Goal: Information Seeking & Learning: Learn about a topic

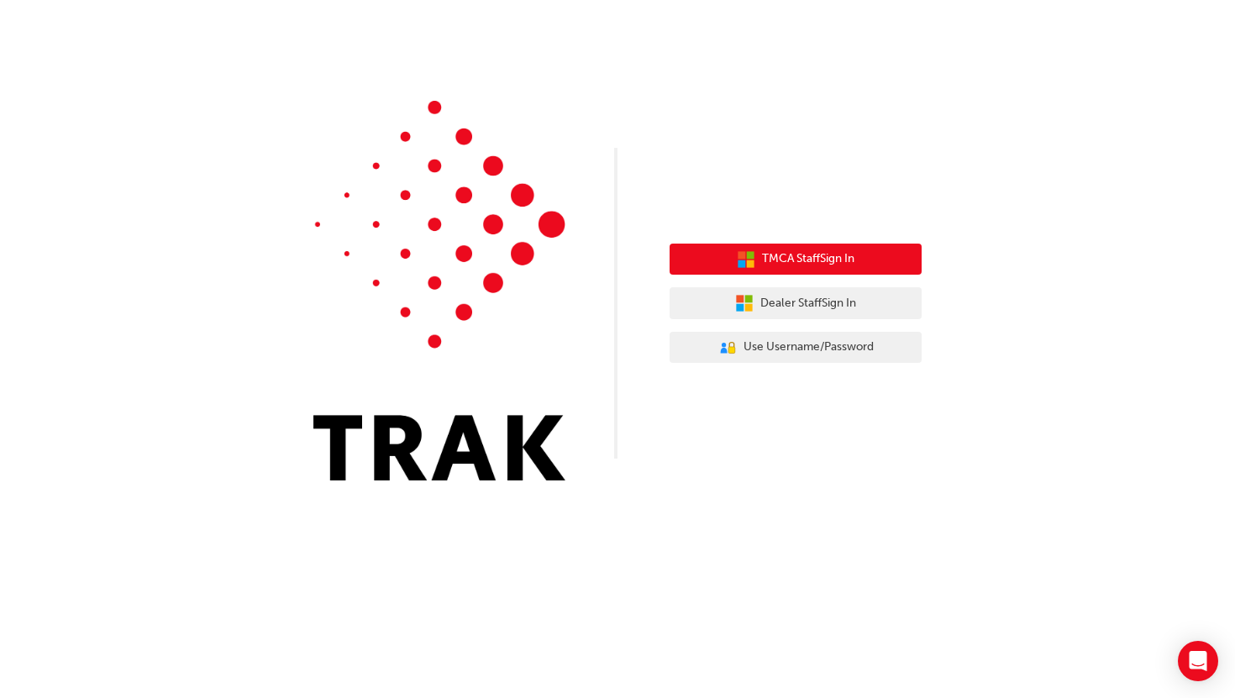
click at [813, 267] on span "TMCA Staff Sign In" at bounding box center [808, 259] width 92 height 19
click at [798, 259] on span "TMCA Staff Sign In" at bounding box center [808, 259] width 92 height 19
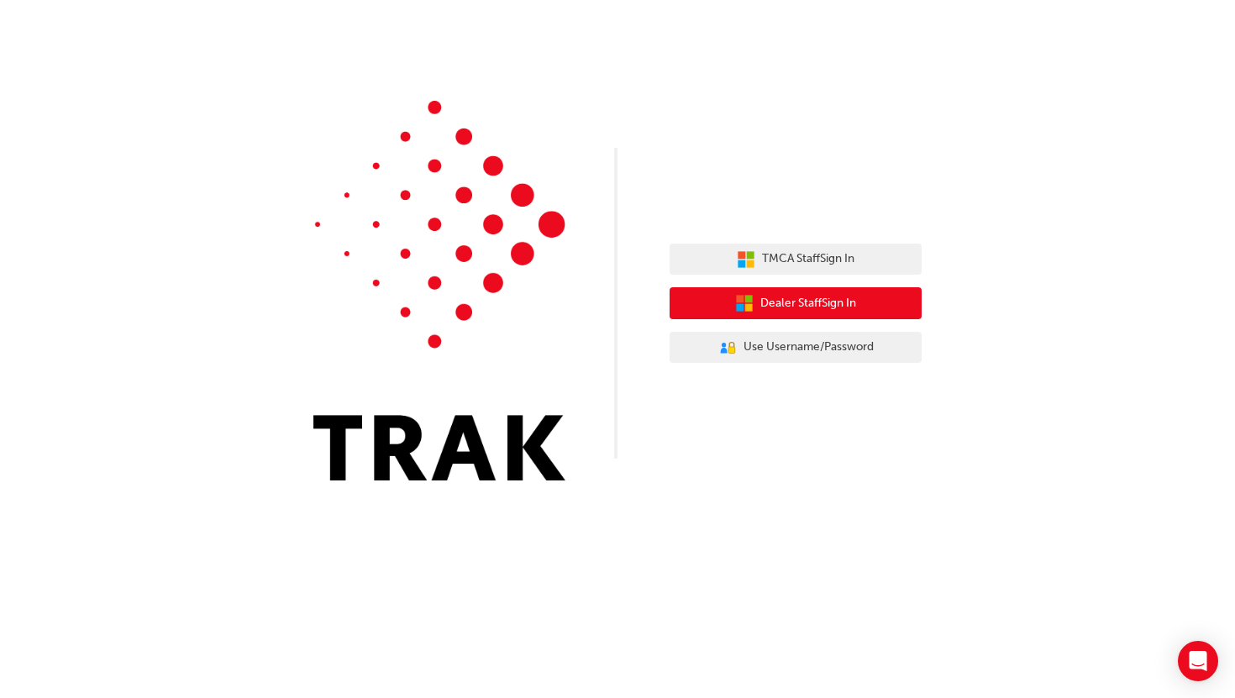
click at [820, 314] on button "Dealer Staff Sign In" at bounding box center [796, 303] width 252 height 32
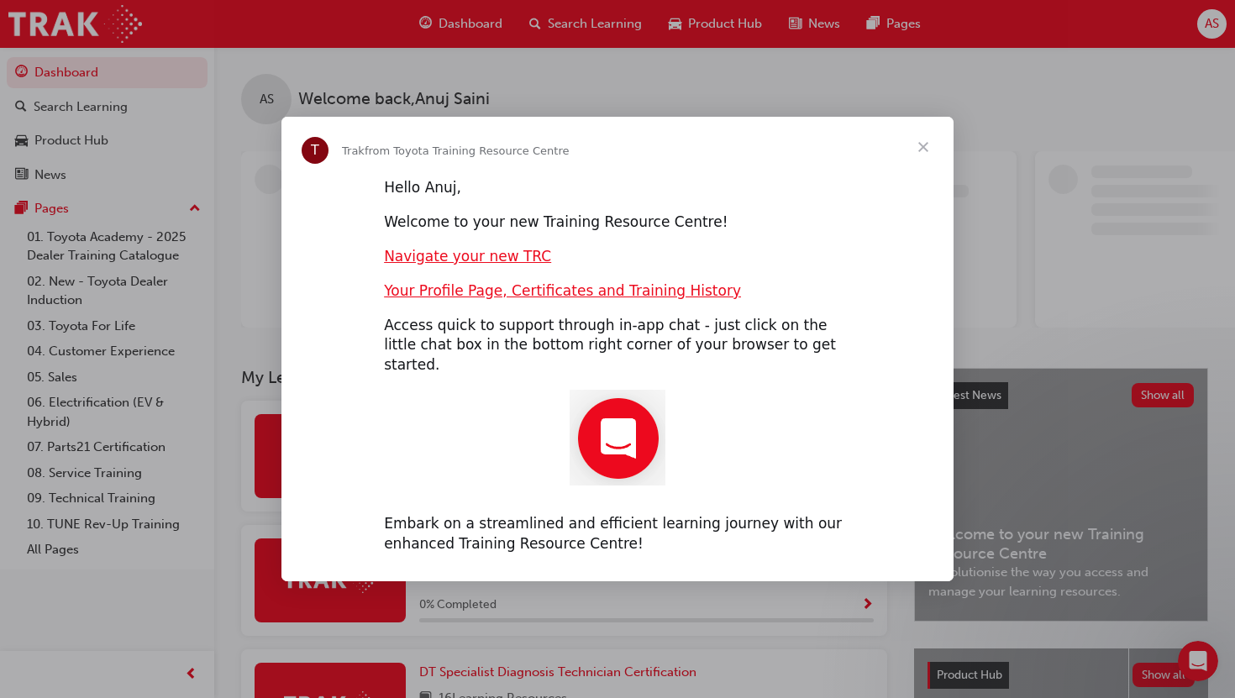
click at [929, 155] on span "Close" at bounding box center [923, 147] width 61 height 61
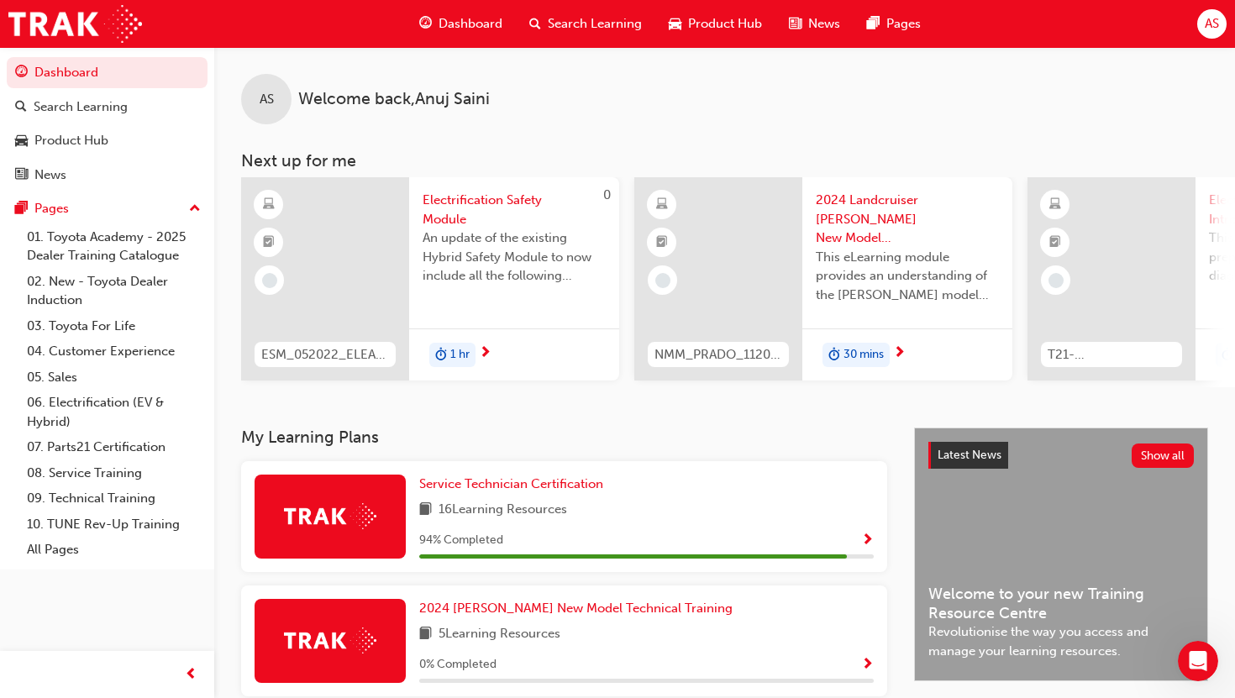
click at [707, 529] on div "Service Technician Certification 16 Learning Resources 94 % Completed" at bounding box center [646, 517] width 455 height 84
click at [869, 547] on span "Show Progress" at bounding box center [867, 541] width 13 height 15
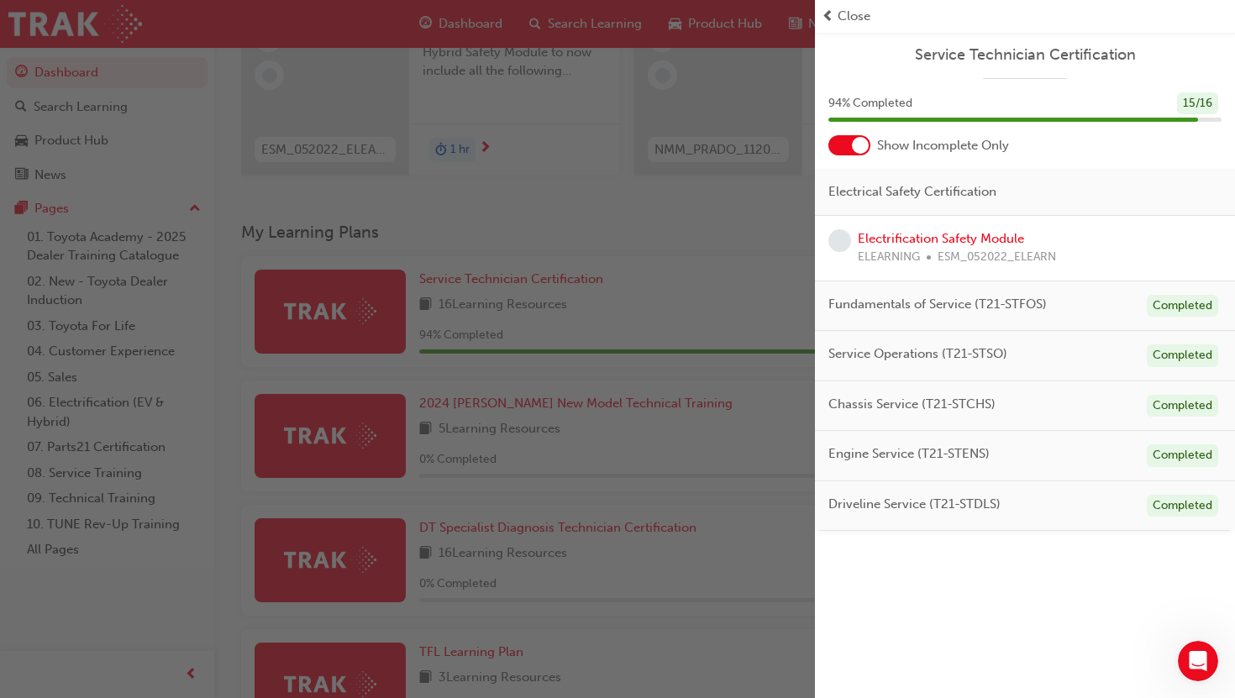
scroll to position [200, 0]
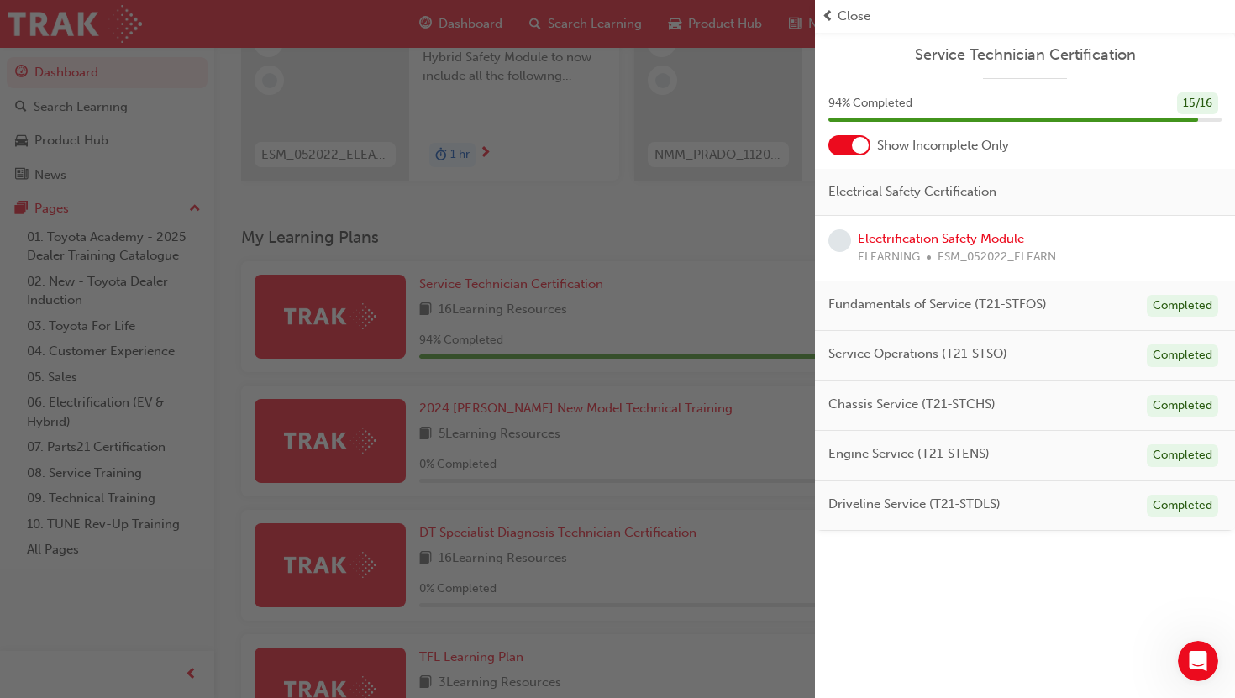
click at [834, 250] on span "learningRecordVerb_NONE-icon" at bounding box center [840, 240] width 23 height 23
click at [839, 239] on span "learningRecordVerb_NONE-icon" at bounding box center [840, 240] width 23 height 23
click at [912, 233] on link "Electrification Safety Module" at bounding box center [941, 238] width 166 height 15
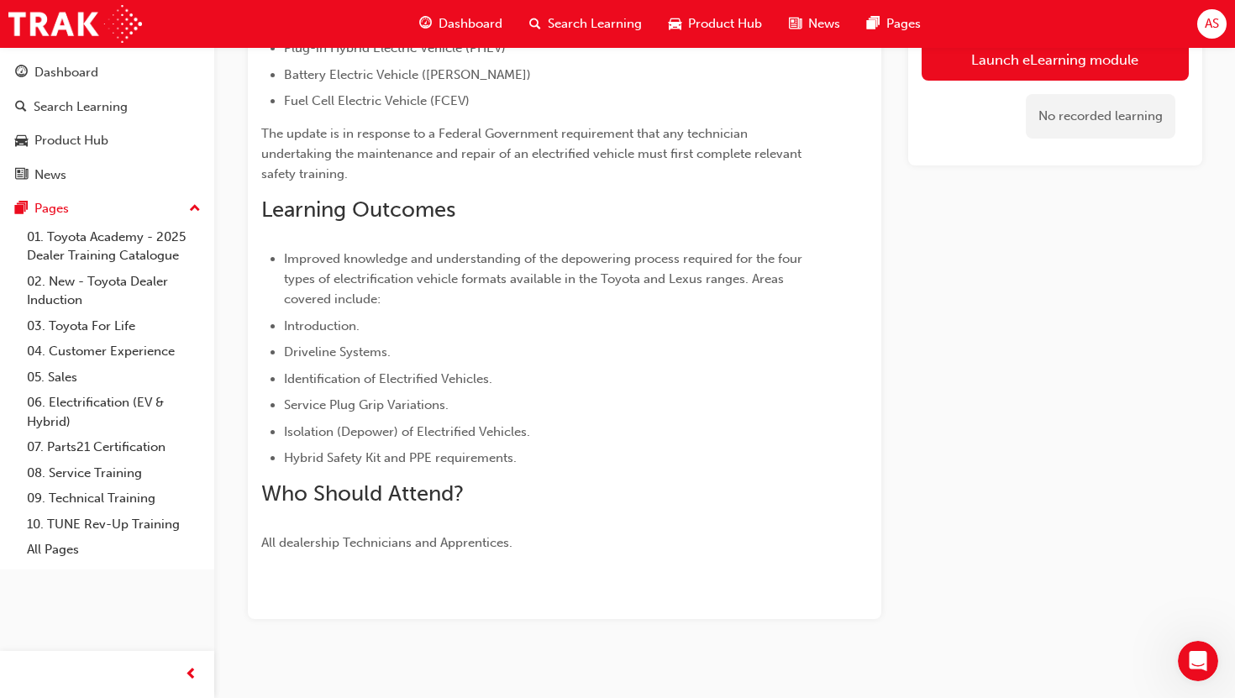
scroll to position [288, 0]
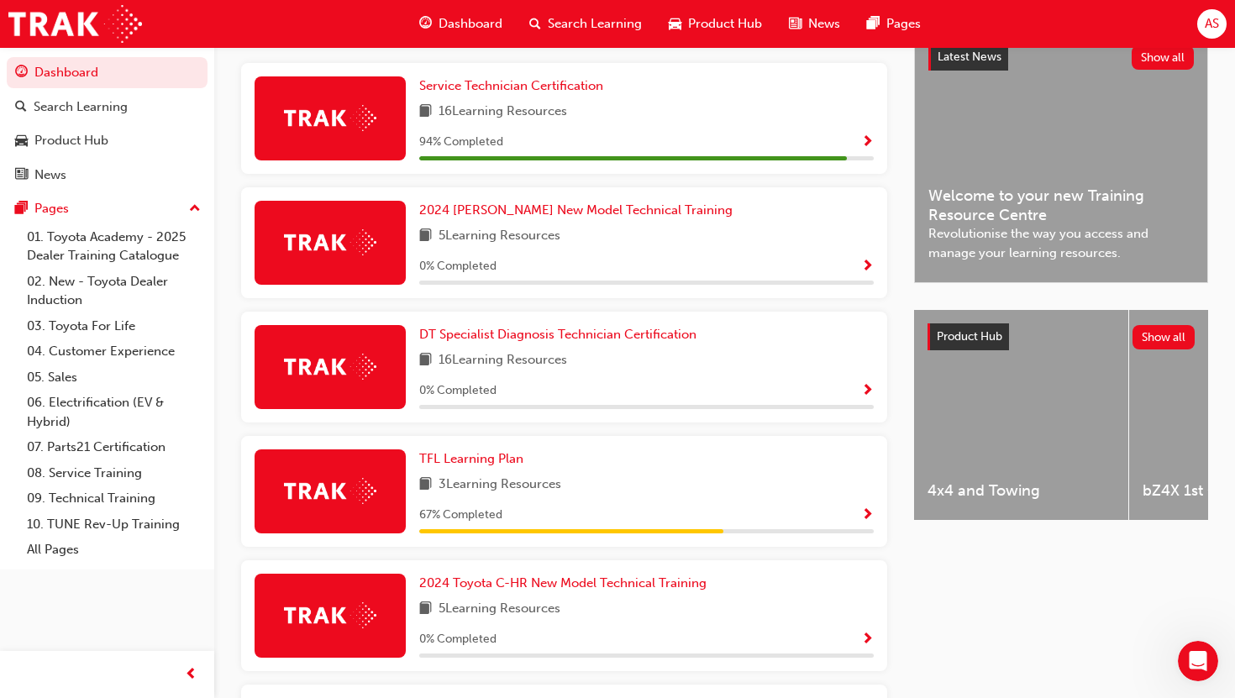
scroll to position [381, 0]
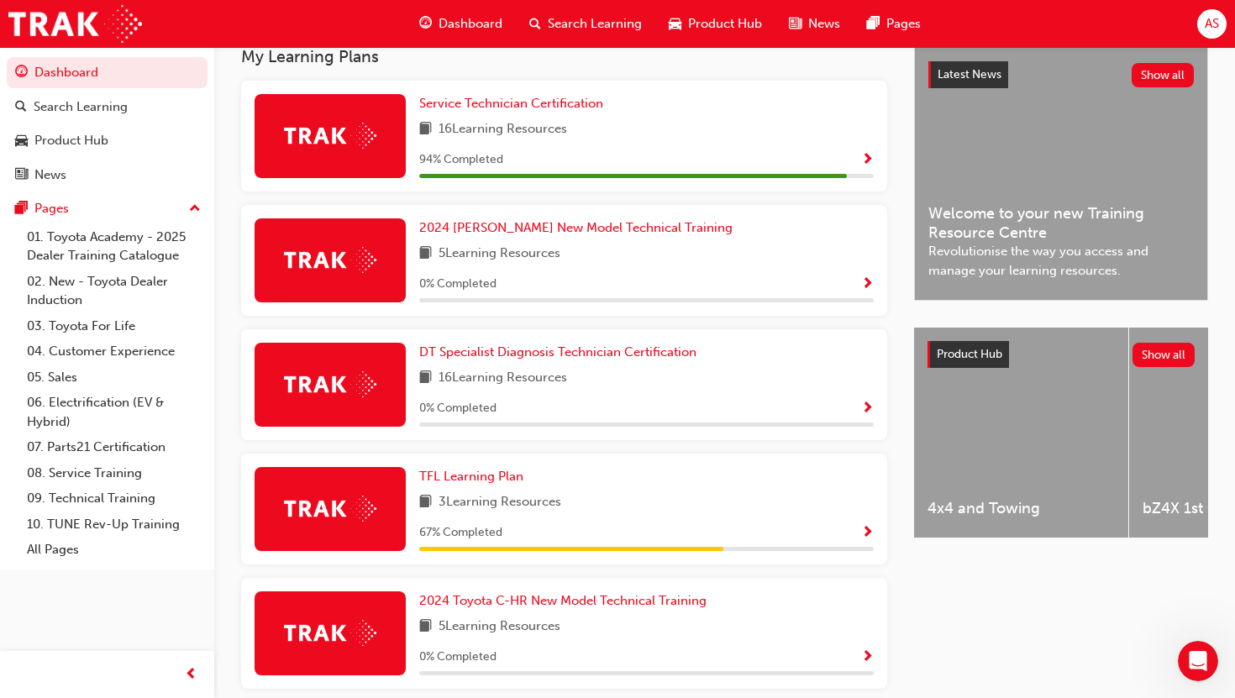
click at [737, 139] on div "16 Learning Resources" at bounding box center [646, 129] width 455 height 21
click at [866, 168] on span "Show Progress" at bounding box center [867, 160] width 13 height 15
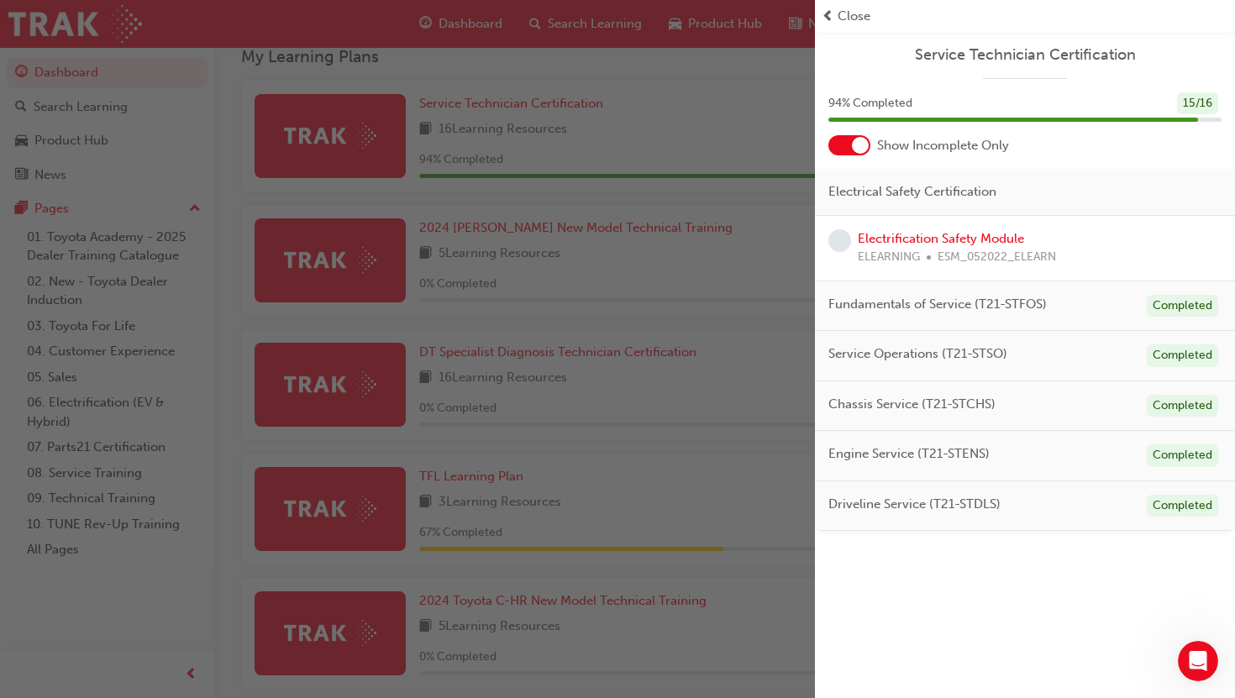
click at [836, 243] on span "learningRecordVerb_NONE-icon" at bounding box center [840, 240] width 23 height 23
click at [907, 260] on span "ELEARNING" at bounding box center [889, 257] width 62 height 19
click at [912, 243] on link "Electrification Safety Module" at bounding box center [941, 238] width 166 height 15
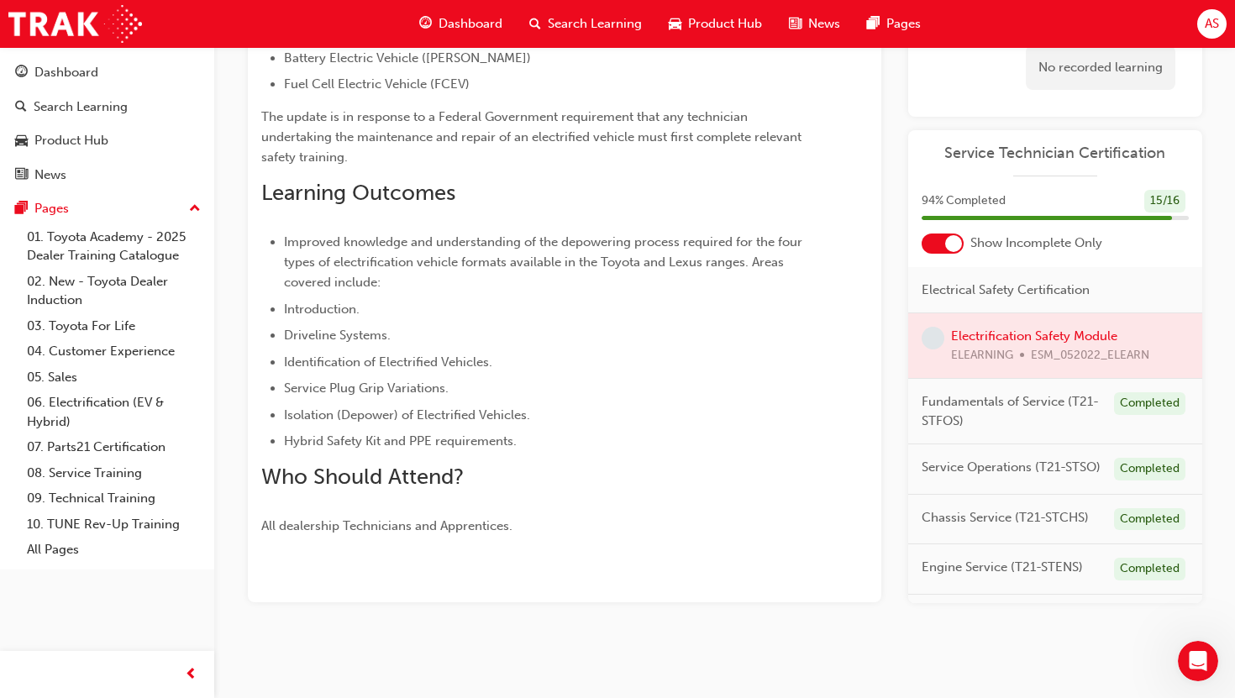
scroll to position [41, 0]
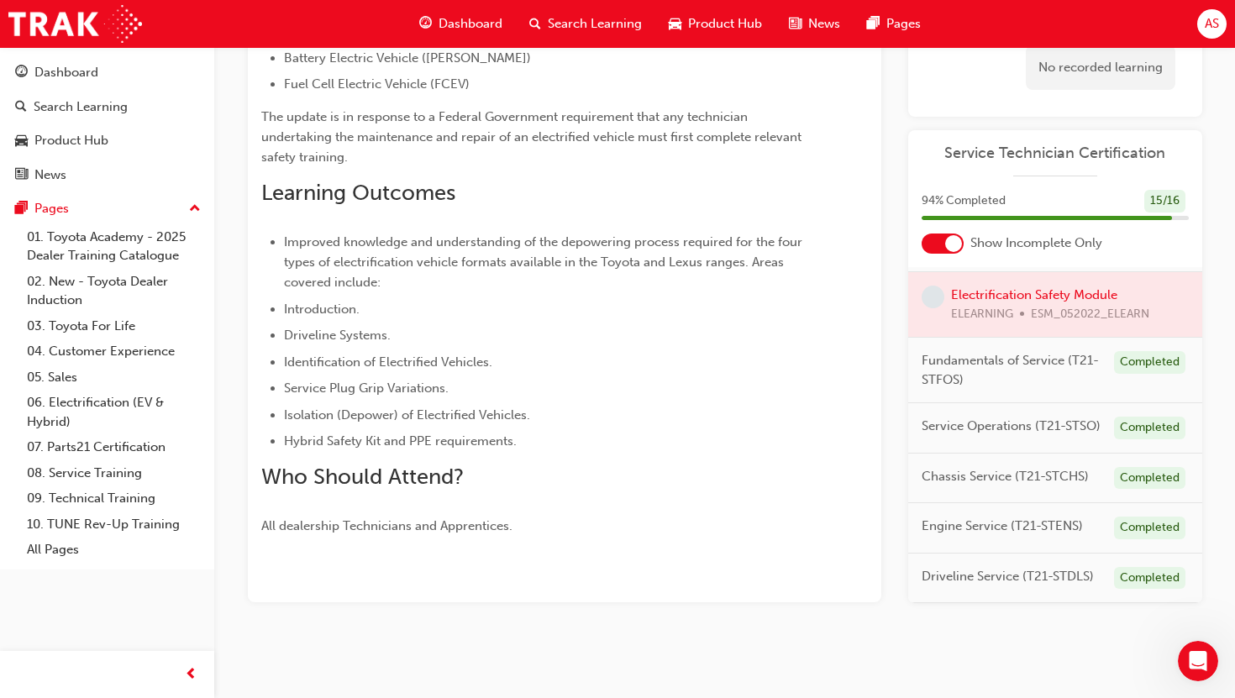
click at [973, 277] on div at bounding box center [1055, 304] width 294 height 65
drag, startPoint x: 973, startPoint y: 277, endPoint x: 973, endPoint y: 291, distance: 13.4
click at [973, 291] on div at bounding box center [1055, 304] width 294 height 65
click at [976, 318] on div at bounding box center [1055, 304] width 294 height 65
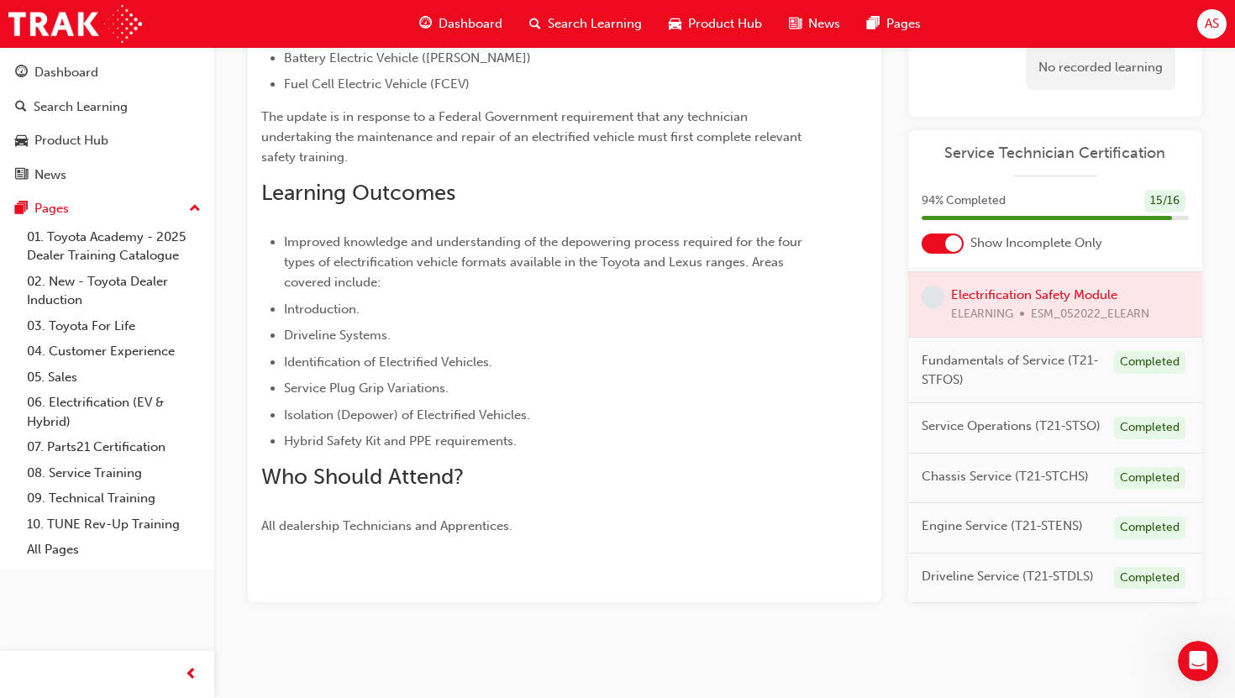
click at [976, 318] on div at bounding box center [1055, 304] width 294 height 65
click at [981, 366] on span "Fundamentals of Service (T21-STFOS)" at bounding box center [1011, 370] width 179 height 38
click at [942, 288] on div at bounding box center [1055, 304] width 294 height 65
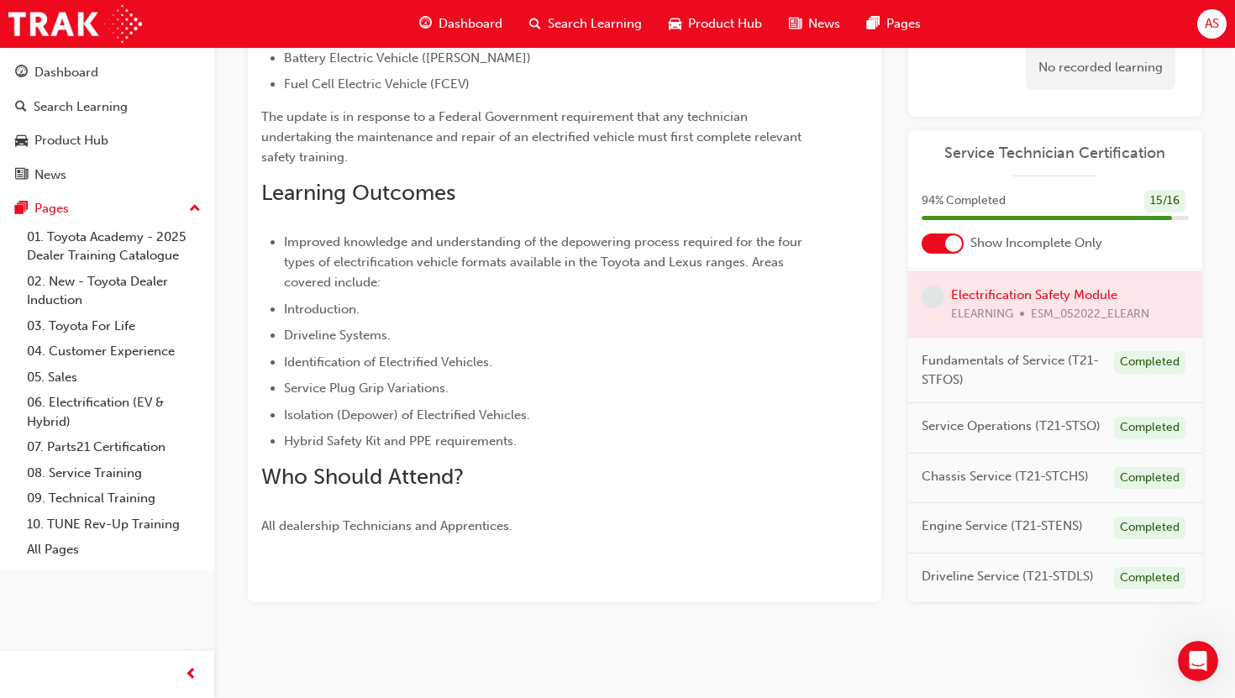
drag, startPoint x: 942, startPoint y: 288, endPoint x: 966, endPoint y: 288, distance: 24.4
click at [947, 288] on div at bounding box center [1055, 304] width 294 height 65
click at [966, 288] on div at bounding box center [1055, 304] width 294 height 65
drag, startPoint x: 966, startPoint y: 288, endPoint x: 983, endPoint y: 290, distance: 16.9
click at [977, 288] on div at bounding box center [1055, 304] width 294 height 65
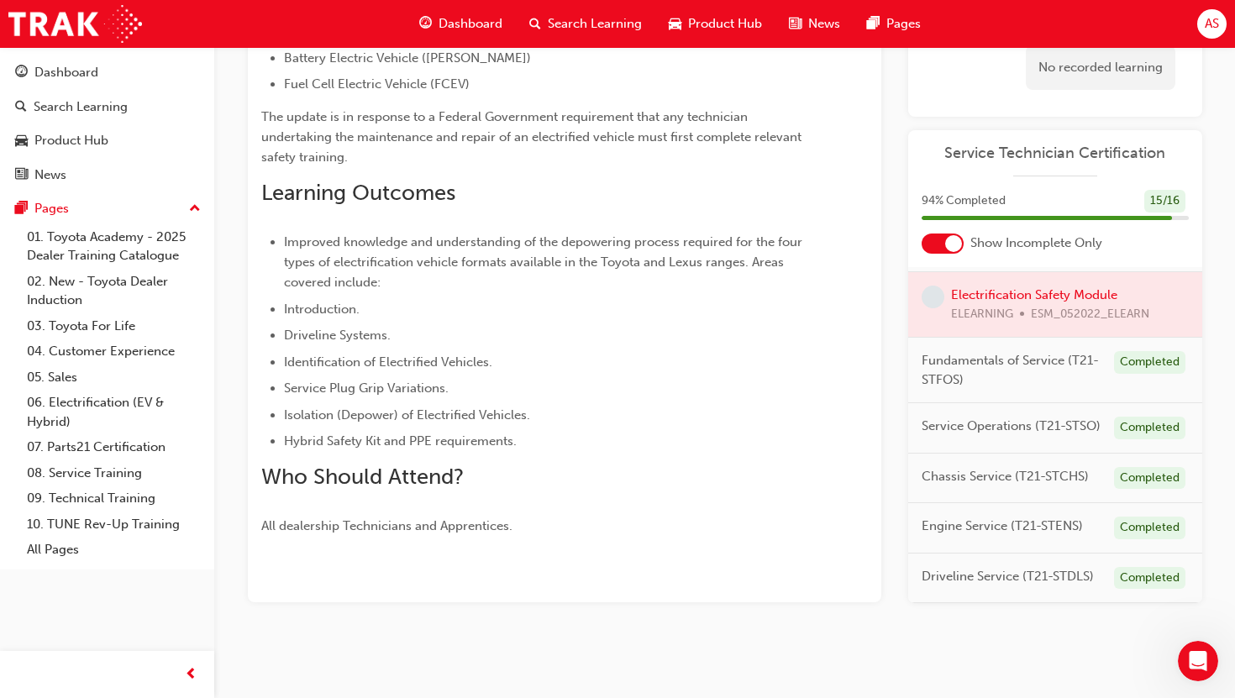
click at [983, 292] on div at bounding box center [1055, 304] width 294 height 65
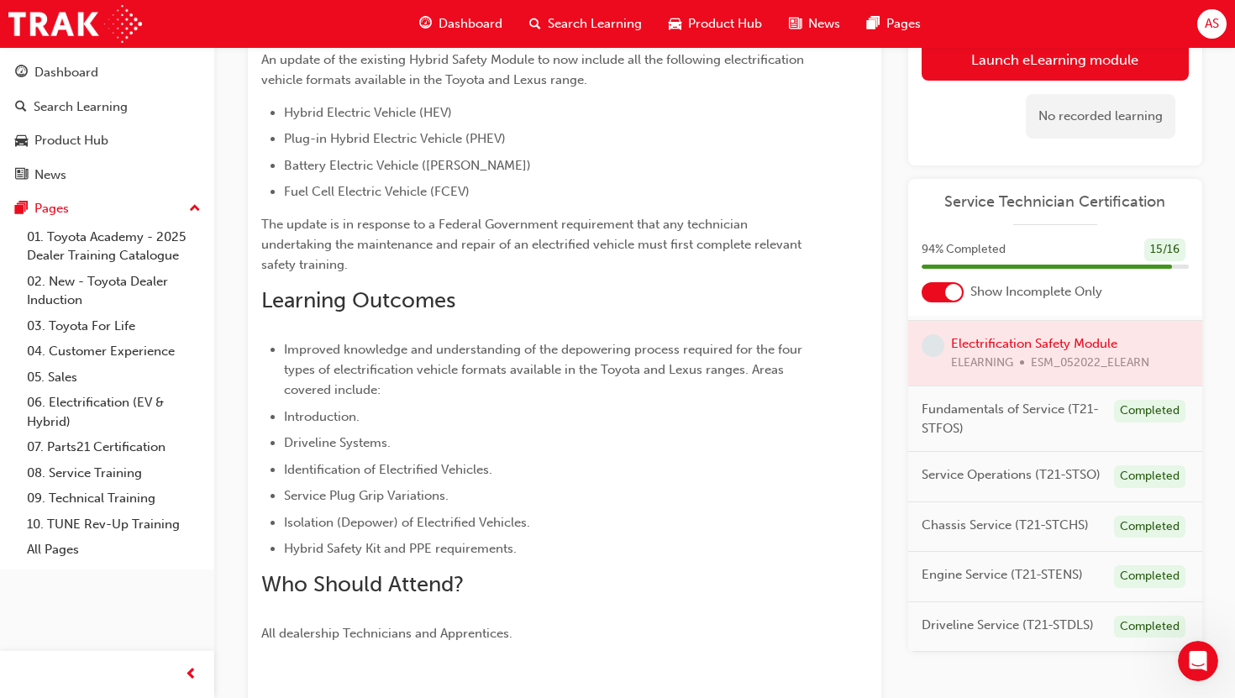
scroll to position [0, 0]
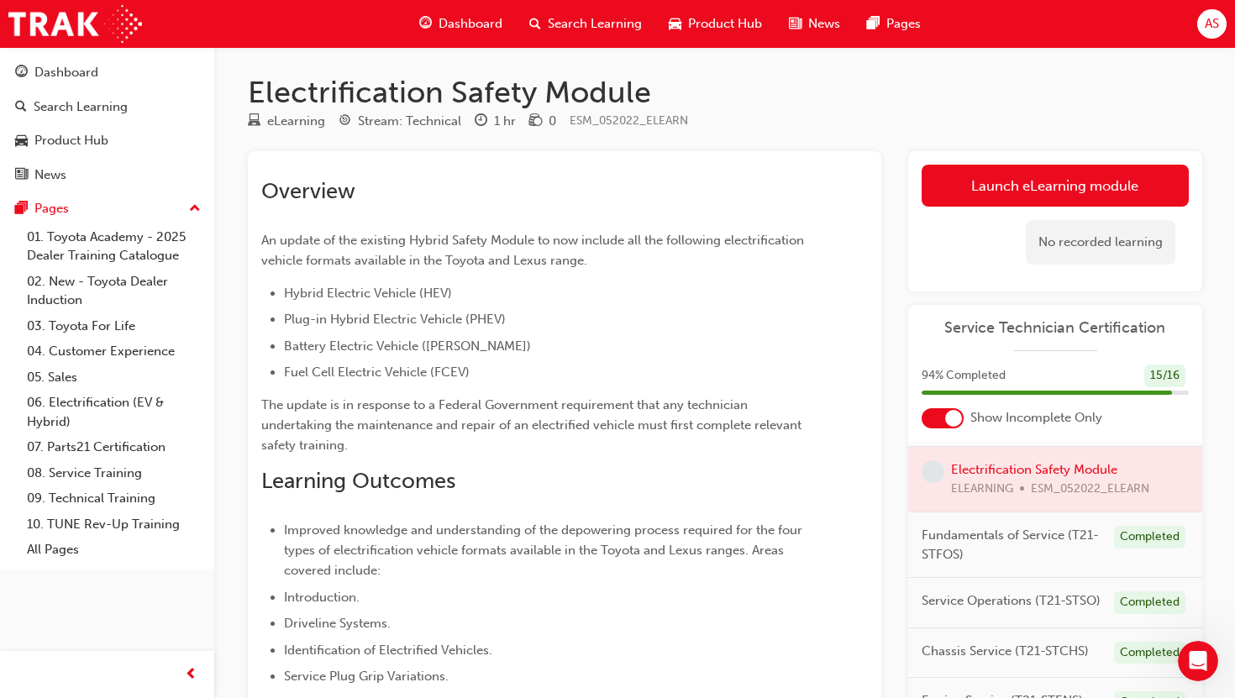
click at [358, 269] on p "An update of the existing Hybrid Safety Module to now include all the following…" at bounding box center [534, 250] width 546 height 40
click at [358, 301] on span "Hybrid Electric Vehicle (HEV)" at bounding box center [368, 293] width 168 height 15
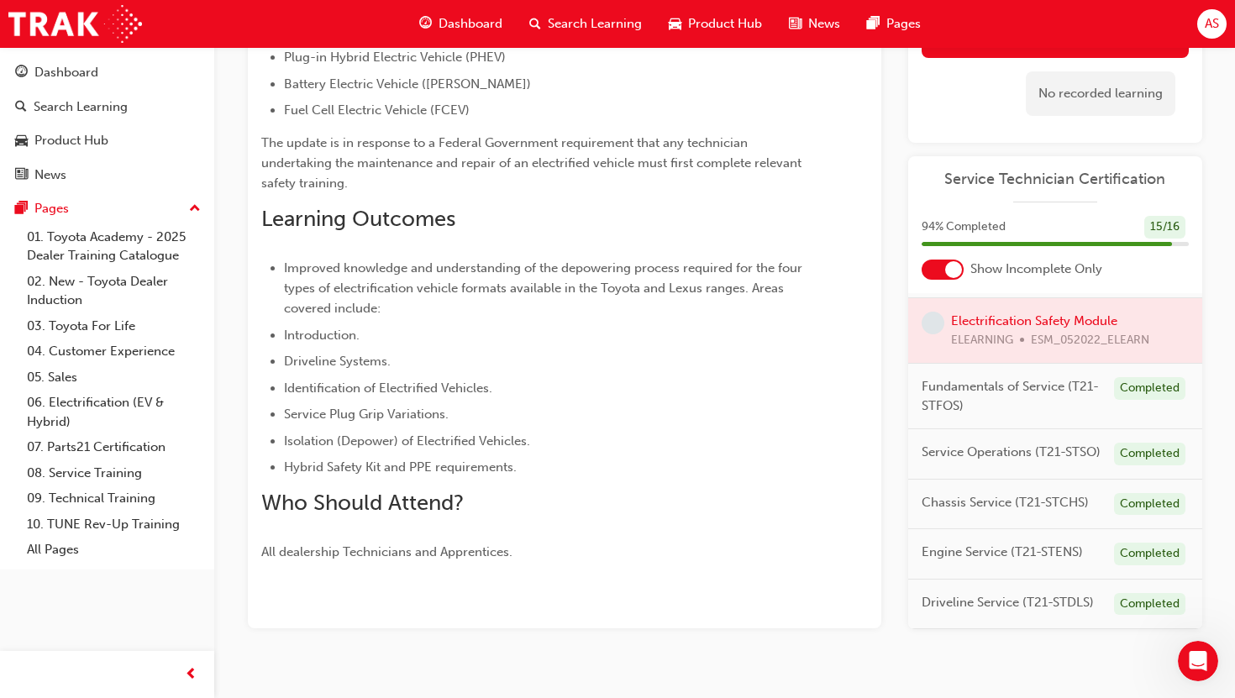
scroll to position [288, 0]
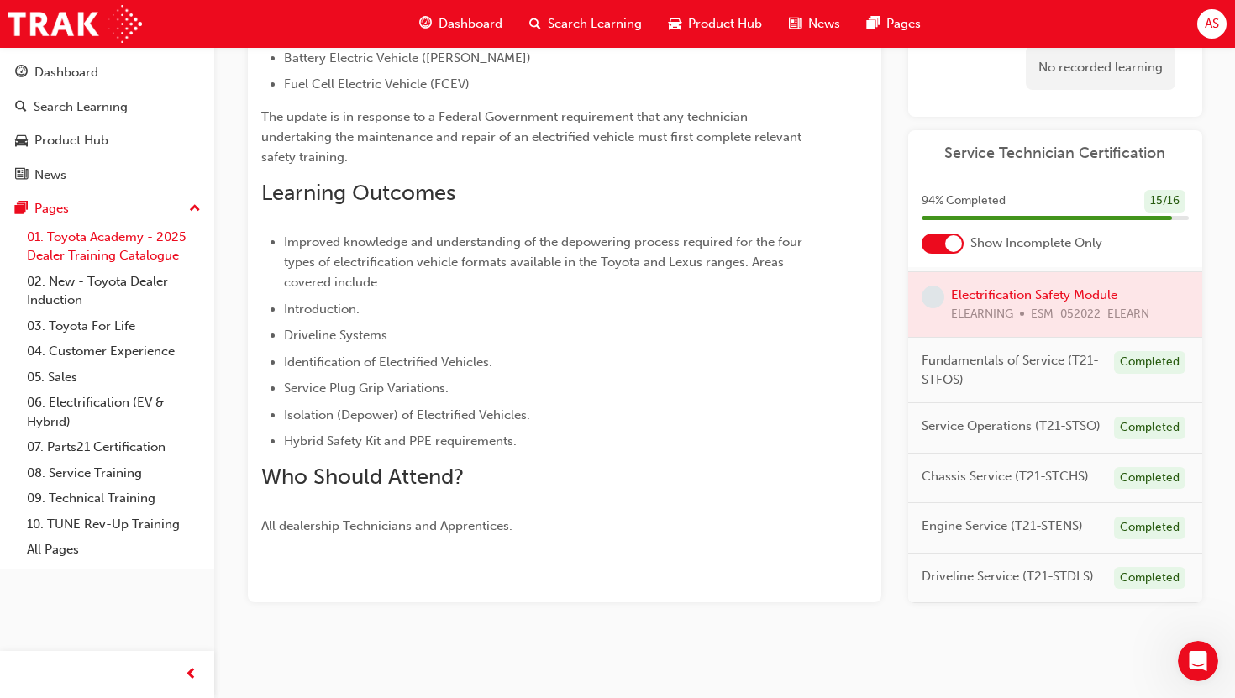
click at [92, 253] on link "01. Toyota Academy - 2025 Dealer Training Catalogue" at bounding box center [113, 246] width 187 height 45
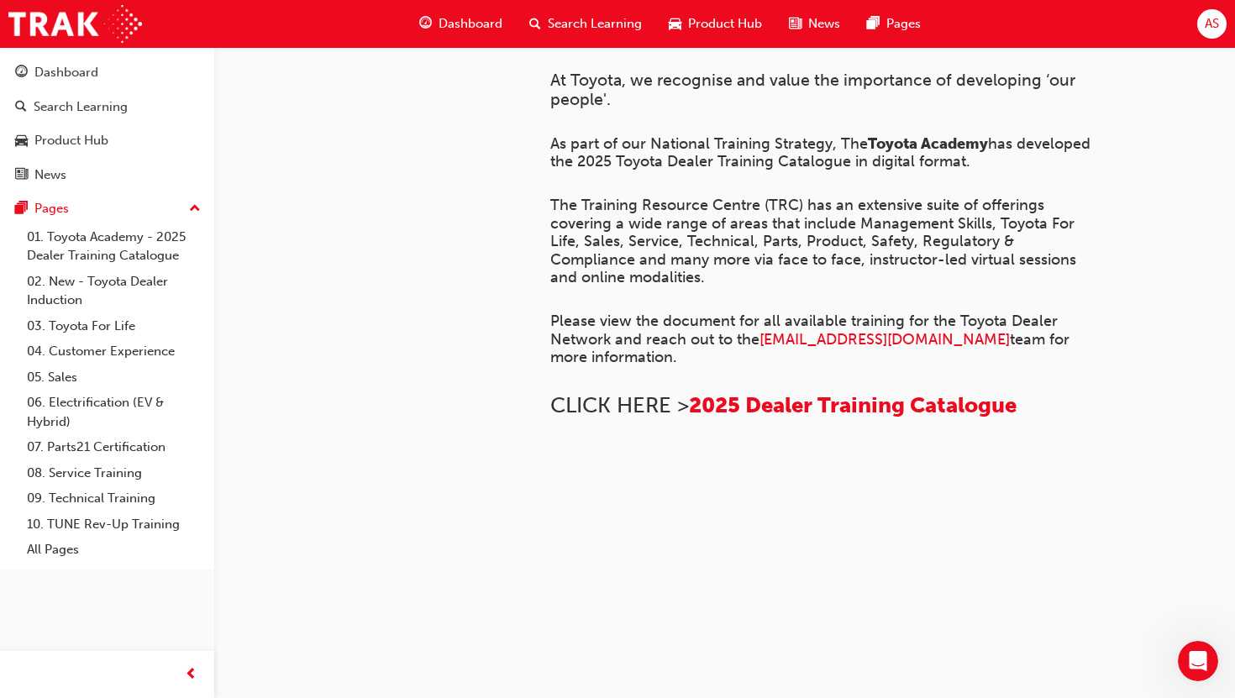
scroll to position [1217, 0]
click at [92, 284] on link "02. New - Toyota Dealer Induction" at bounding box center [113, 291] width 187 height 45
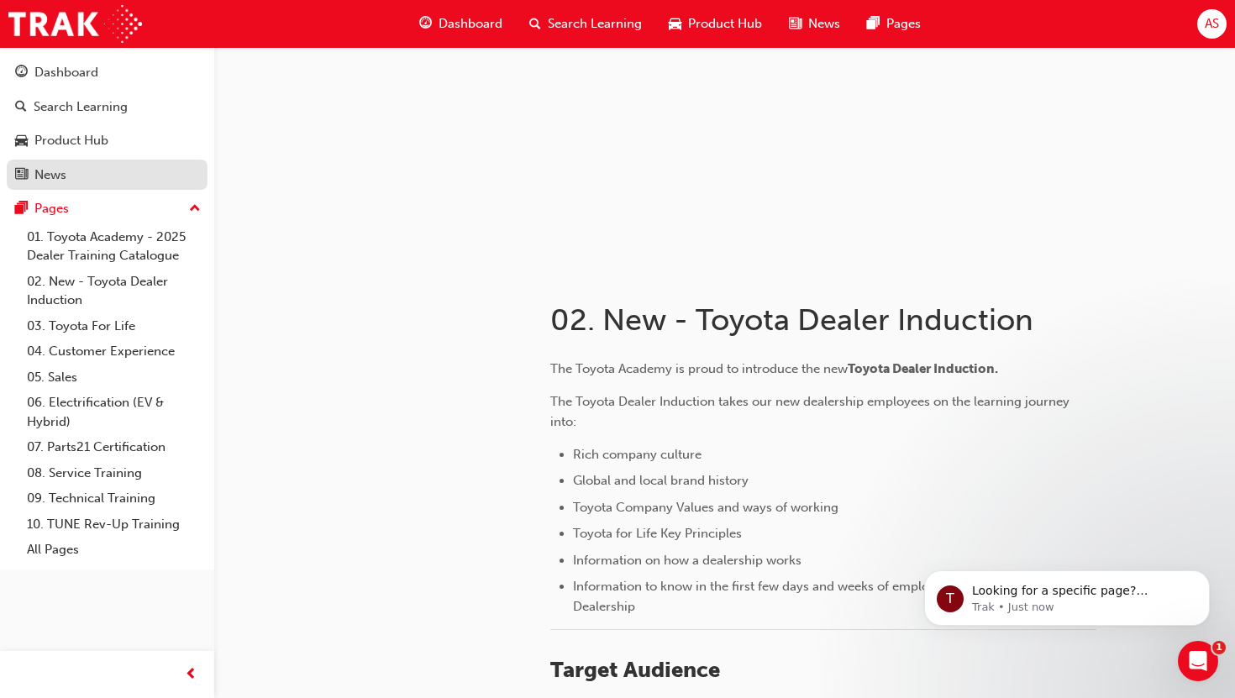
scroll to position [138, 0]
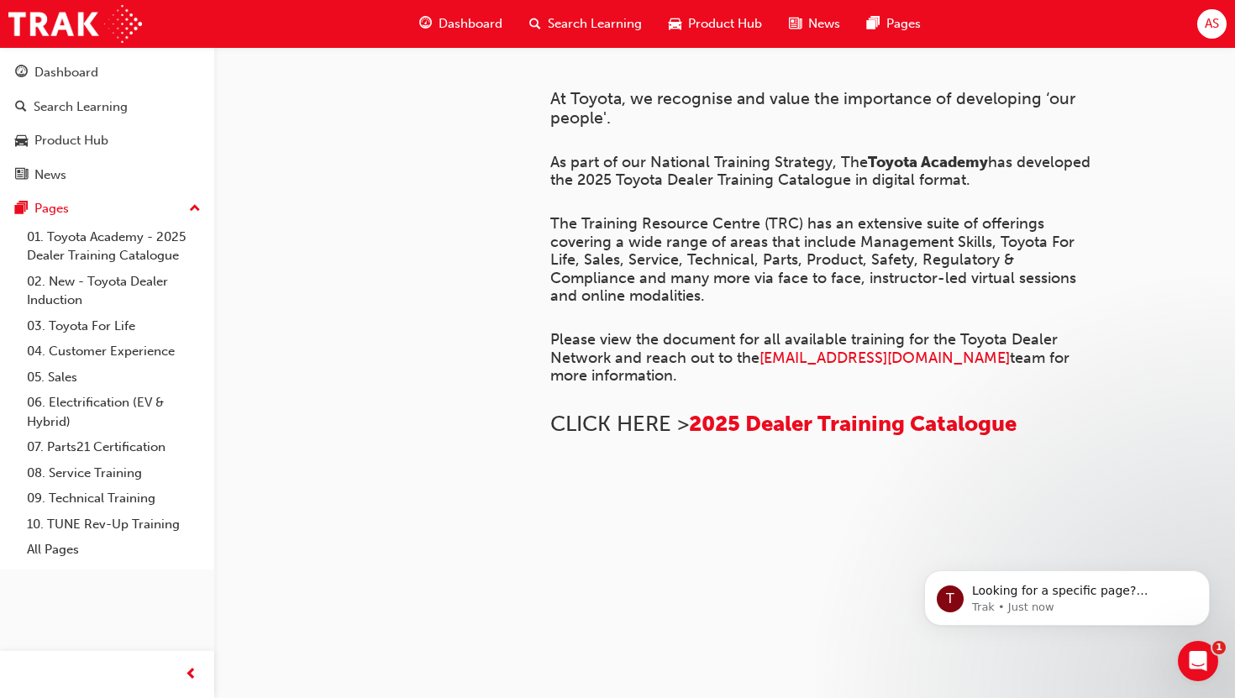
scroll to position [156, 0]
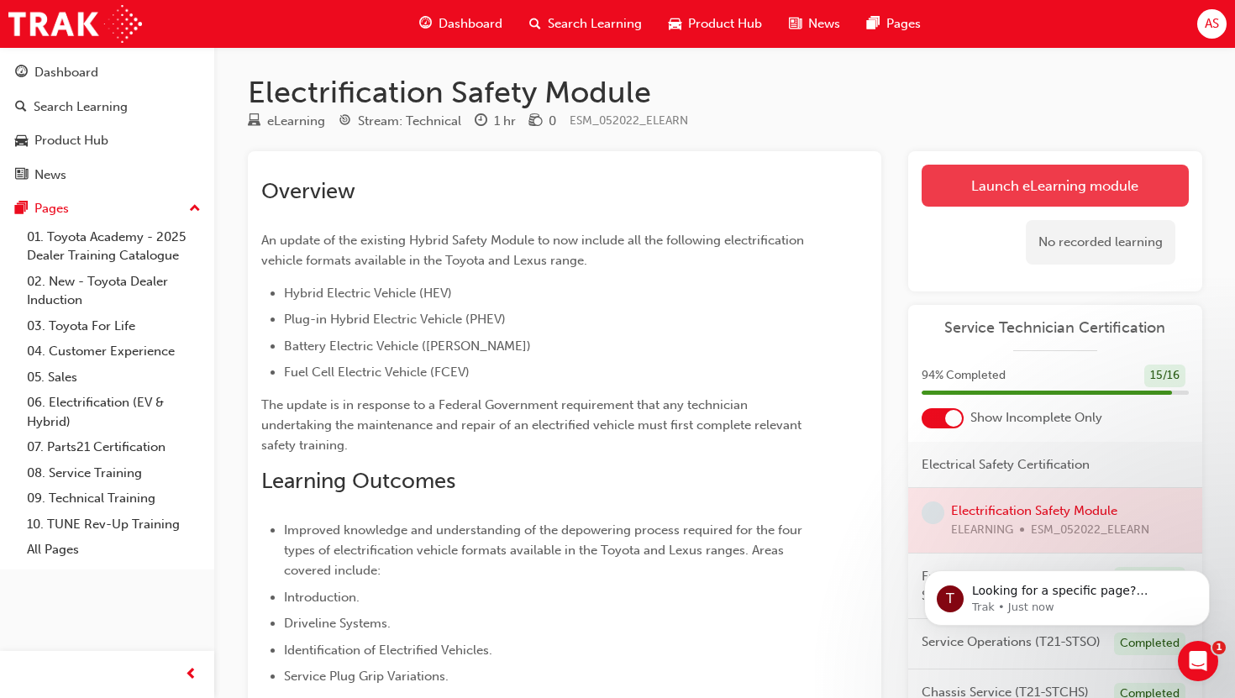
click at [1056, 197] on link "Launch eLearning module" at bounding box center [1055, 186] width 267 height 42
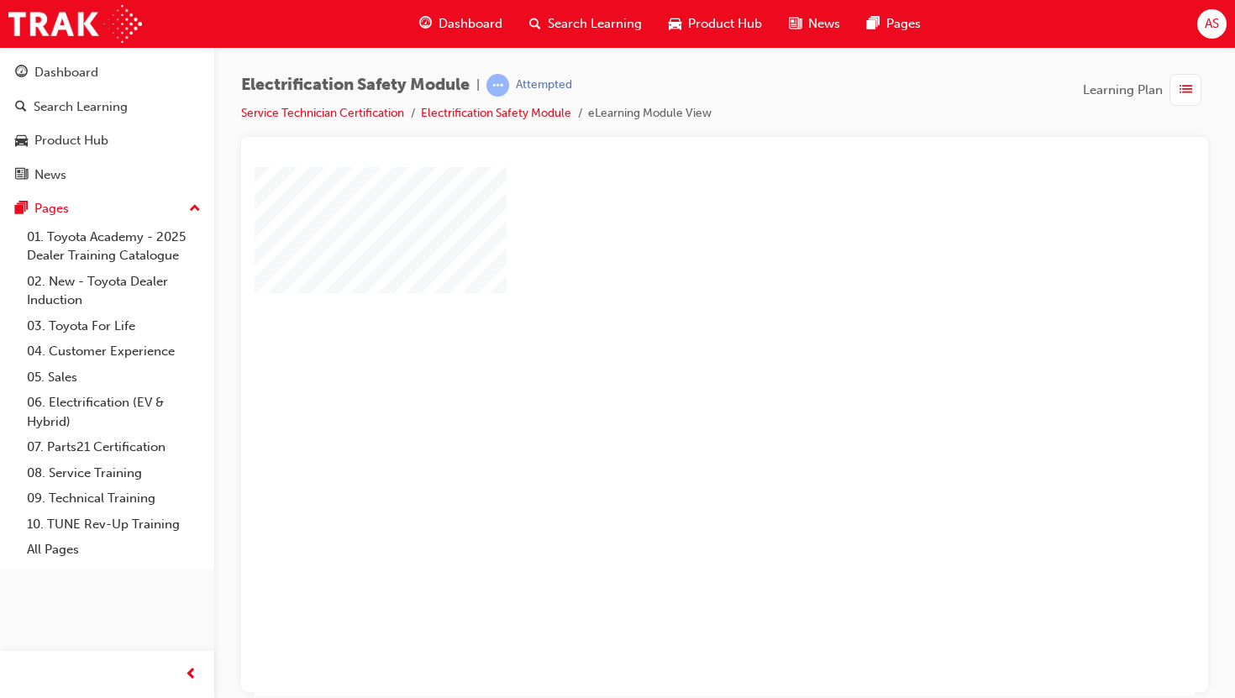
click at [676, 382] on div "play" at bounding box center [676, 382] width 0 height 0
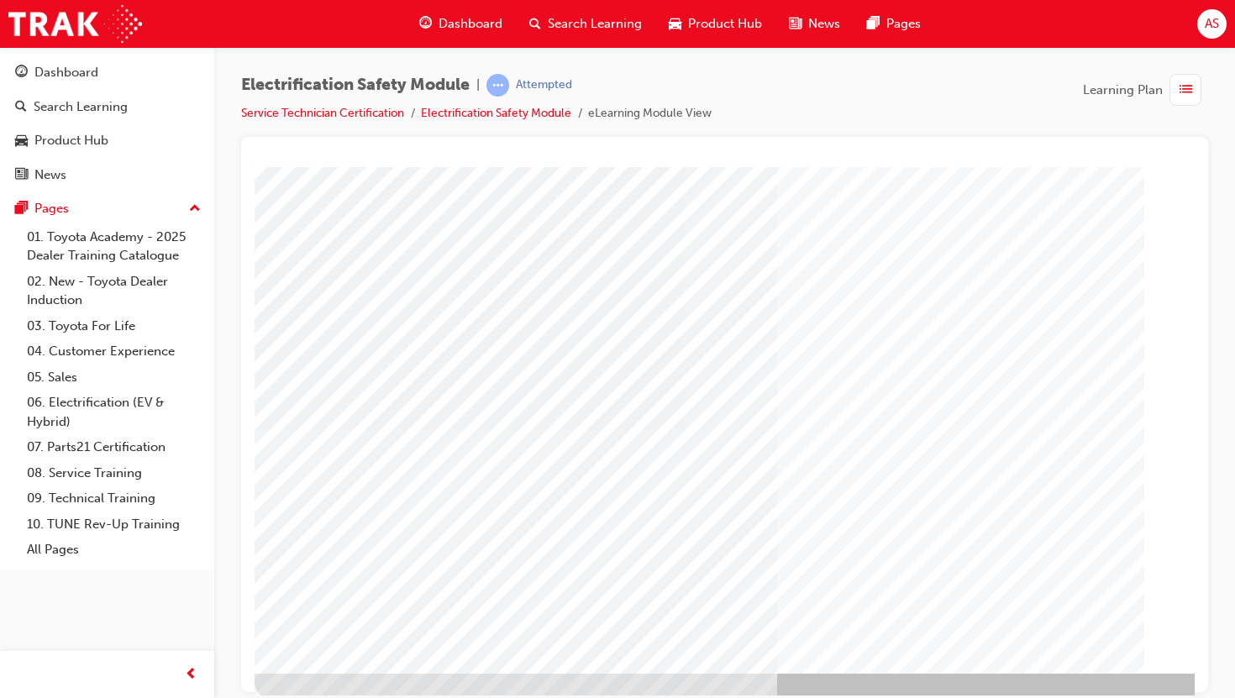
scroll to position [102, 0]
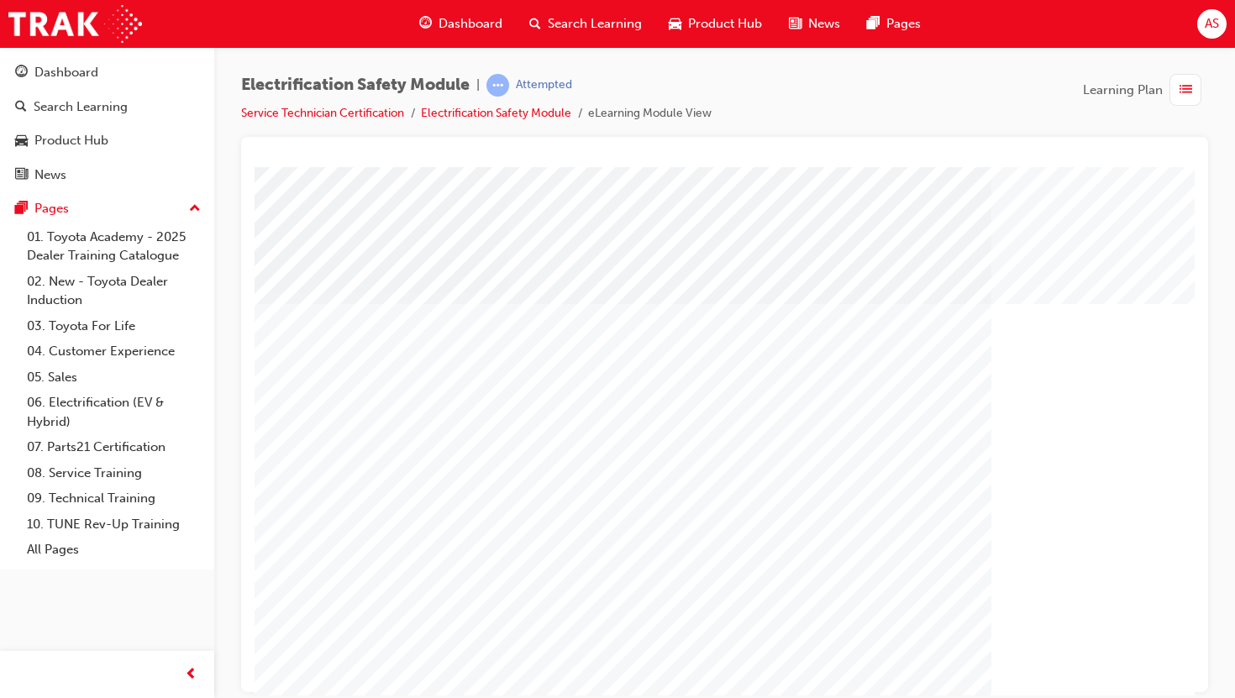
scroll to position [102, 0]
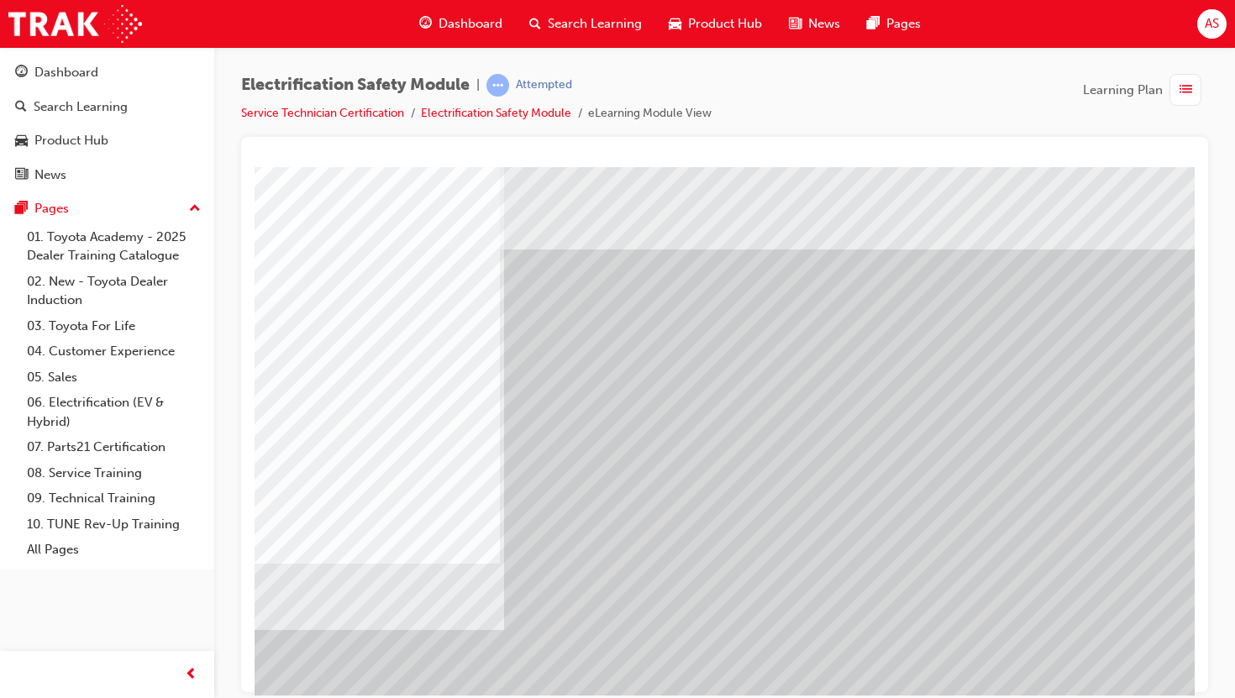
scroll to position [102, 203]
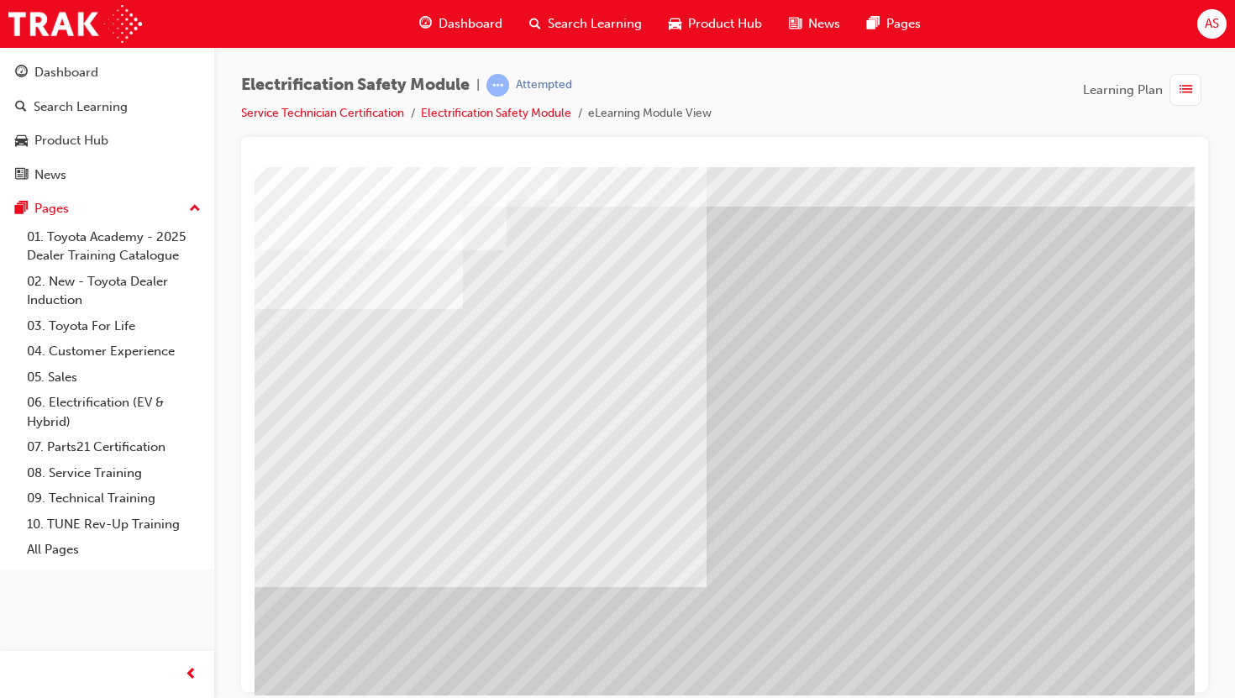
scroll to position [102, 0]
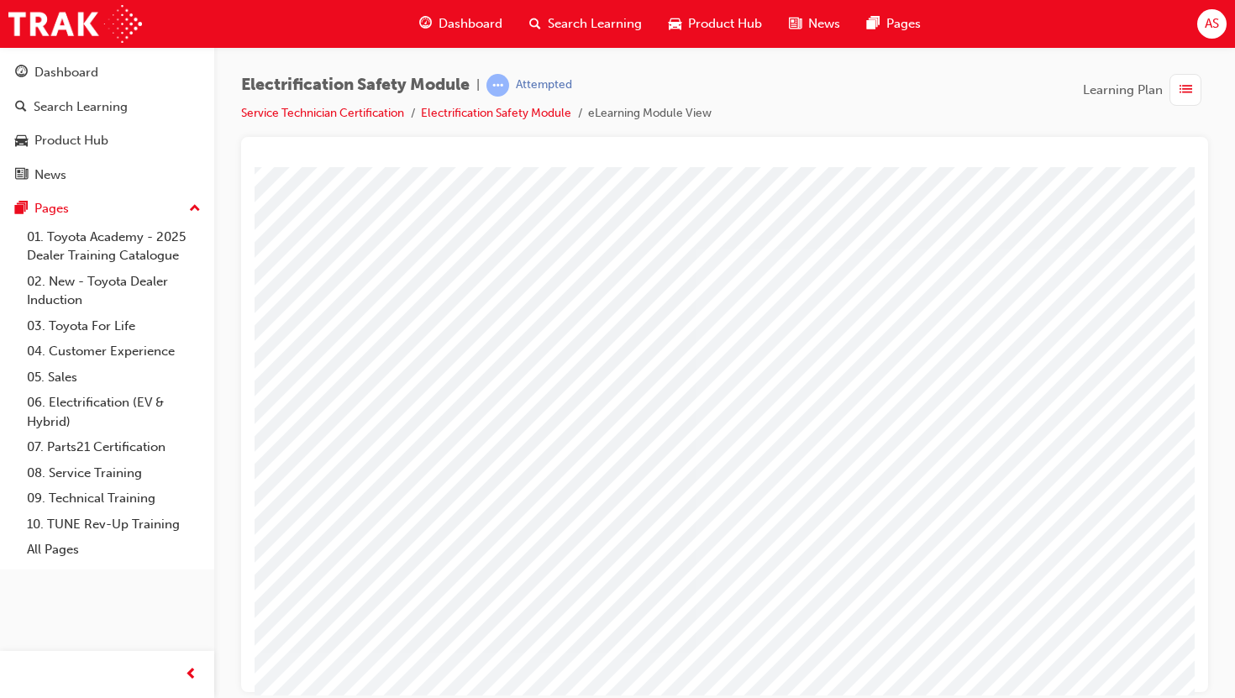
scroll to position [102, 203]
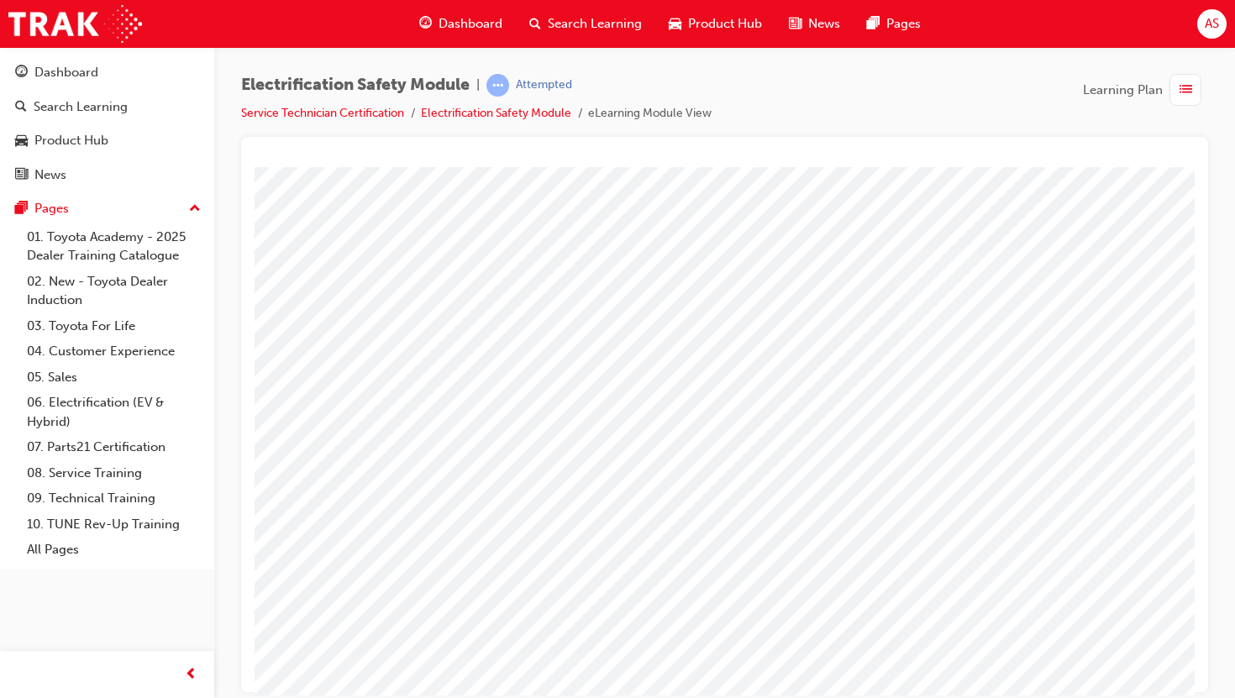
scroll to position [102, 0]
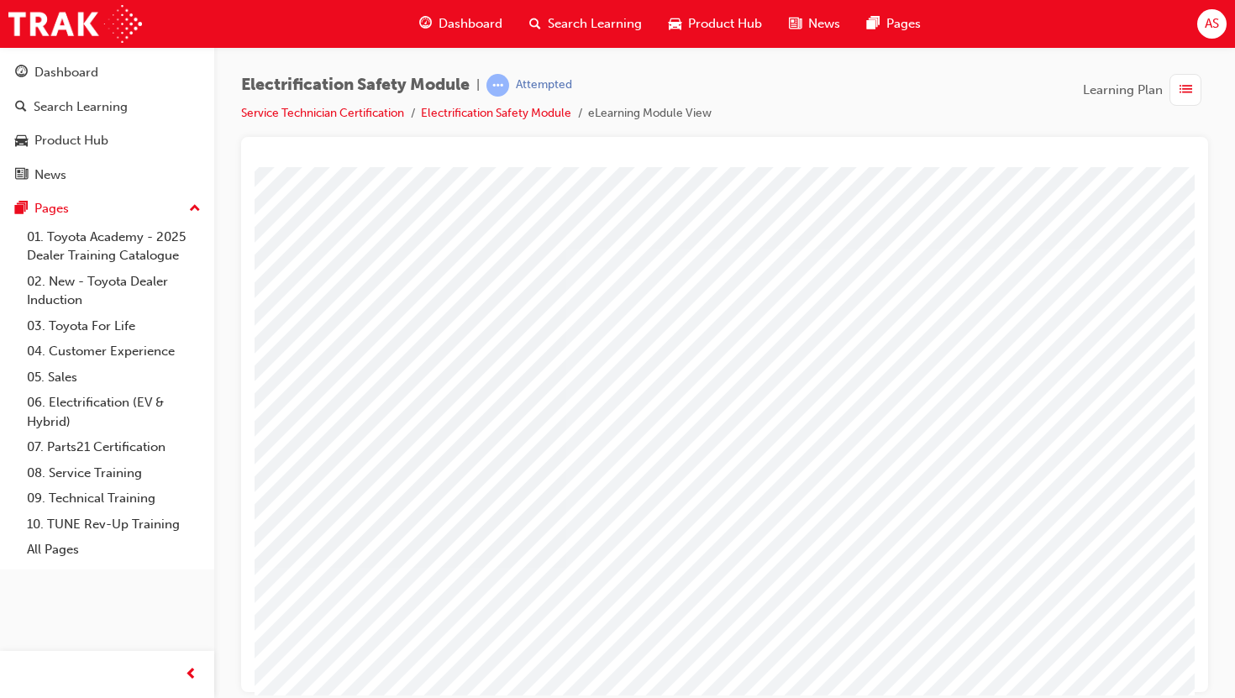
scroll to position [0, 203]
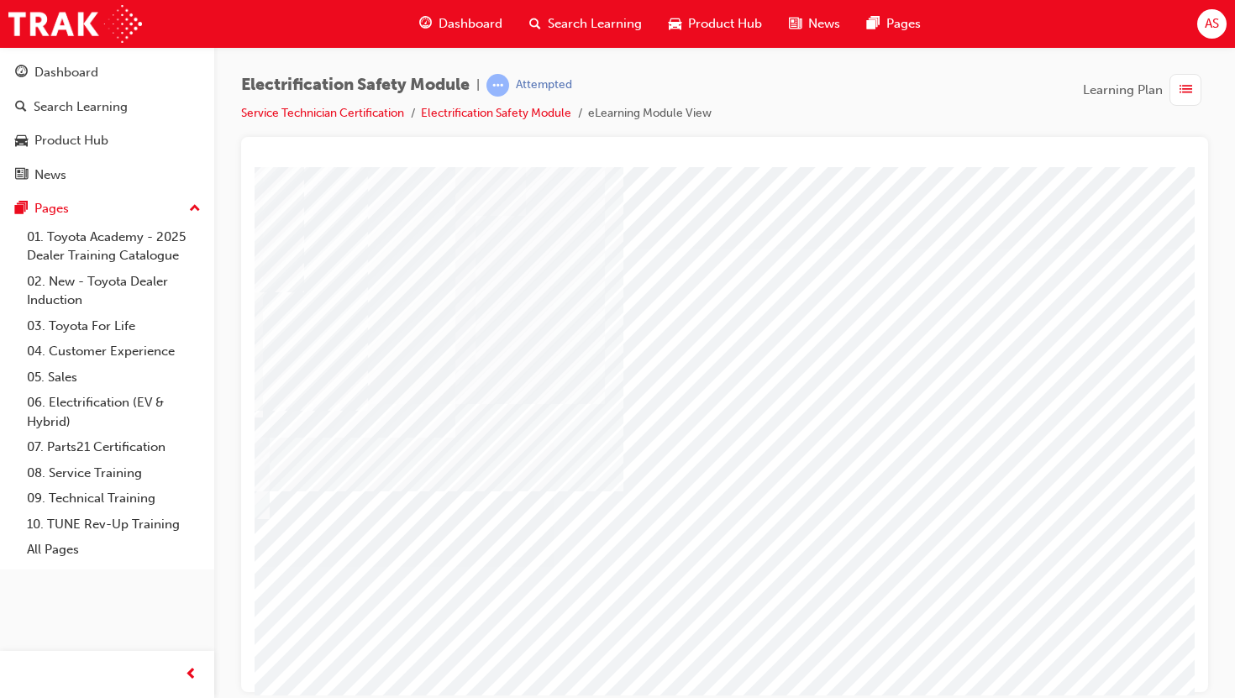
scroll to position [102, 203]
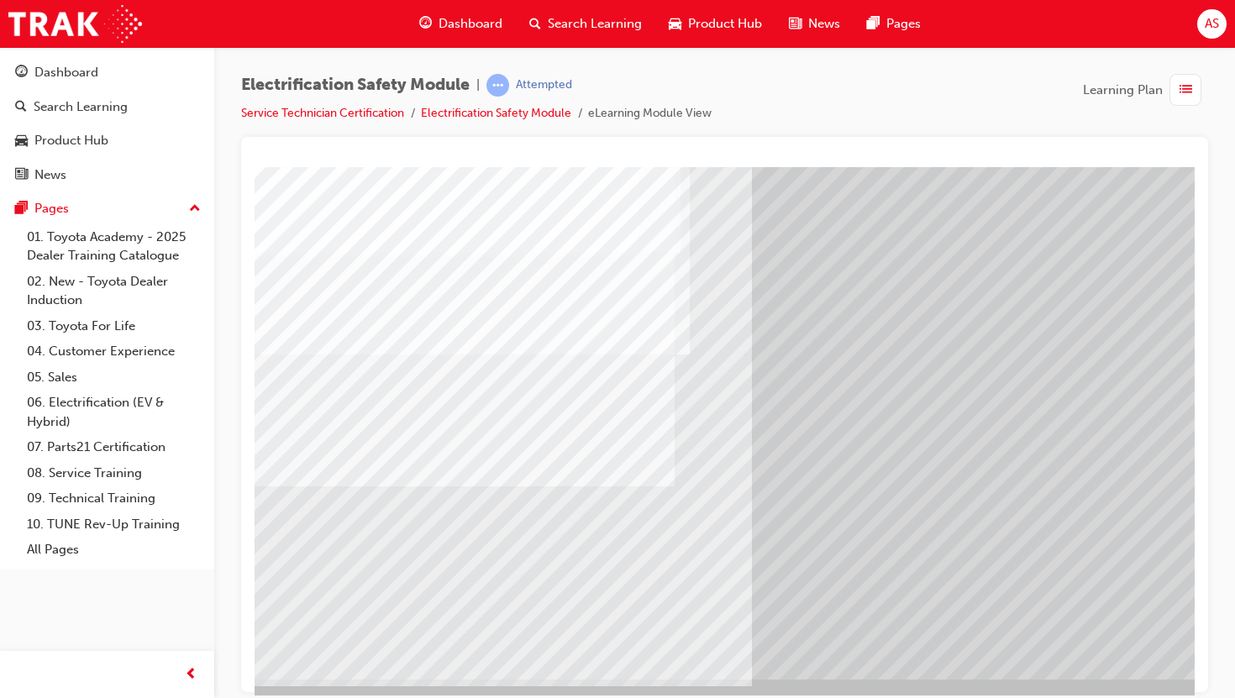
scroll to position [92, 0]
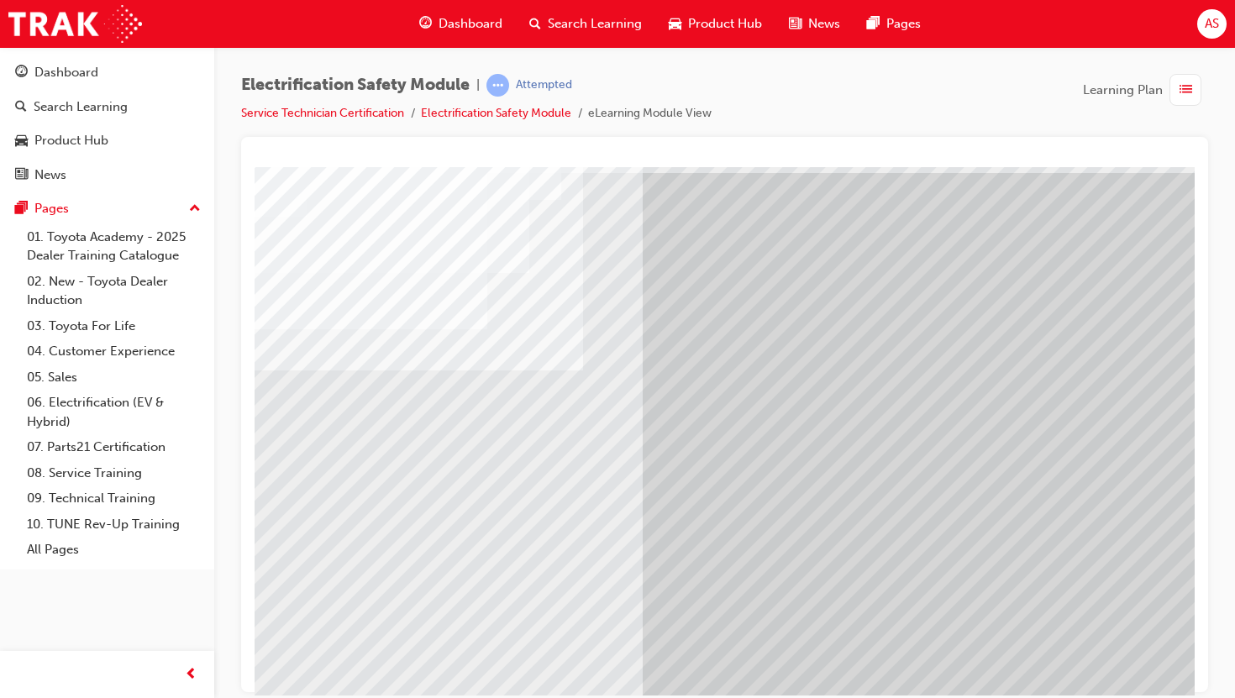
scroll to position [102, 200]
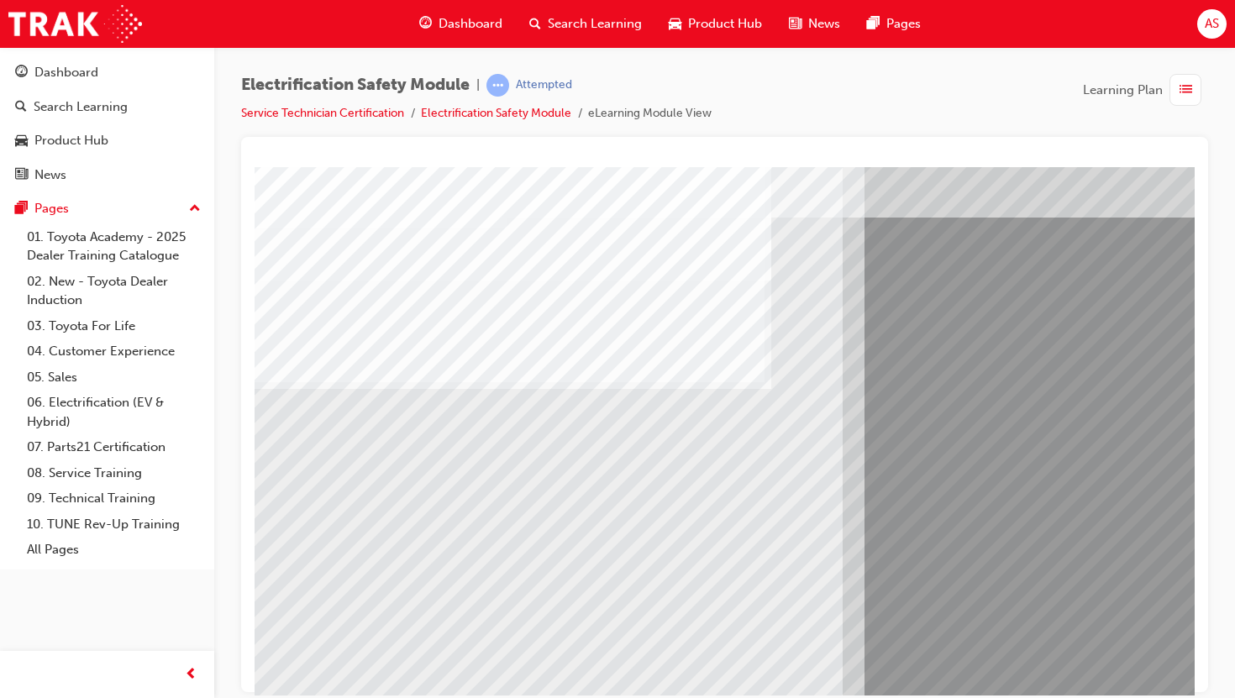
scroll to position [102, 0]
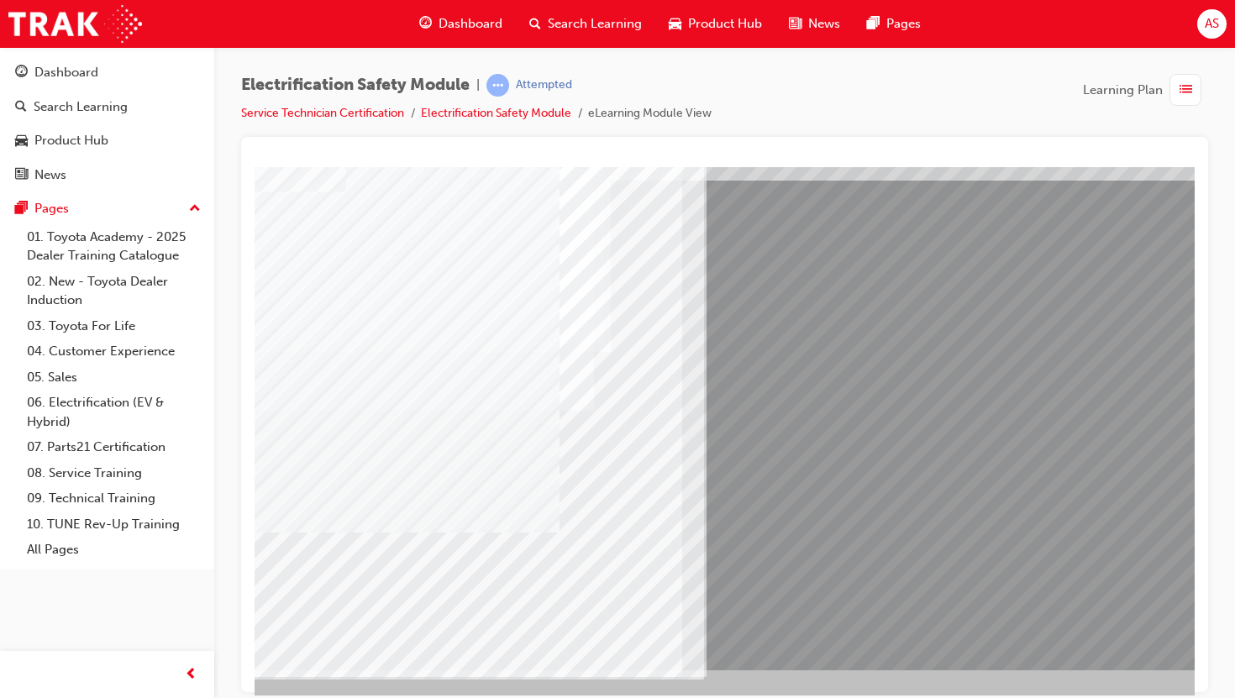
scroll to position [102, 203]
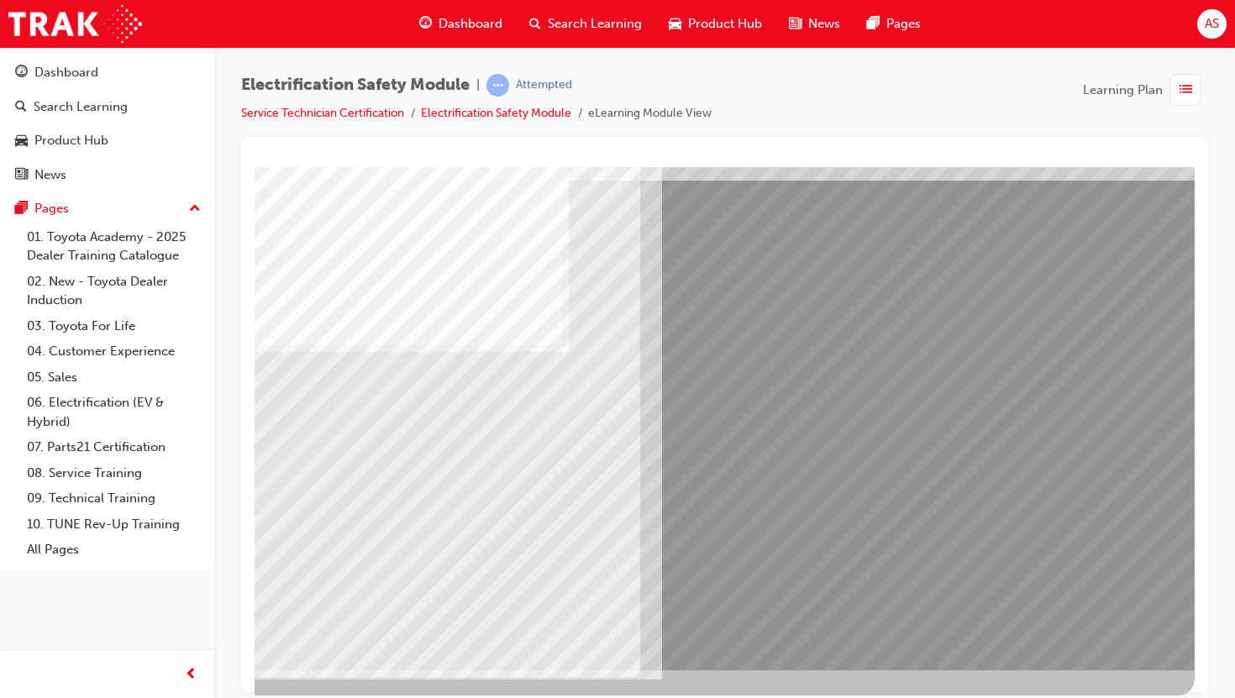
scroll to position [0, 0]
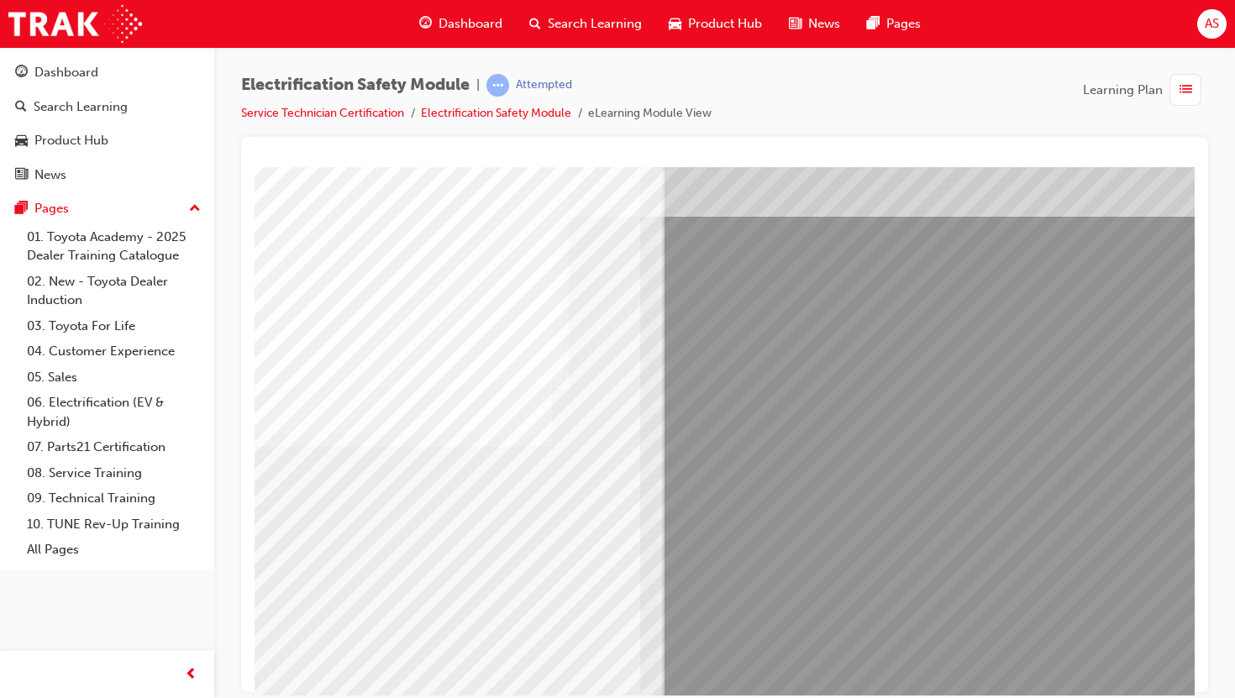
scroll to position [102, 203]
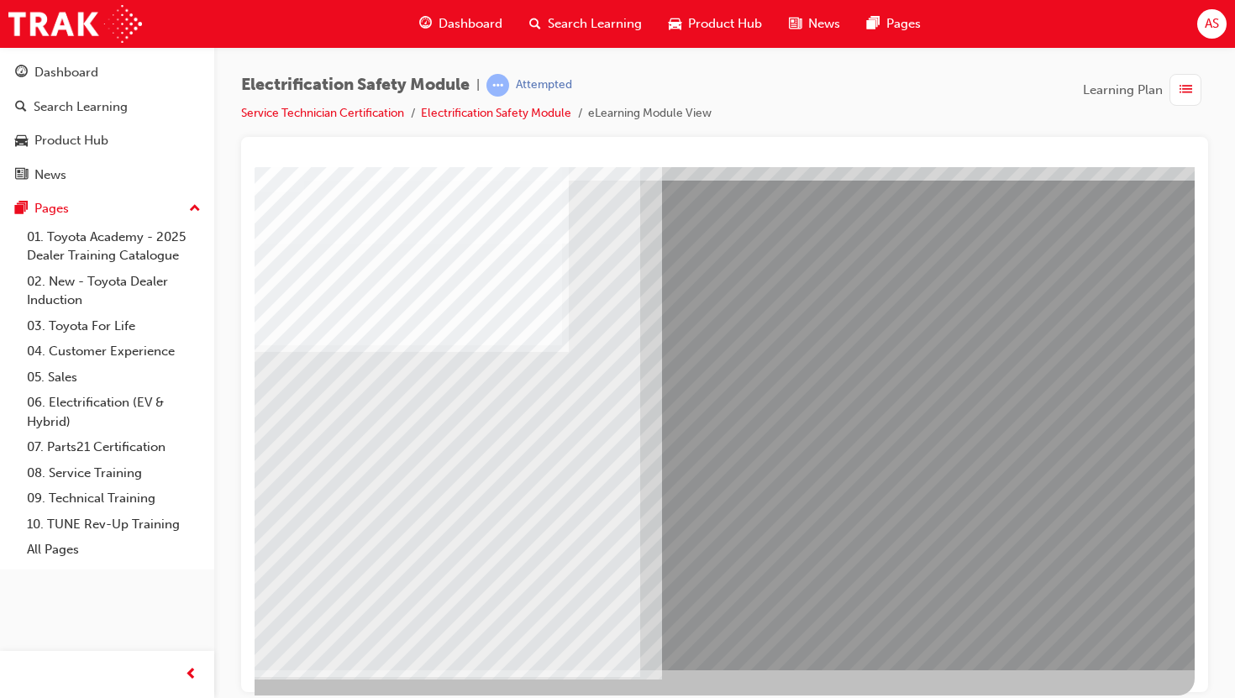
scroll to position [0, 0]
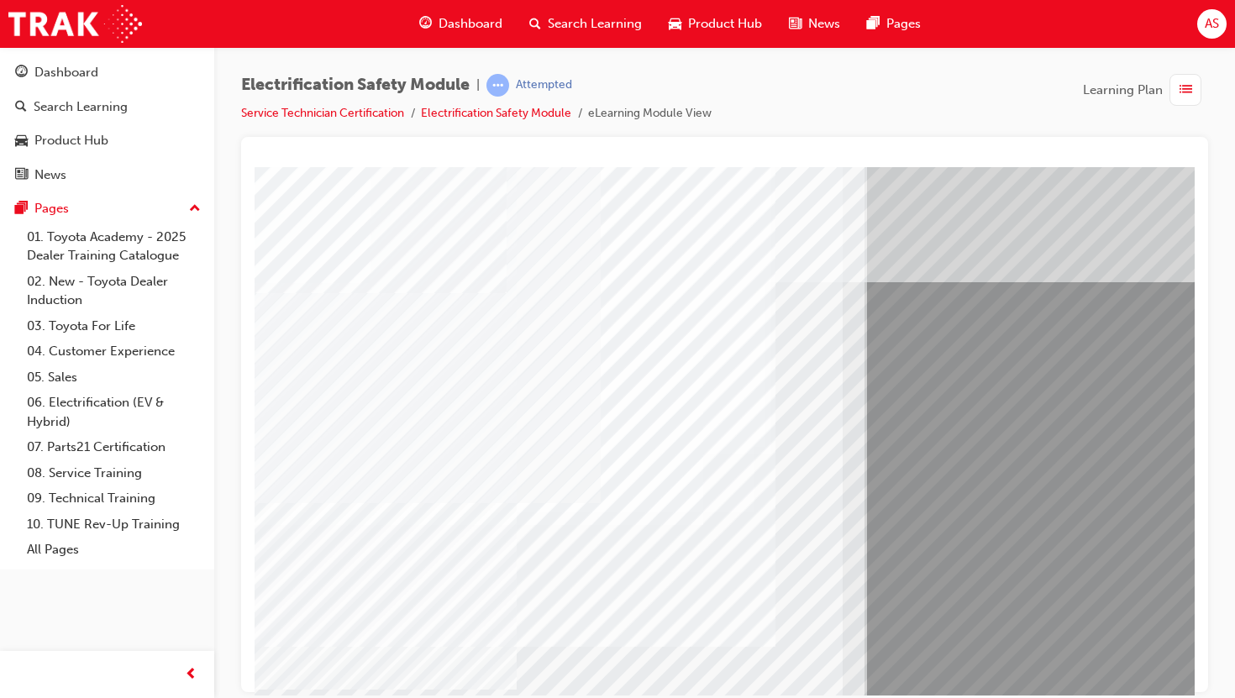
drag, startPoint x: 471, startPoint y: 619, endPoint x: 508, endPoint y: 620, distance: 37.9
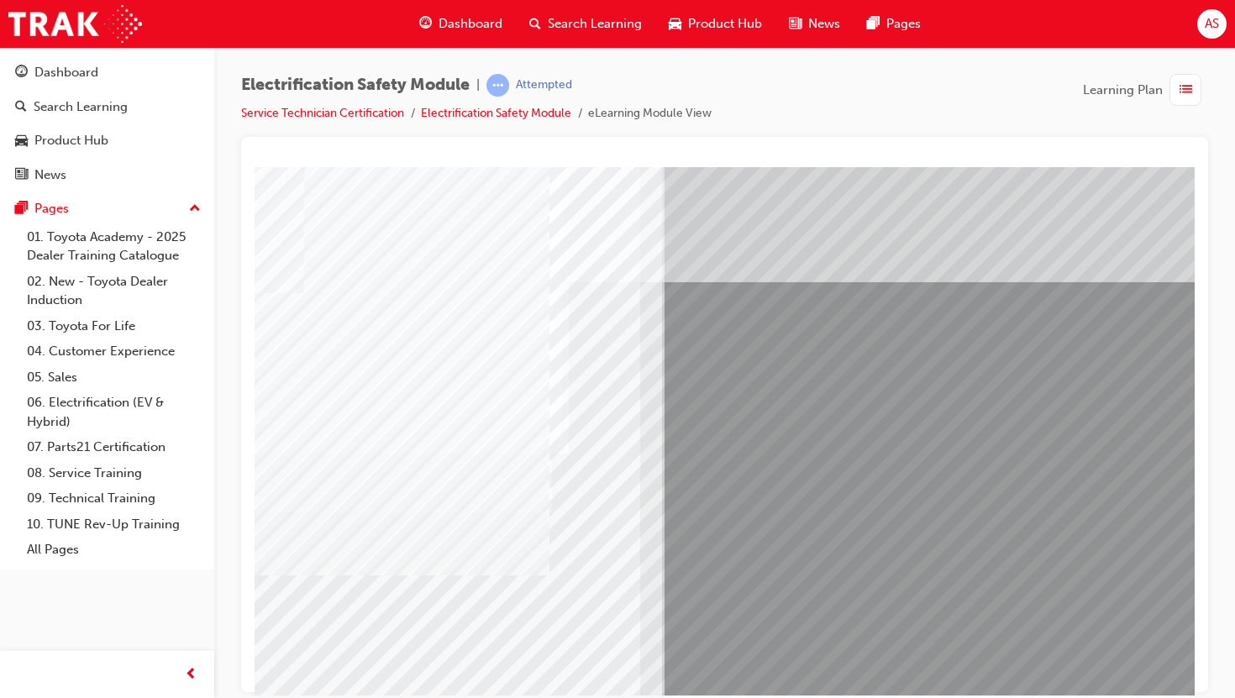
scroll to position [102, 203]
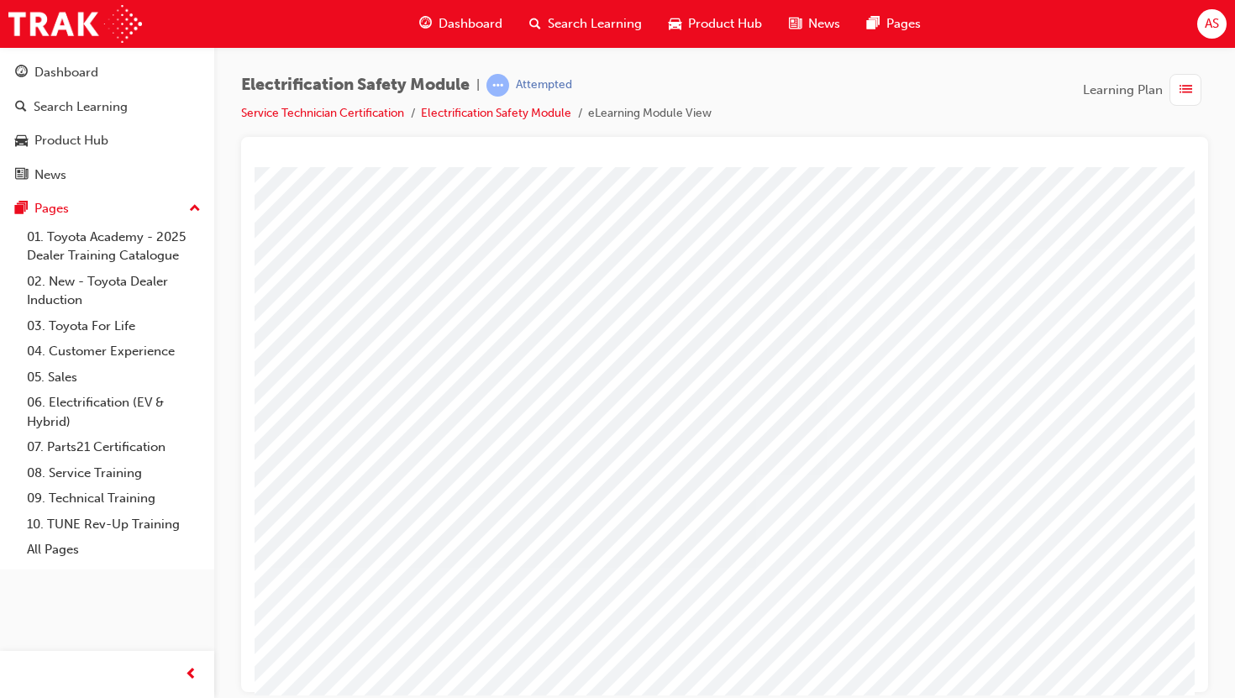
scroll to position [102, 0]
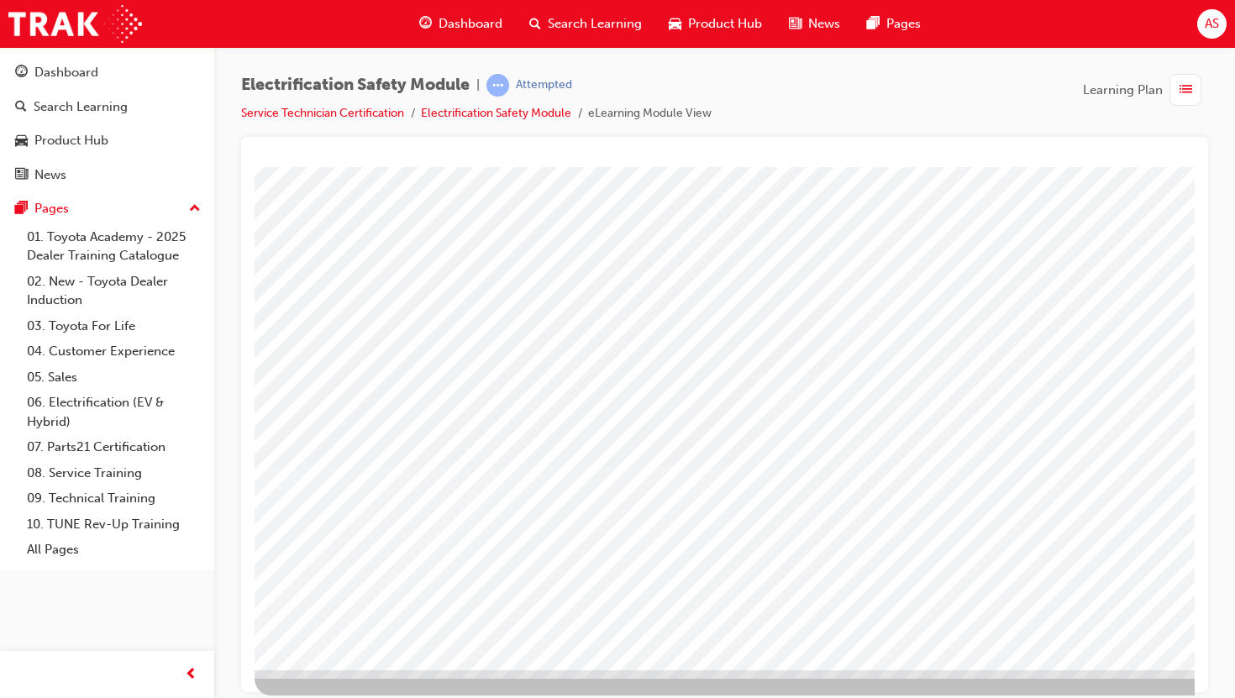
drag, startPoint x: 1003, startPoint y: 188, endPoint x: 941, endPoint y: 208, distance: 64.6
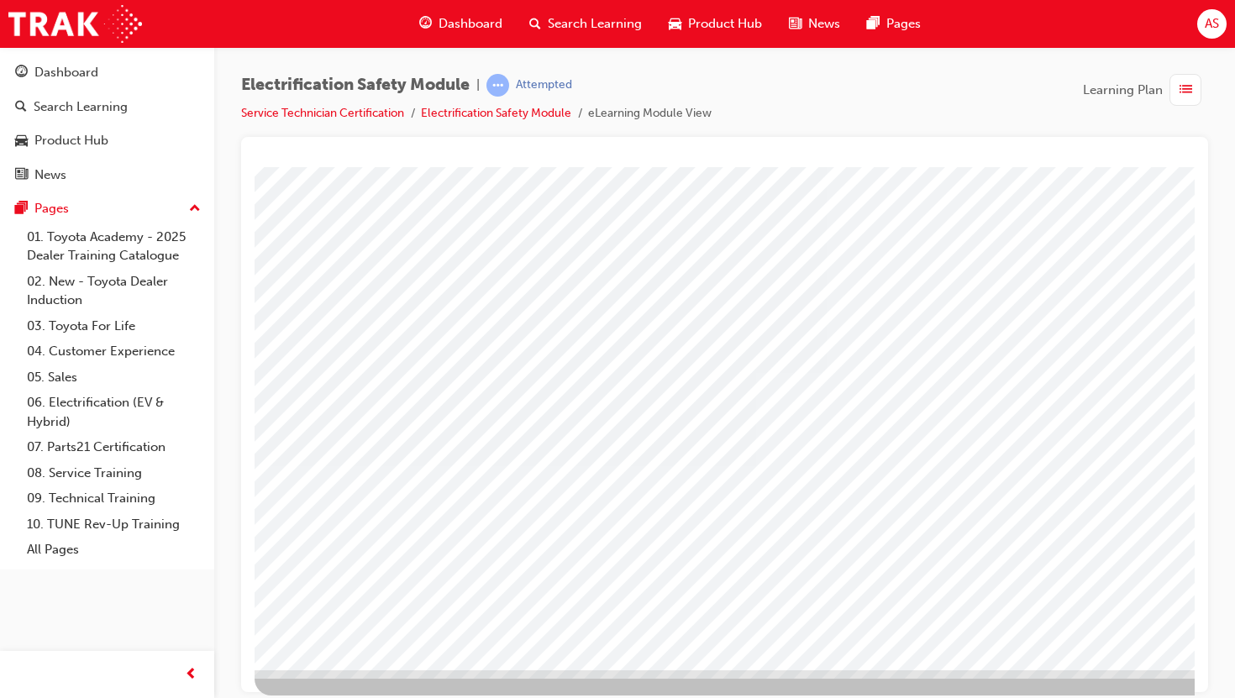
scroll to position [102, 203]
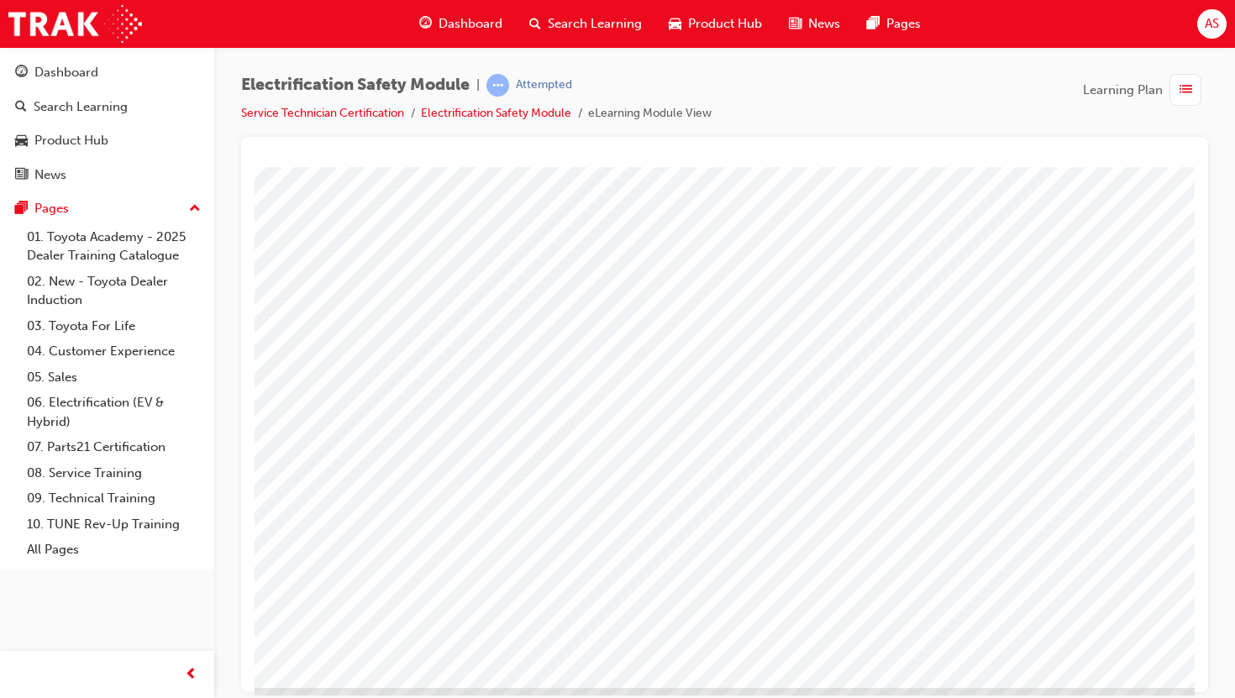
scroll to position [84, 203]
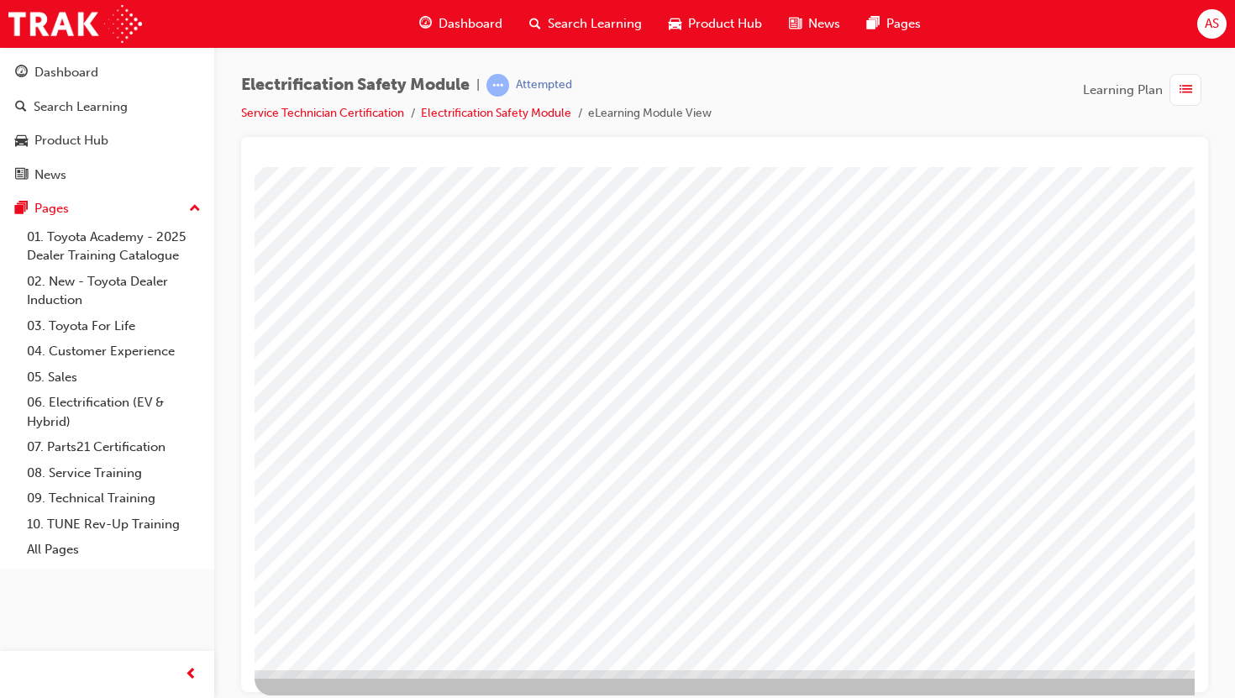
scroll to position [102, 203]
click at [1106, 671] on div at bounding box center [623, 380] width 1143 height 630
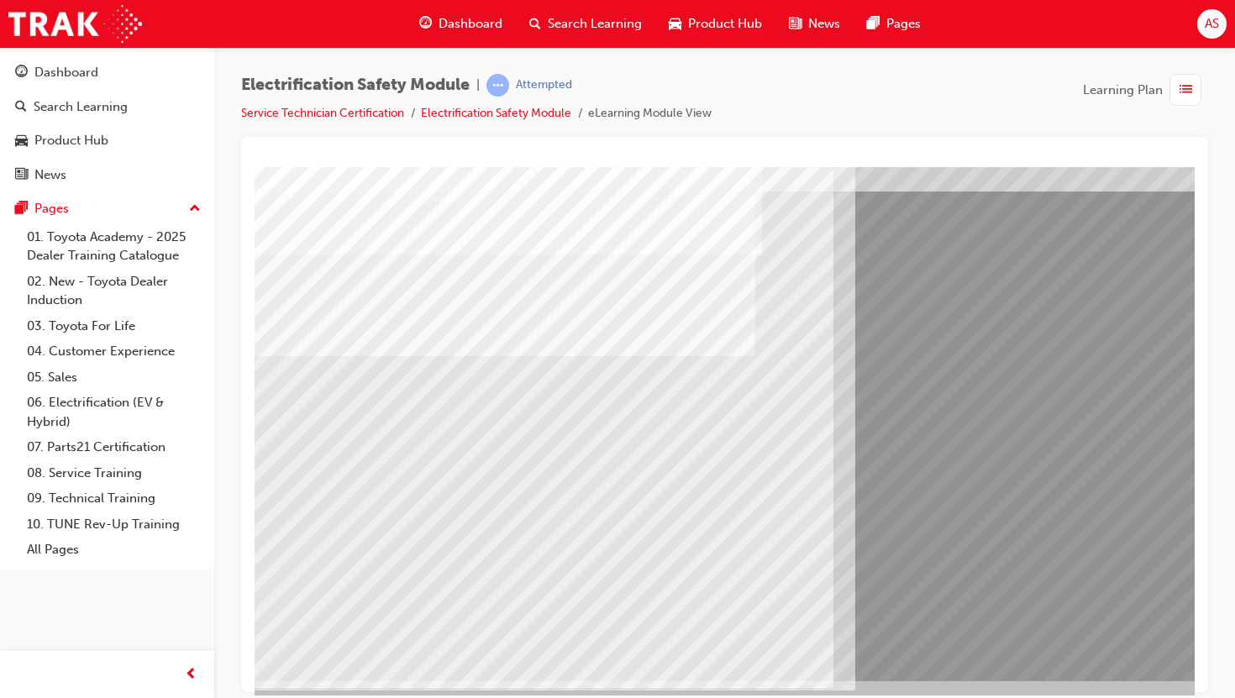
scroll to position [102, 9]
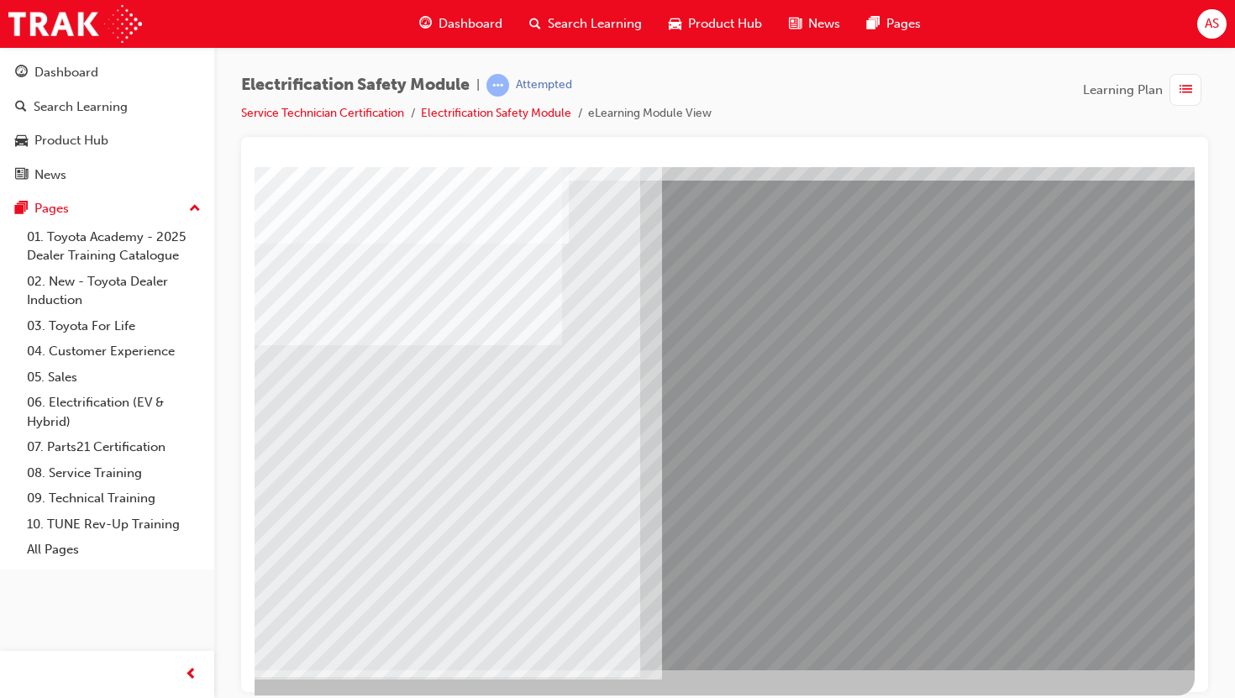
scroll to position [0, 0]
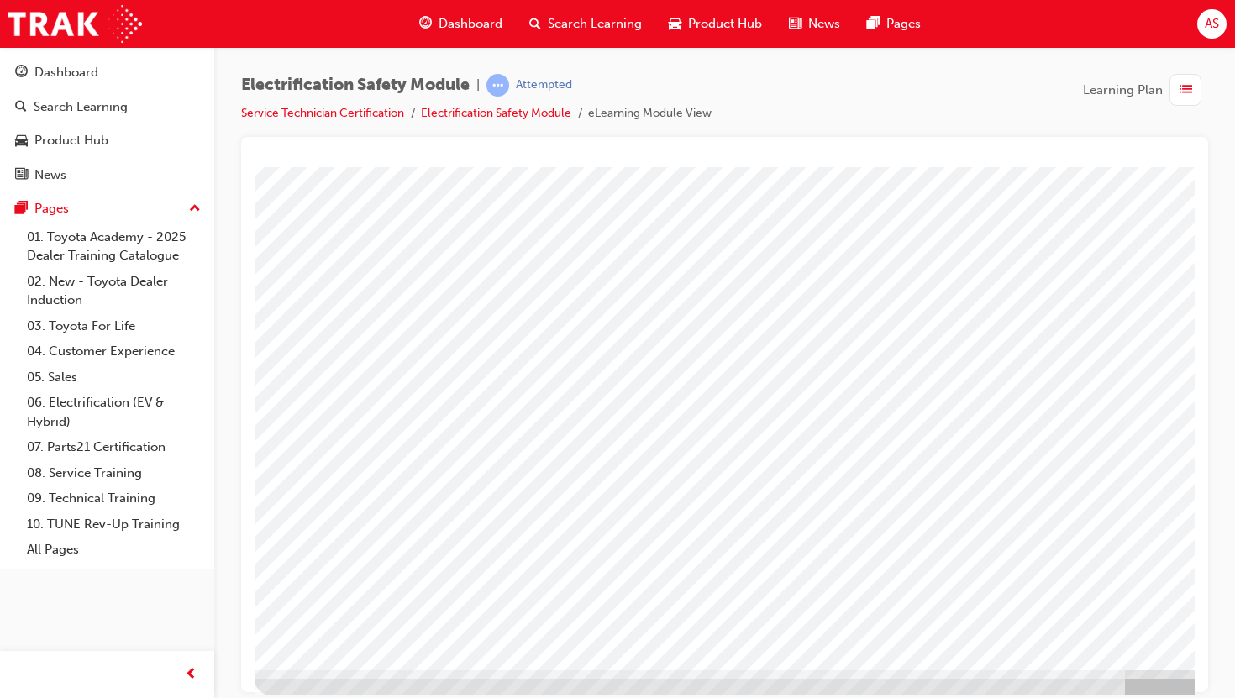
scroll to position [102, 203]
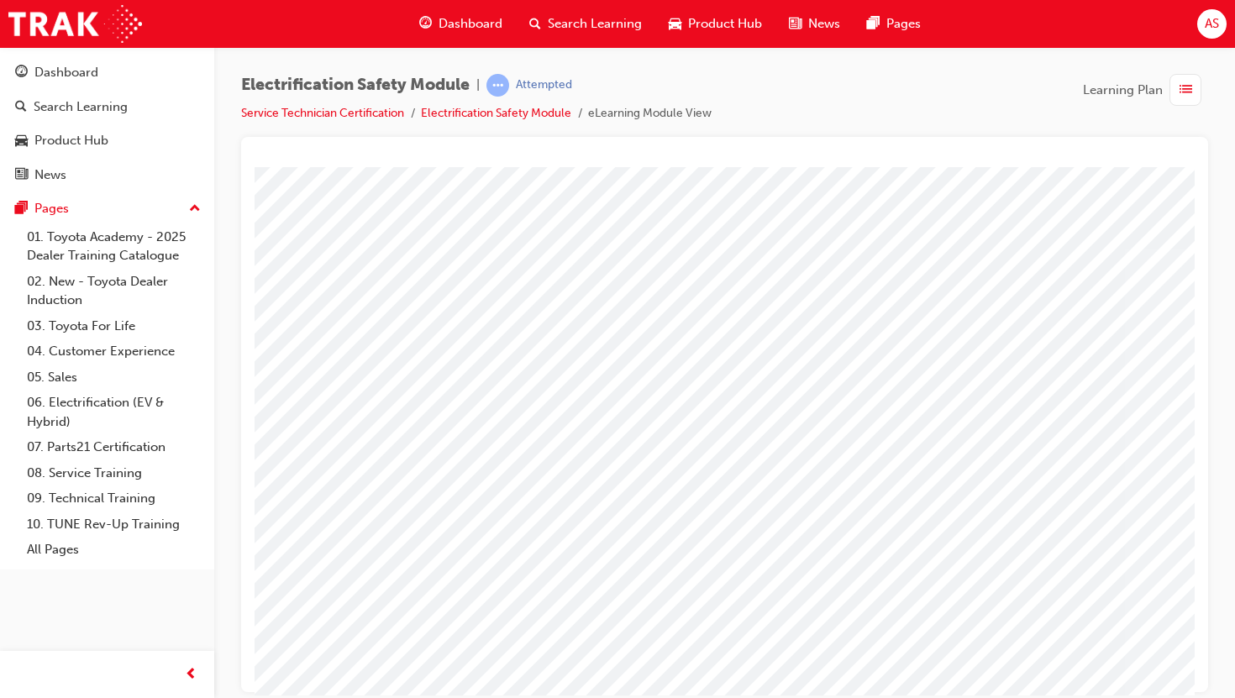
scroll to position [0, 203]
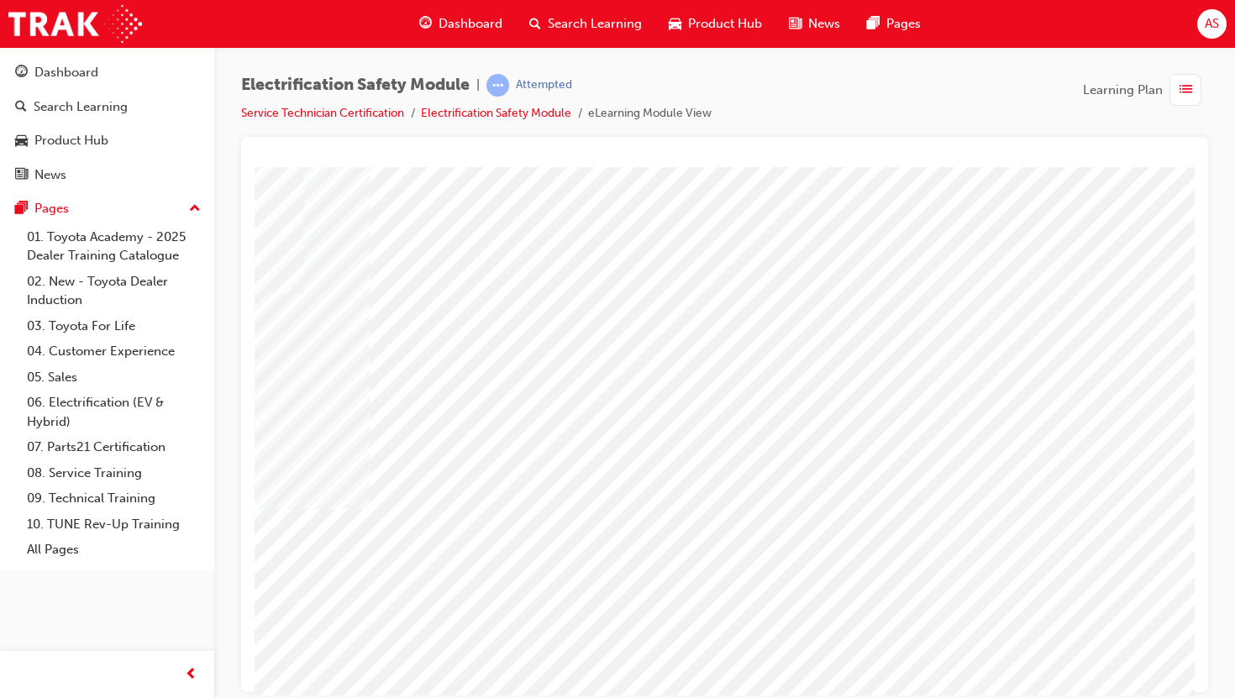
drag, startPoint x: 682, startPoint y: 387, endPoint x: 892, endPoint y: 340, distance: 215.3
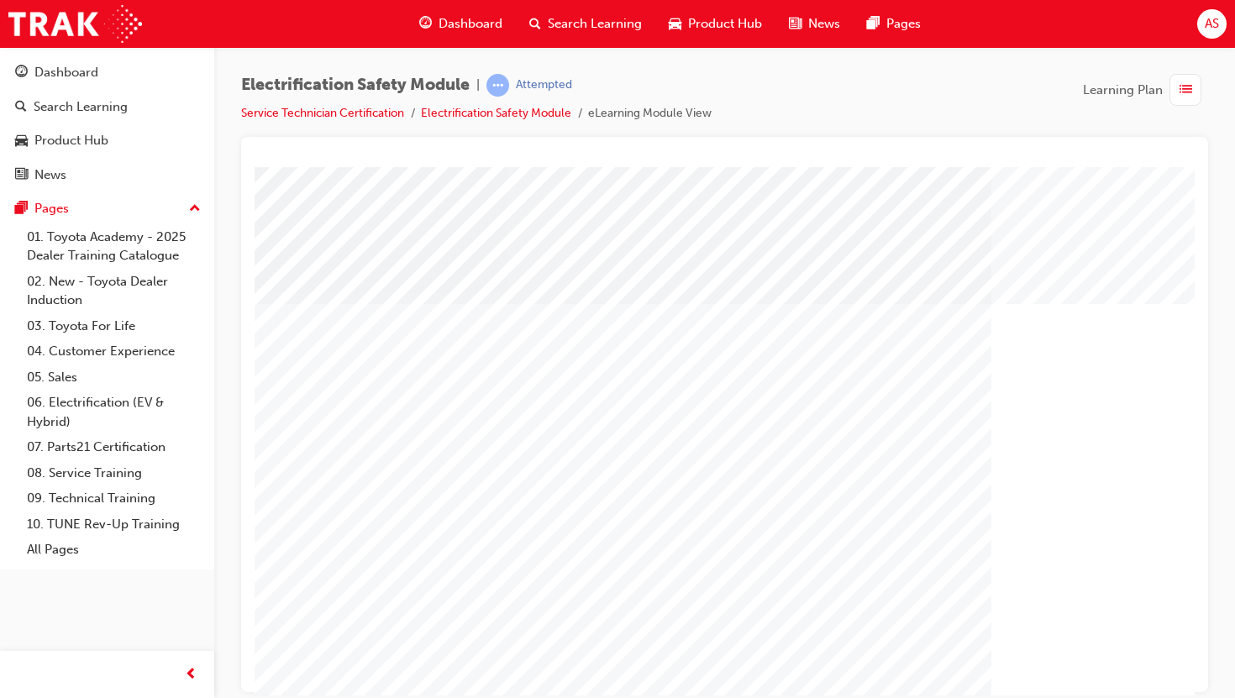
scroll to position [102, 0]
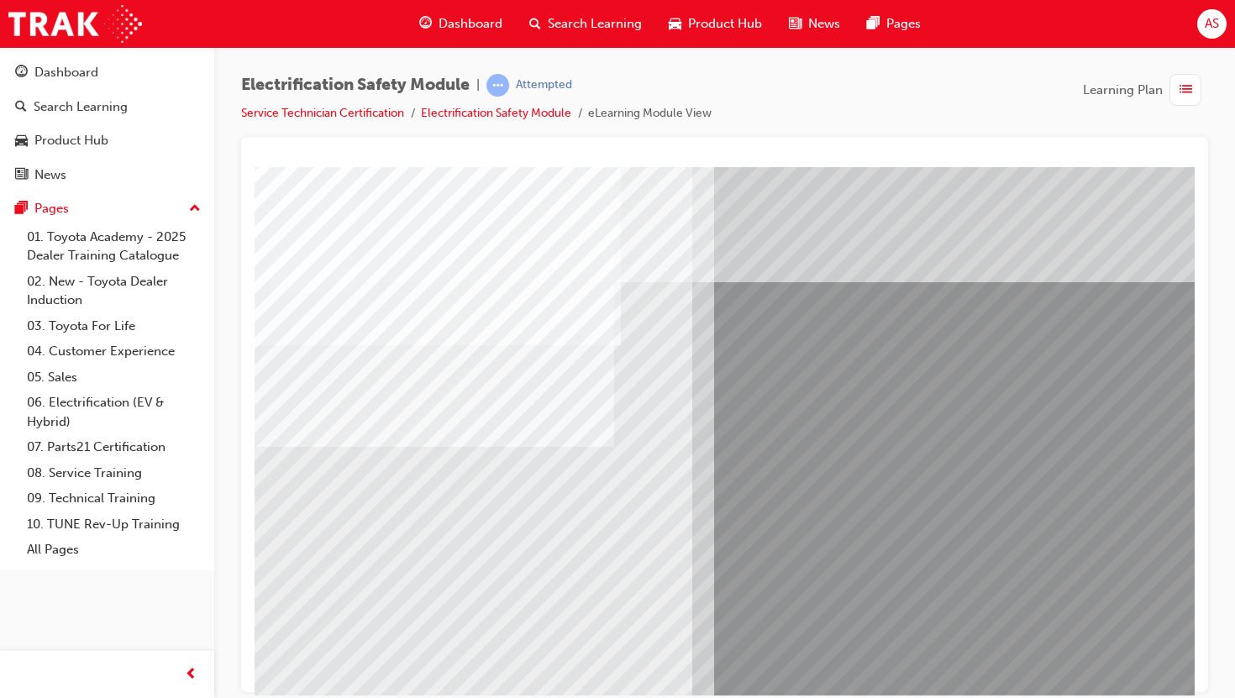
scroll to position [0, 0]
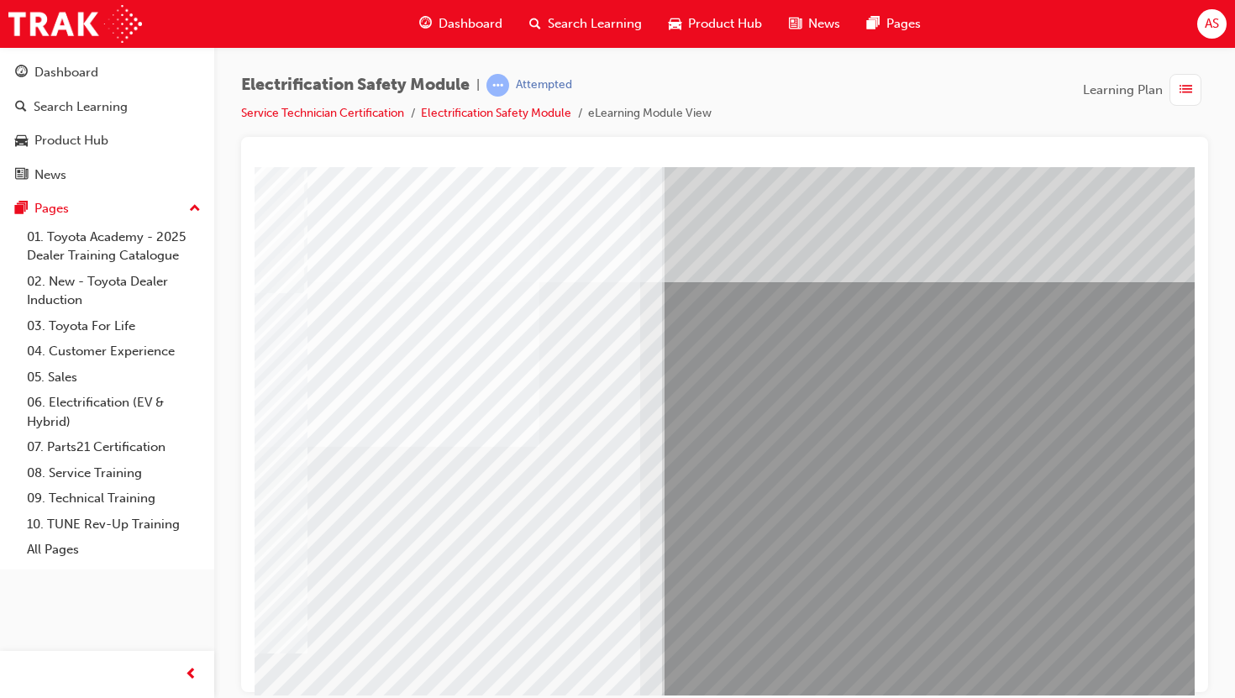
scroll to position [102, 203]
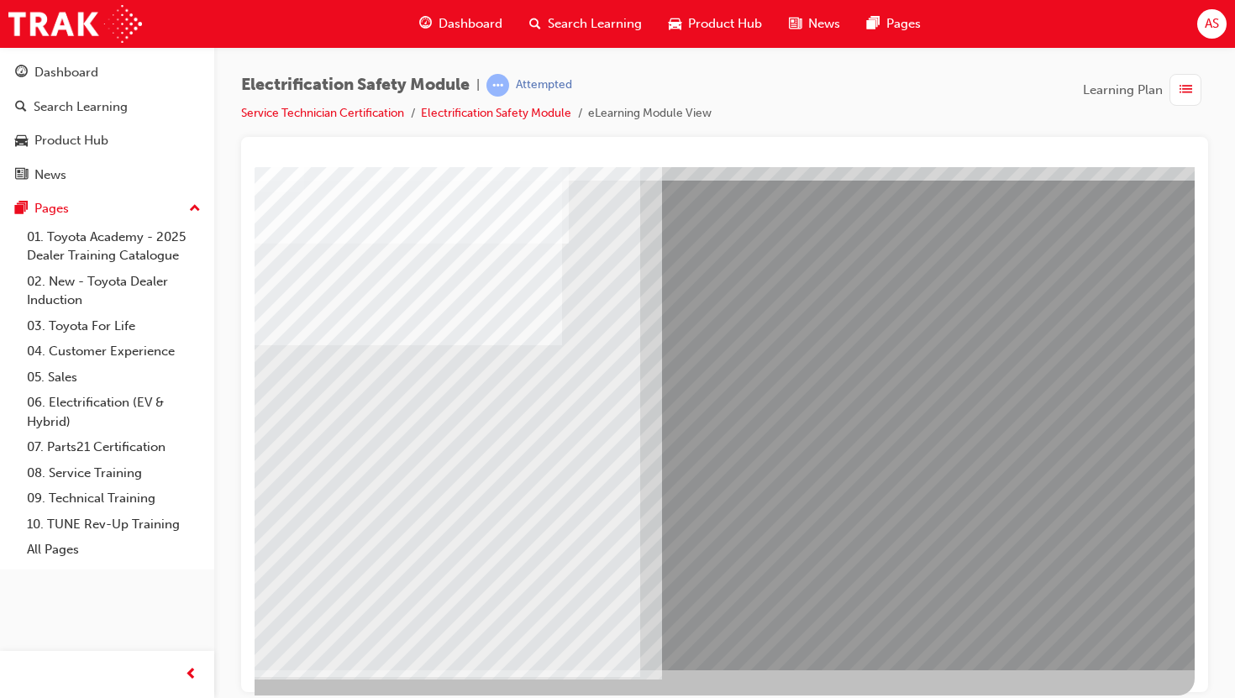
scroll to position [0, 0]
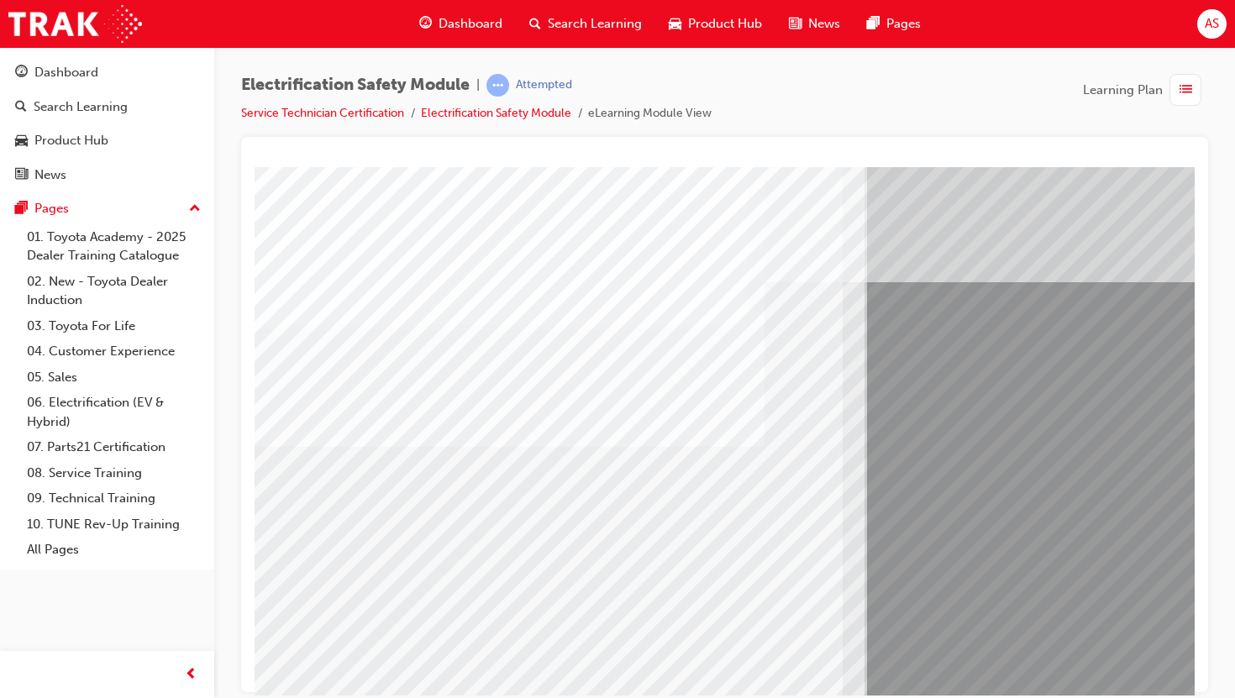
drag, startPoint x: 721, startPoint y: 600, endPoint x: 552, endPoint y: 610, distance: 169.2
click at [552, 610] on div "multistate" at bounding box center [826, 468] width 1143 height 605
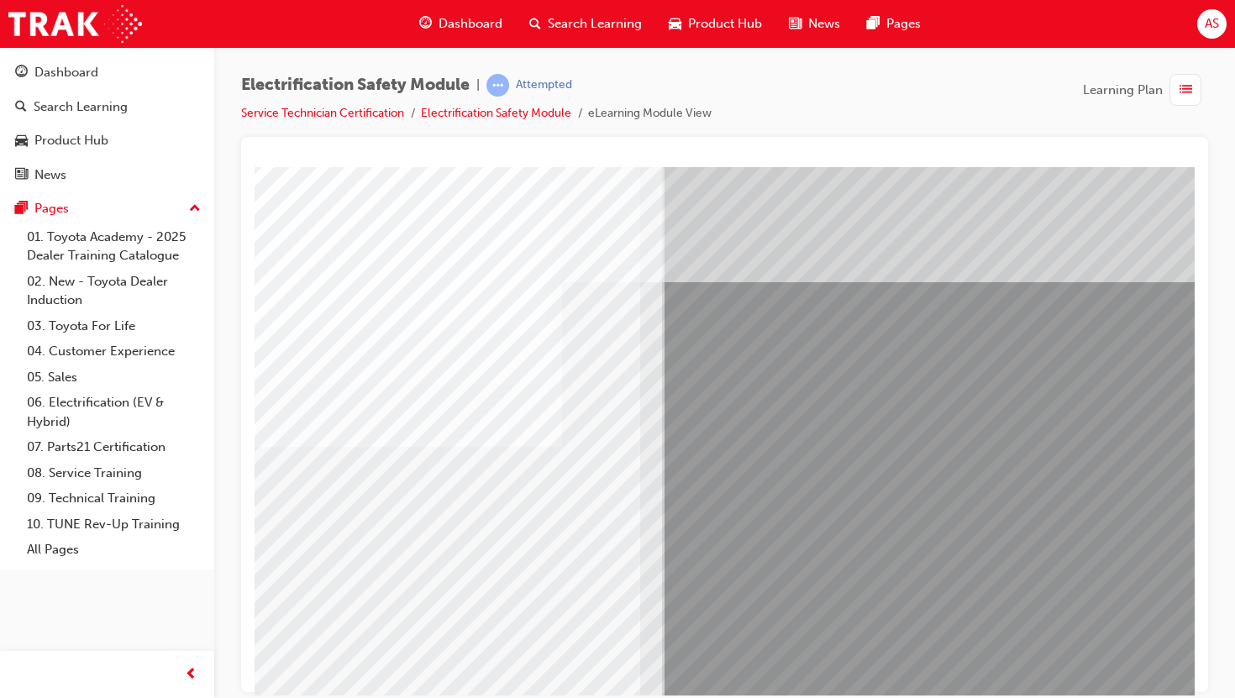
scroll to position [102, 203]
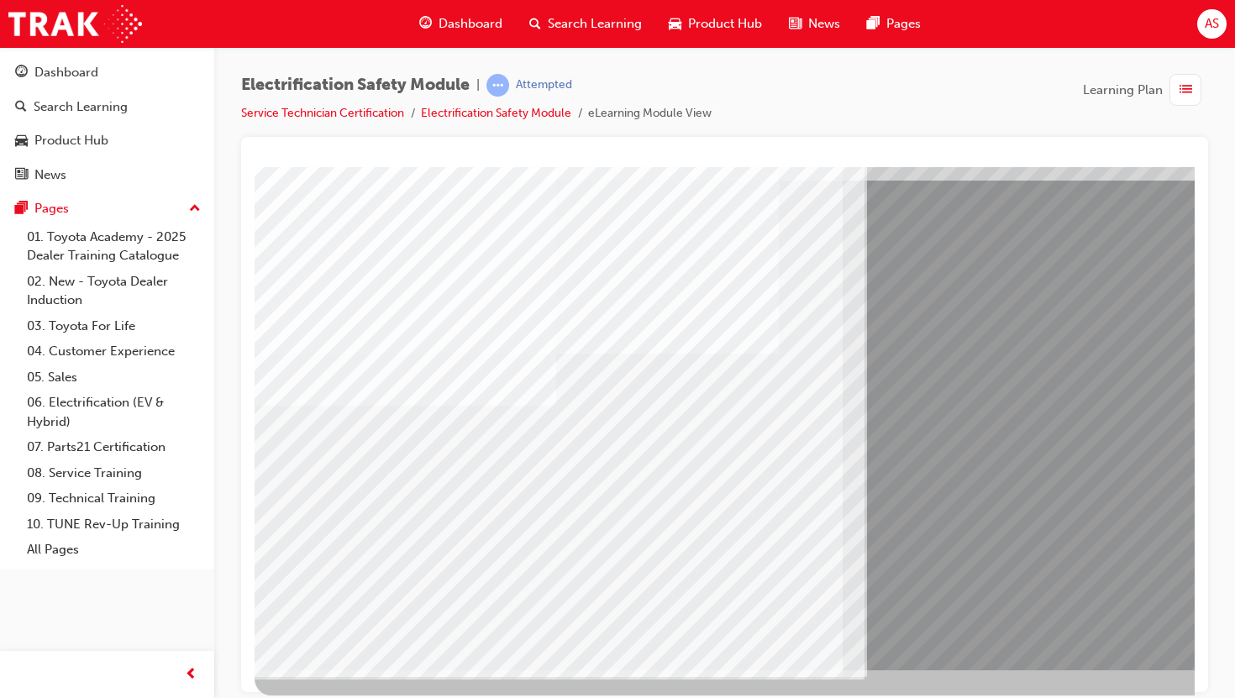
scroll to position [102, 203]
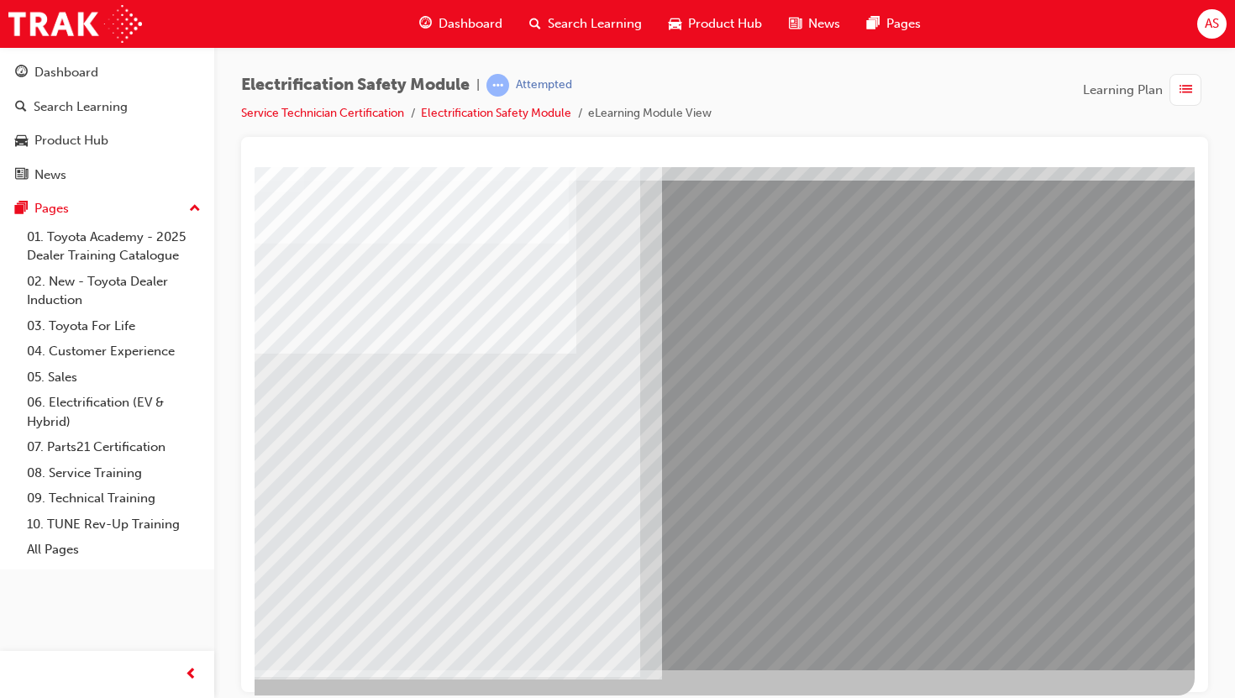
scroll to position [0, 0]
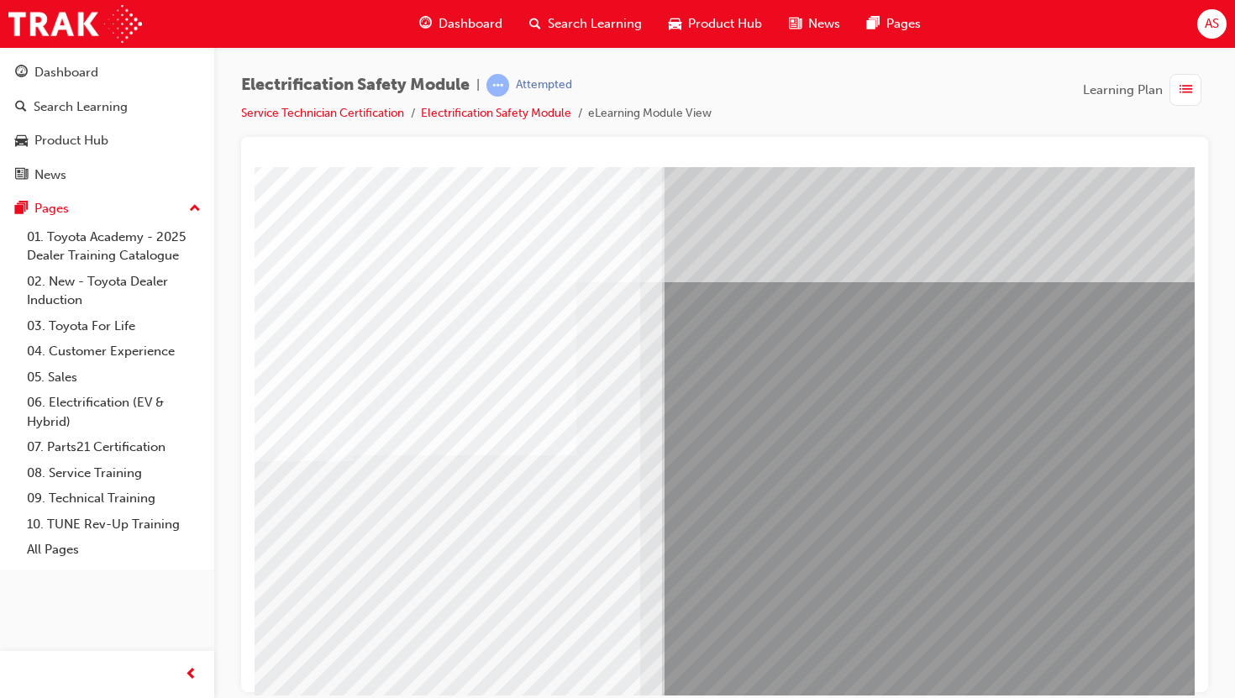
scroll to position [102, 203]
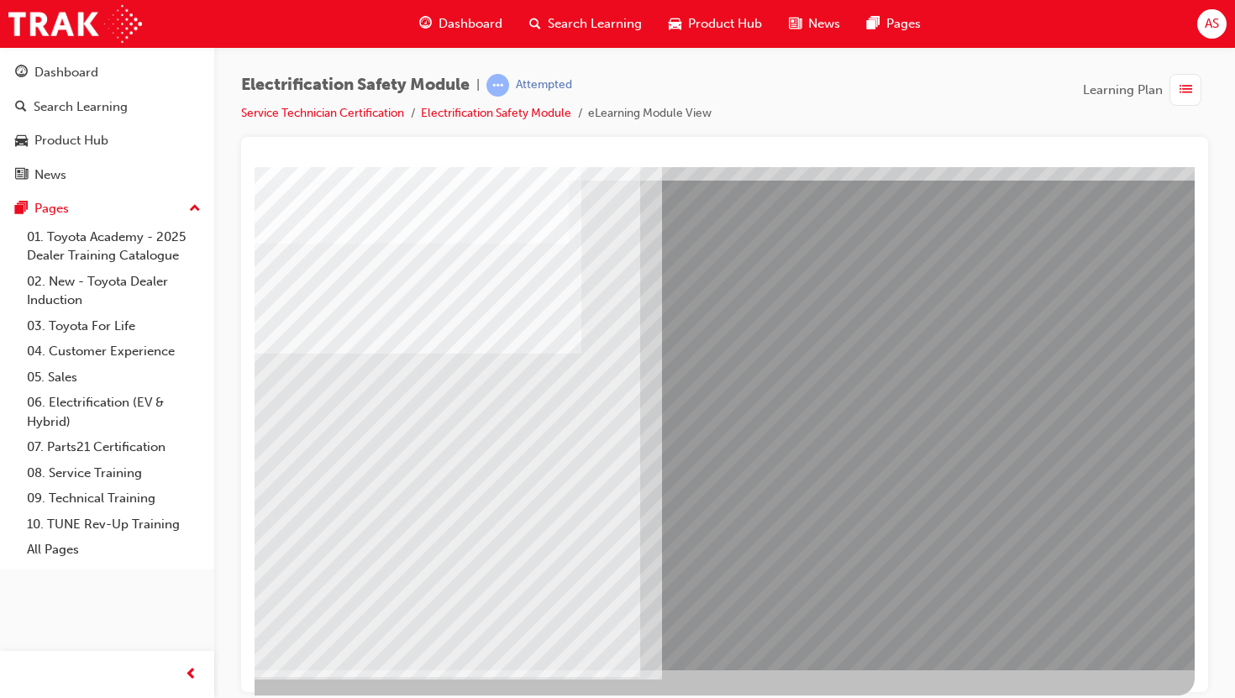
scroll to position [0, 0]
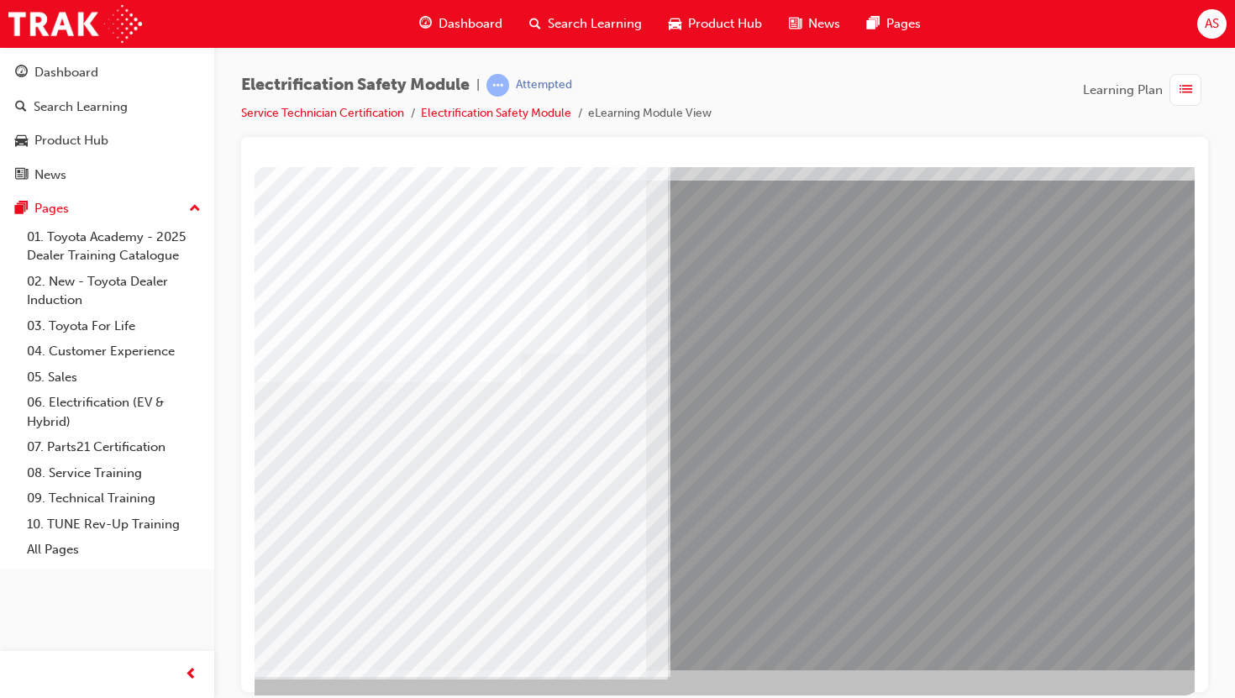
scroll to position [102, 203]
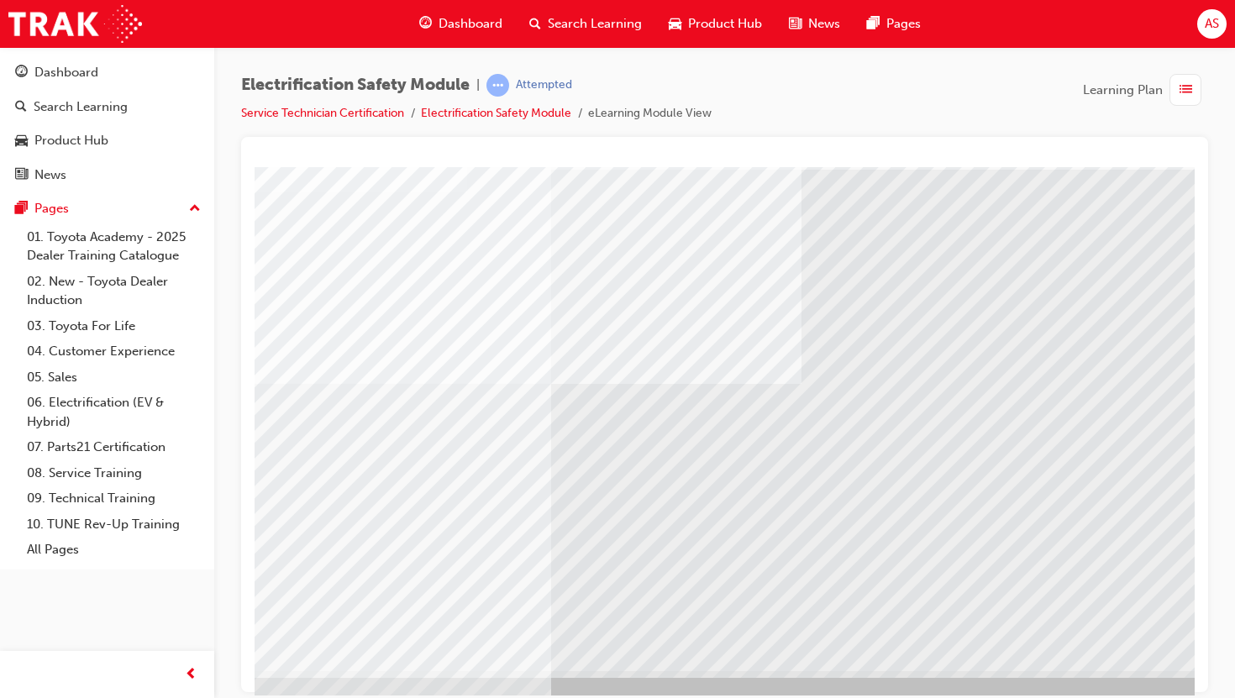
scroll to position [101, 21]
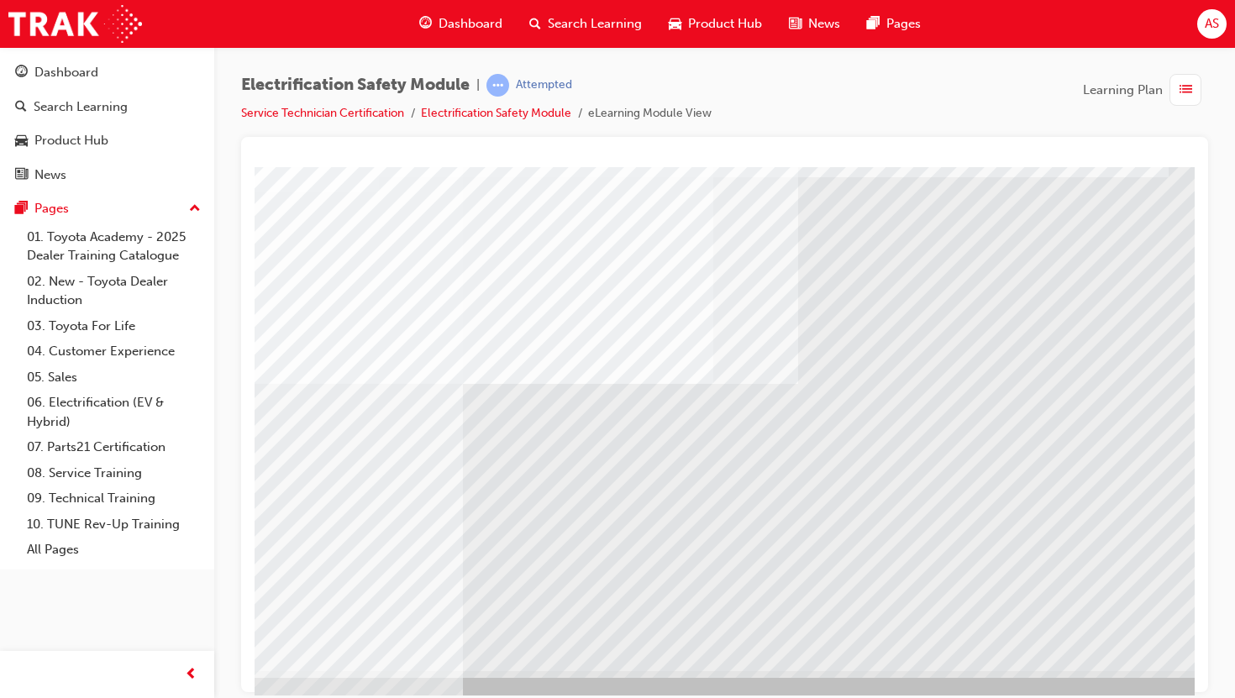
scroll to position [101, 203]
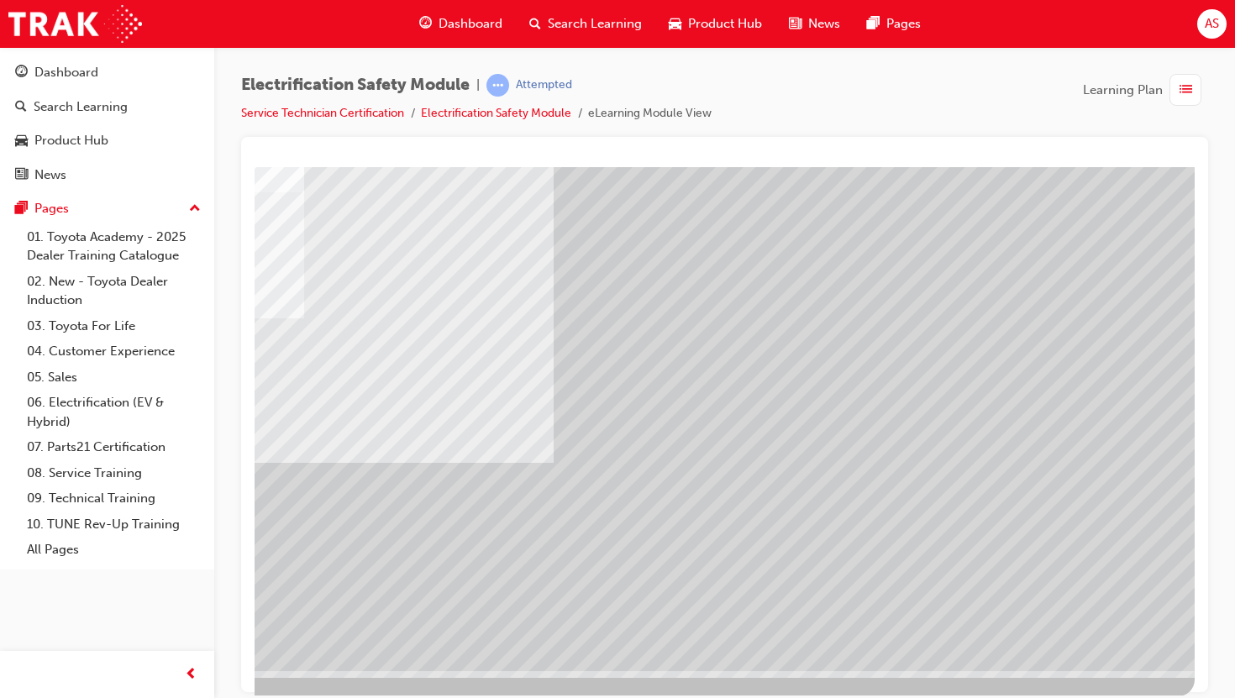
scroll to position [0, 0]
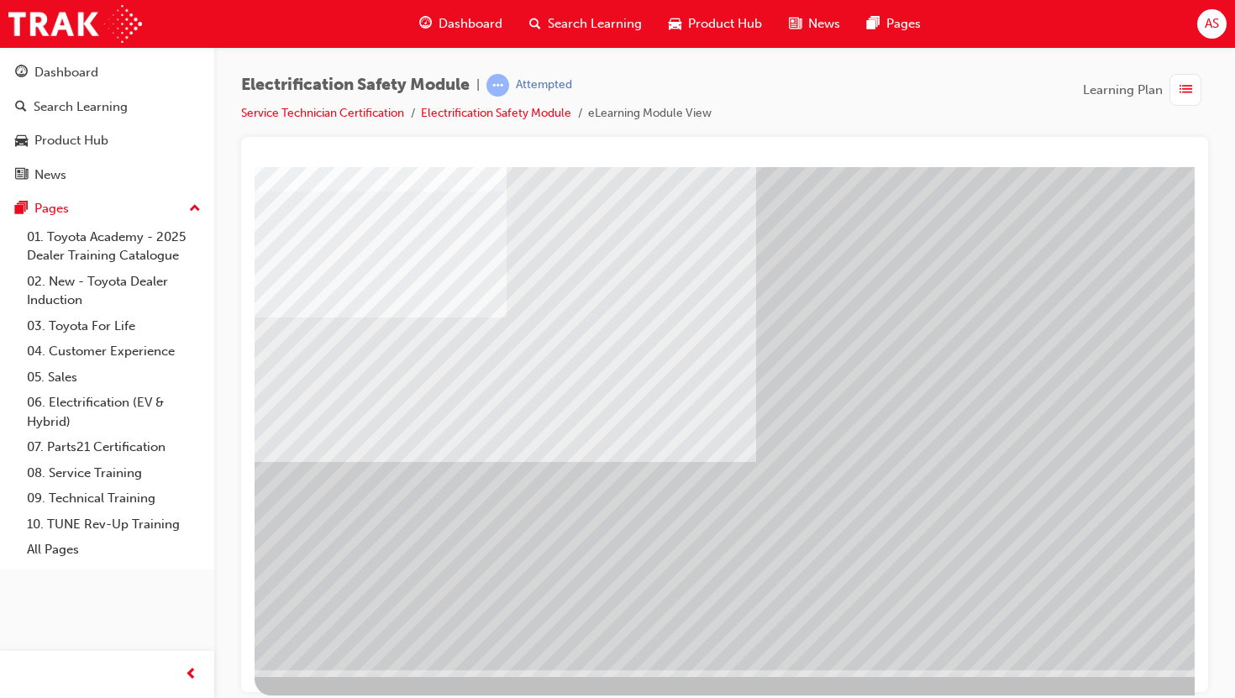
scroll to position [102, 203]
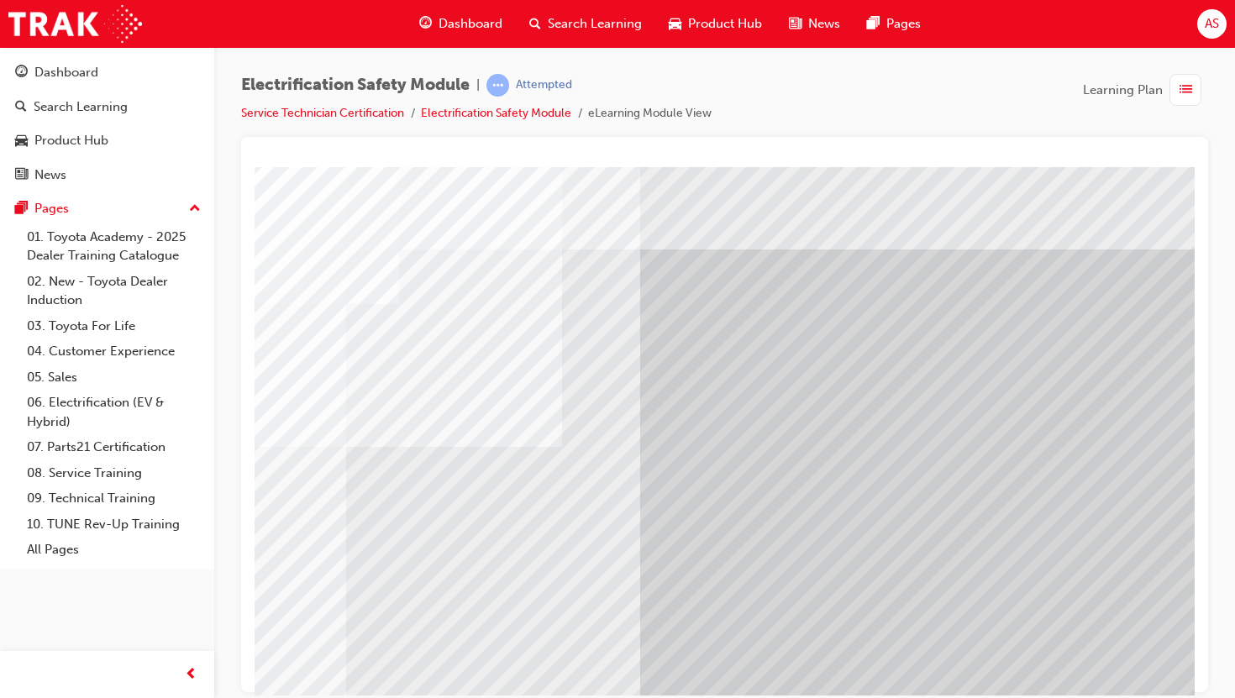
scroll to position [102, 203]
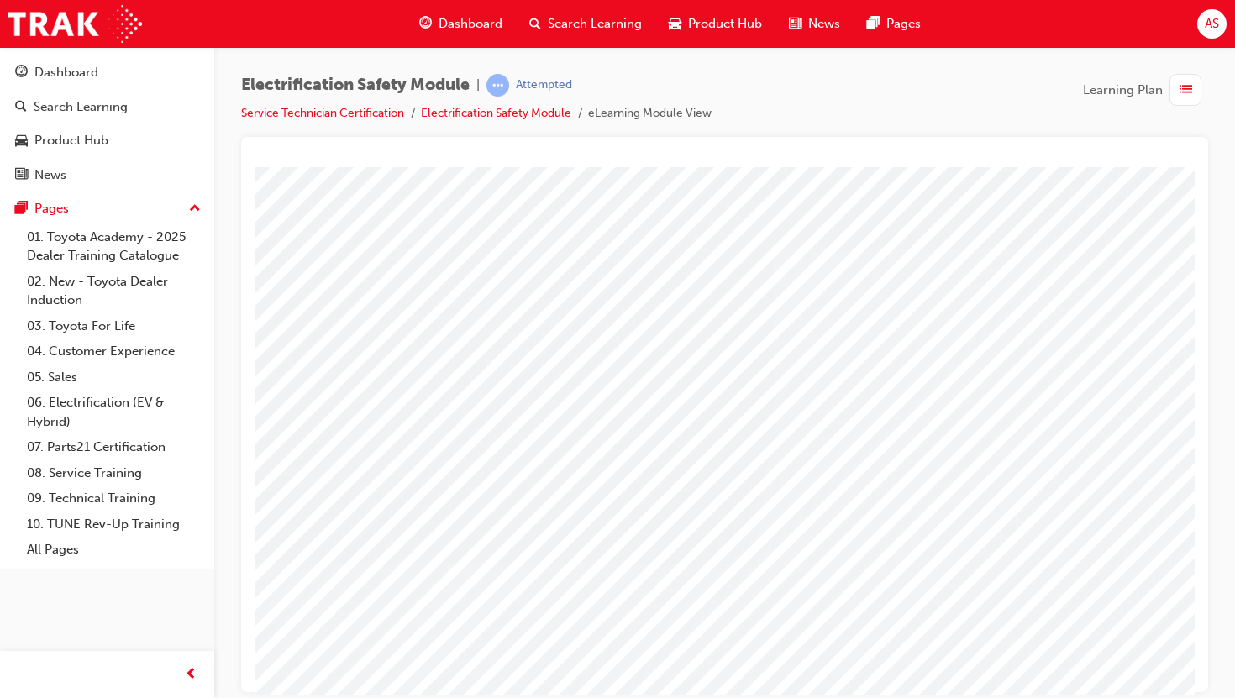
scroll to position [0, 203]
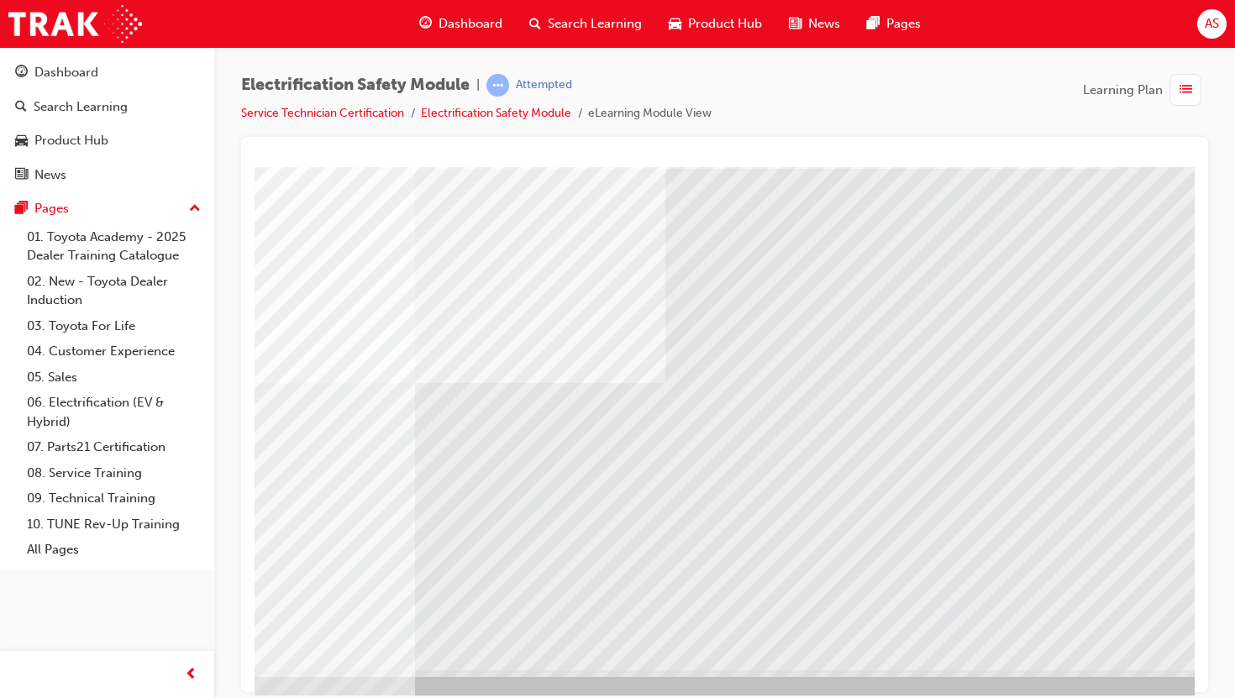
scroll to position [102, 203]
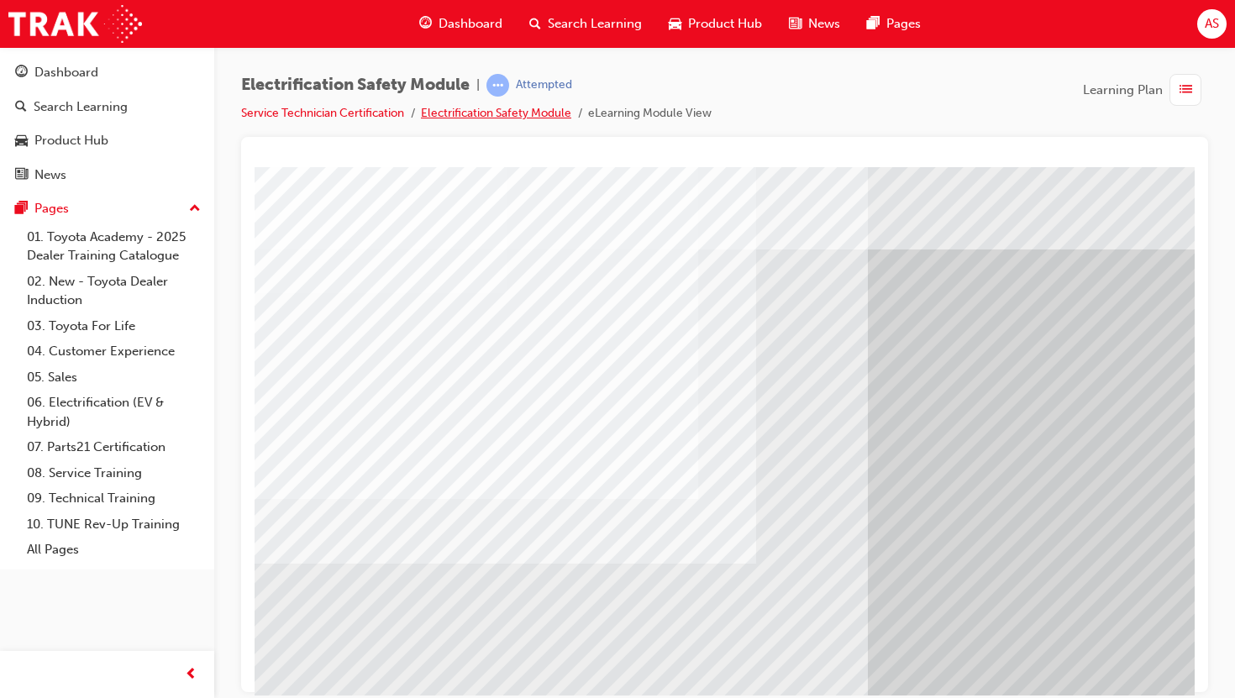
click at [526, 116] on link "Electrification Safety Module" at bounding box center [496, 113] width 150 height 14
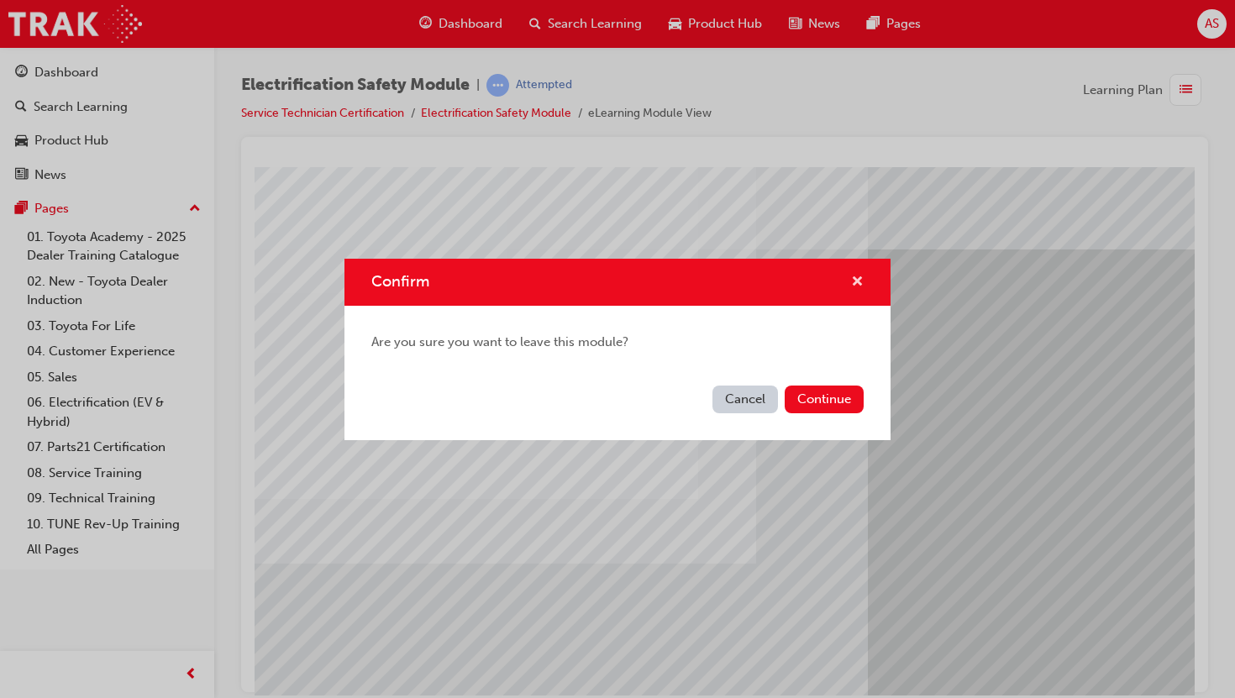
click at [861, 287] on span "cross-icon" at bounding box center [857, 283] width 13 height 15
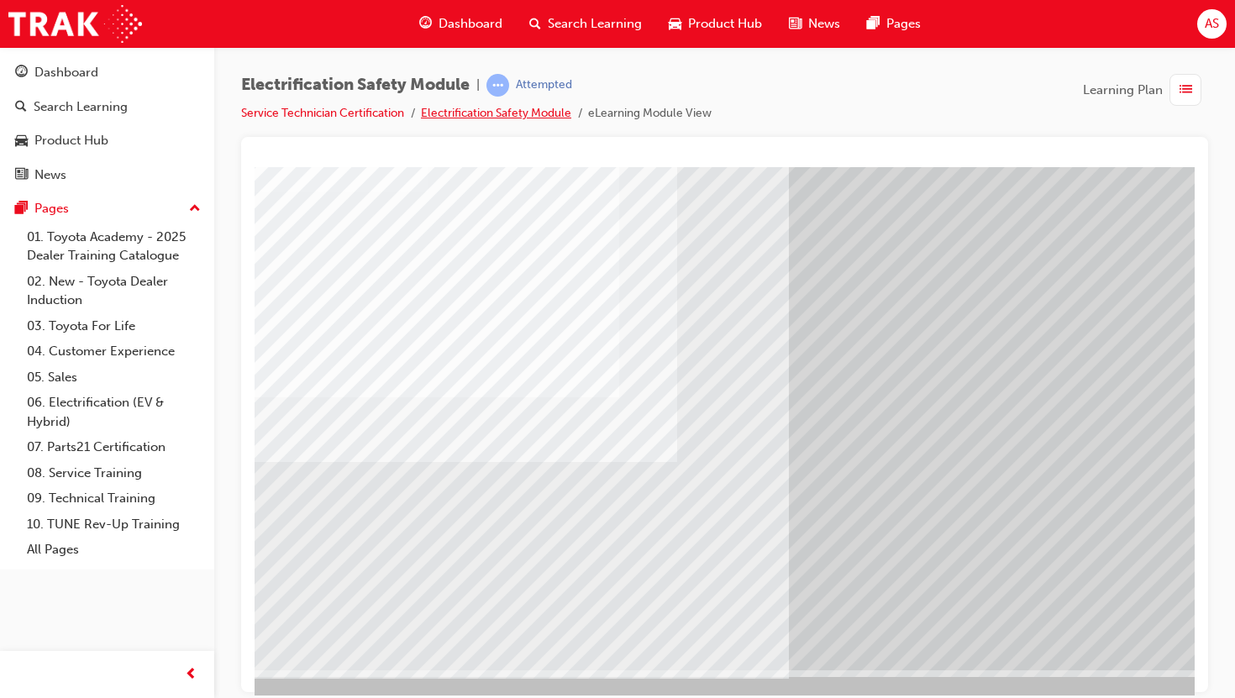
scroll to position [102, 203]
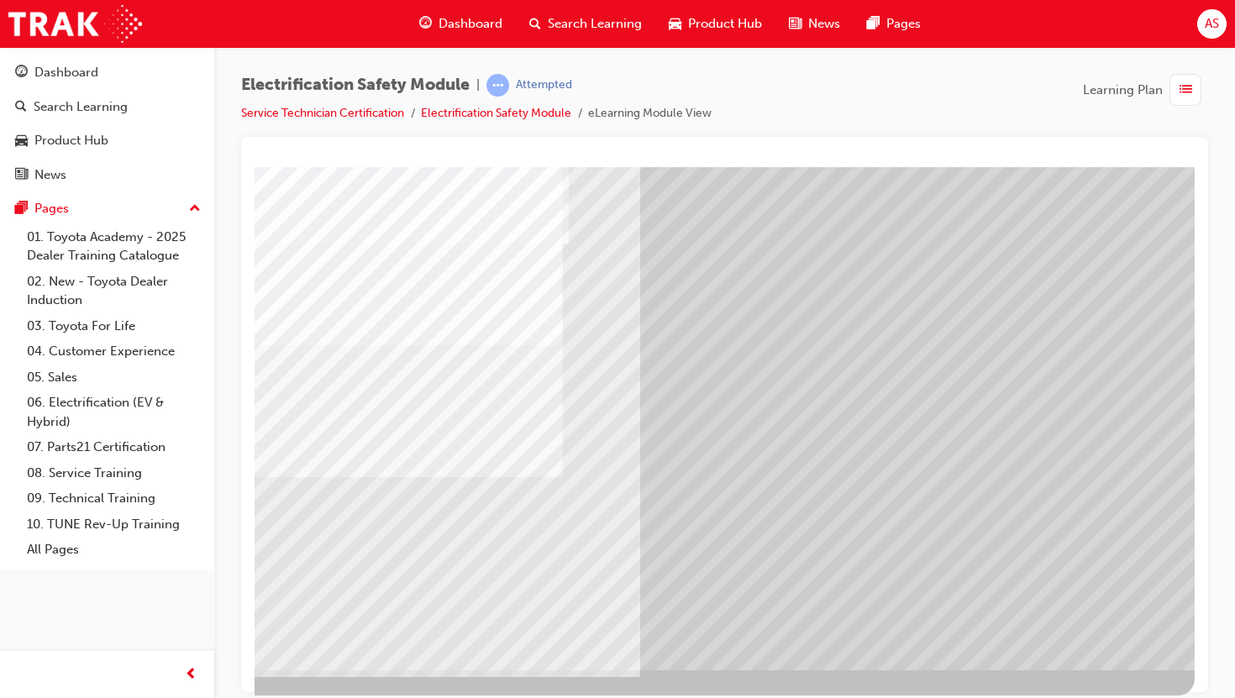
scroll to position [0, 0]
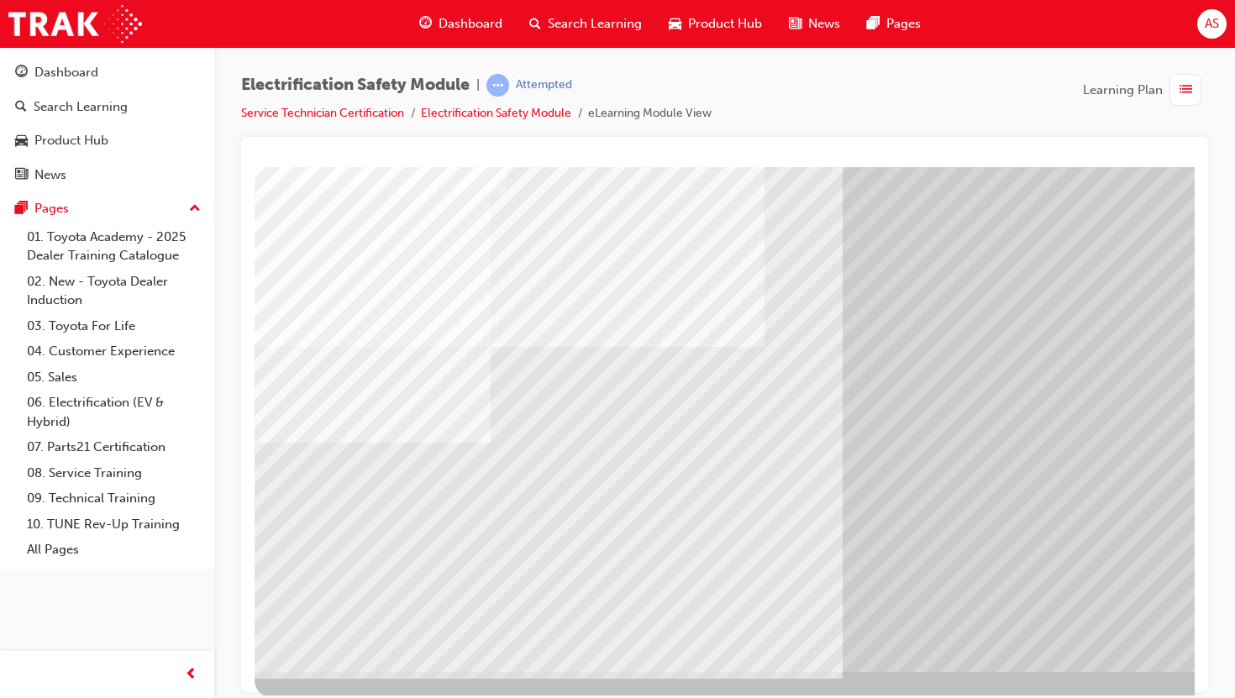
scroll to position [102, 0]
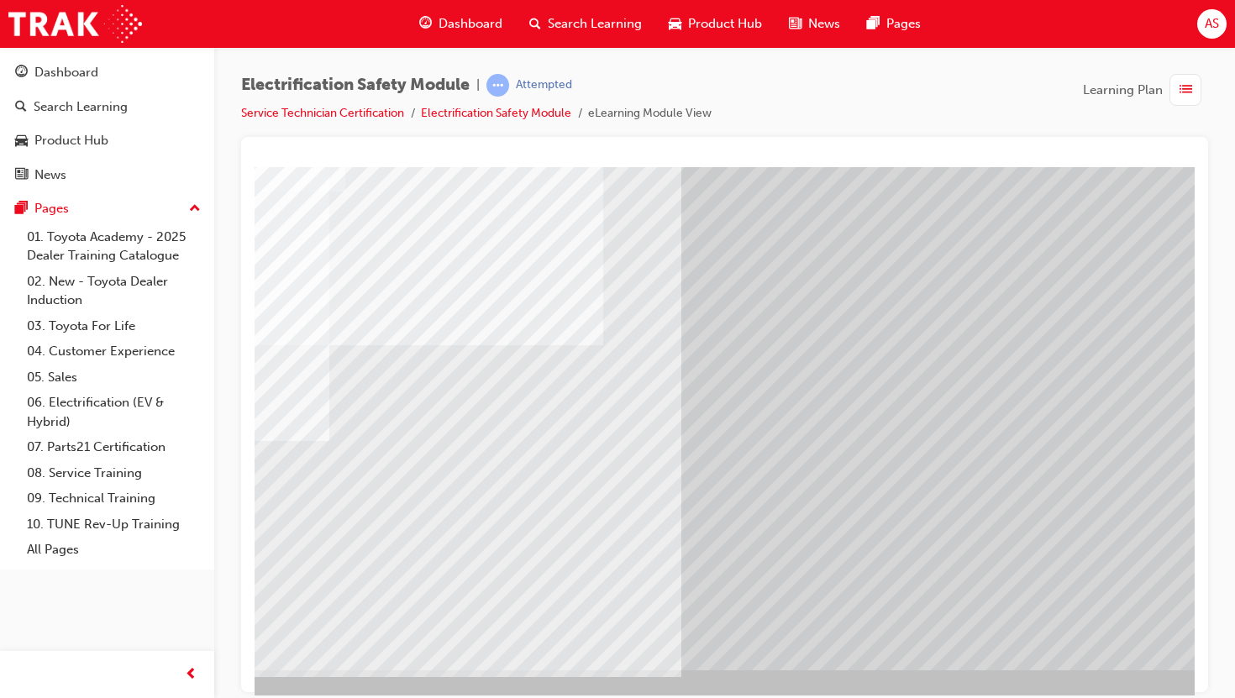
scroll to position [102, 203]
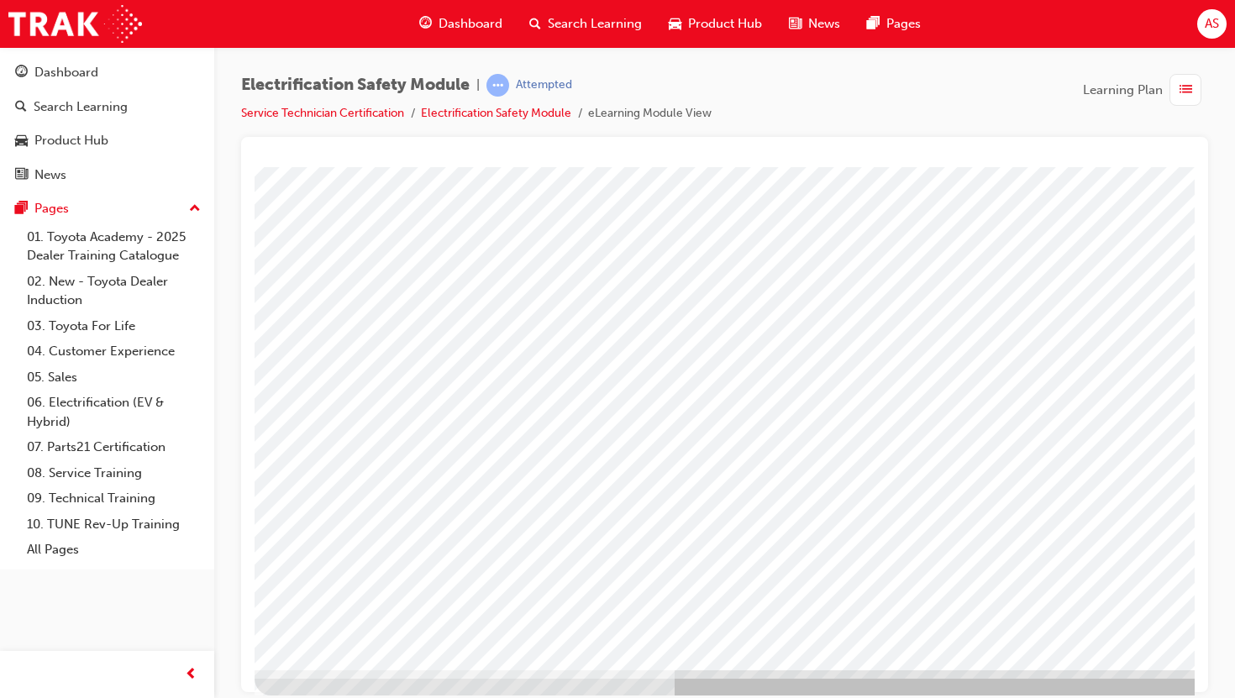
scroll to position [0, 0]
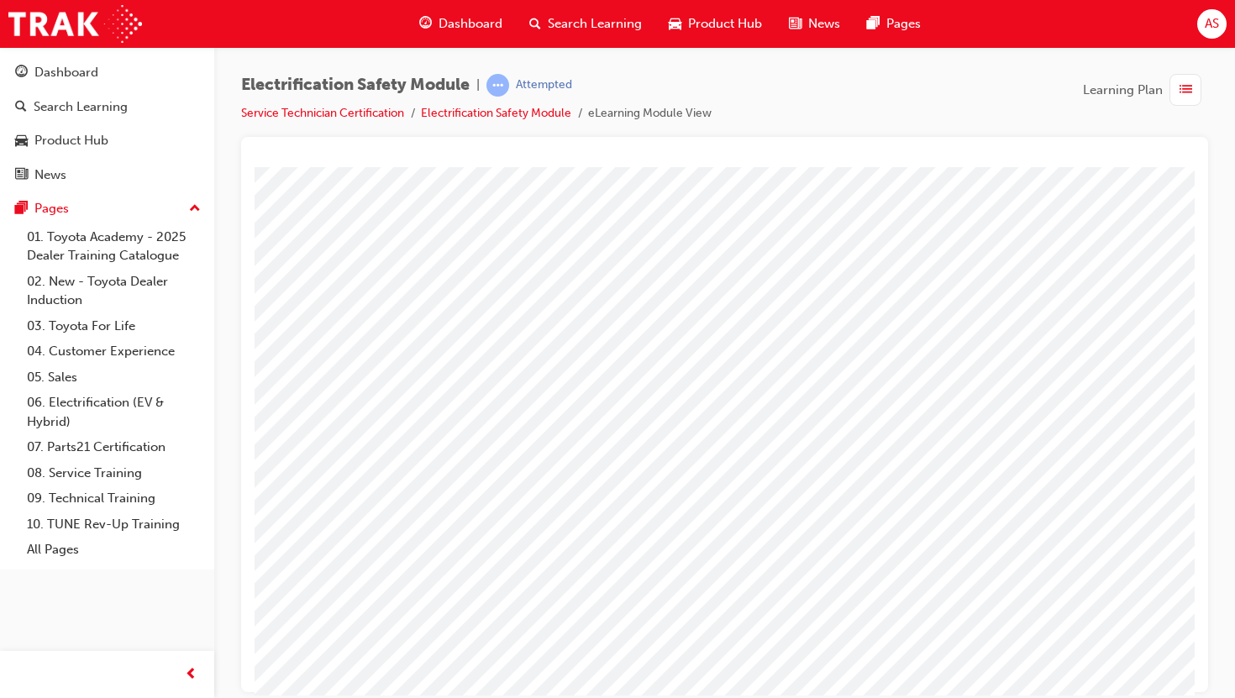
scroll to position [102, 0]
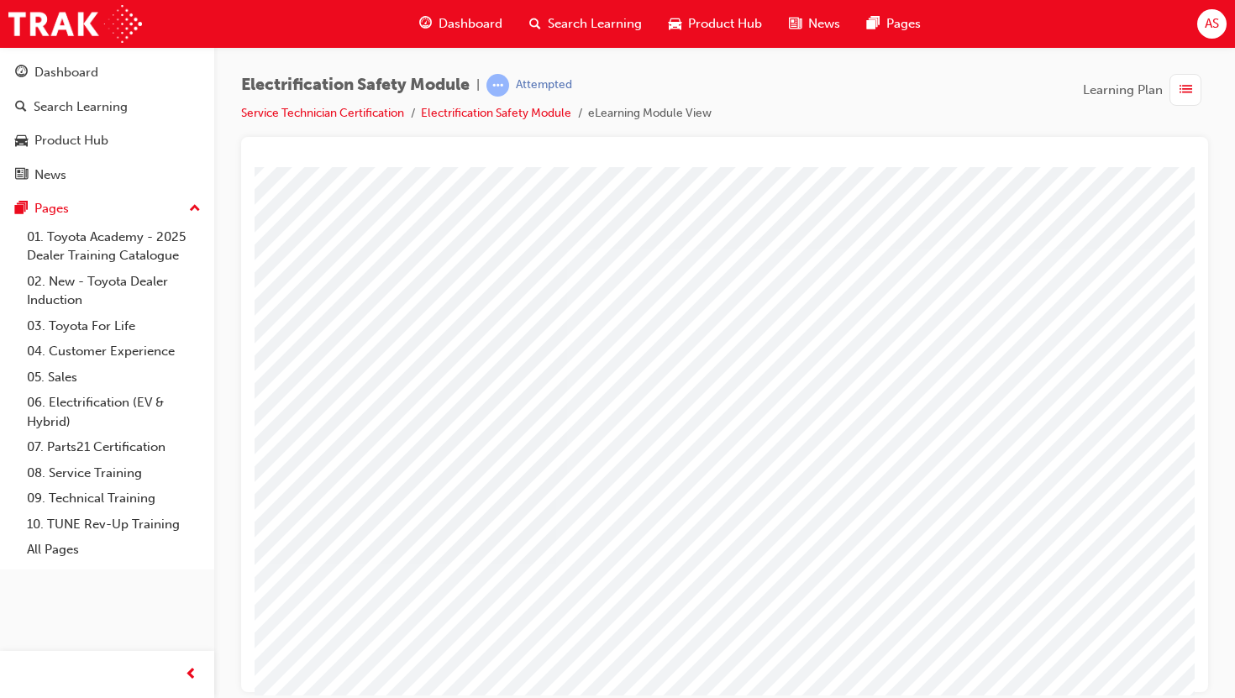
scroll to position [0, 203]
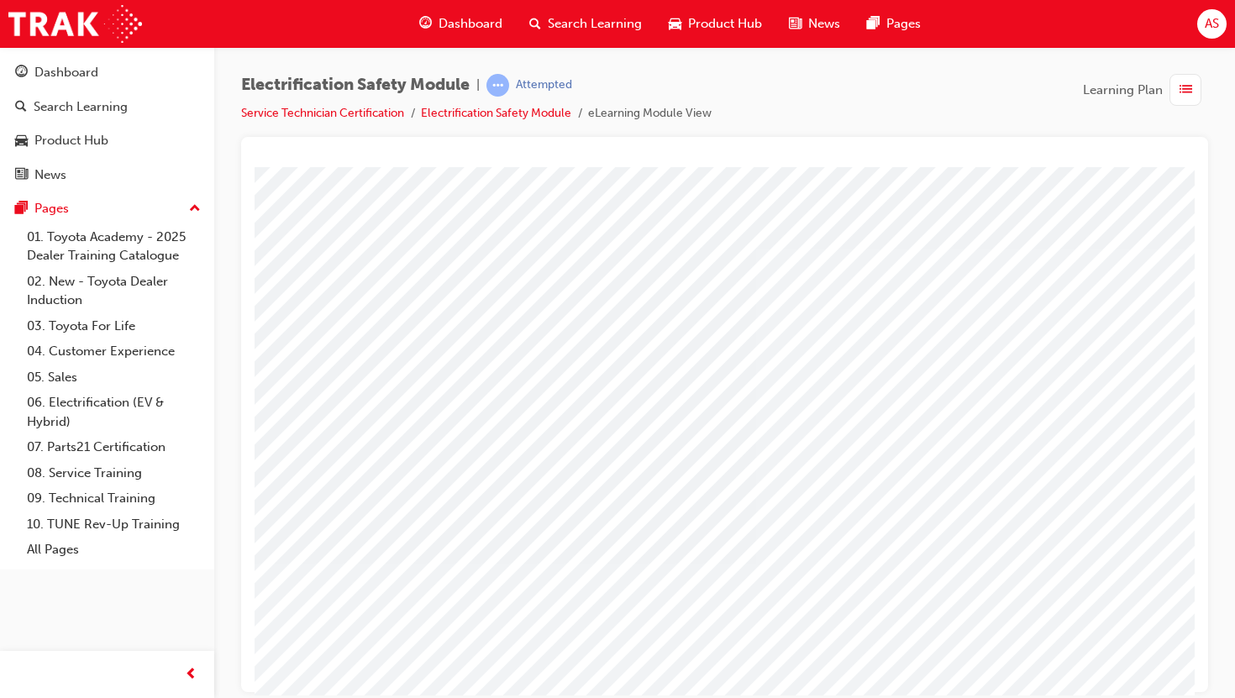
scroll to position [102, 0]
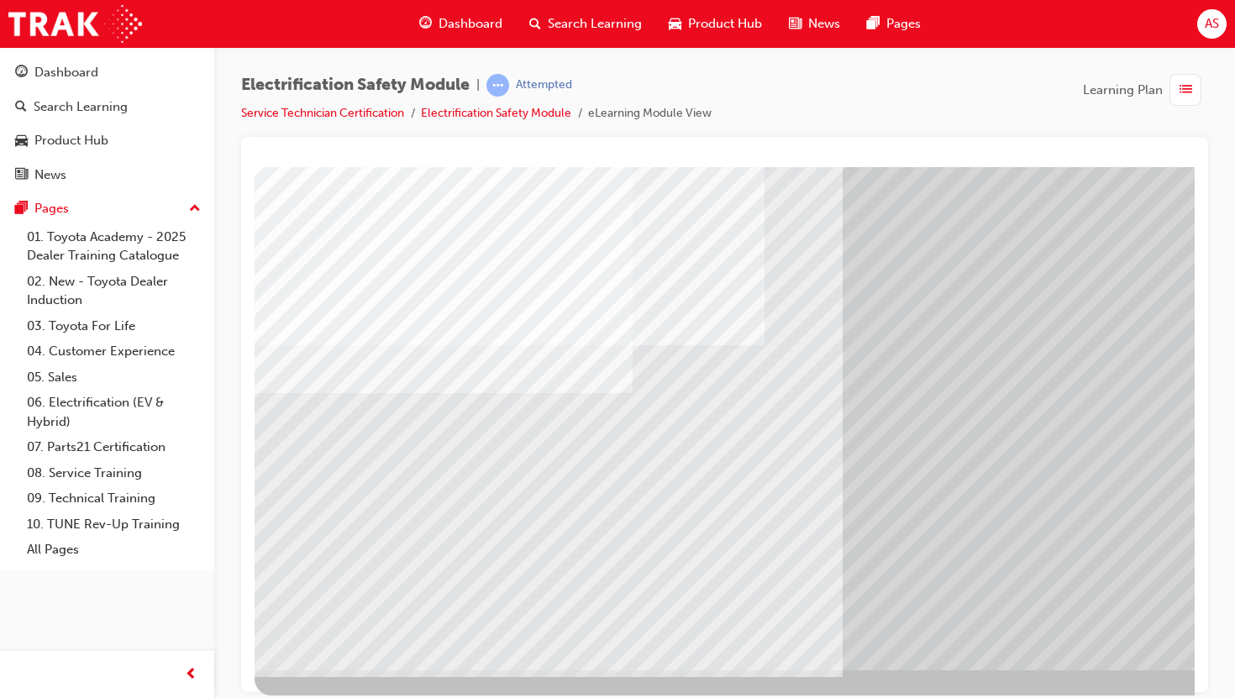
drag, startPoint x: 574, startPoint y: 507, endPoint x: 692, endPoint y: 491, distance: 119.6
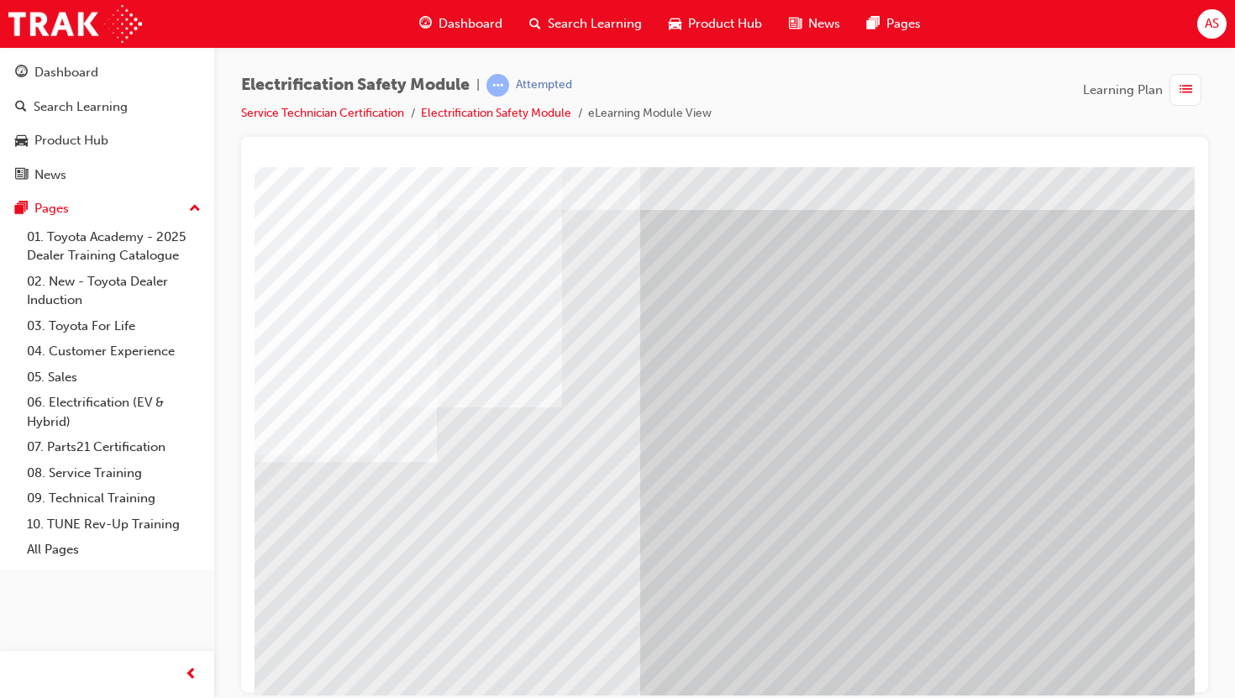
scroll to position [0, 203]
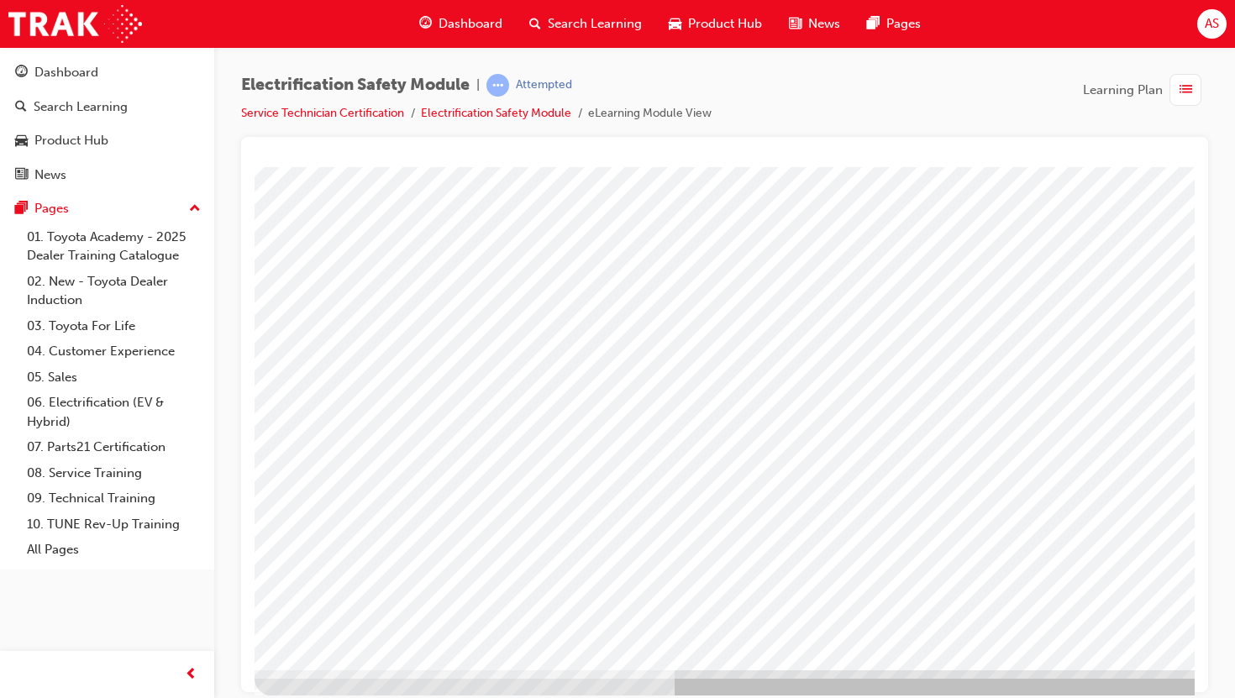
scroll to position [102, 203]
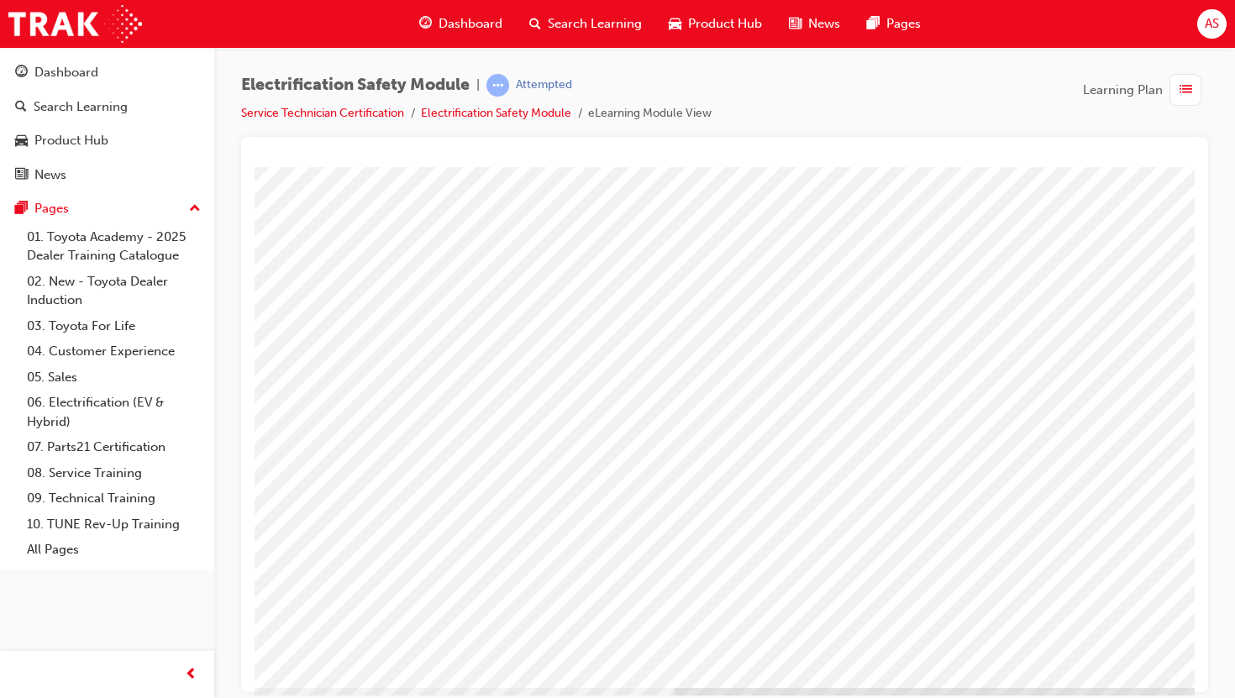
scroll to position [102, 0]
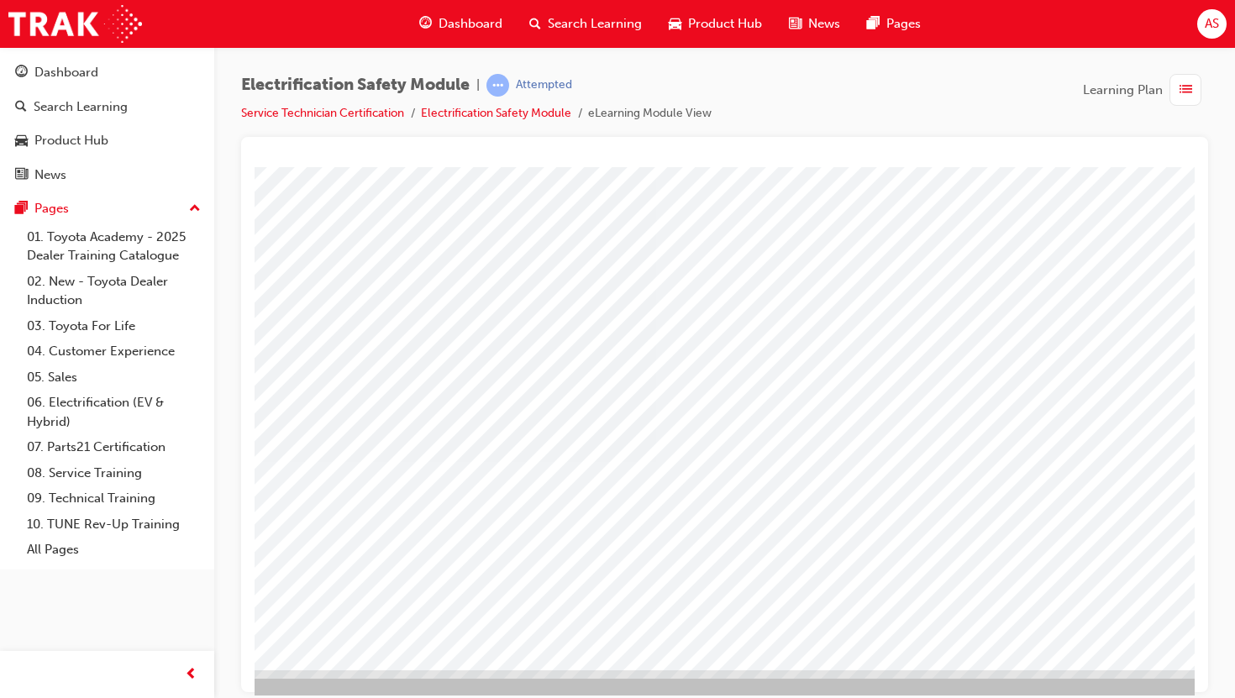
scroll to position [102, 203]
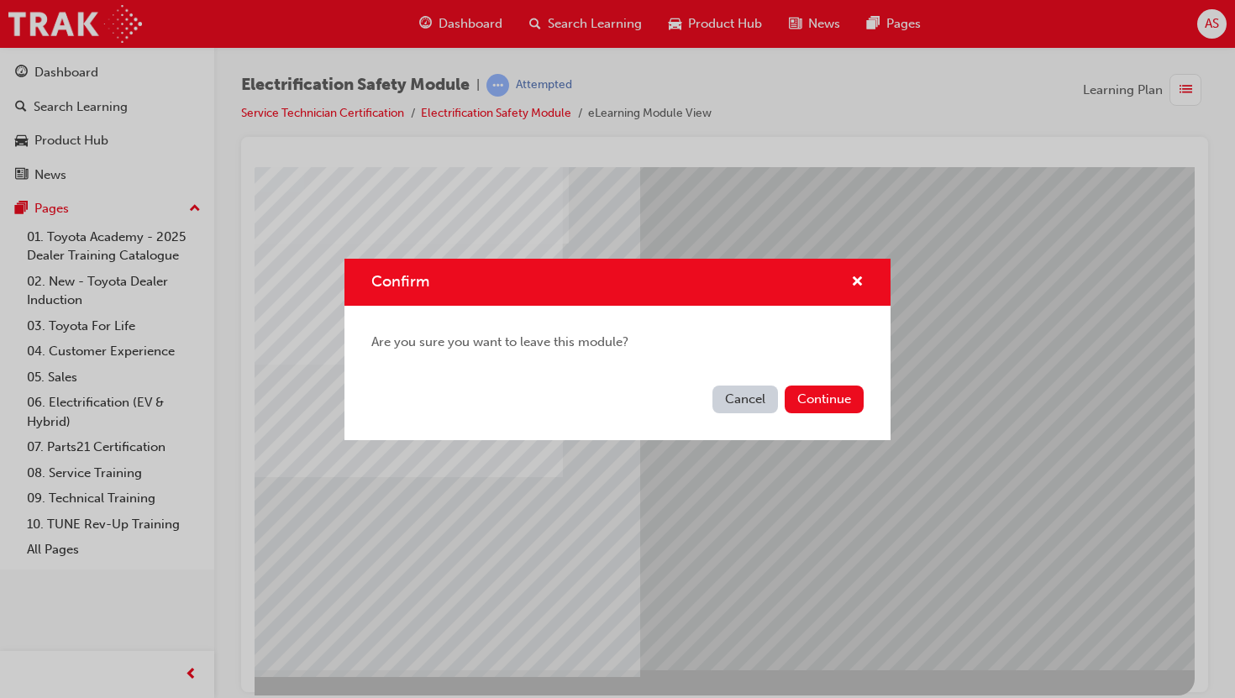
click at [753, 386] on button "Cancel" at bounding box center [746, 400] width 66 height 28
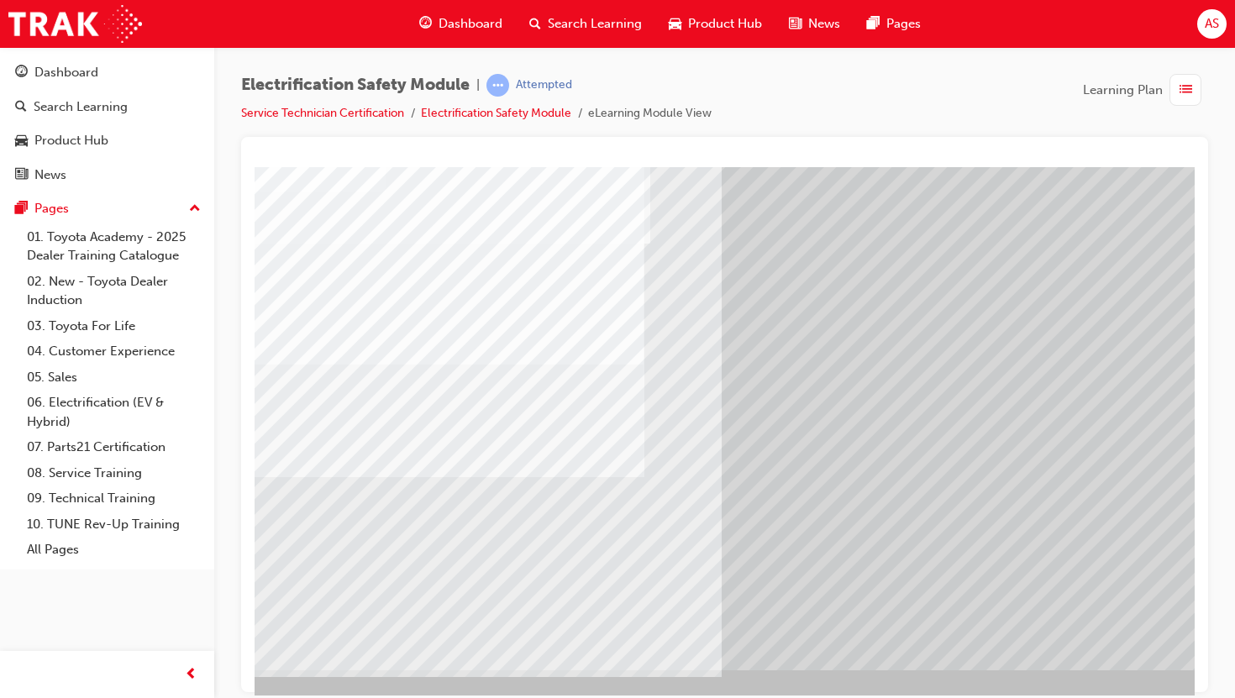
scroll to position [102, 0]
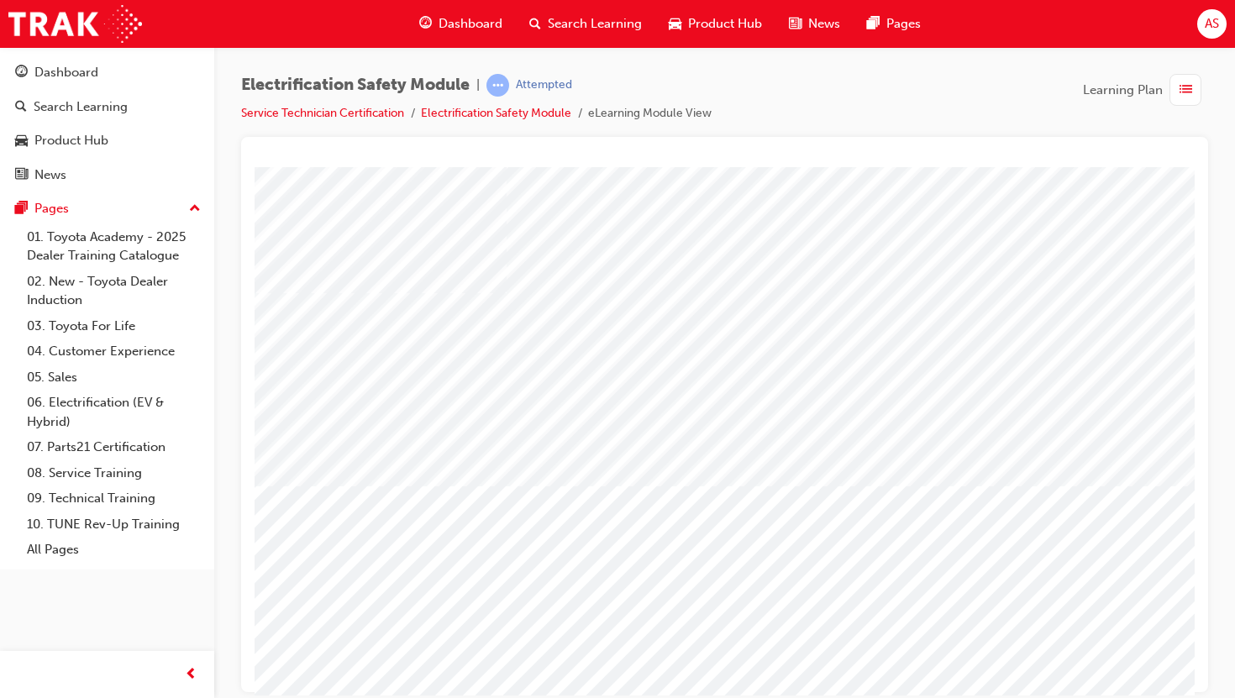
scroll to position [102, 0]
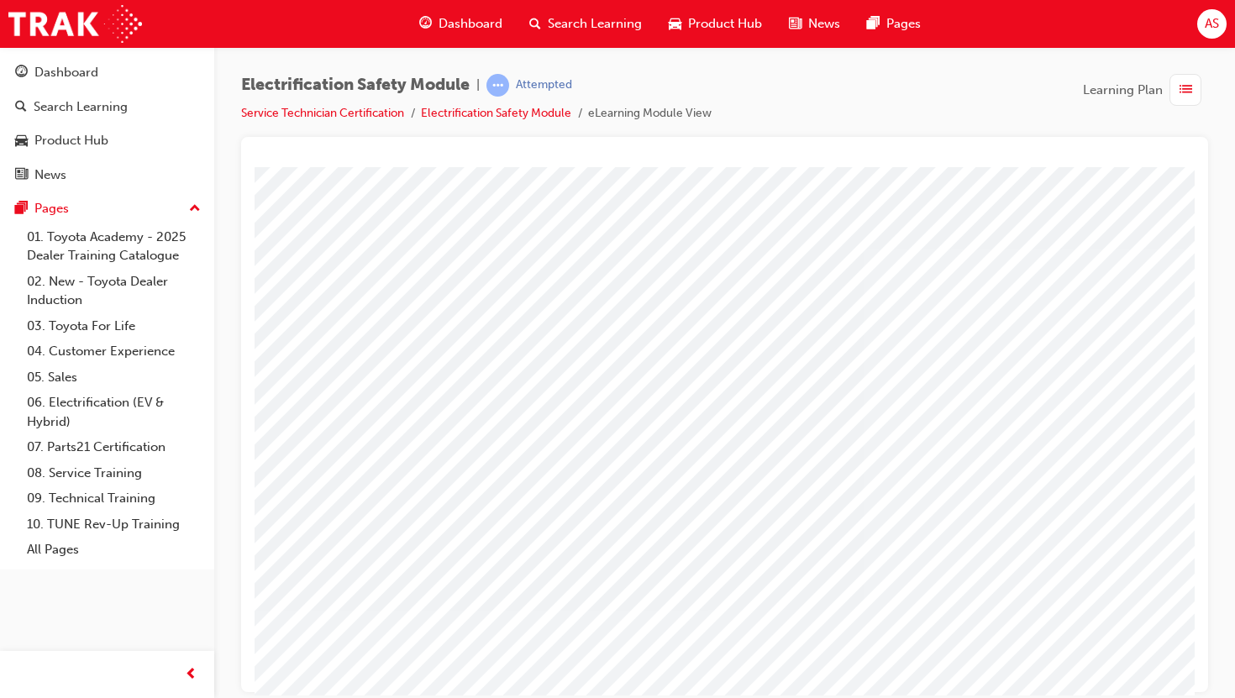
scroll to position [0, 203]
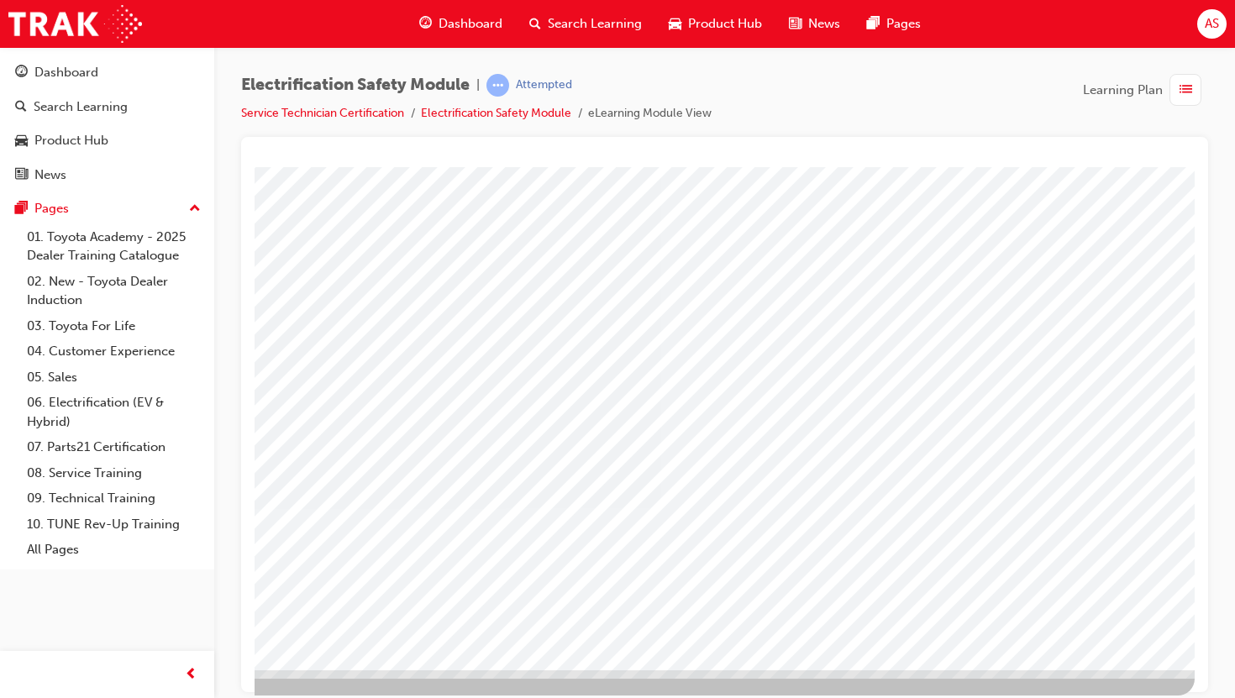
drag, startPoint x: 622, startPoint y: 547, endPoint x: 687, endPoint y: 548, distance: 65.6
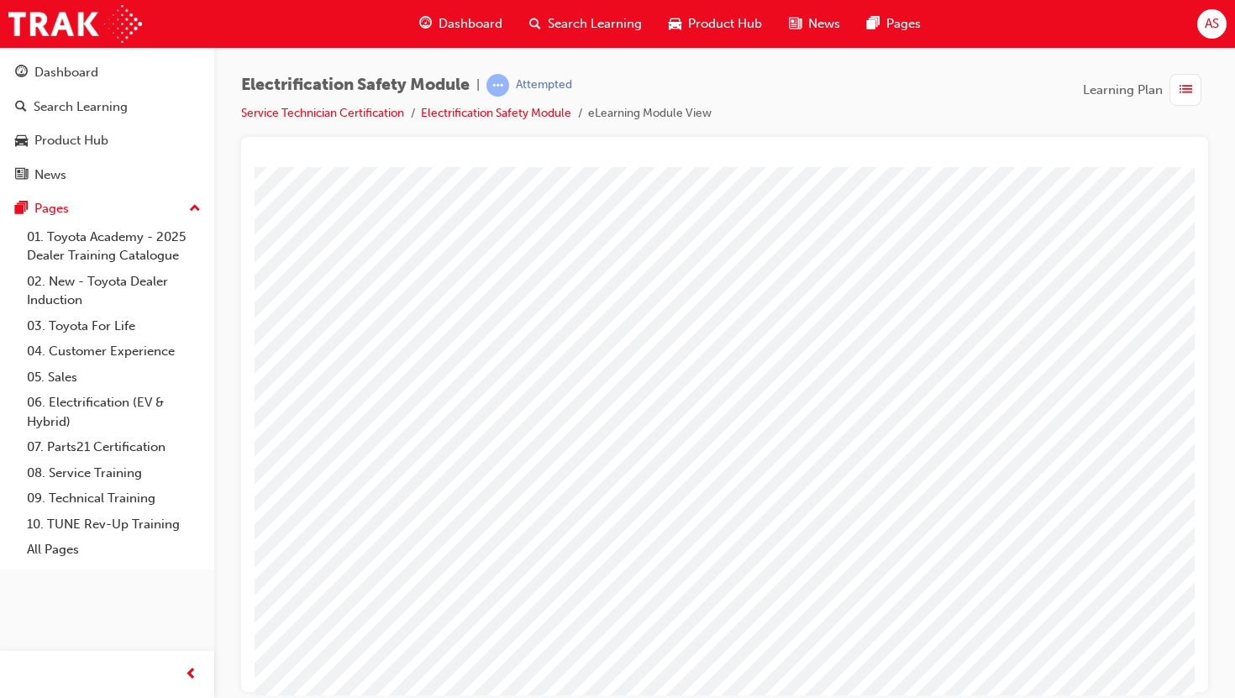
scroll to position [102, 3]
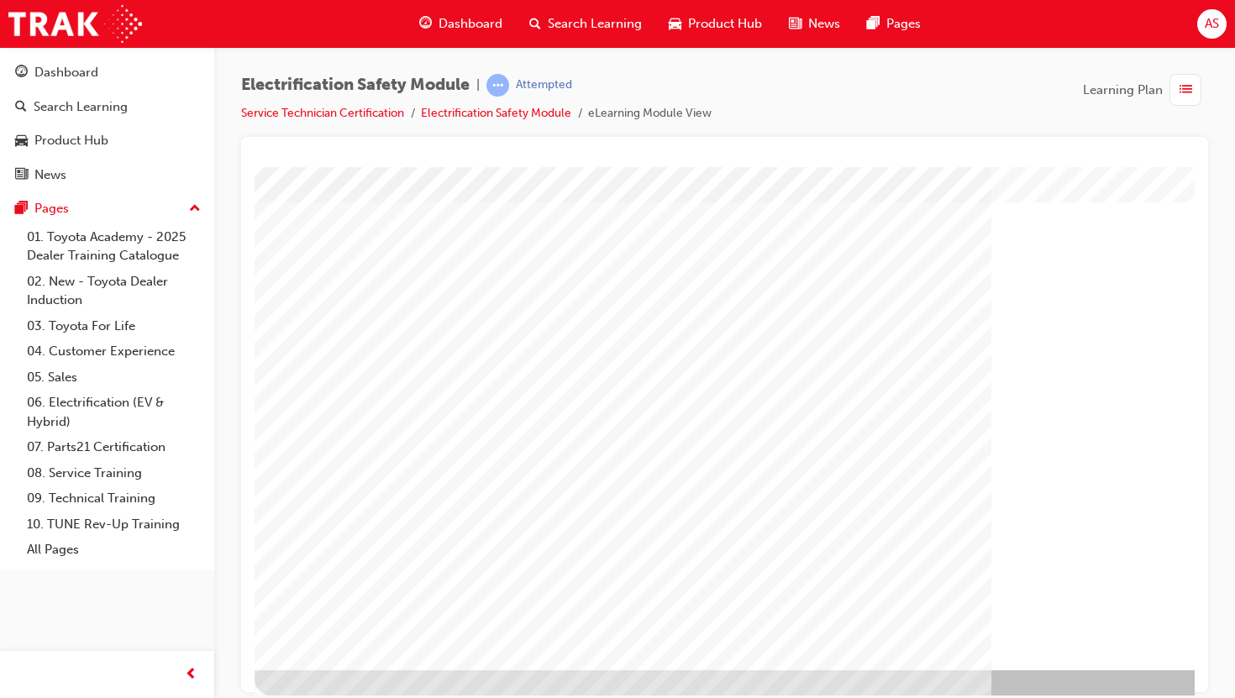
scroll to position [102, 203]
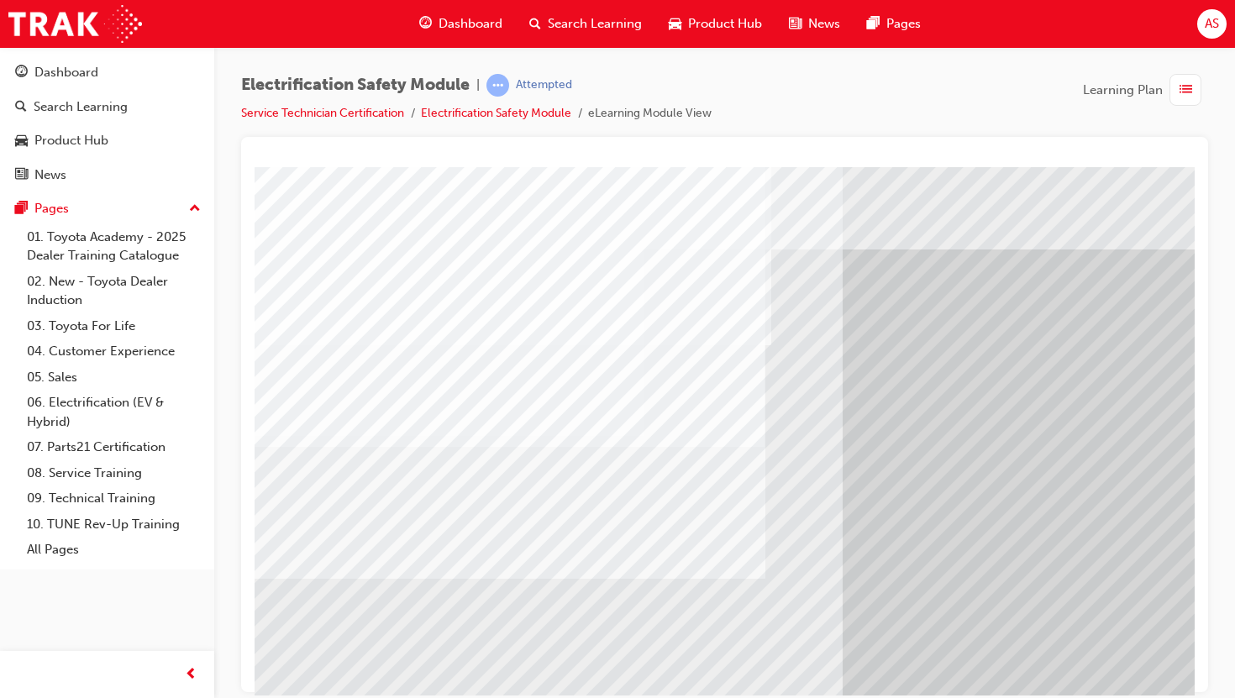
scroll to position [102, 0]
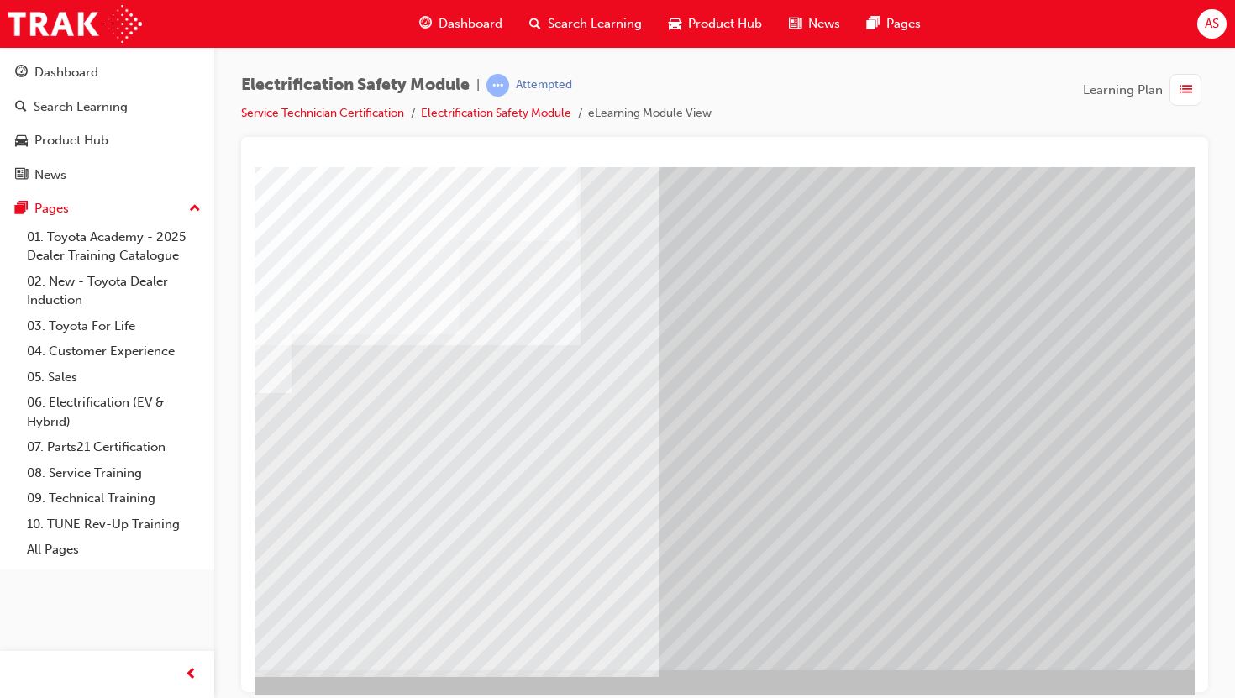
scroll to position [102, 203]
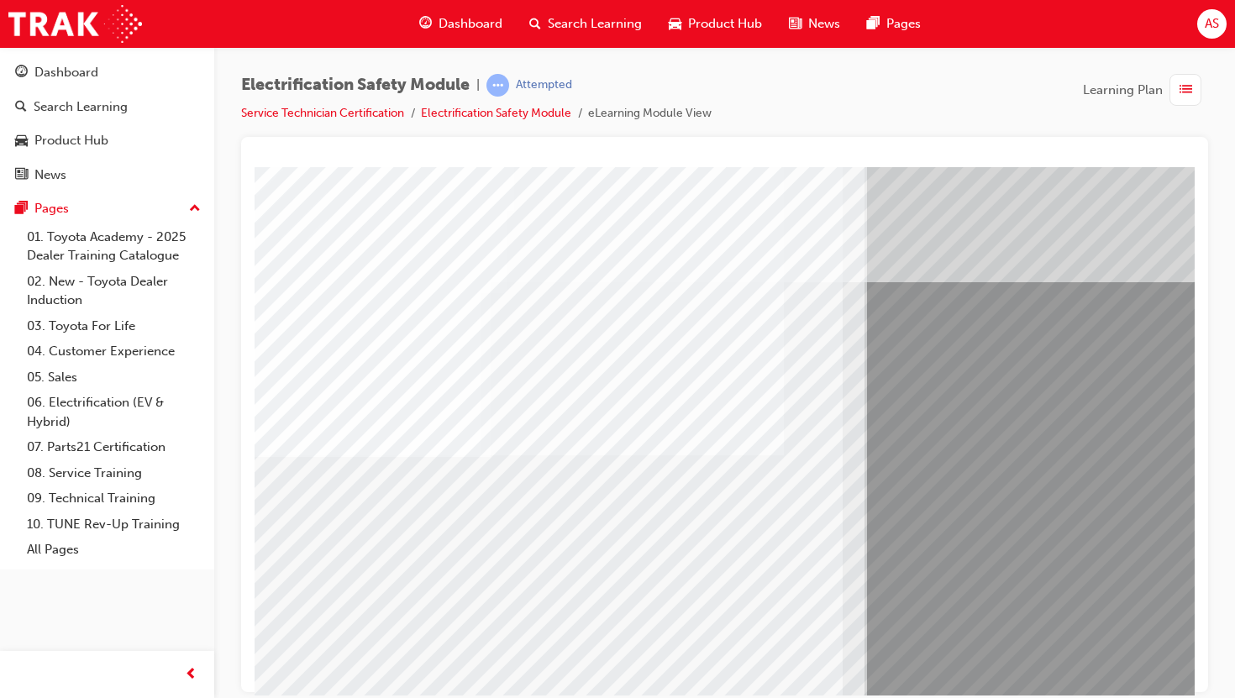
drag, startPoint x: 661, startPoint y: 606, endPoint x: 686, endPoint y: 606, distance: 24.4
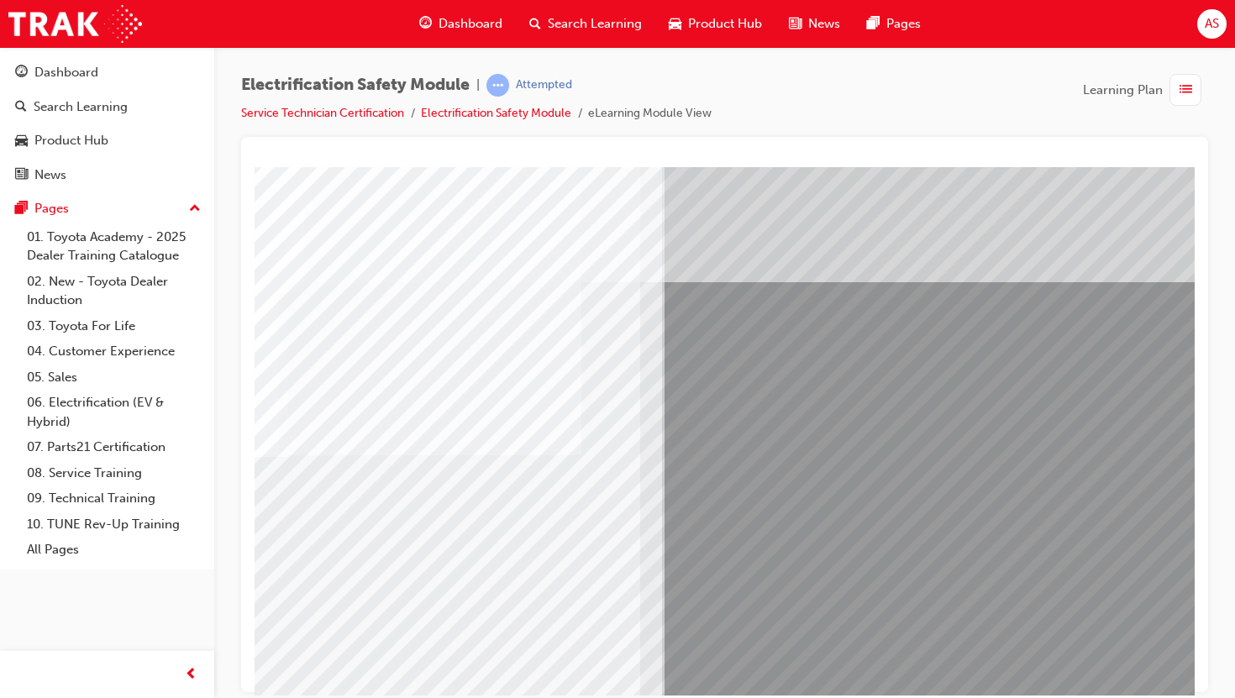
scroll to position [102, 203]
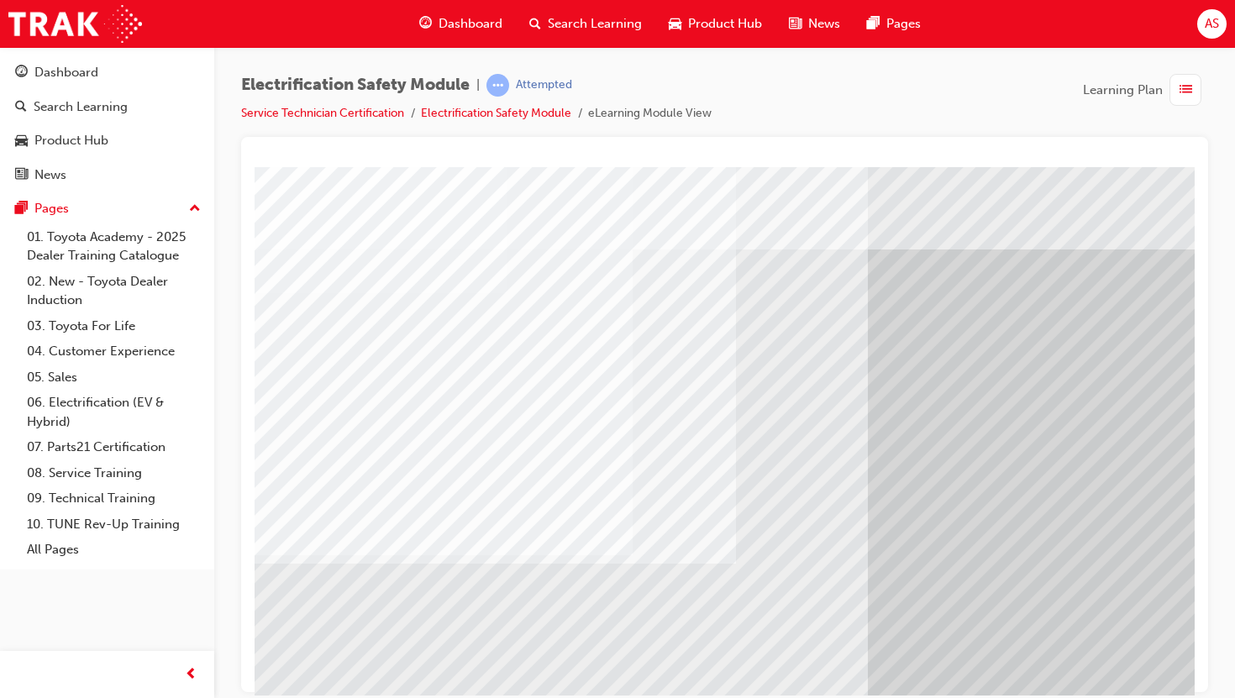
scroll to position [0, 51]
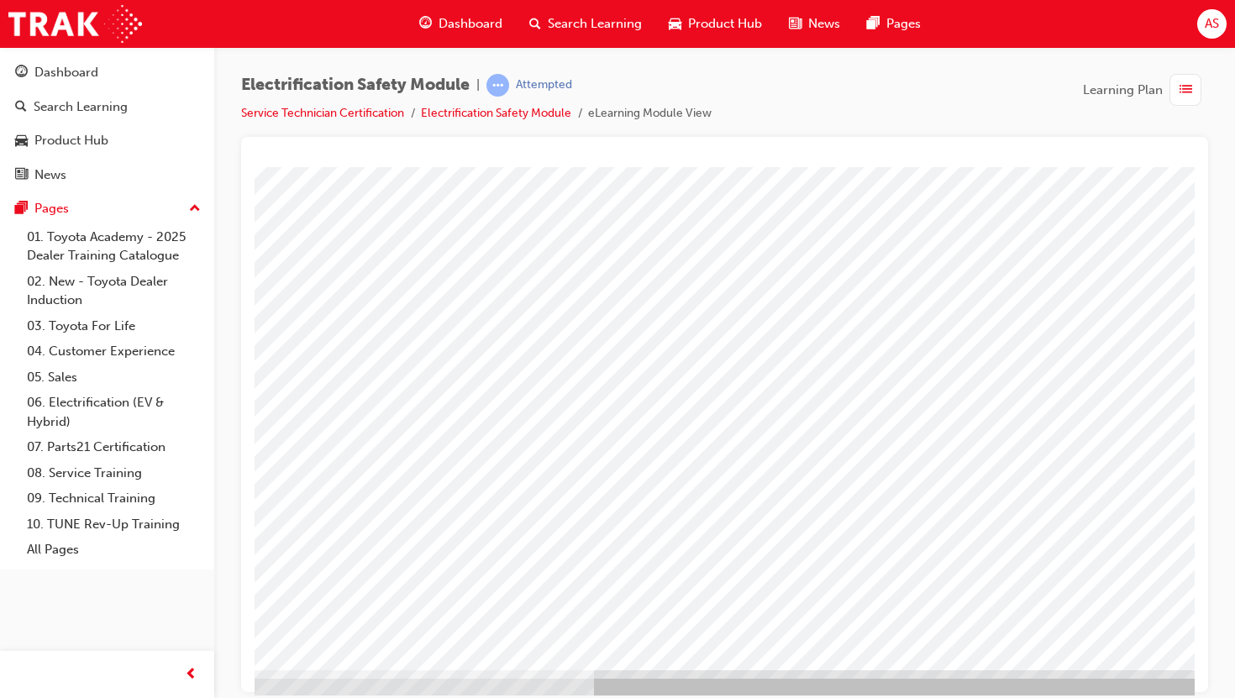
scroll to position [102, 203]
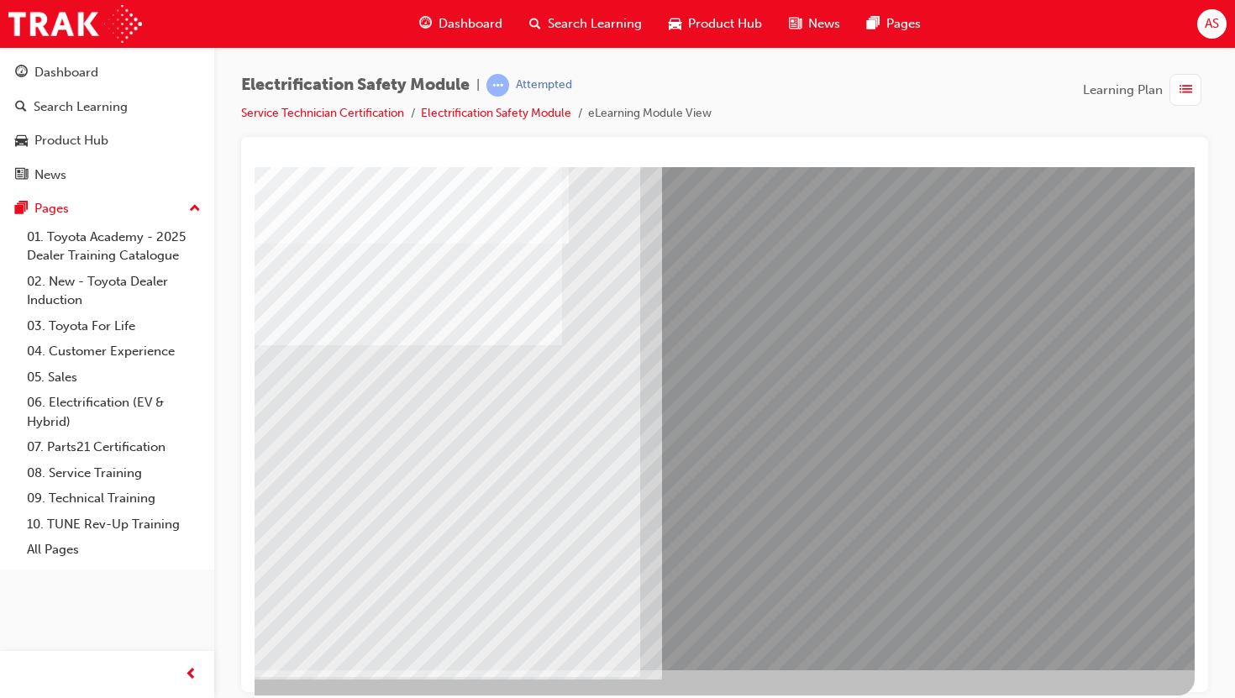
scroll to position [0, 0]
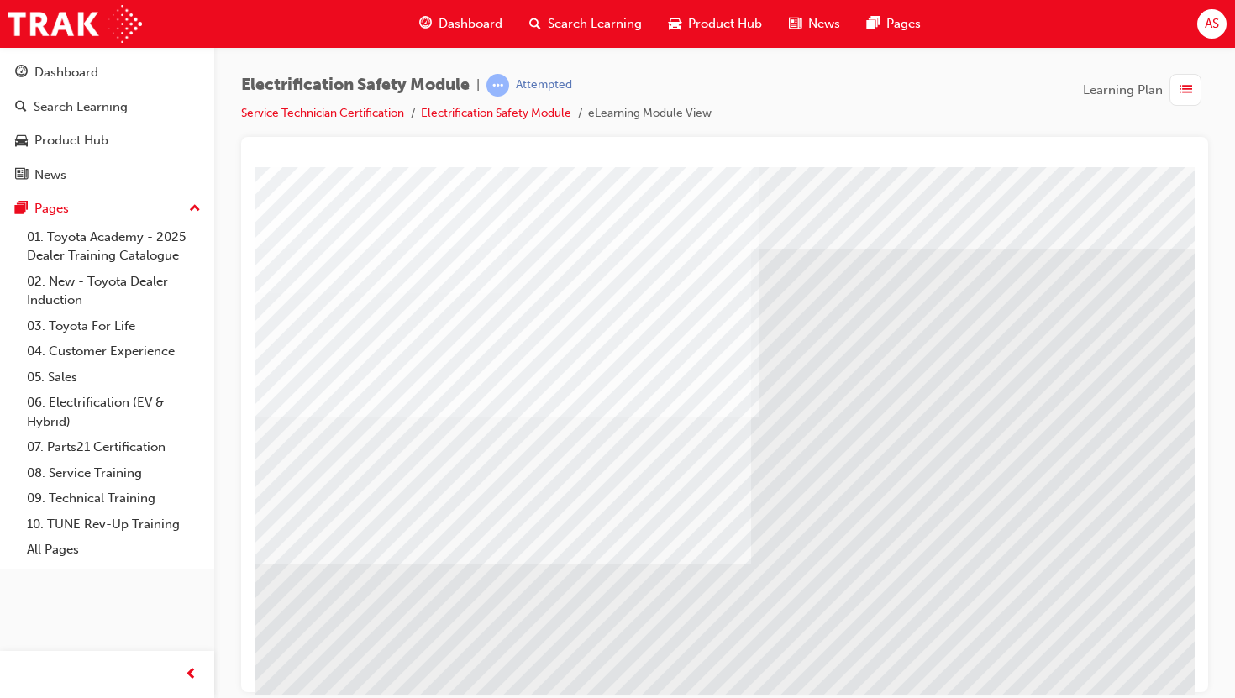
scroll to position [0, 203]
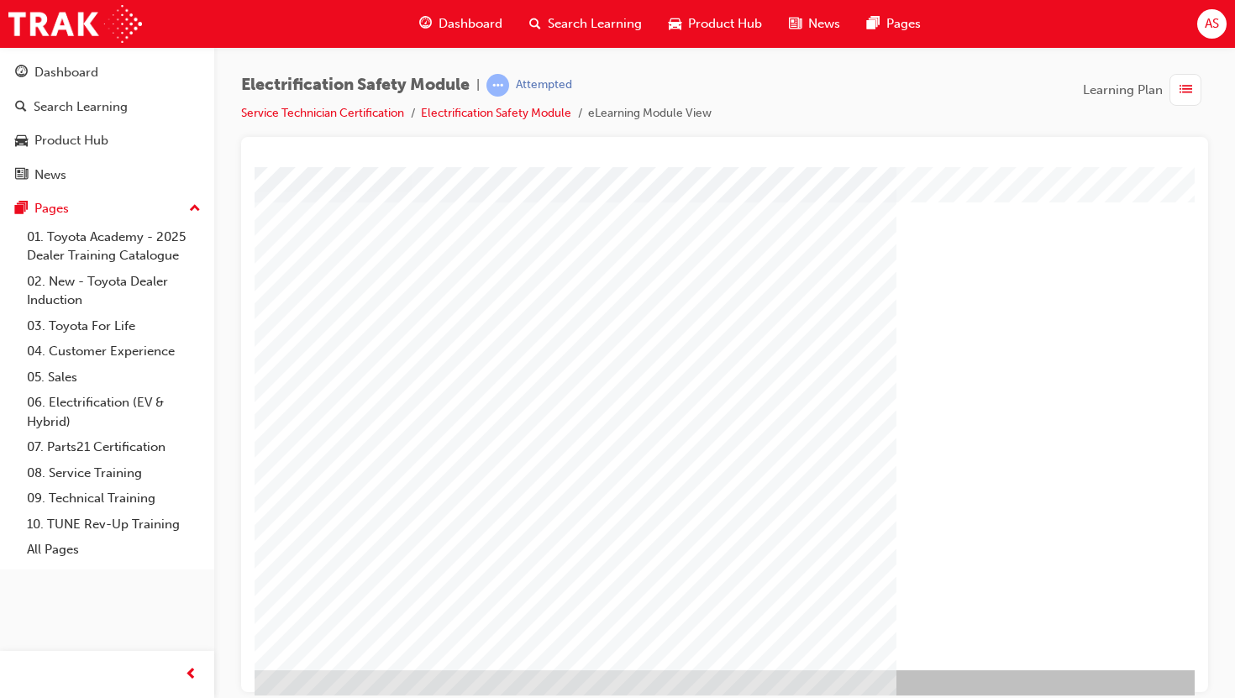
scroll to position [102, 203]
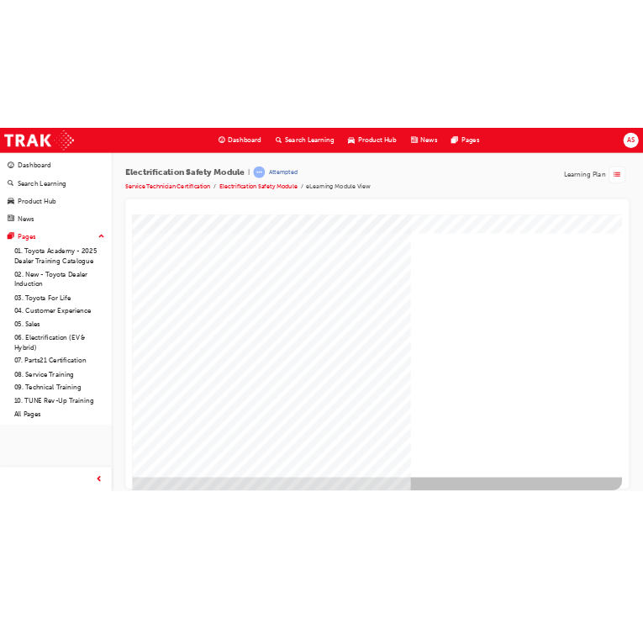
scroll to position [0, 0]
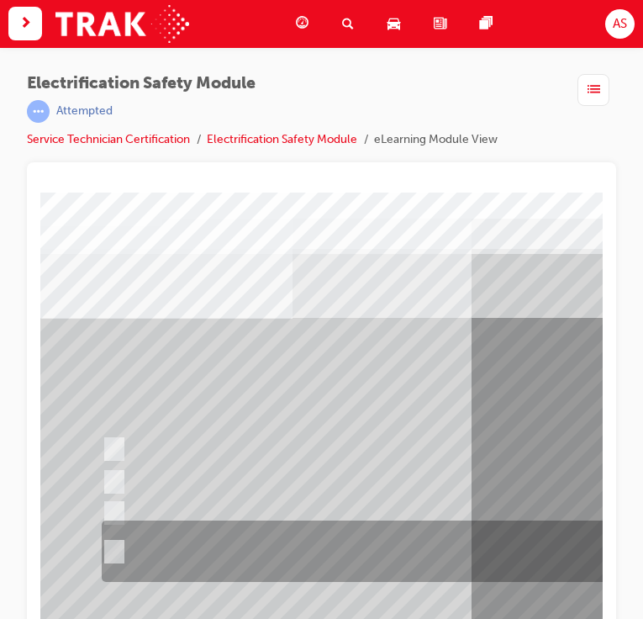
click at [103, 546] on input "The Plug-in Hybrid Electric has AC charging capability via a wall box charger a…" at bounding box center [111, 552] width 18 height 18
radio input "true"
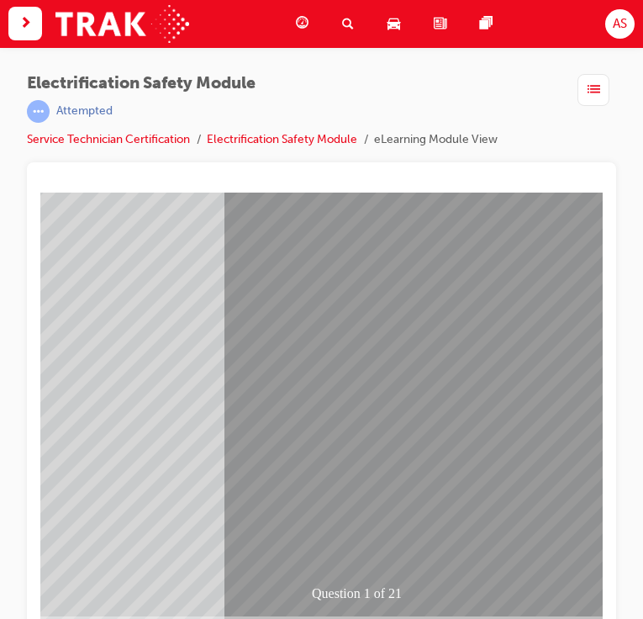
scroll to position [182, 252]
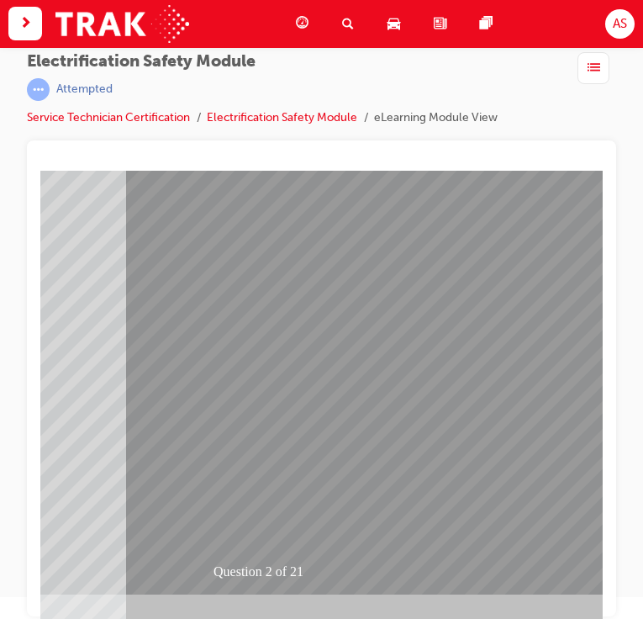
scroll to position [0, 0]
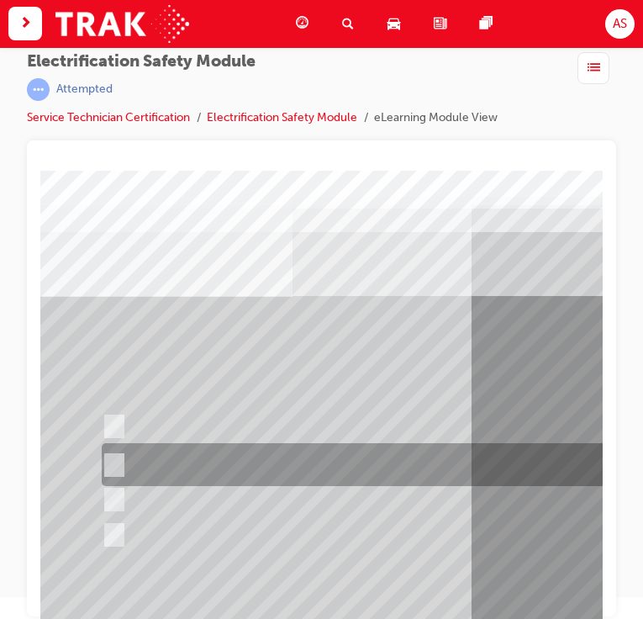
click at [119, 461] on input "The Battery Electric uses AC & DC charging capability and has no petrol engine." at bounding box center [111, 465] width 18 height 18
radio input "true"
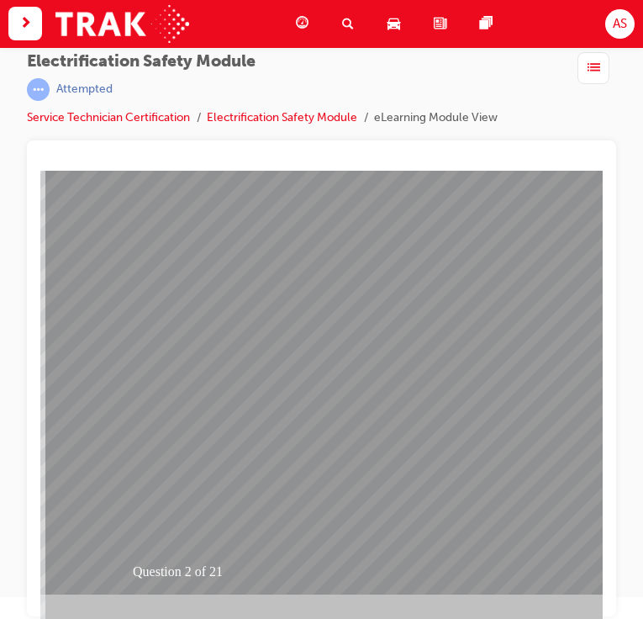
scroll to position [182, 419]
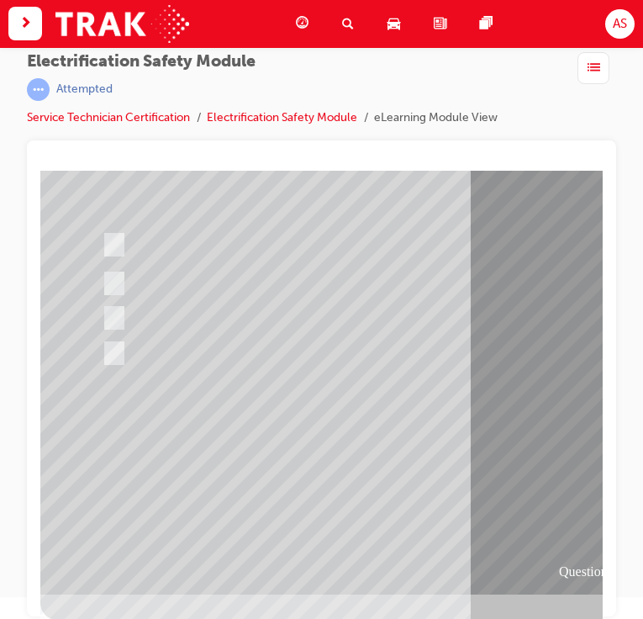
scroll to position [0, 0]
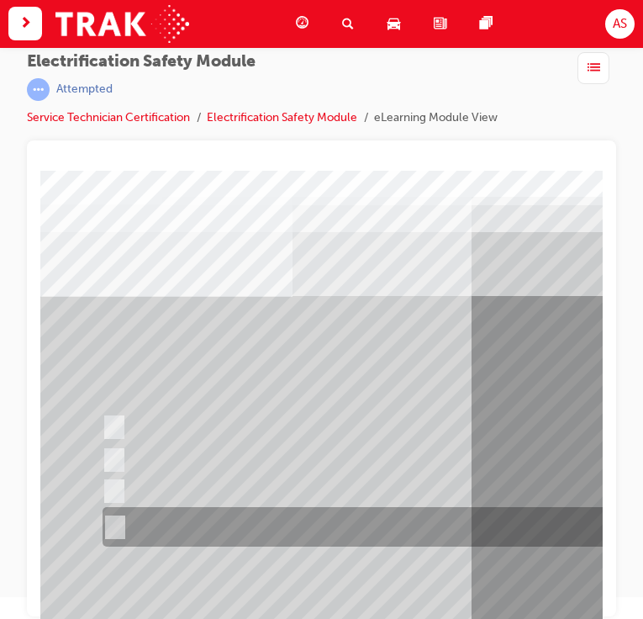
click at [122, 521] on div at bounding box center [426, 527] width 657 height 39
radio input "true"
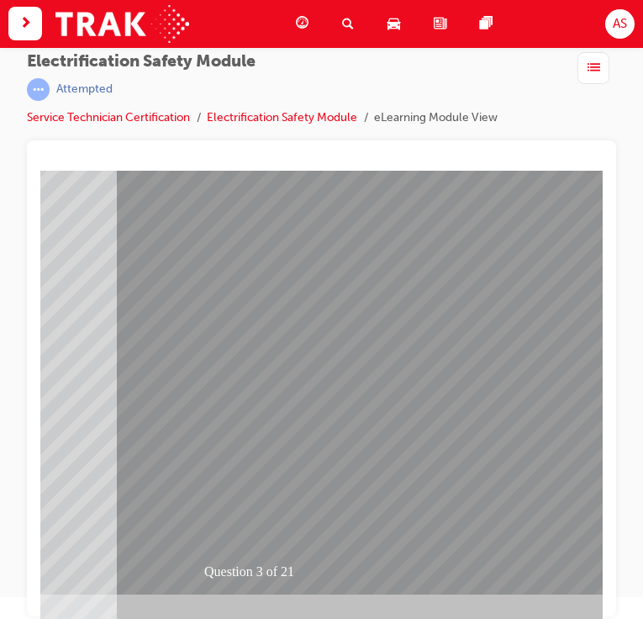
scroll to position [182, 305]
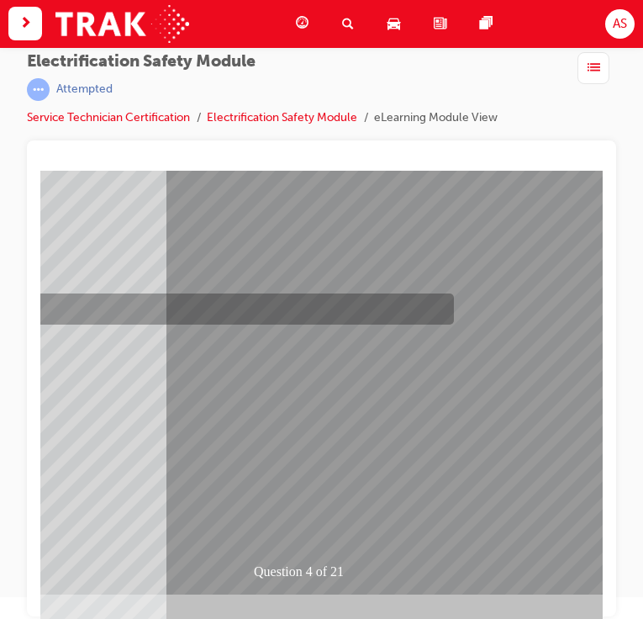
scroll to position [0, 0]
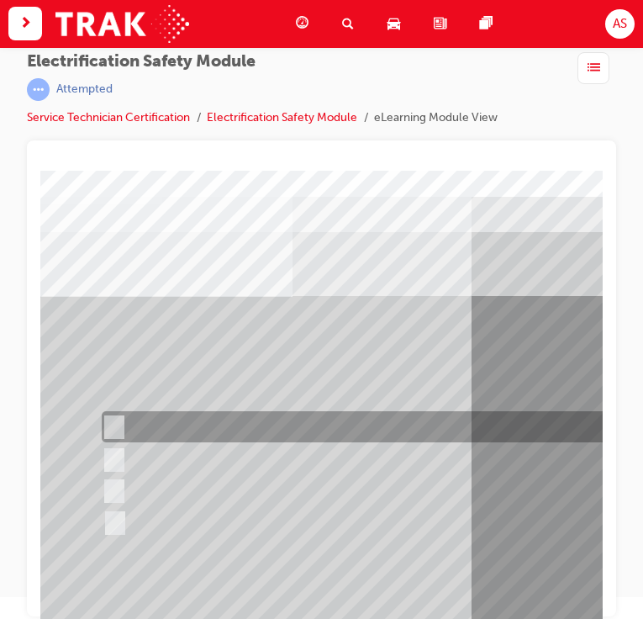
click at [123, 419] on div at bounding box center [425, 427] width 657 height 31
checkbox input "true"
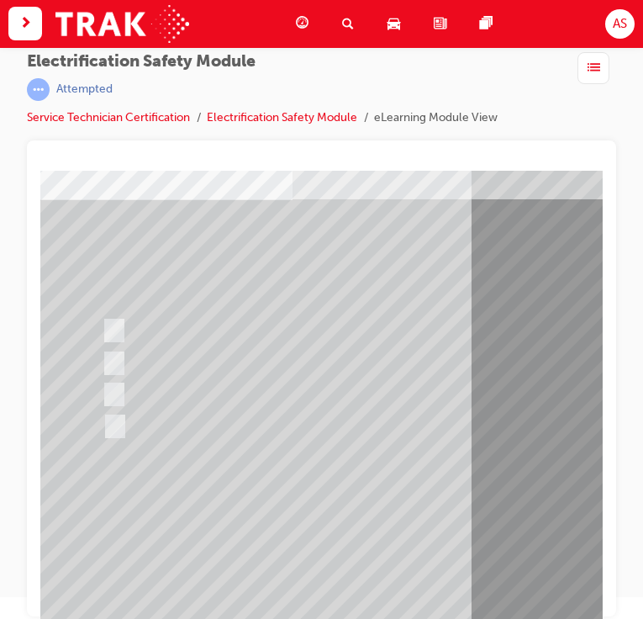
scroll to position [93, 0]
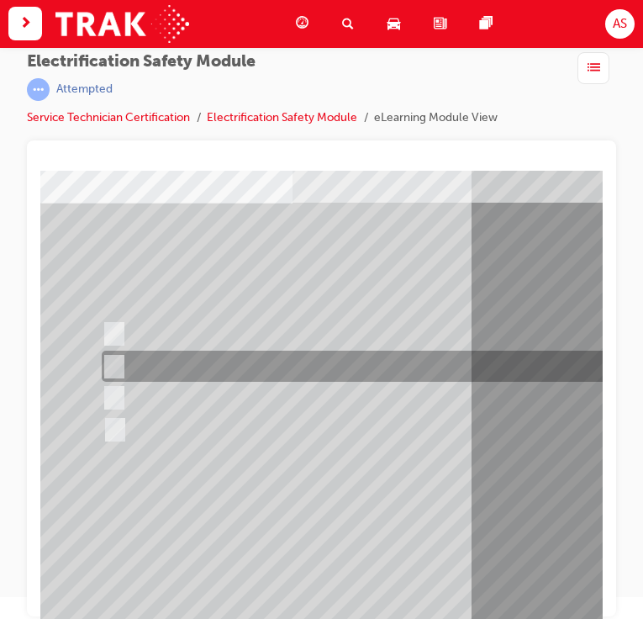
click at [126, 370] on div at bounding box center [425, 366] width 657 height 31
checkbox input "true"
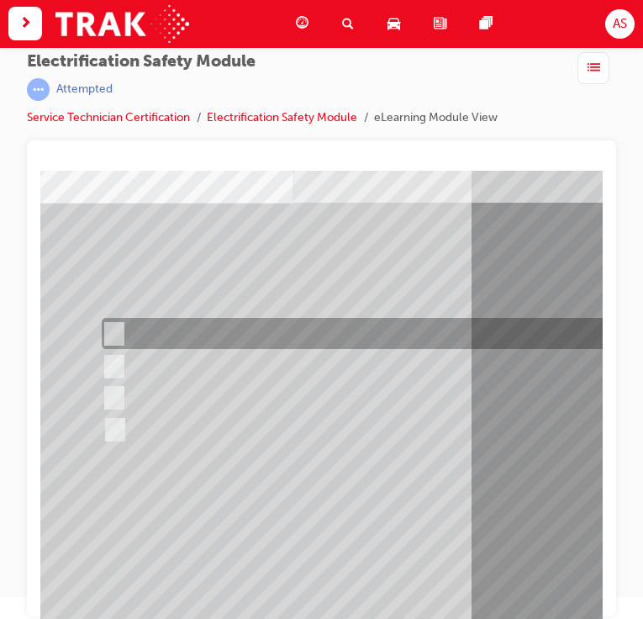
click at [128, 329] on div at bounding box center [425, 333] width 657 height 31
checkbox input "false"
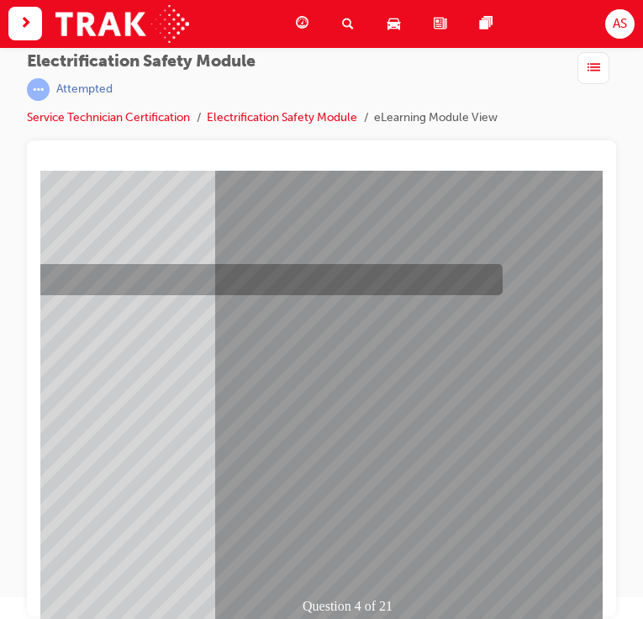
scroll to position [182, 256]
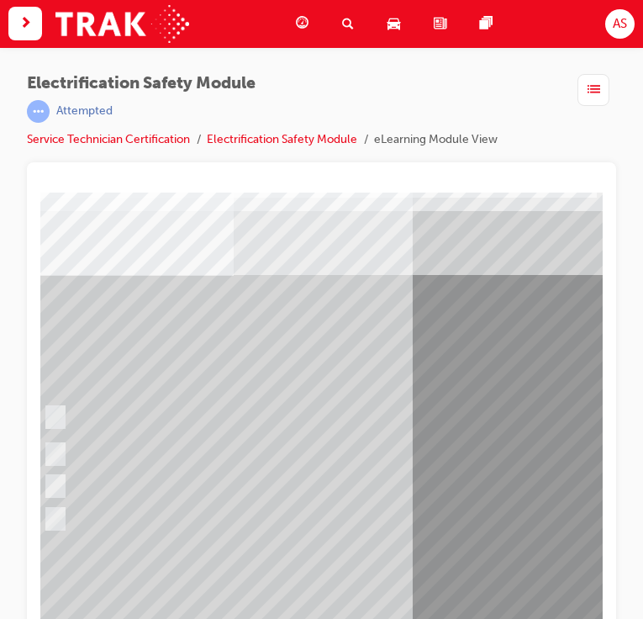
scroll to position [45, 59]
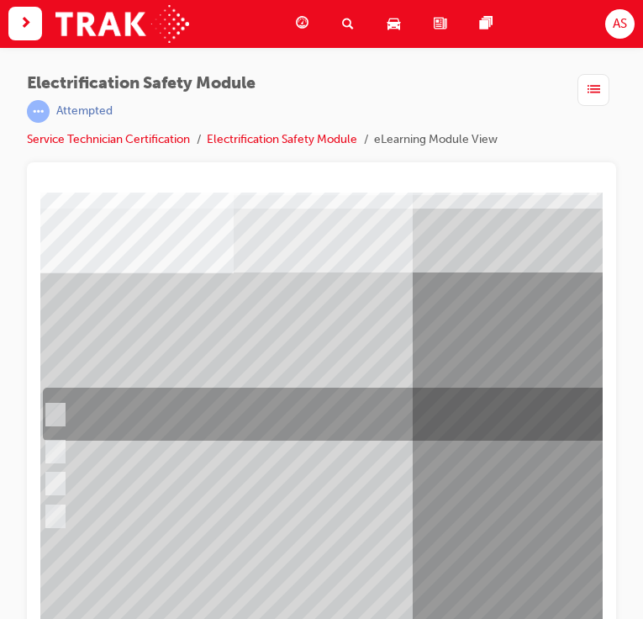
click at [53, 414] on input "The READY light will illuminate when the vehicle is turned on and ready to driv…" at bounding box center [51, 415] width 18 height 18
checkbox input "true"
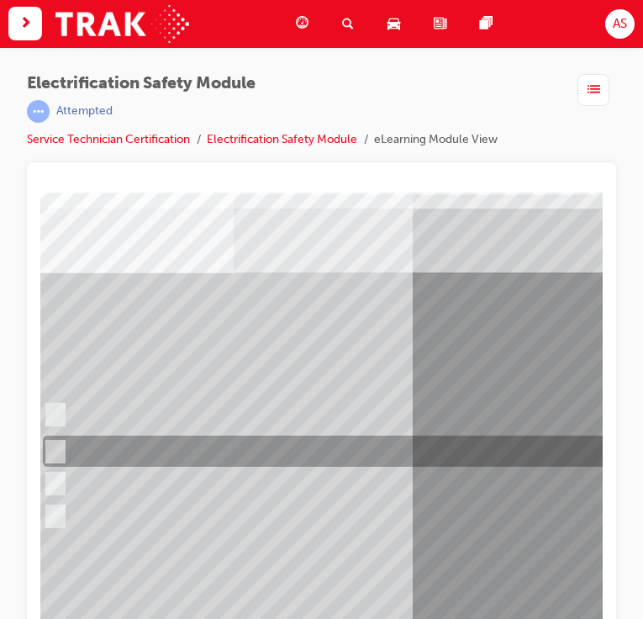
click at [58, 450] on input "The Main Display will show the power flow for the driveline." at bounding box center [51, 452] width 18 height 18
checkbox input "true"
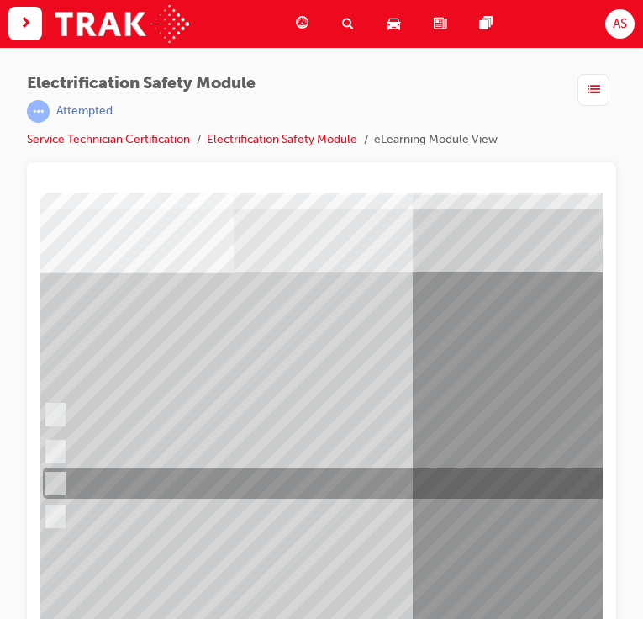
click at [58, 478] on input "Vehicle Motive Force selection types illuminated e.g. (EV/HV)." at bounding box center [51, 484] width 18 height 18
checkbox input "true"
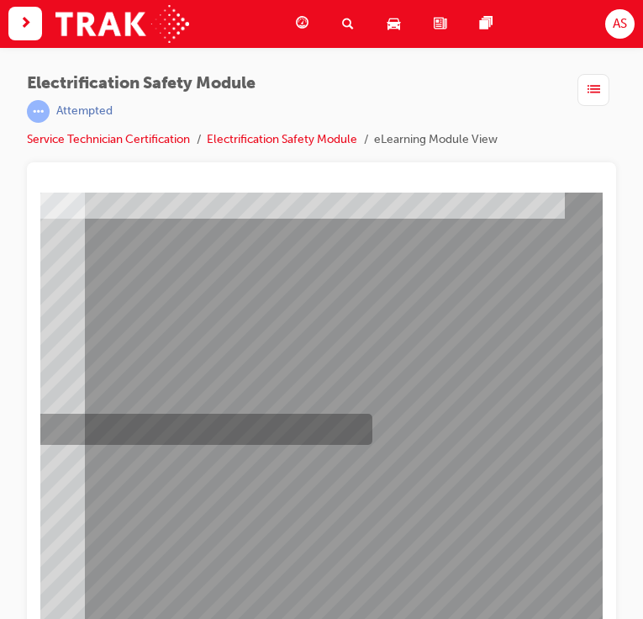
scroll to position [182, 387]
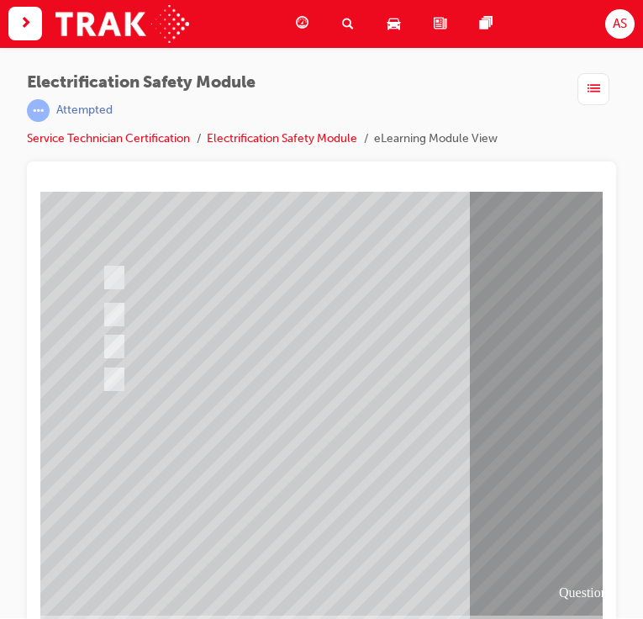
scroll to position [9, 0]
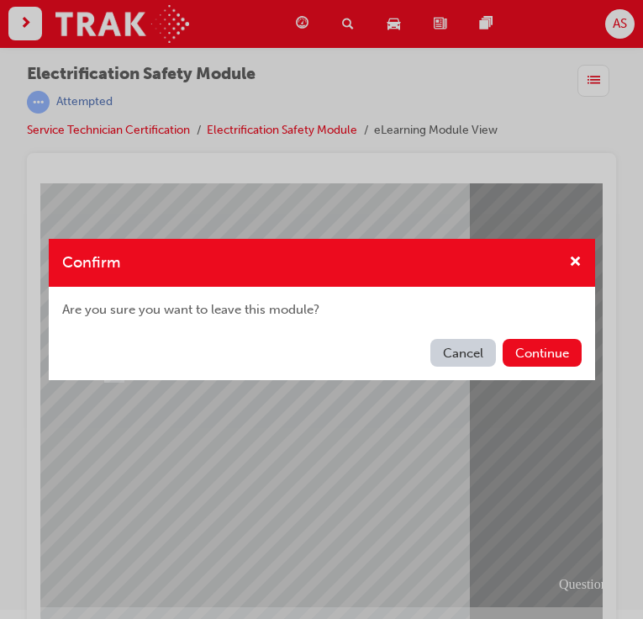
click at [465, 350] on button "Cancel" at bounding box center [463, 353] width 66 height 28
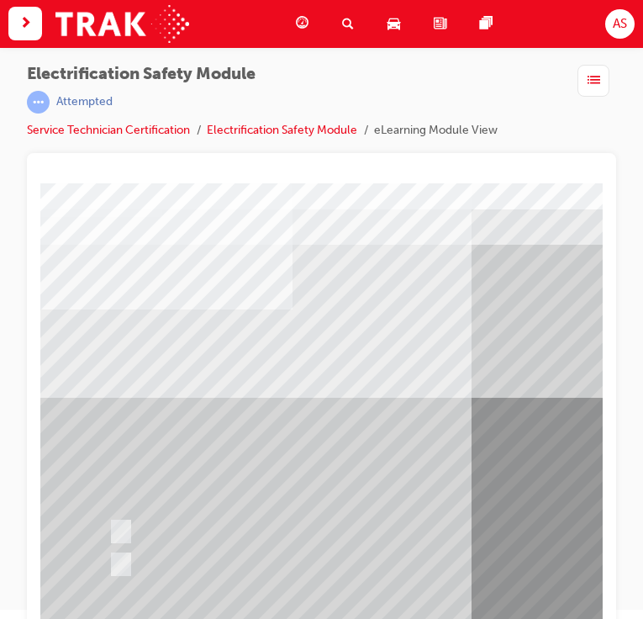
click at [124, 532] on input "True" at bounding box center [117, 532] width 18 height 18
radio input "true"
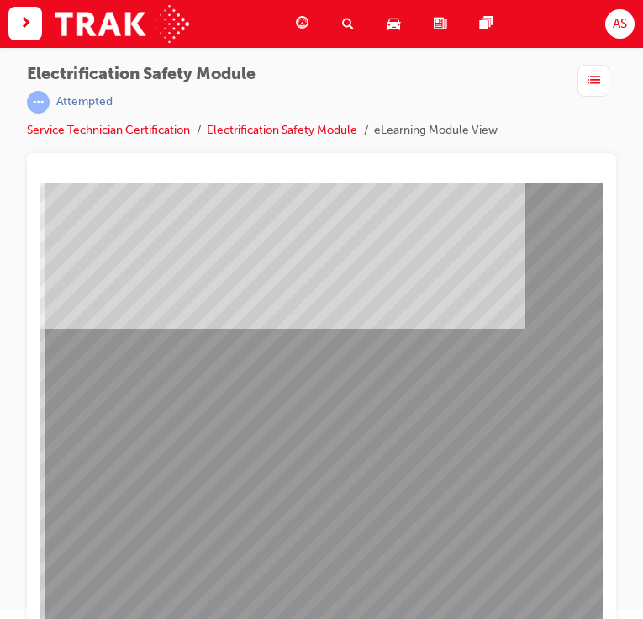
scroll to position [182, 426]
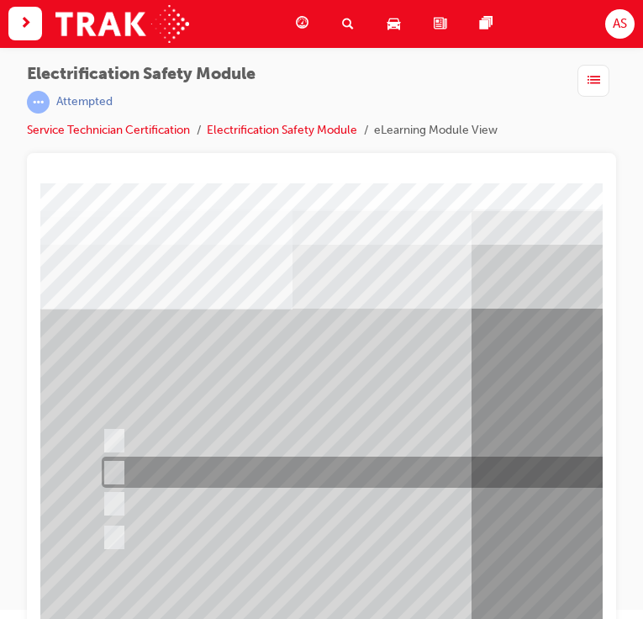
click at [114, 473] on input "Be detected and the system will shut down." at bounding box center [111, 473] width 18 height 18
radio input "true"
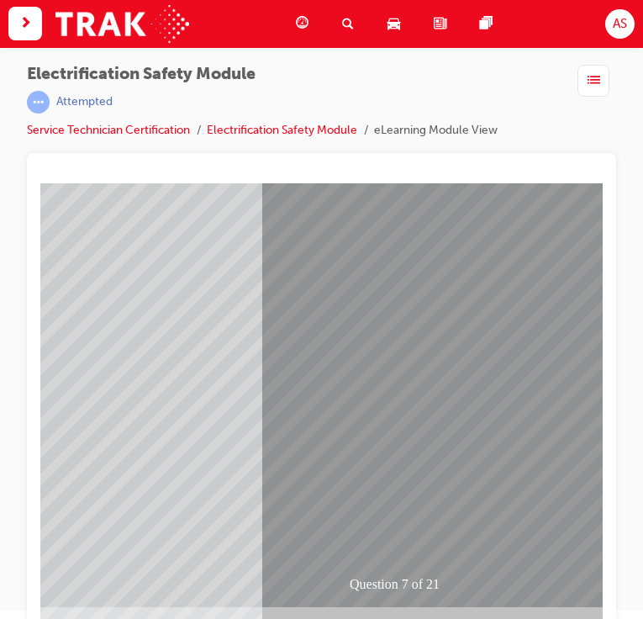
scroll to position [182, 303]
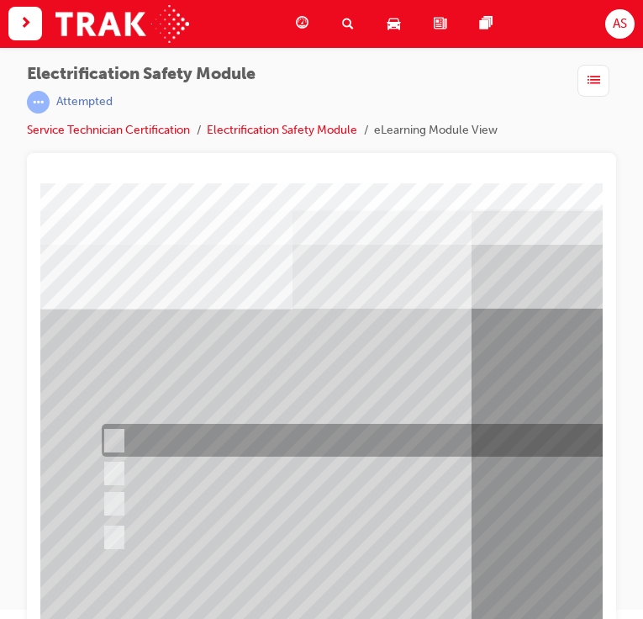
click at [121, 431] on div at bounding box center [425, 440] width 657 height 33
radio input "true"
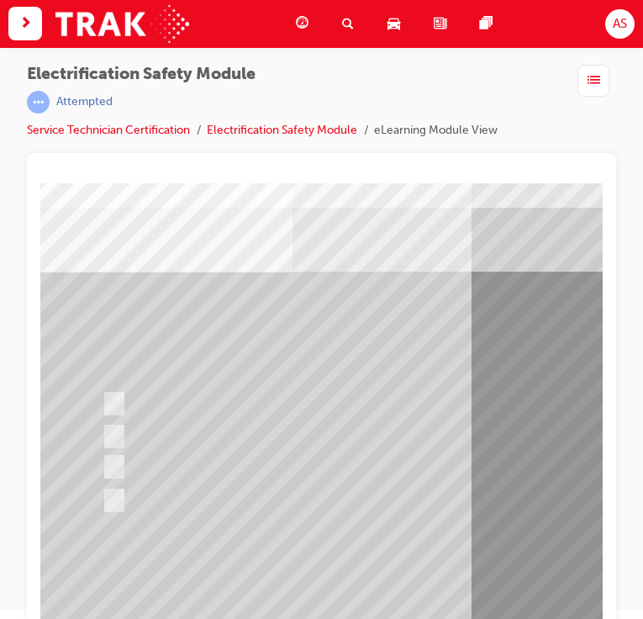
scroll to position [182, 0]
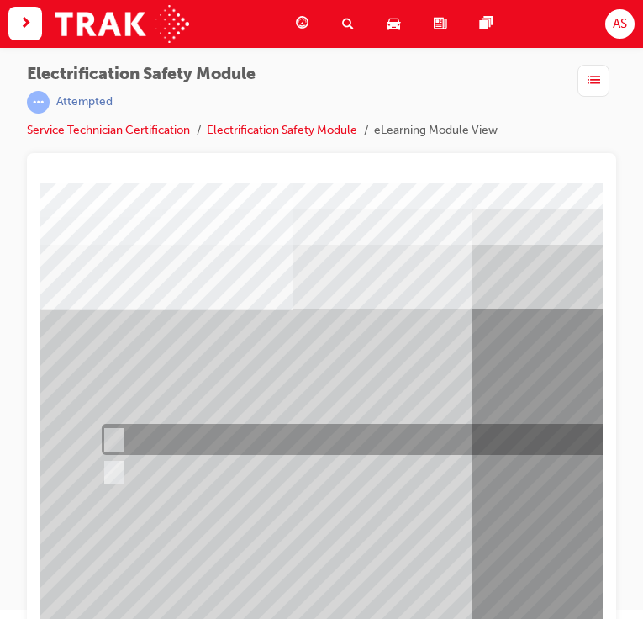
click at [124, 435] on div at bounding box center [425, 439] width 657 height 31
radio input "true"
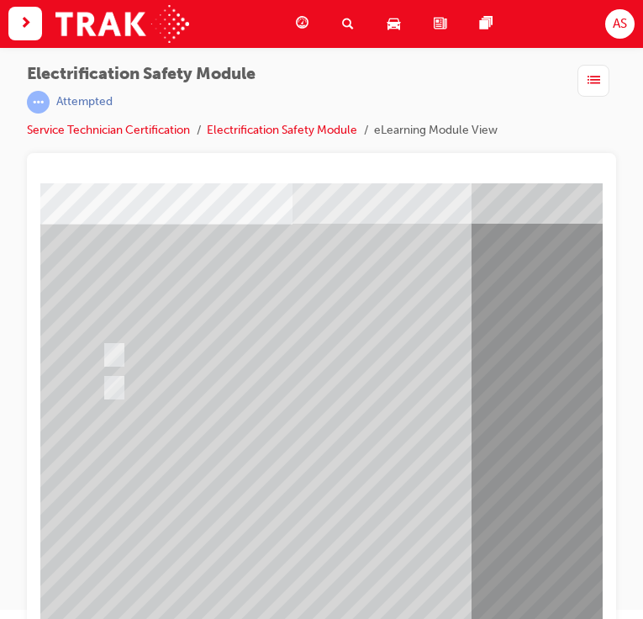
scroll to position [182, 0]
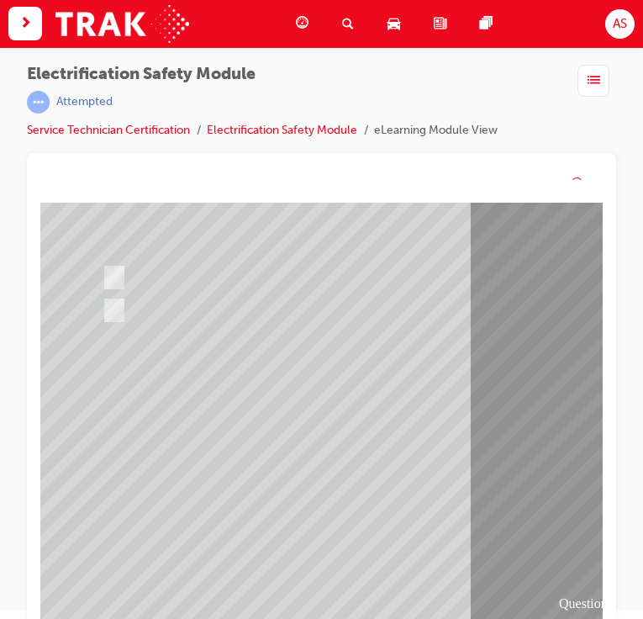
scroll to position [0, 0]
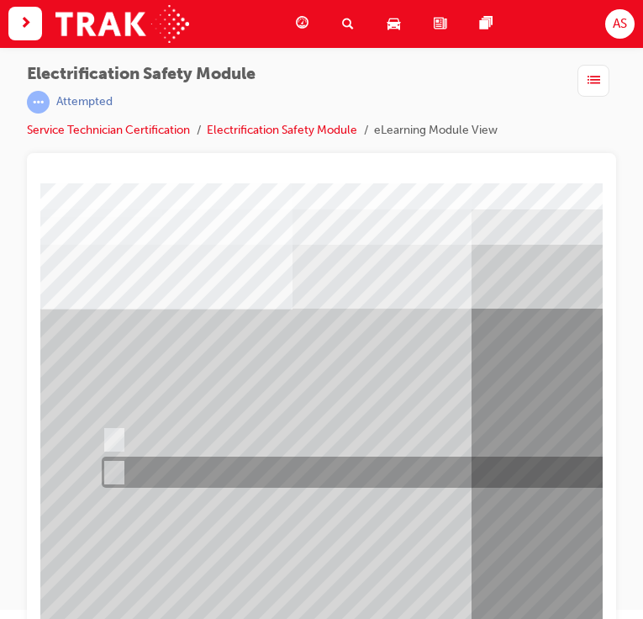
click at [120, 470] on div at bounding box center [425, 472] width 657 height 31
radio input "true"
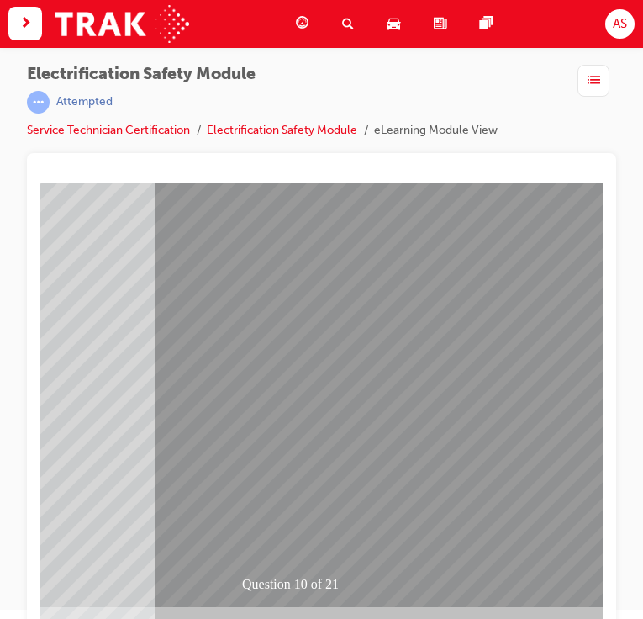
scroll to position [182, 393]
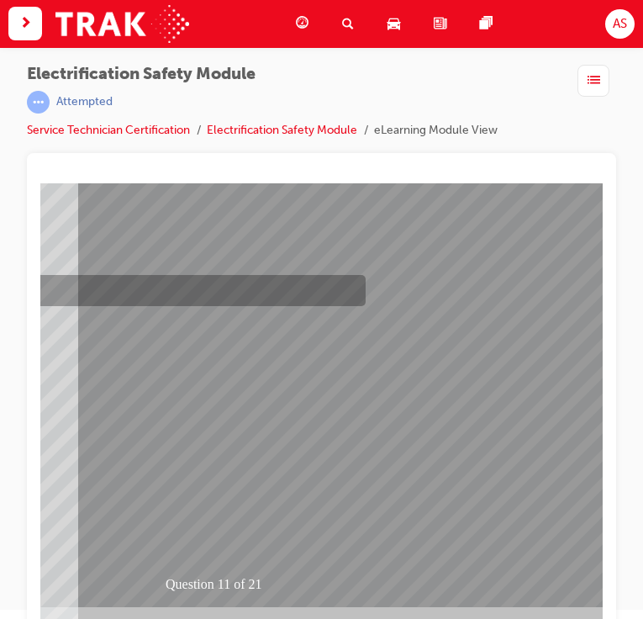
scroll to position [0, 0]
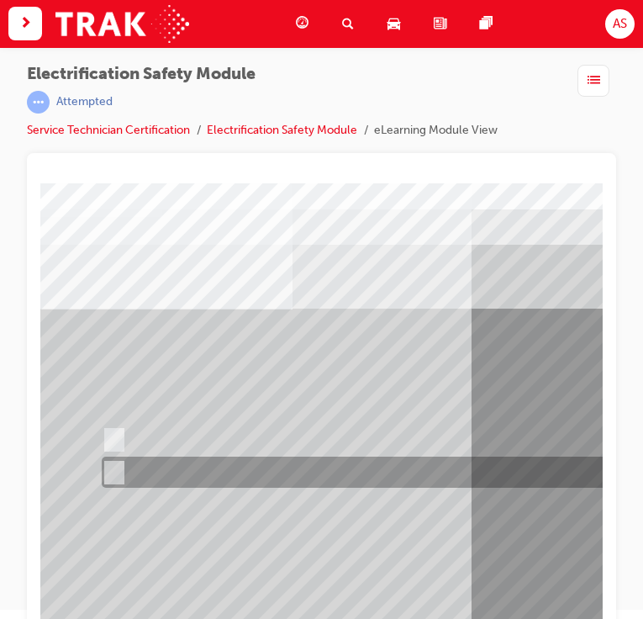
click at [116, 476] on input "False" at bounding box center [111, 473] width 18 height 18
radio input "true"
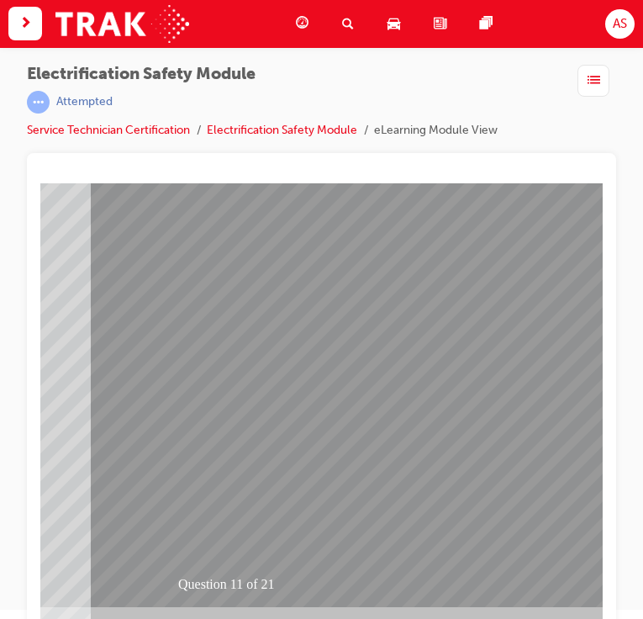
scroll to position [182, 474]
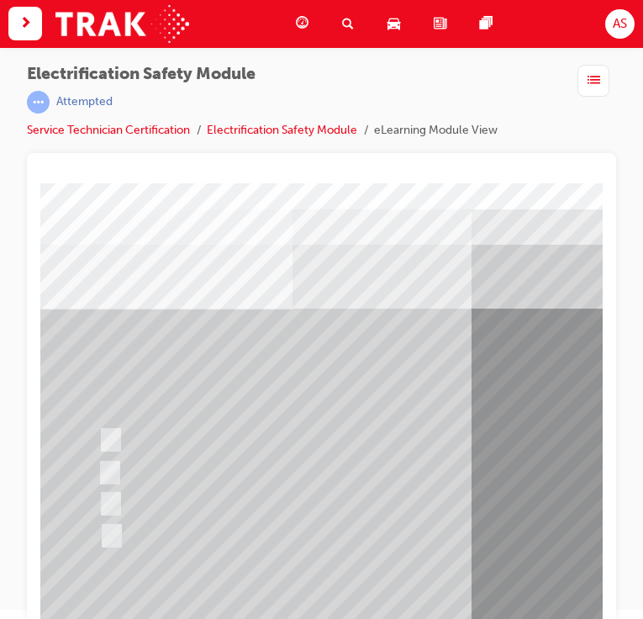
click at [113, 500] on input "Outside the vehicle’s detection area for entry and start system." at bounding box center [107, 504] width 18 height 18
radio input "true"
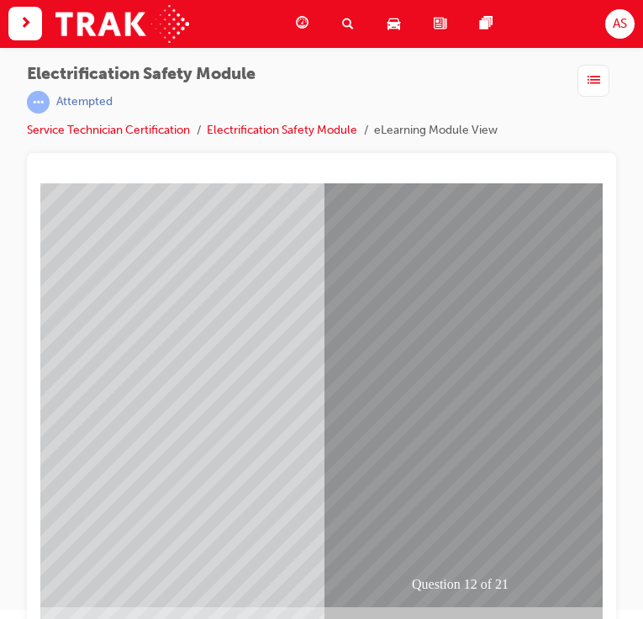
scroll to position [182, 237]
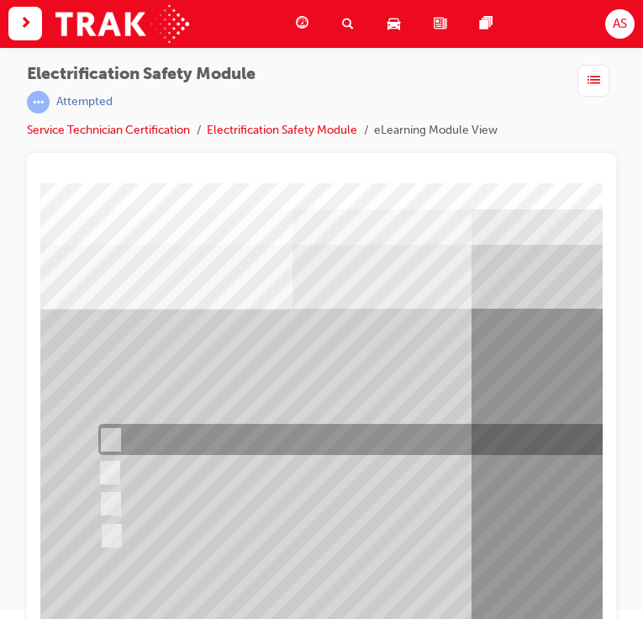
click at [108, 436] on input "Remove the Service Plug Grip" at bounding box center [107, 440] width 18 height 18
radio input "true"
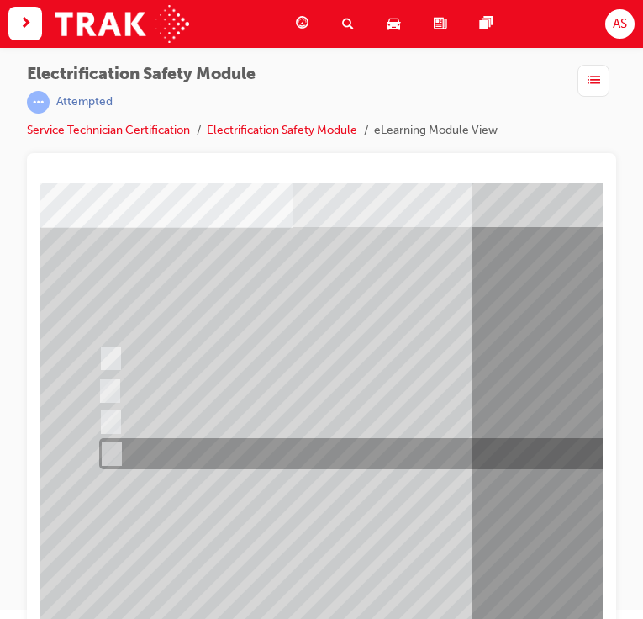
scroll to position [182, 0]
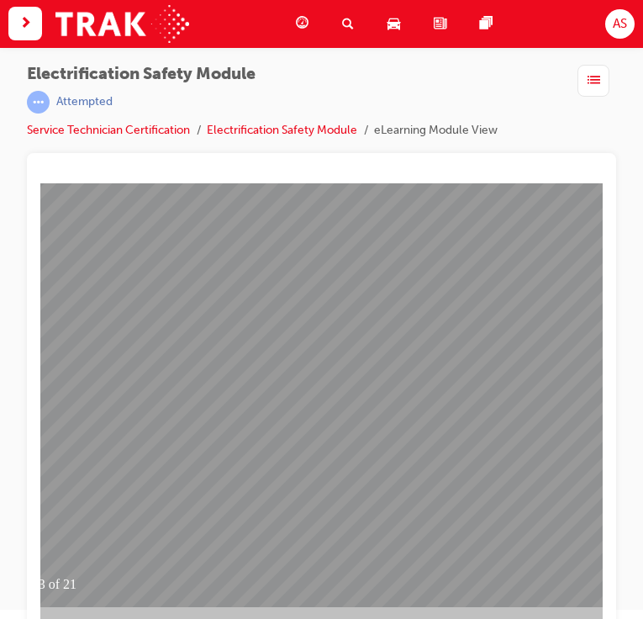
scroll to position [0, 0]
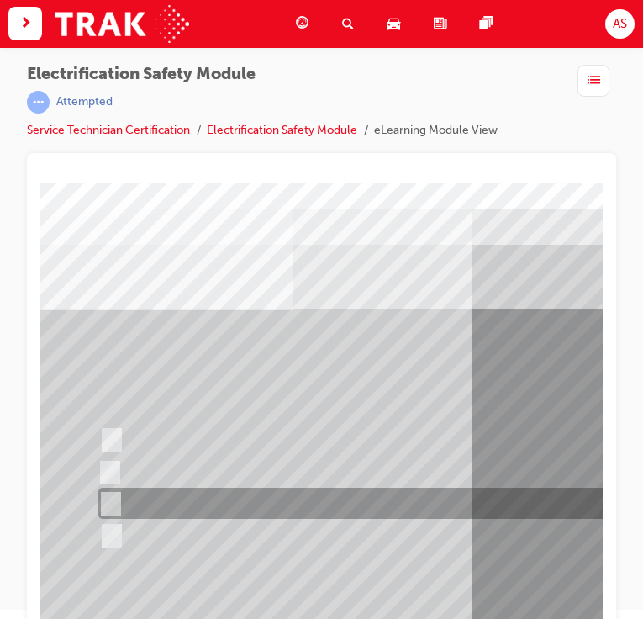
click at [106, 497] on input "10 minutes" at bounding box center [107, 504] width 18 height 18
radio input "true"
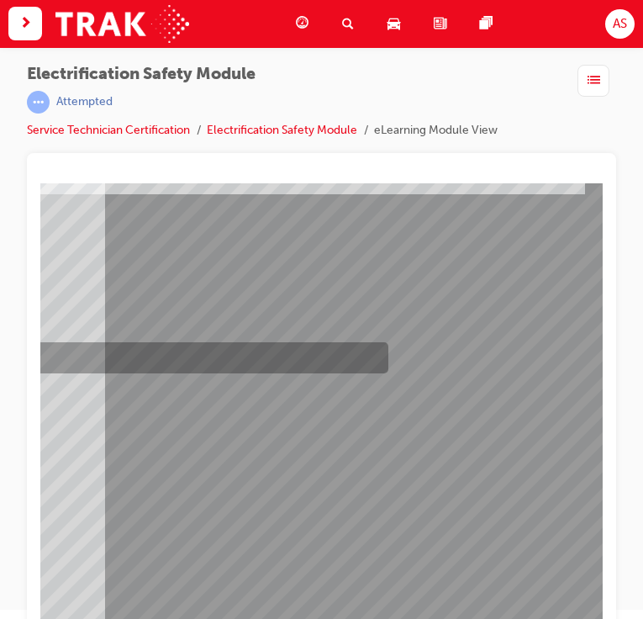
scroll to position [182, 366]
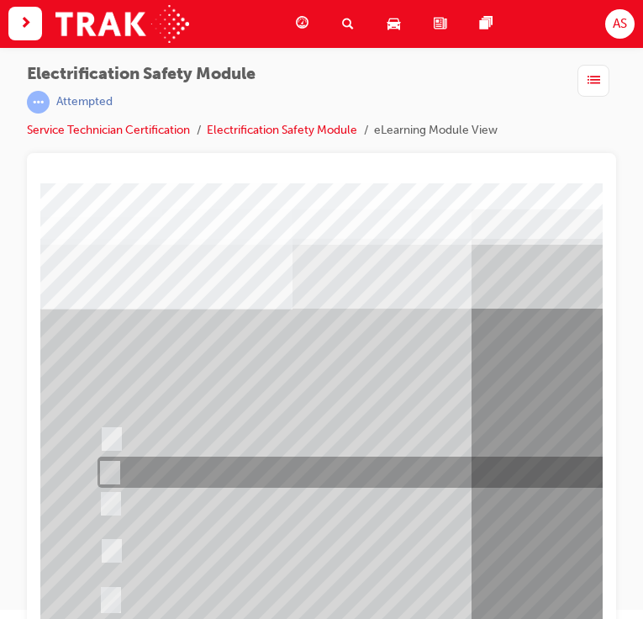
click at [119, 470] on div at bounding box center [421, 472] width 657 height 31
radio input "true"
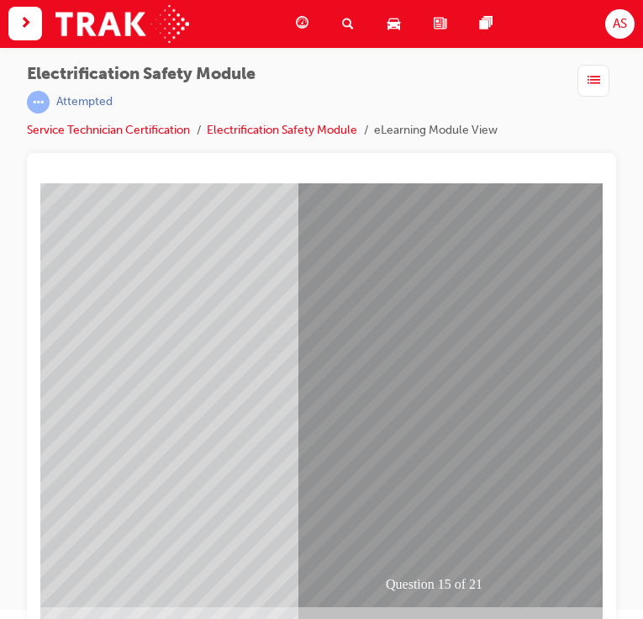
scroll to position [182, 179]
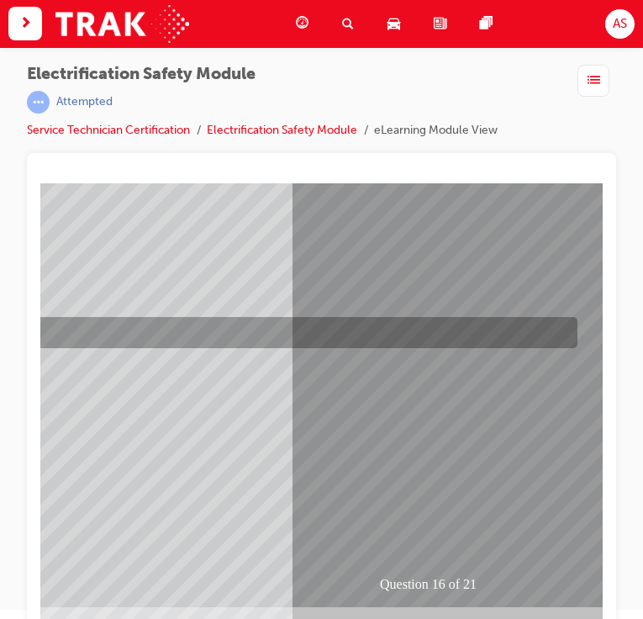
scroll to position [0, 0]
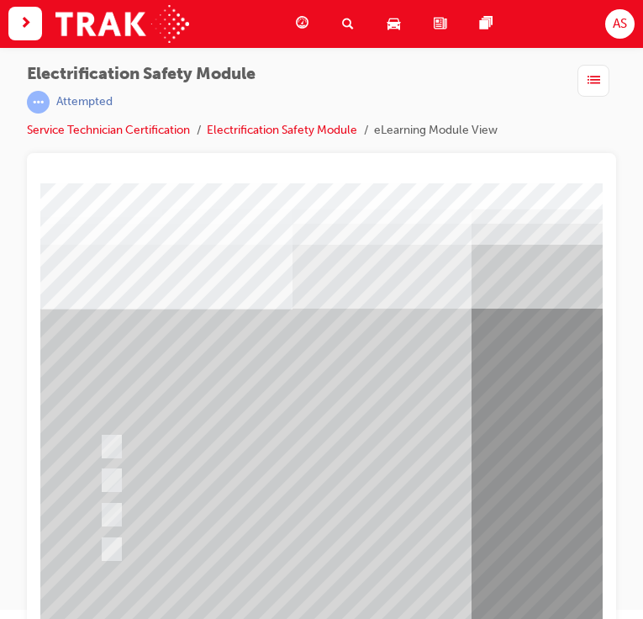
click at [114, 445] on input "Insulate the High Voltage Connector/Motor Side Cable Connection with Insulated …" at bounding box center [108, 447] width 18 height 18
radio input "true"
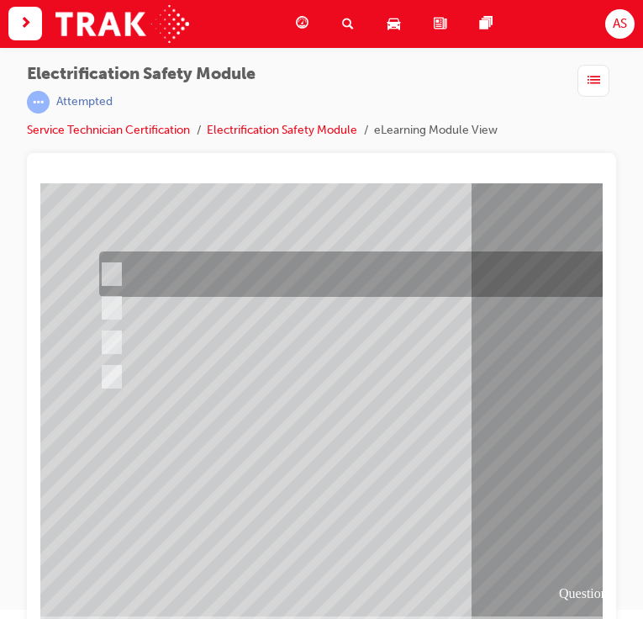
scroll to position [182, 0]
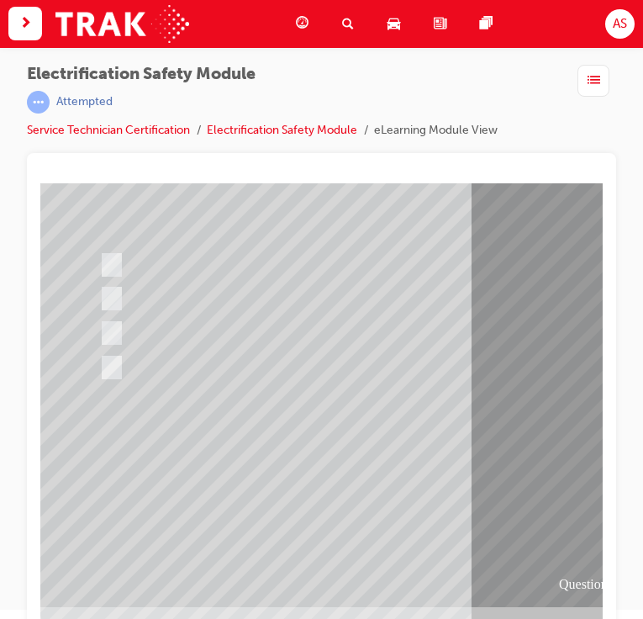
click at [112, 408] on input "All of the above." at bounding box center [108, 410] width 18 height 18
radio input "true"
click at [112, 408] on input "All of the above." at bounding box center [108, 410] width 18 height 18
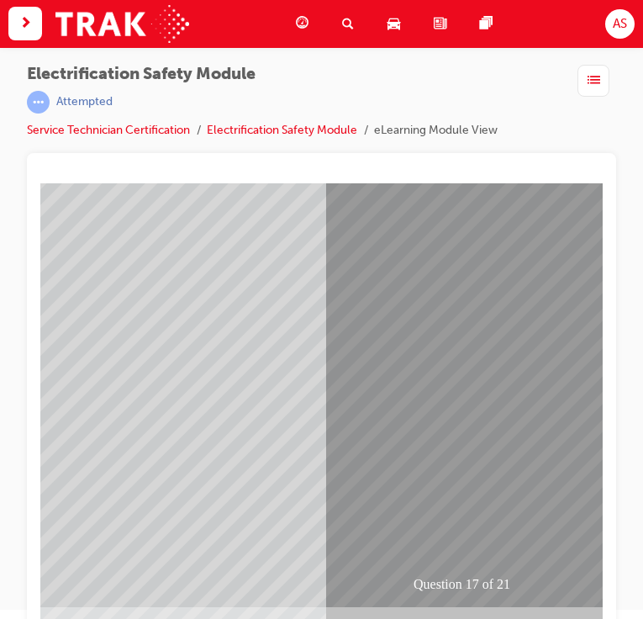
scroll to position [182, 200]
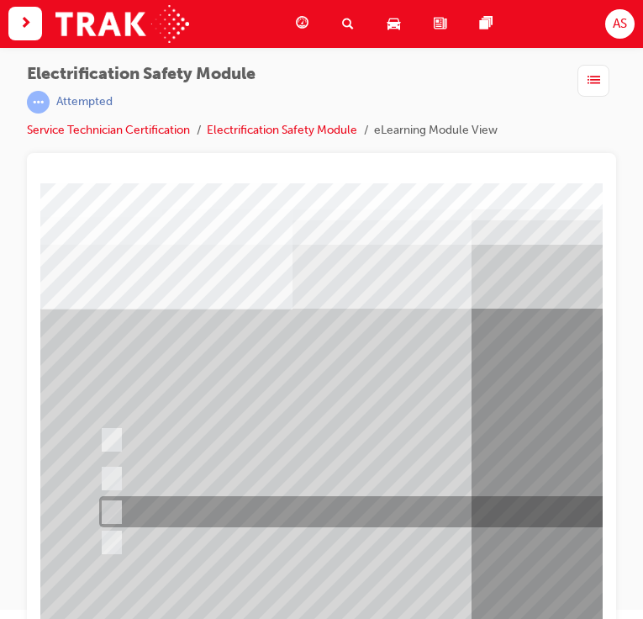
click at [115, 509] on input "Discard the gloves and use a new pair." at bounding box center [108, 512] width 18 height 18
radio input "true"
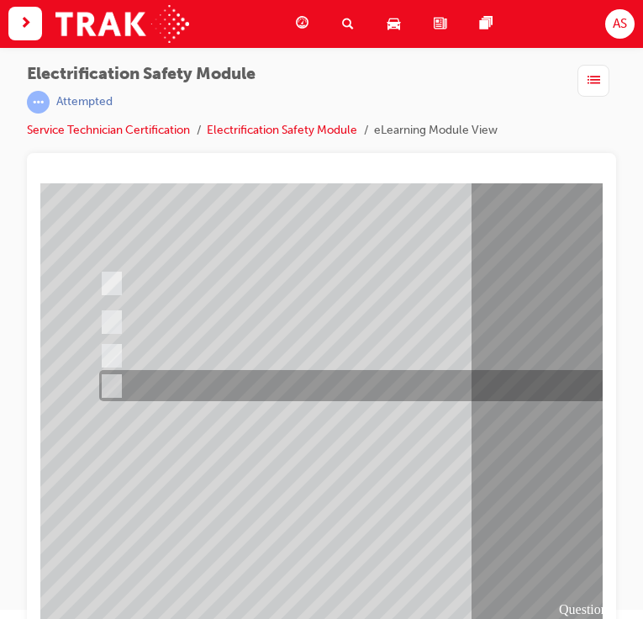
scroll to position [182, 0]
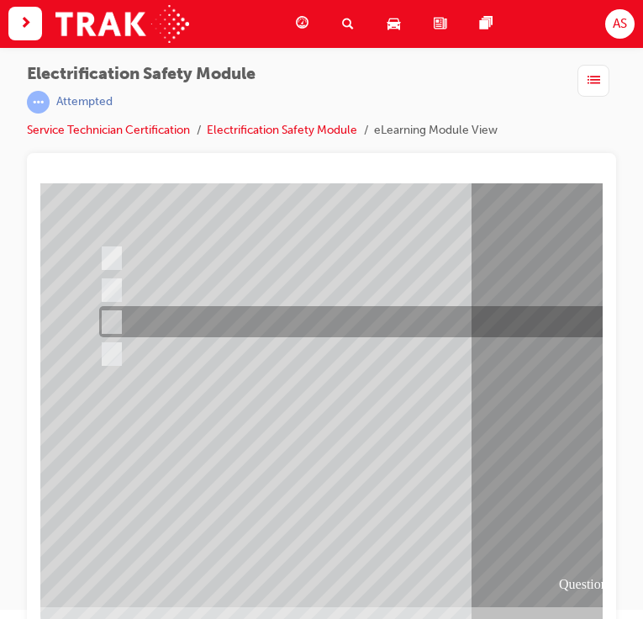
scroll to position [0, 0]
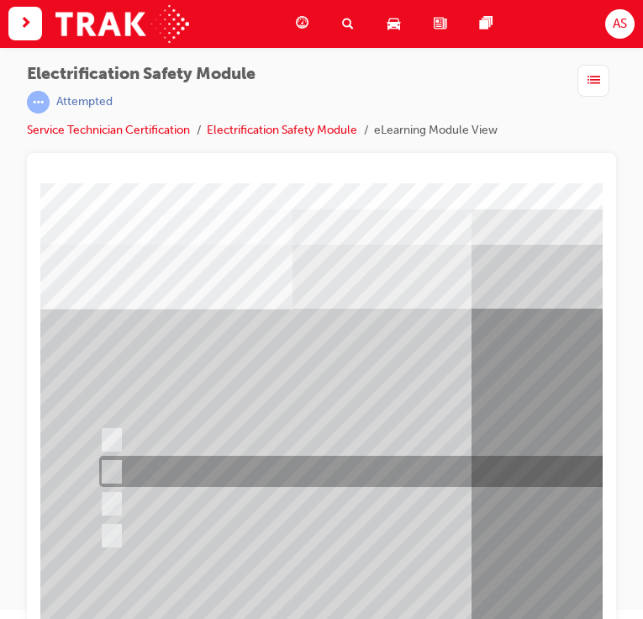
click at [117, 472] on div at bounding box center [423, 471] width 657 height 31
radio input "true"
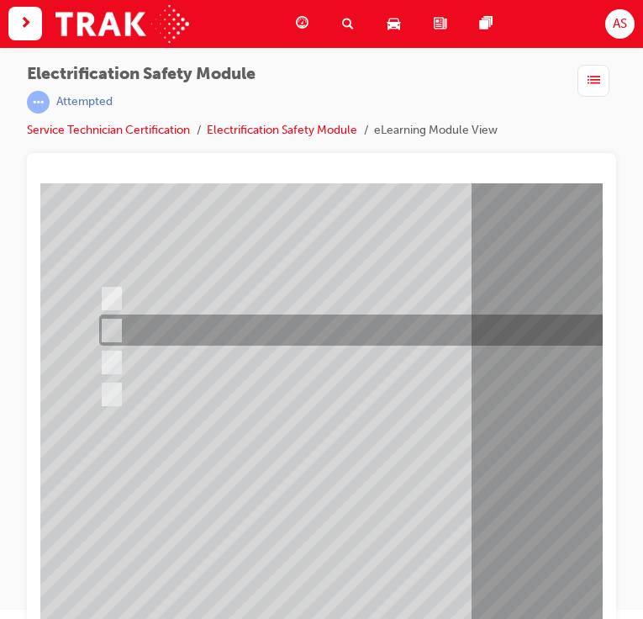
scroll to position [182, 0]
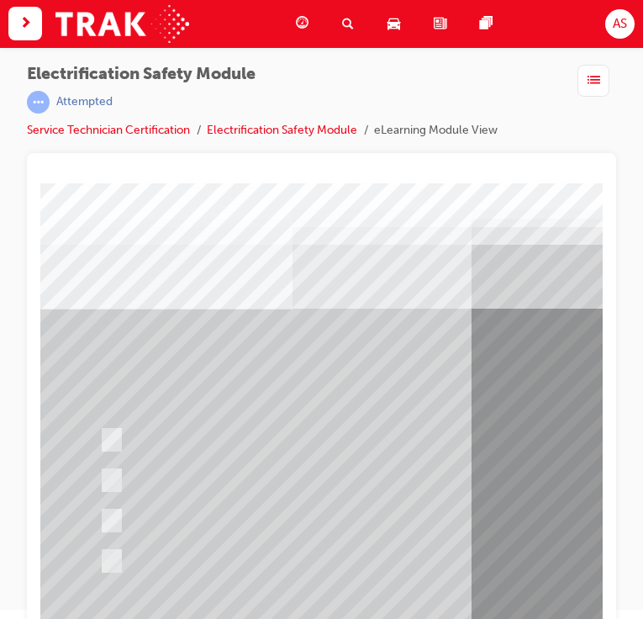
click at [116, 476] on input "To provide added protection against electrical shock in conjunction with electr…" at bounding box center [108, 480] width 18 height 18
radio input "true"
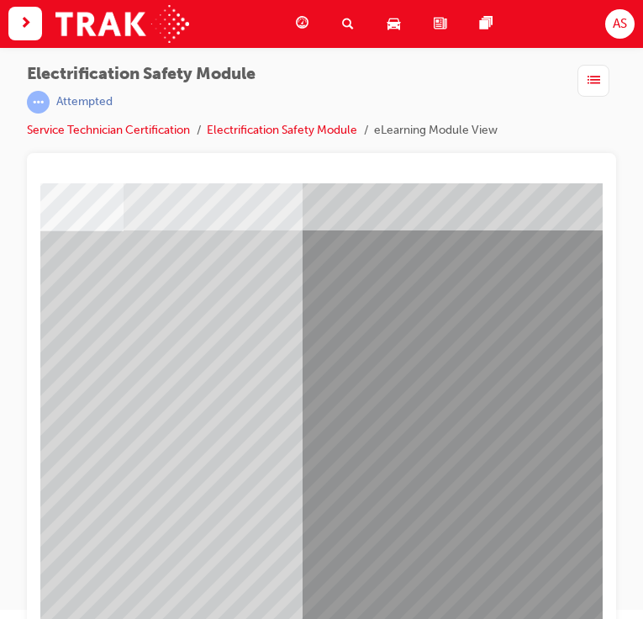
scroll to position [78, 331]
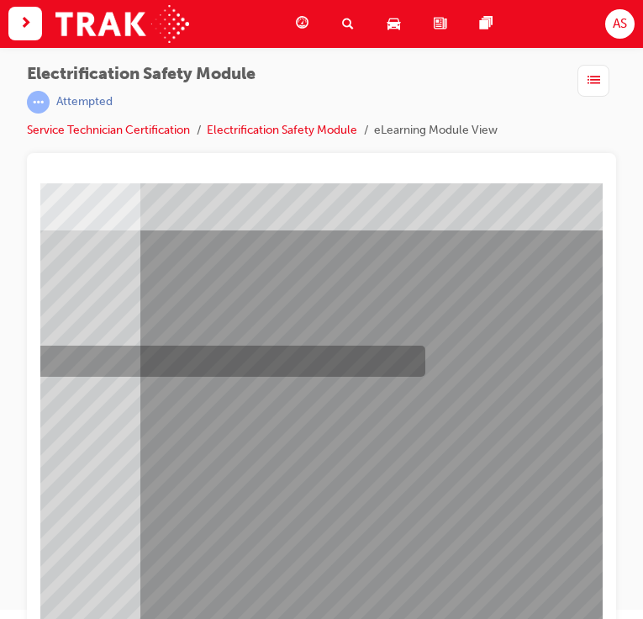
scroll to position [0, 0]
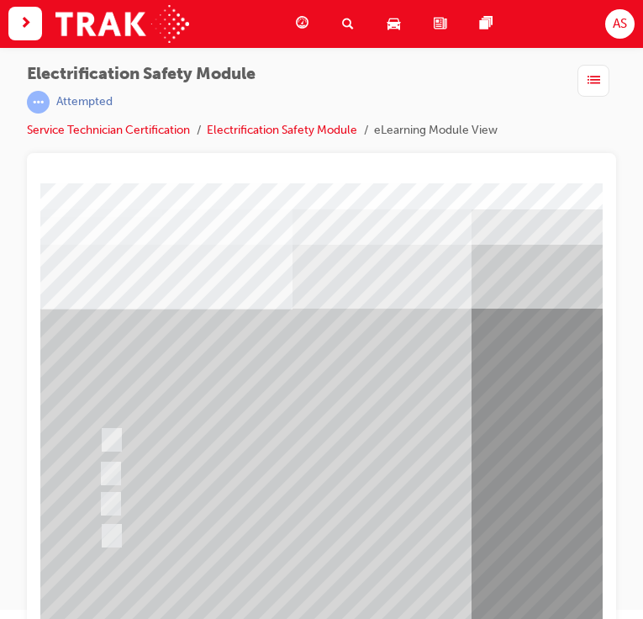
click at [109, 531] on input "All these items should be removed to improve safety" at bounding box center [108, 536] width 18 height 18
radio input "true"
click at [109, 531] on input "All these items should be removed to improve safety" at bounding box center [108, 536] width 18 height 18
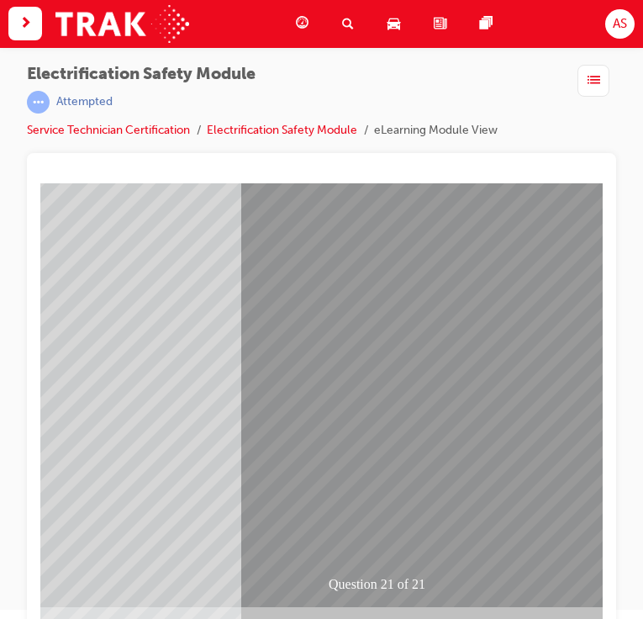
scroll to position [182, 332]
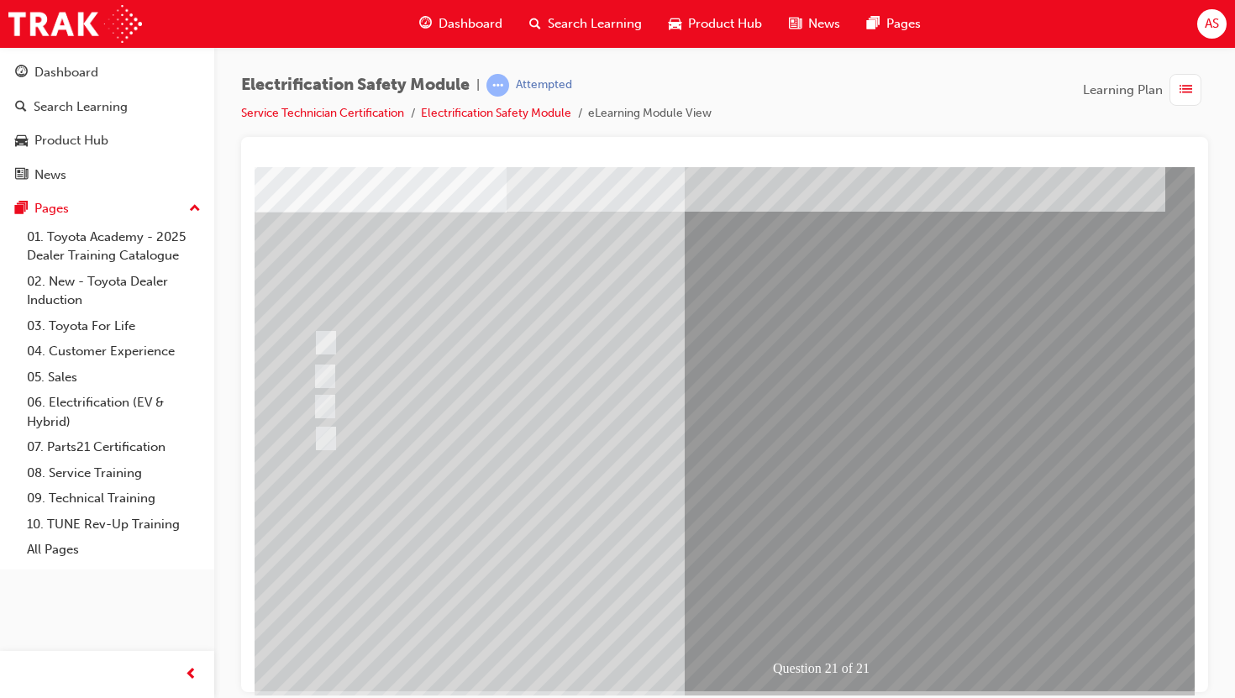
scroll to position [102, 0]
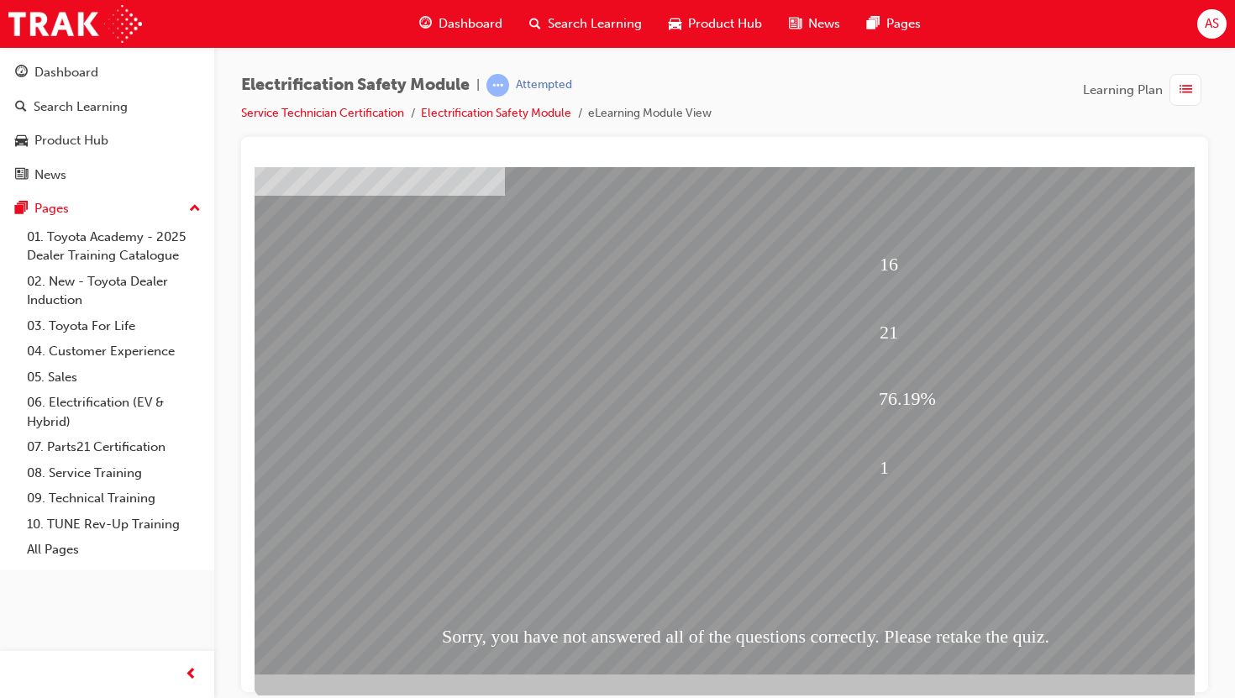
scroll to position [102, 2]
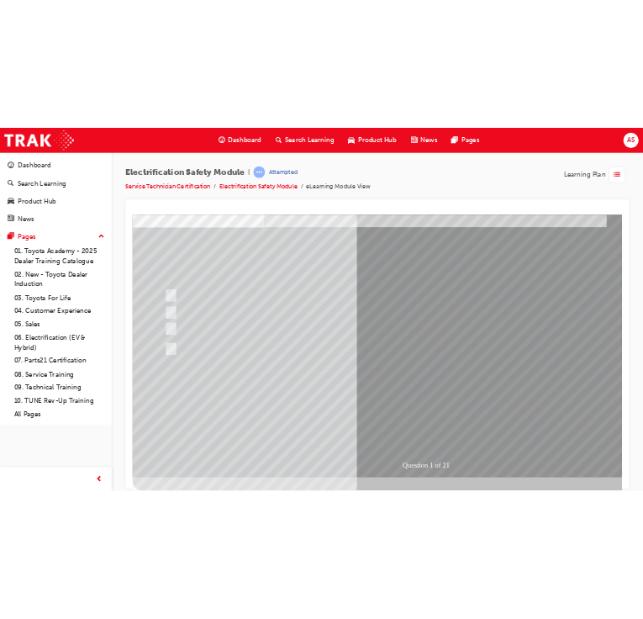
scroll to position [0, 0]
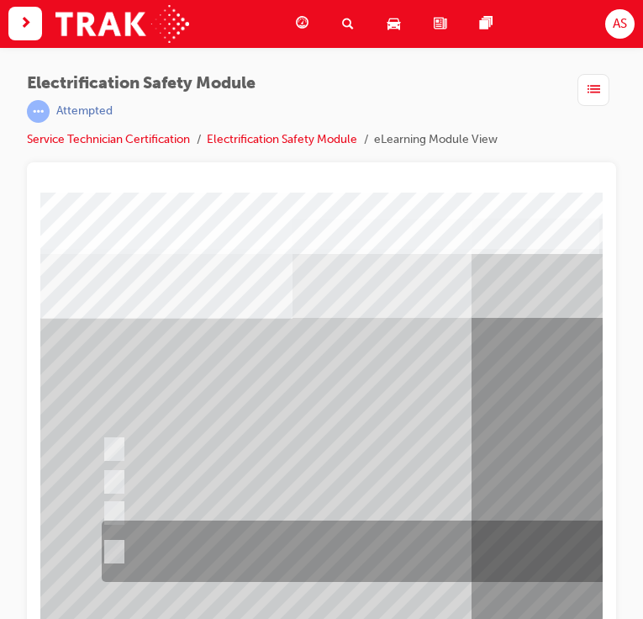
click at [120, 547] on div at bounding box center [425, 551] width 657 height 61
radio input "true"
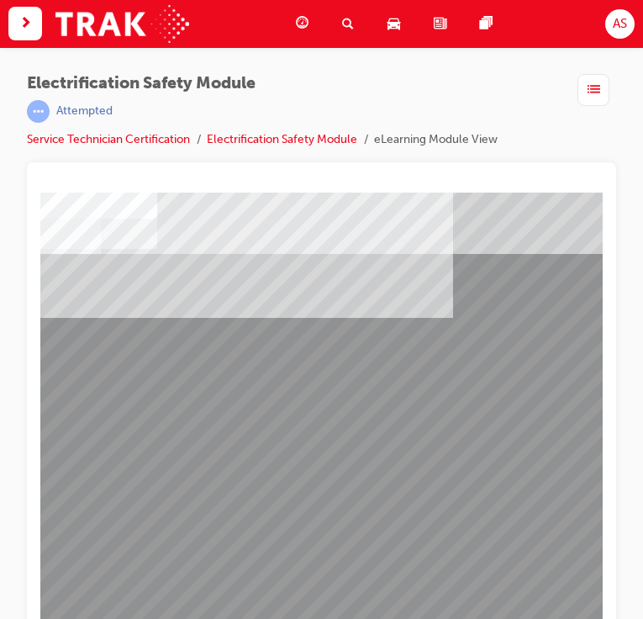
scroll to position [182, 498]
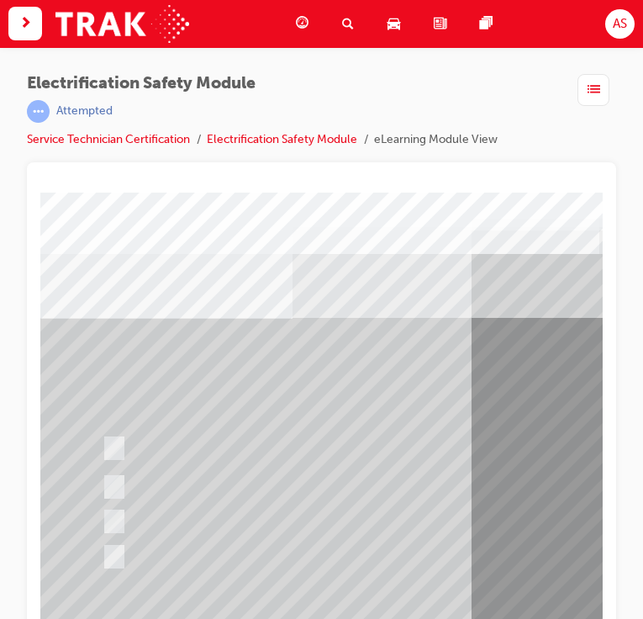
click at [119, 488] on input "The Battery Electric uses AC & DC charging capability and has no petrol engine." at bounding box center [111, 487] width 18 height 18
radio input "true"
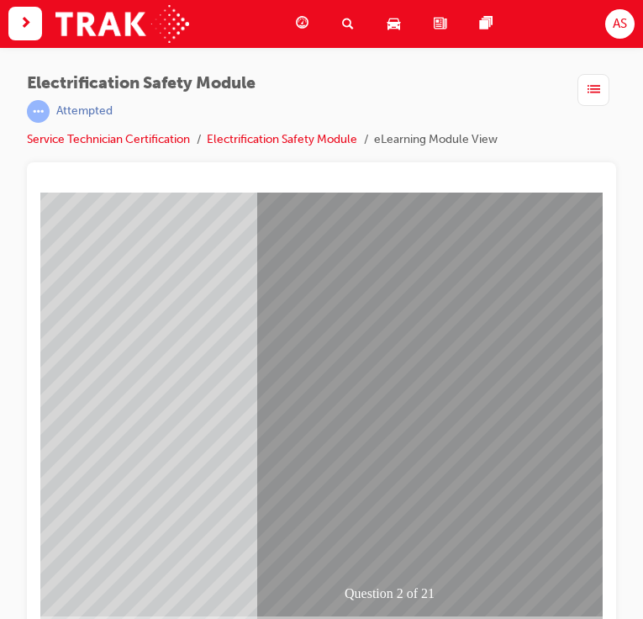
scroll to position [182, 230]
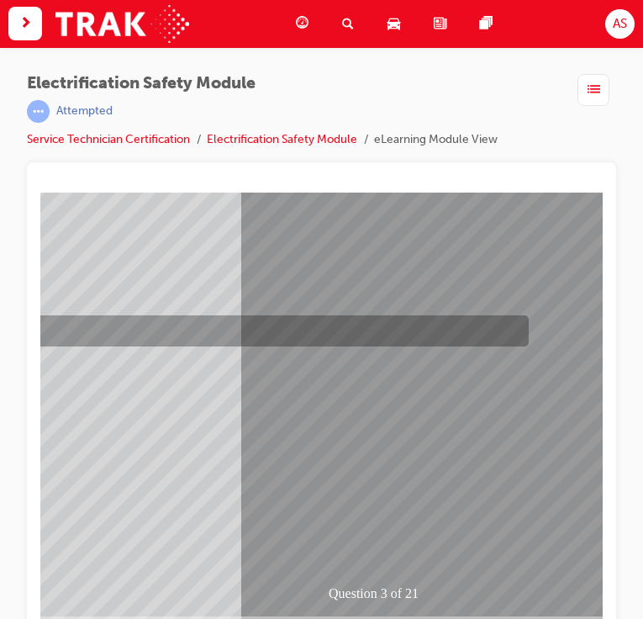
scroll to position [0, 0]
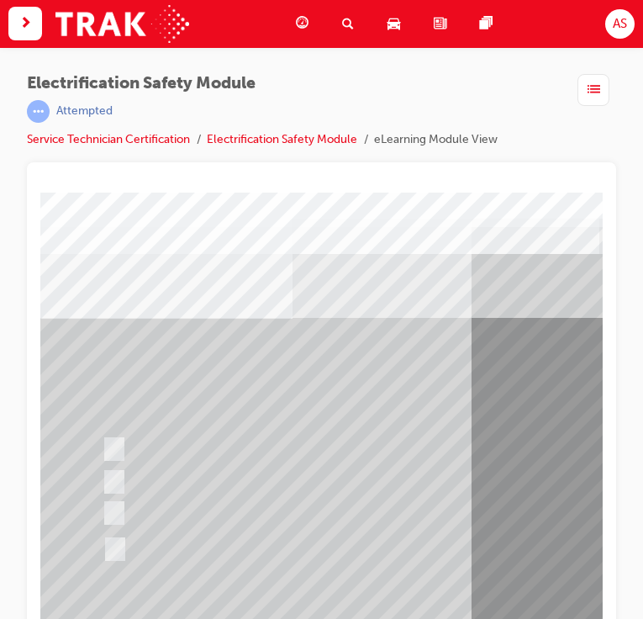
click at [124, 555] on div at bounding box center [426, 548] width 657 height 39
radio input "true"
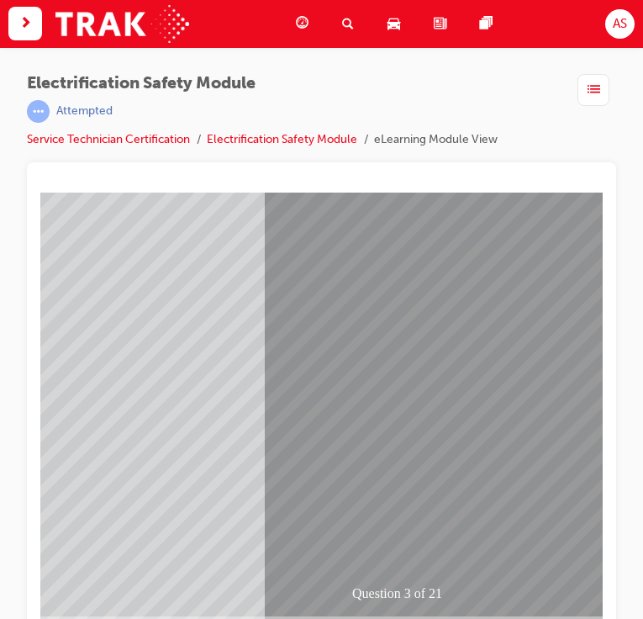
scroll to position [182, 221]
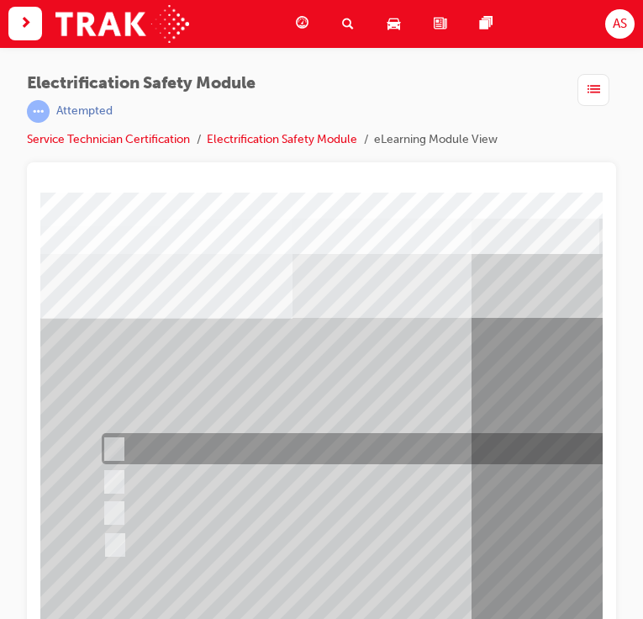
click at [123, 448] on div at bounding box center [425, 449] width 657 height 31
checkbox input "true"
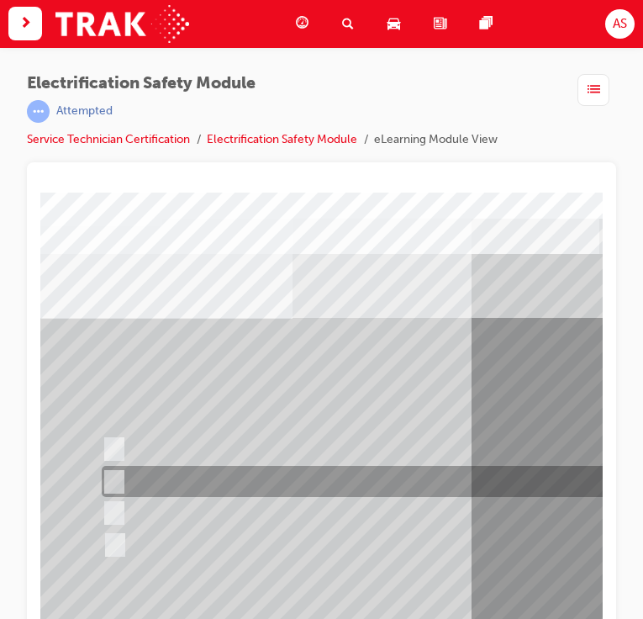
click at [122, 476] on div at bounding box center [425, 481] width 657 height 31
checkbox input "true"
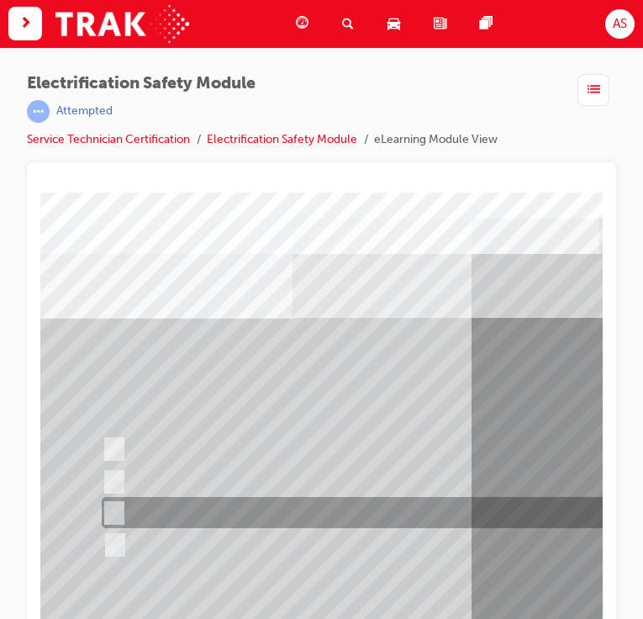
click at [121, 505] on div at bounding box center [425, 512] width 657 height 31
checkbox input "true"
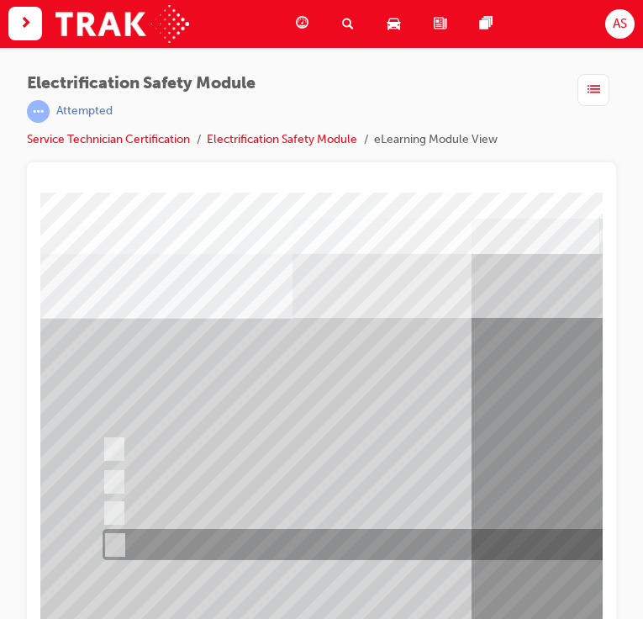
click at [115, 542] on input "Charge ports or H2 Filler Port in place of a Fuel Filler." at bounding box center [111, 545] width 18 height 18
checkbox input "true"
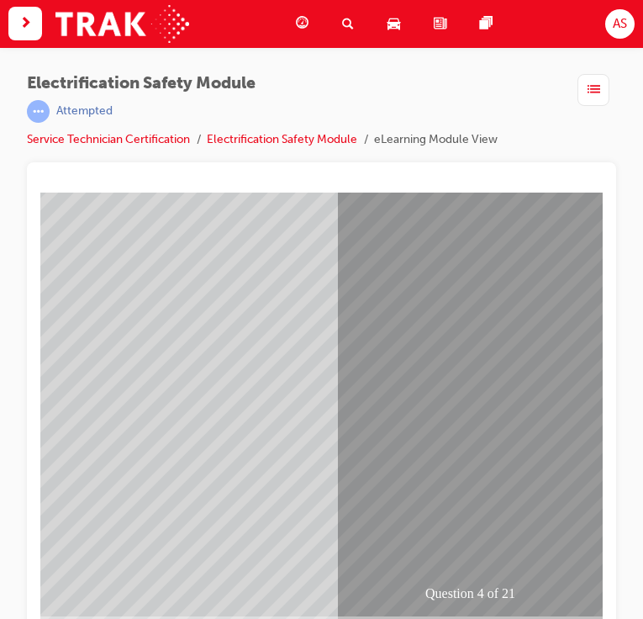
scroll to position [182, 142]
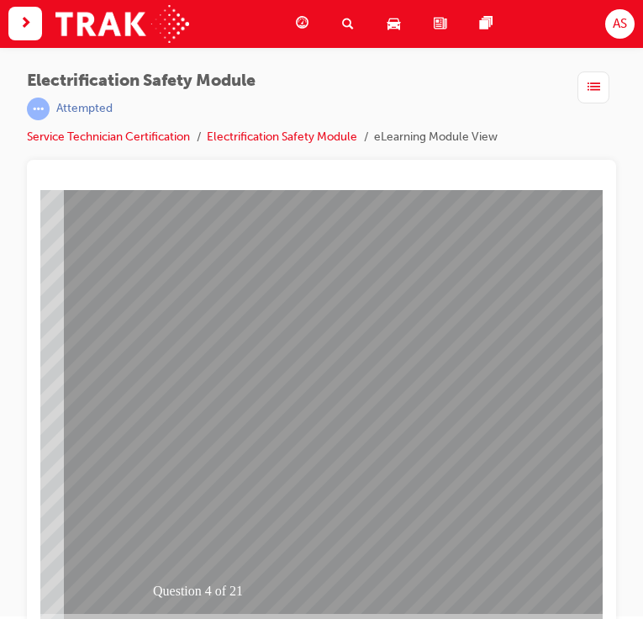
scroll to position [182, 408]
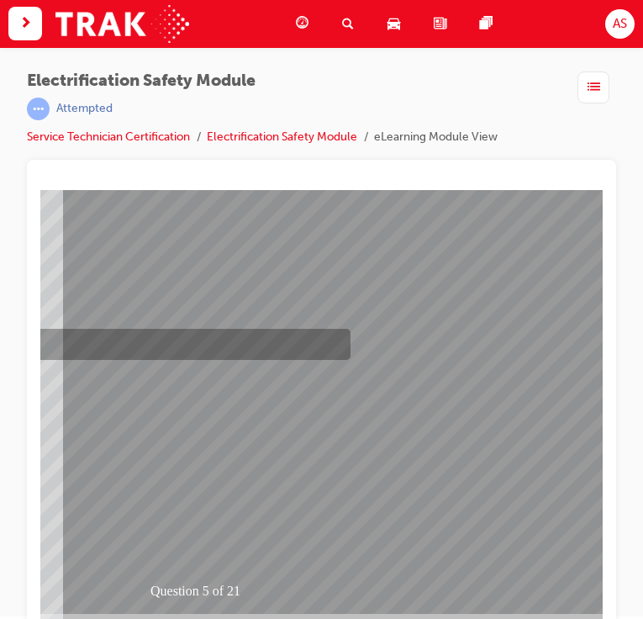
scroll to position [0, 0]
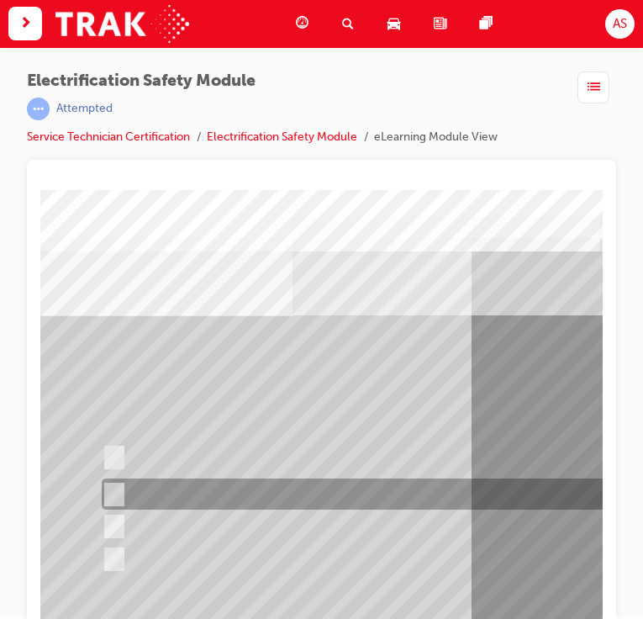
click at [113, 492] on input "The Main Display will show the power flow for the driveline." at bounding box center [110, 495] width 18 height 18
checkbox input "true"
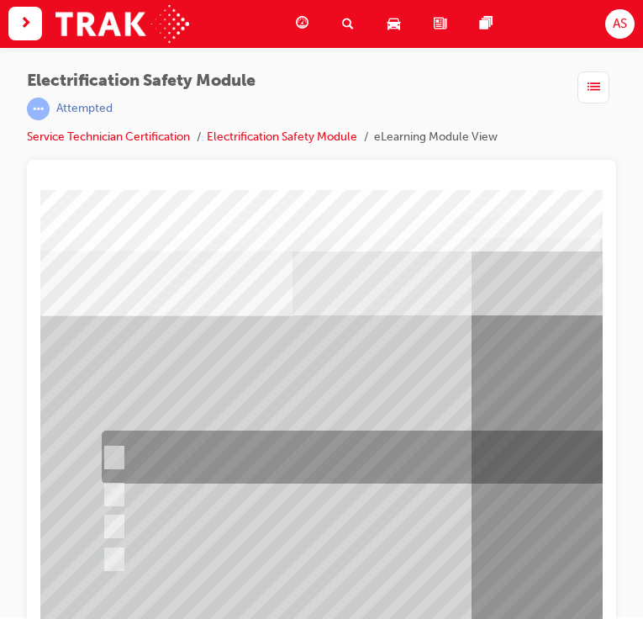
click at [117, 454] on input "The READY light will illuminate when the vehicle is turned on and ready to driv…" at bounding box center [110, 458] width 18 height 18
checkbox input "true"
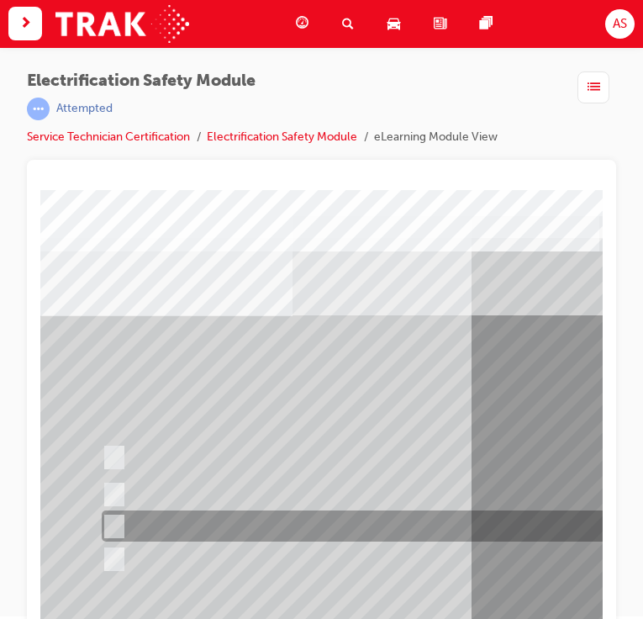
click at [117, 515] on div at bounding box center [425, 526] width 657 height 31
checkbox input "true"
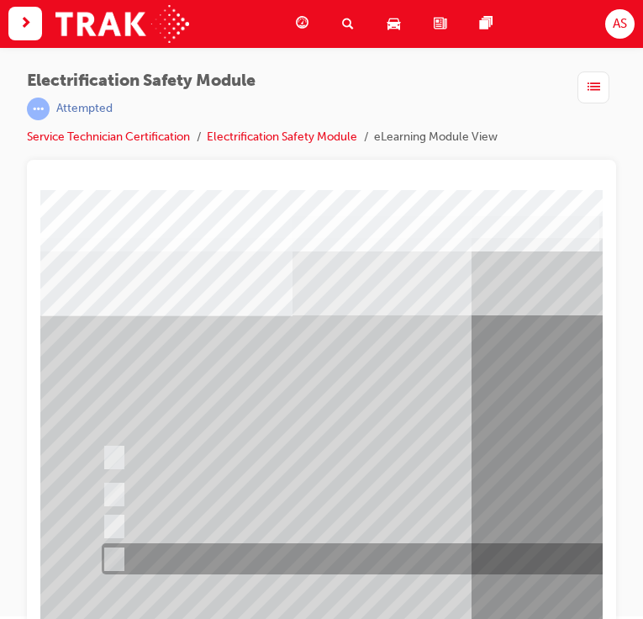
click at [116, 553] on input "Battery Level indicator (State of Charge)." at bounding box center [110, 559] width 18 height 18
checkbox input "true"
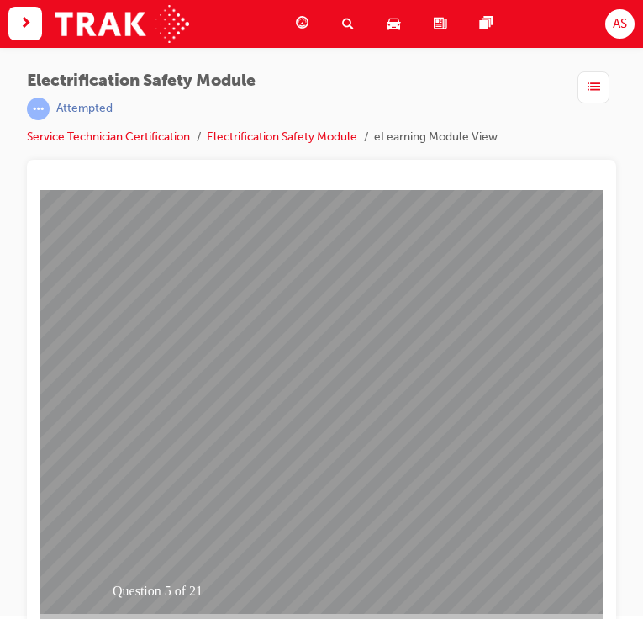
scroll to position [182, 563]
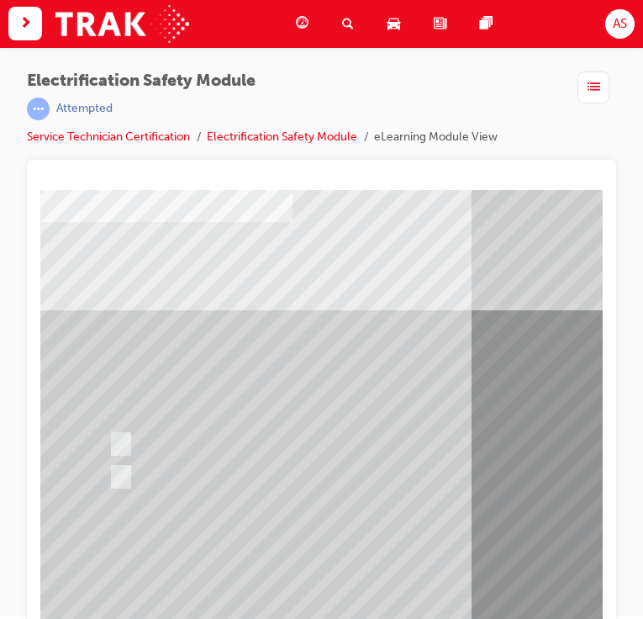
scroll to position [182, 0]
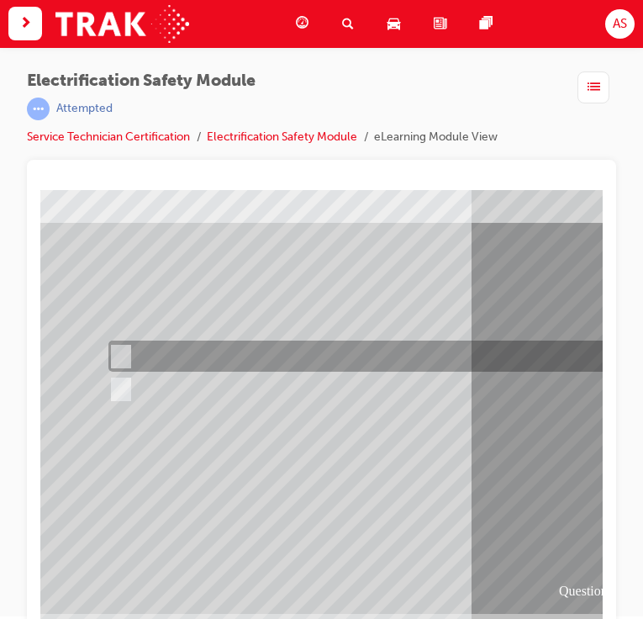
click at [121, 359] on input "True" at bounding box center [117, 357] width 18 height 18
radio input "true"
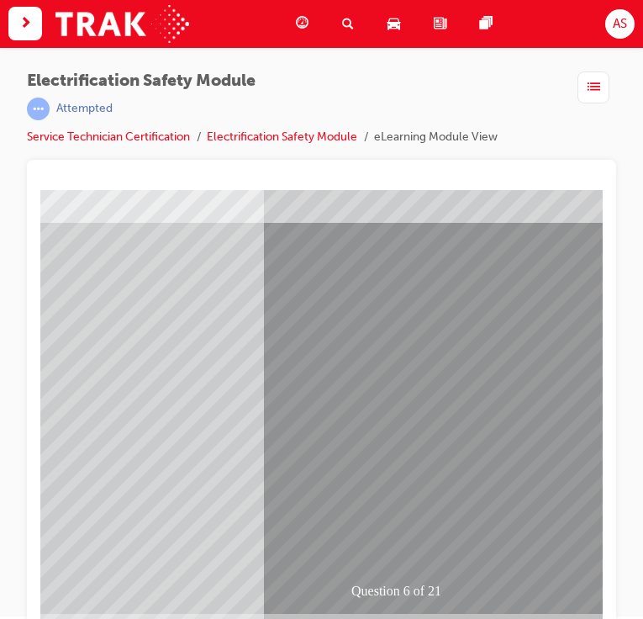
scroll to position [182, 319]
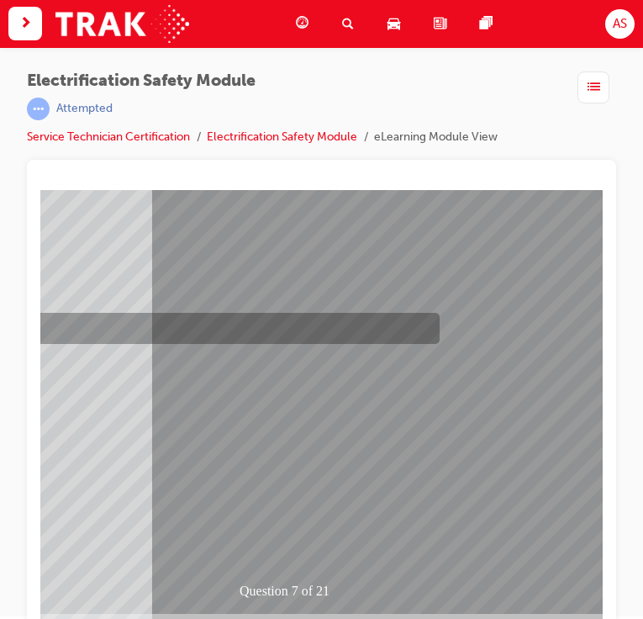
scroll to position [0, 0]
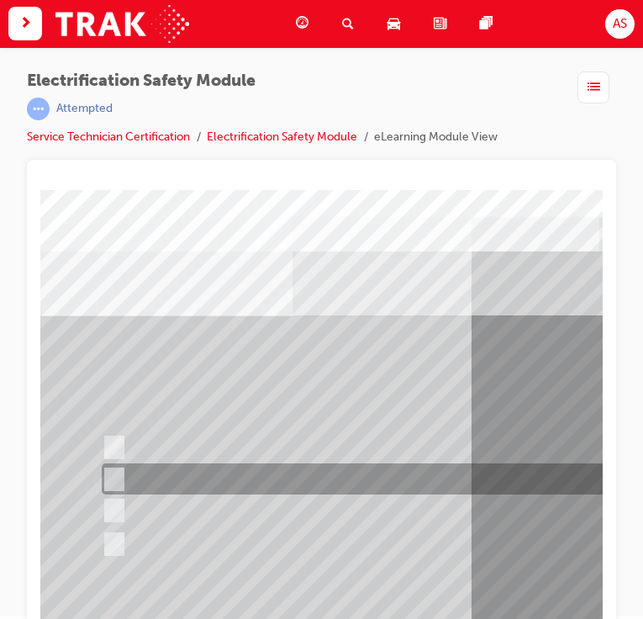
click at [118, 480] on input "Be detected and the system will shut down." at bounding box center [111, 480] width 18 height 18
radio input "true"
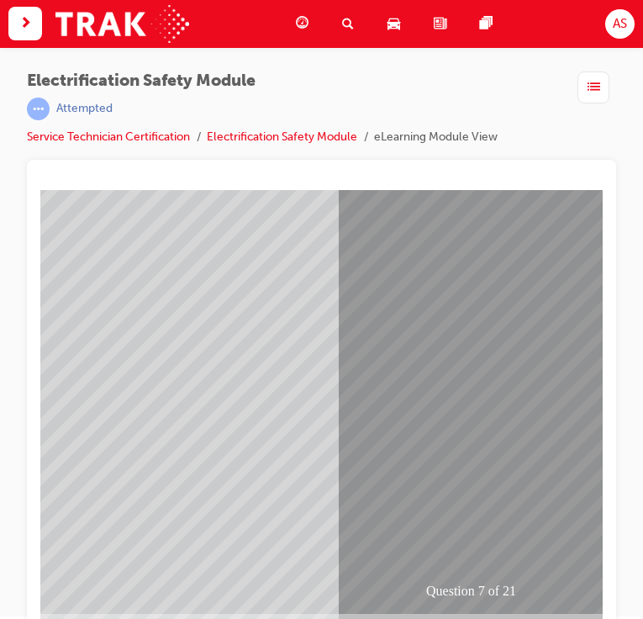
scroll to position [182, 233]
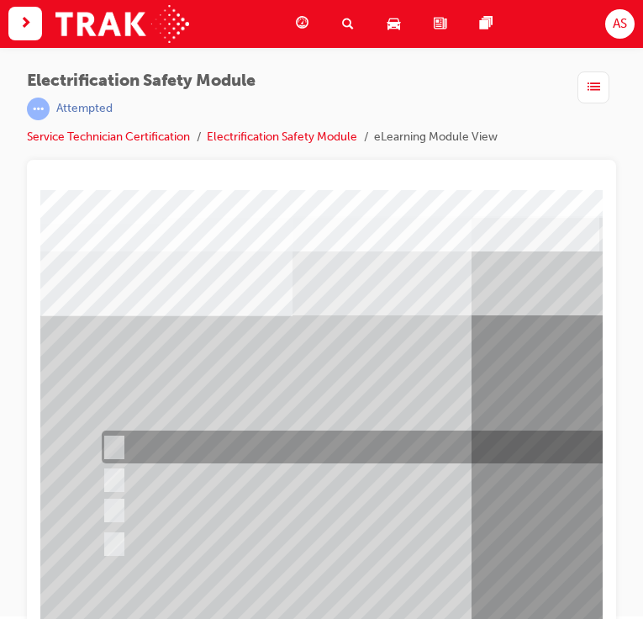
click at [116, 446] on input "Working on the High Voltage System." at bounding box center [111, 448] width 18 height 18
radio input "true"
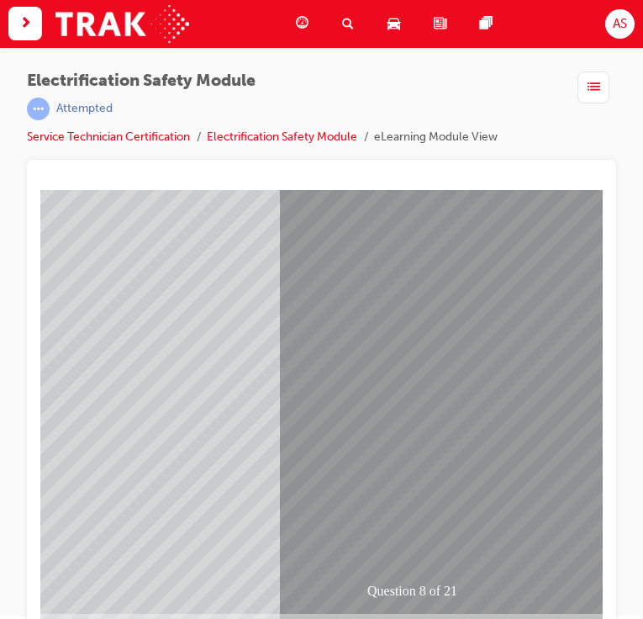
scroll to position [182, 206]
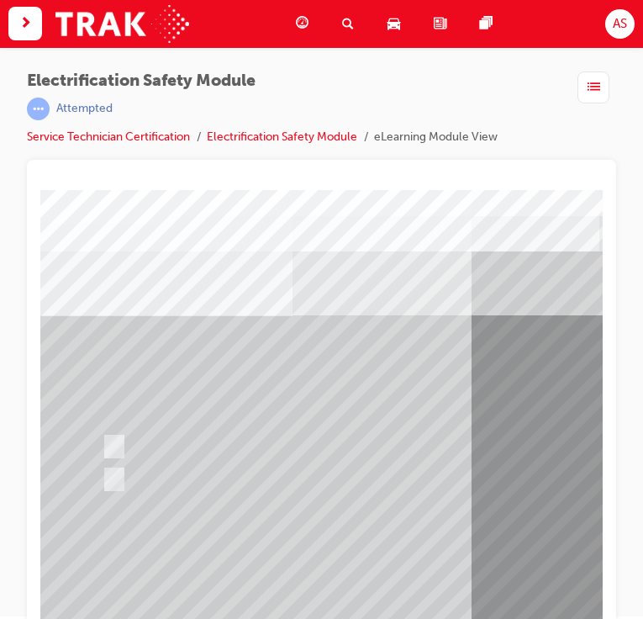
click at [113, 444] on input "True" at bounding box center [111, 447] width 18 height 18
radio input "true"
click at [113, 444] on input "True" at bounding box center [111, 447] width 18 height 18
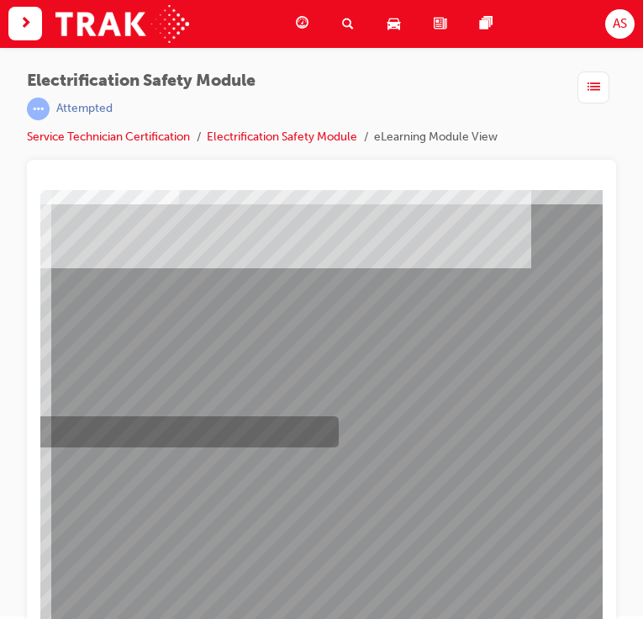
scroll to position [182, 420]
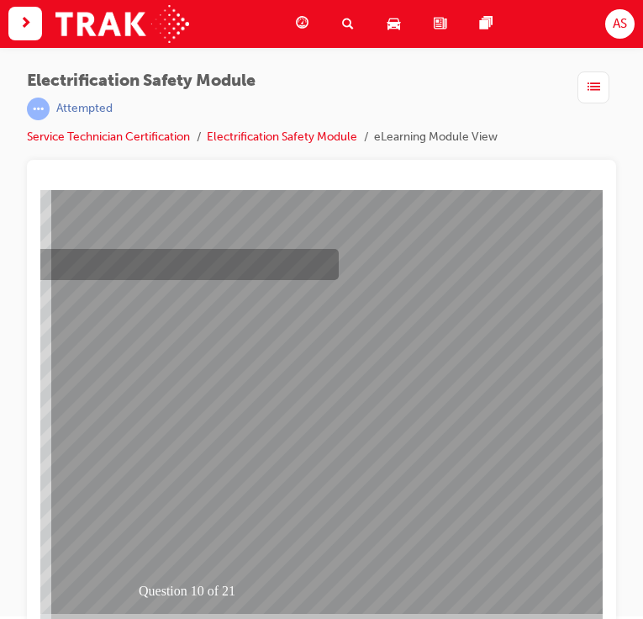
scroll to position [0, 0]
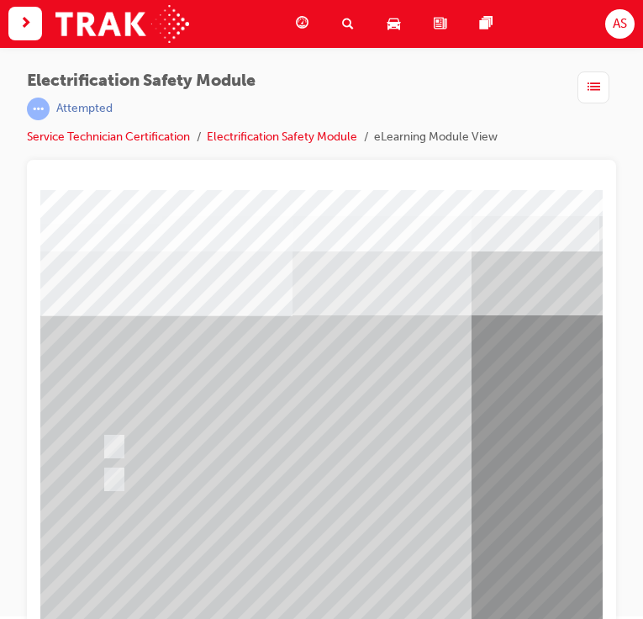
click at [113, 476] on input "True" at bounding box center [111, 480] width 18 height 18
radio input "true"
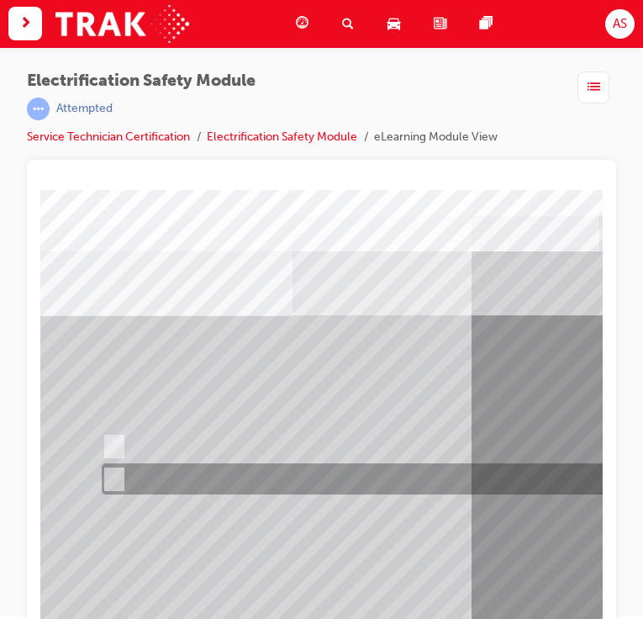
click at [113, 476] on input "True" at bounding box center [111, 480] width 18 height 18
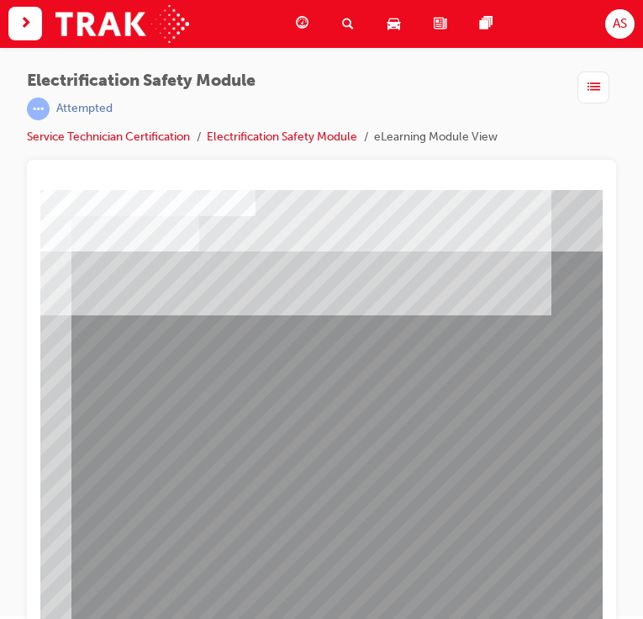
scroll to position [182, 400]
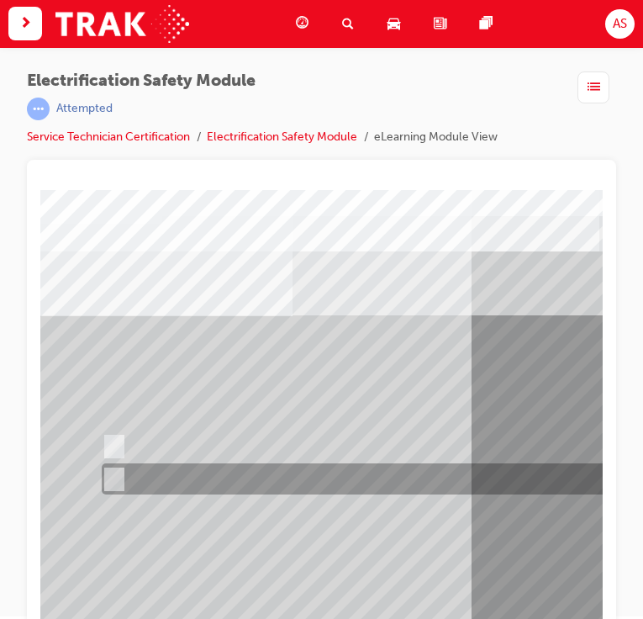
click at [118, 481] on input "False" at bounding box center [111, 480] width 18 height 18
radio input "true"
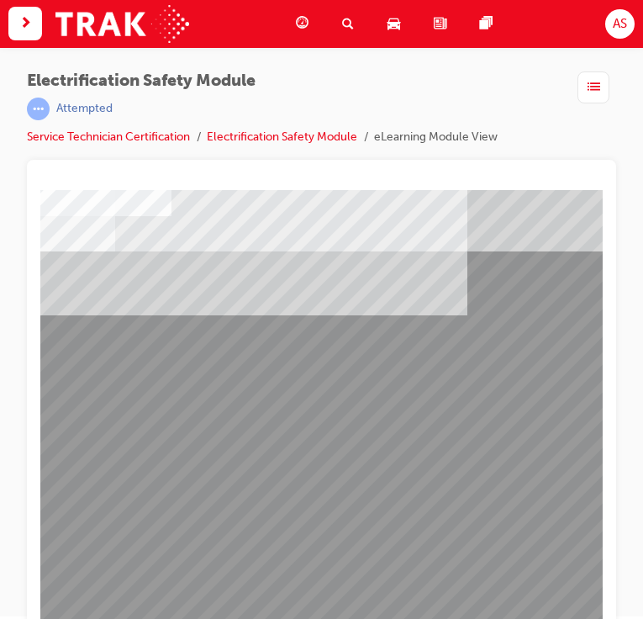
scroll to position [182, 484]
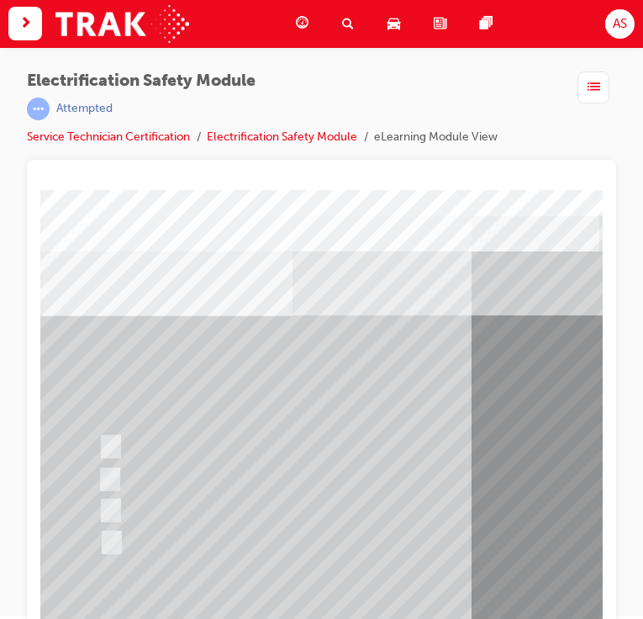
click at [115, 506] on input "Outside the vehicle’s detection area for entry and start system." at bounding box center [107, 511] width 18 height 18
radio input "true"
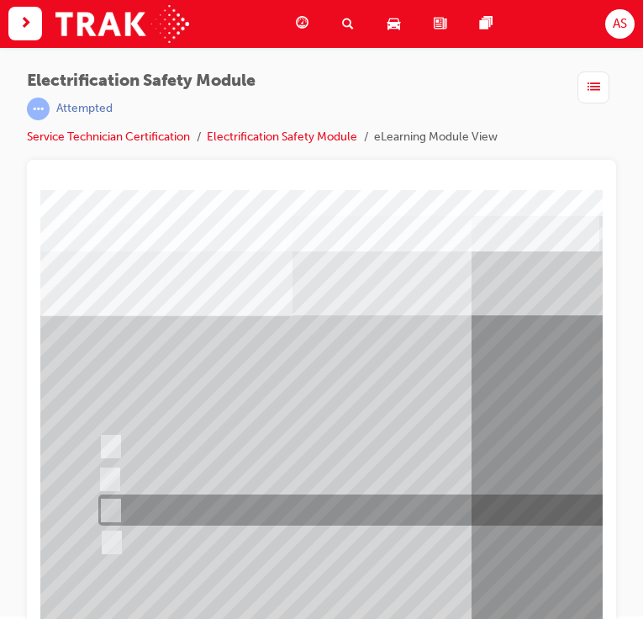
click at [115, 506] on input "Outside the vehicle’s detection area for entry and start system." at bounding box center [107, 511] width 18 height 18
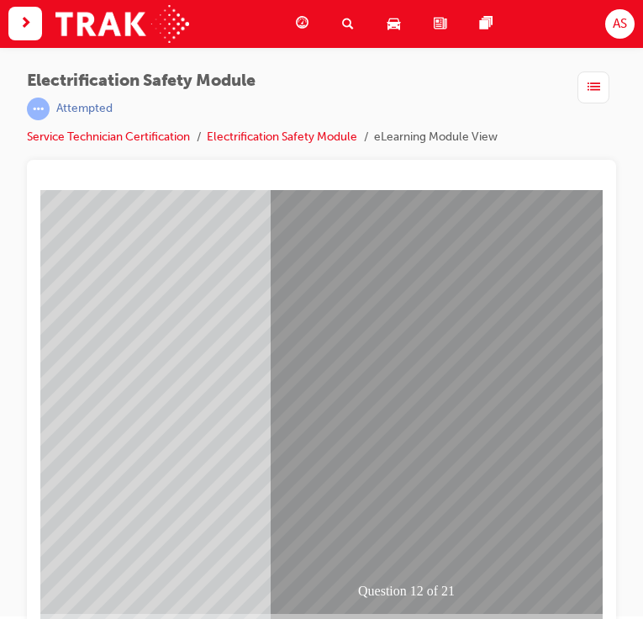
scroll to position [182, 215]
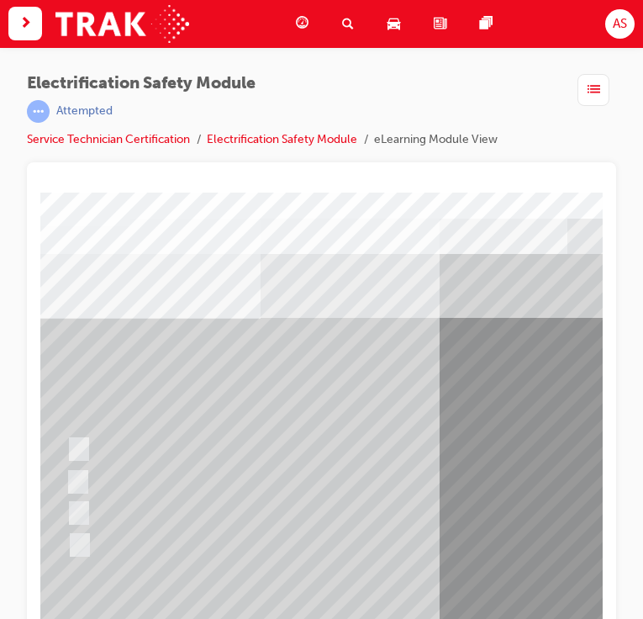
scroll to position [0, 0]
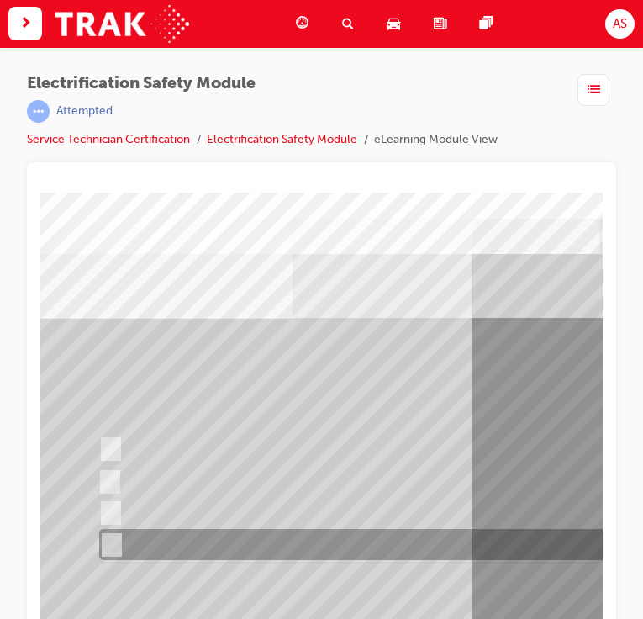
click at [117, 544] on input "Check for a DC Charging Port." at bounding box center [108, 545] width 18 height 18
radio input "true"
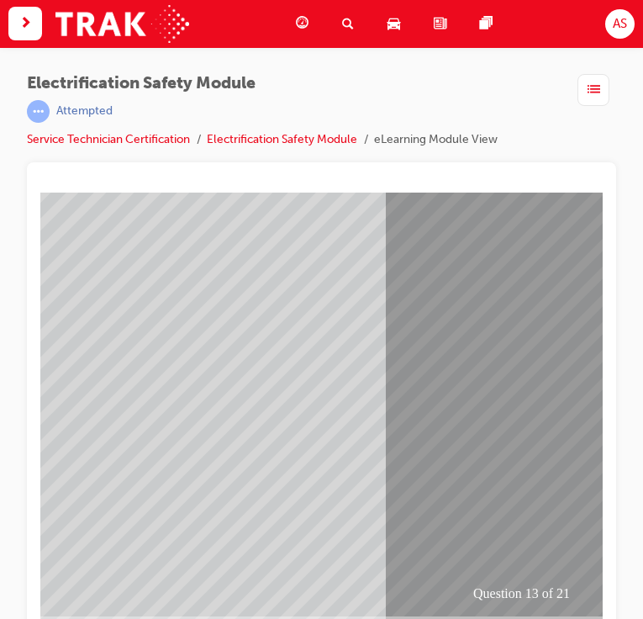
scroll to position [182, 87]
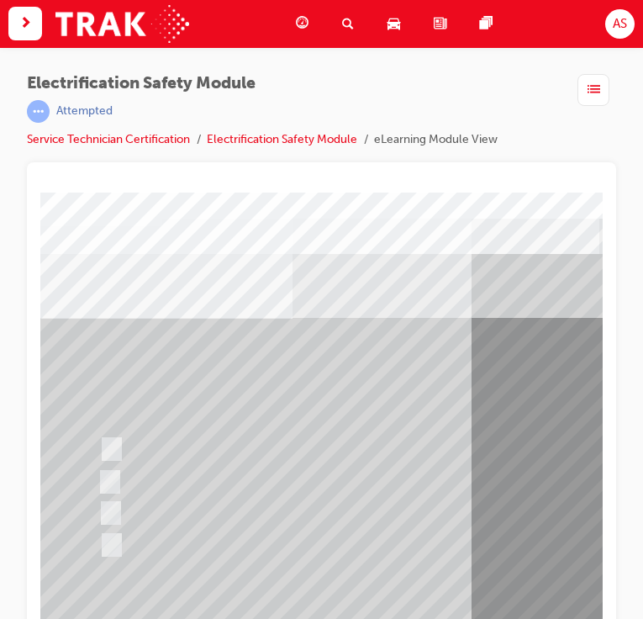
click at [113, 506] on input "10 minutes" at bounding box center [107, 513] width 18 height 18
radio input "true"
click at [113, 506] on input "10 minutes" at bounding box center [107, 513] width 18 height 18
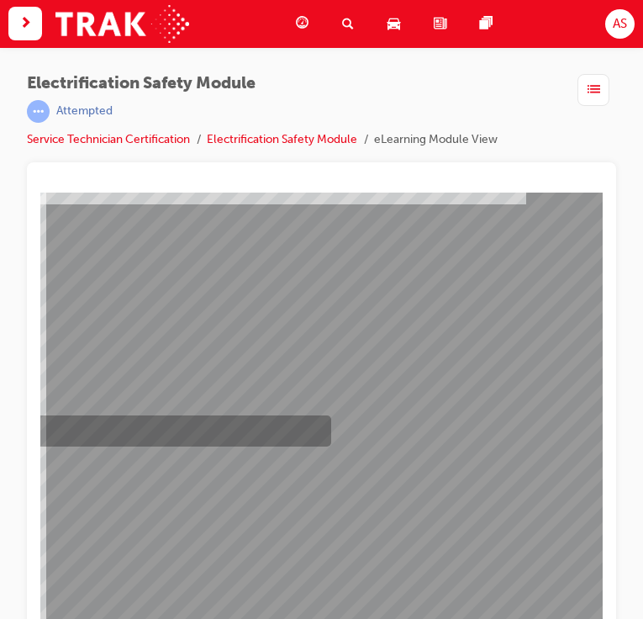
scroll to position [182, 425]
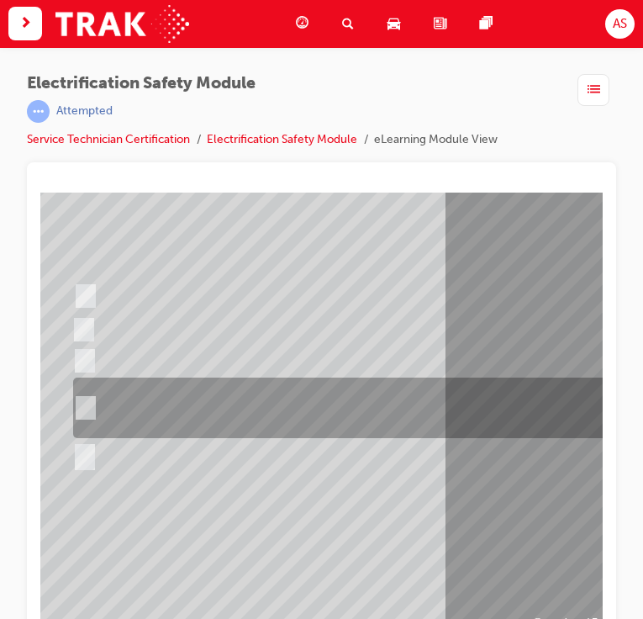
scroll to position [155, 25]
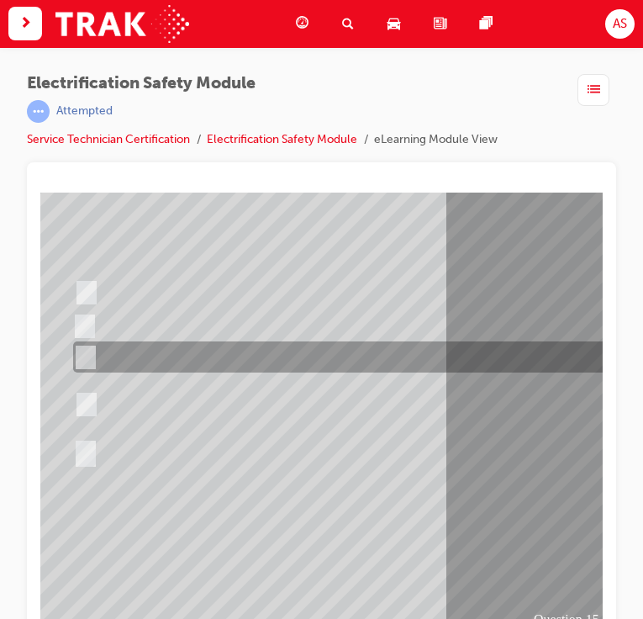
click at [88, 355] on input "Only the MGR for specific vehicles." at bounding box center [82, 358] width 18 height 18
radio input "true"
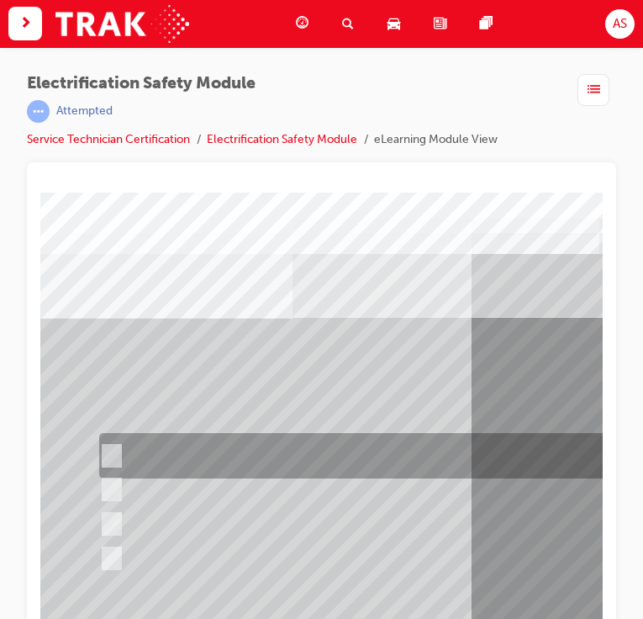
click at [115, 456] on input "Insulate the High Voltage Connector/Motor Side Cable Connection with Insulated …" at bounding box center [108, 456] width 18 height 18
radio input "true"
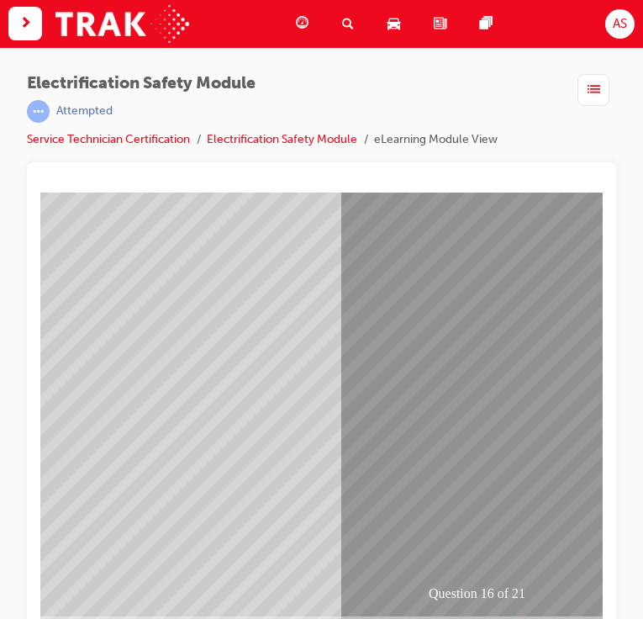
scroll to position [182, 202]
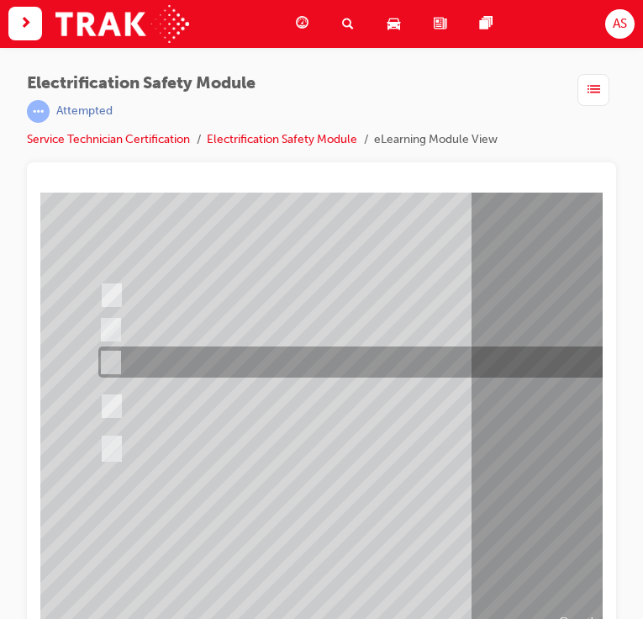
scroll to position [182, 0]
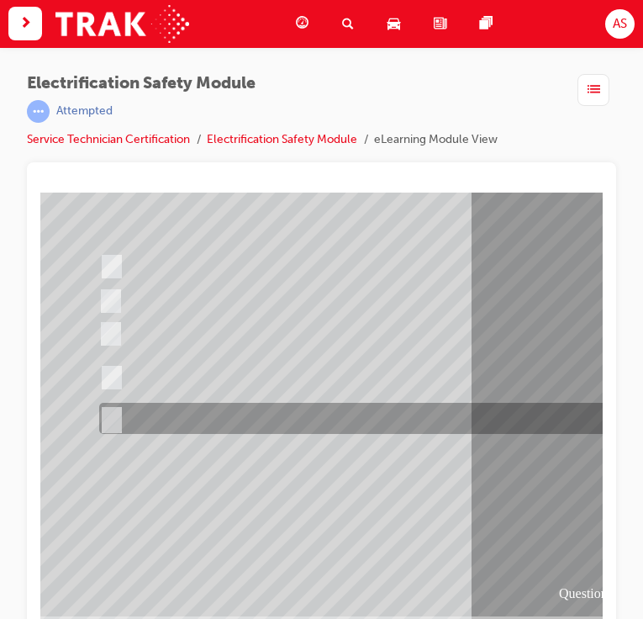
click at [113, 413] on input "All of the above." at bounding box center [108, 419] width 18 height 18
radio input "true"
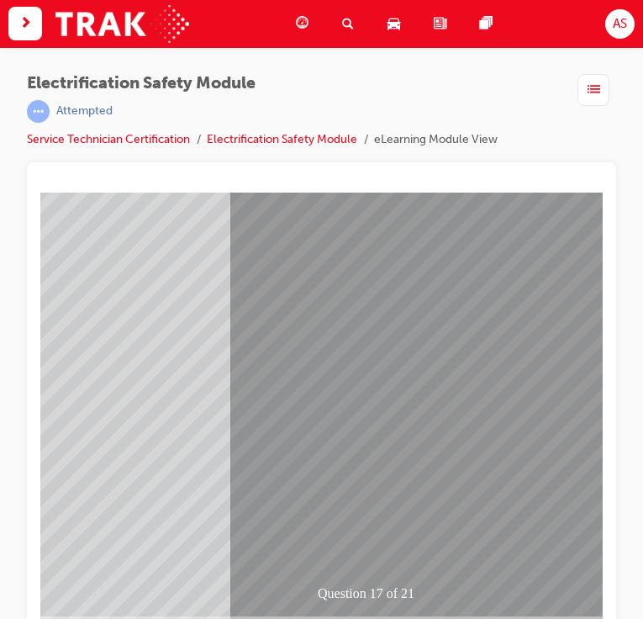
scroll to position [182, 267]
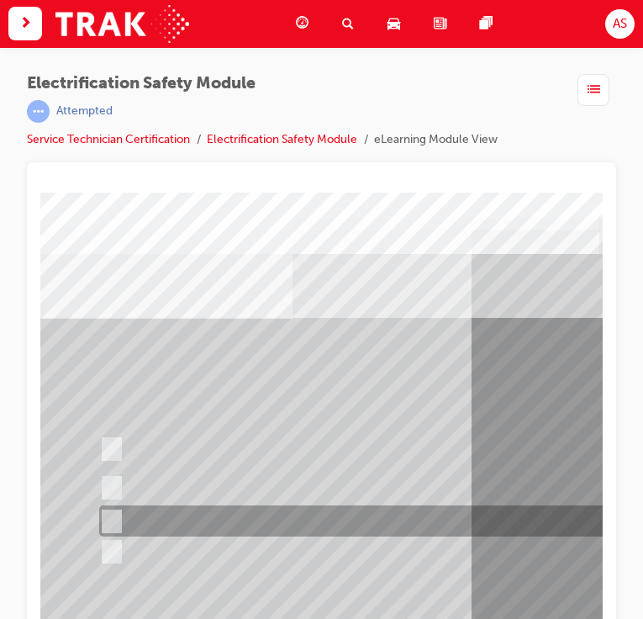
click at [114, 521] on input "Discard the gloves and use a new pair." at bounding box center [108, 522] width 18 height 18
radio input "true"
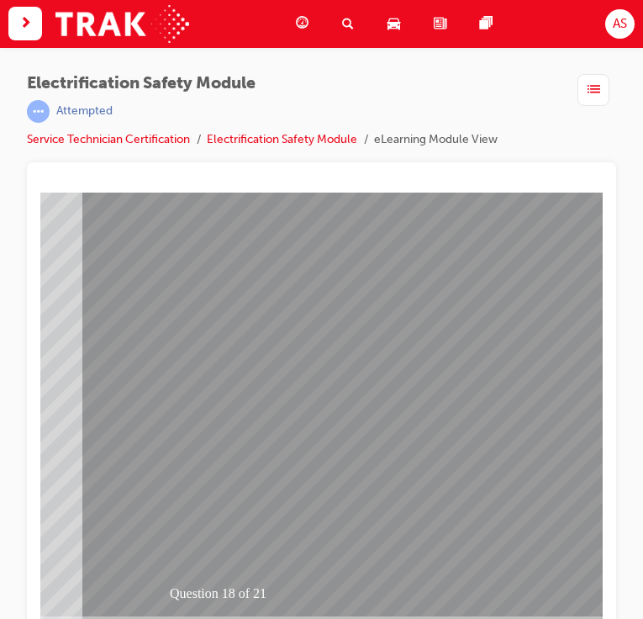
scroll to position [182, 422]
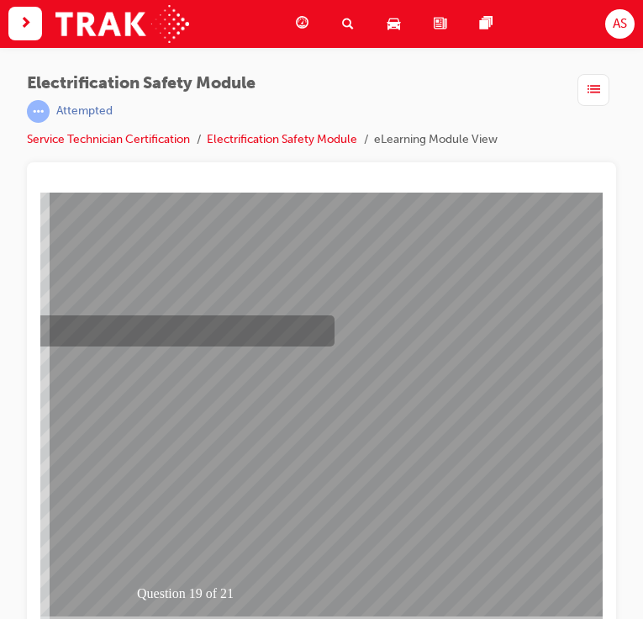
scroll to position [0, 0]
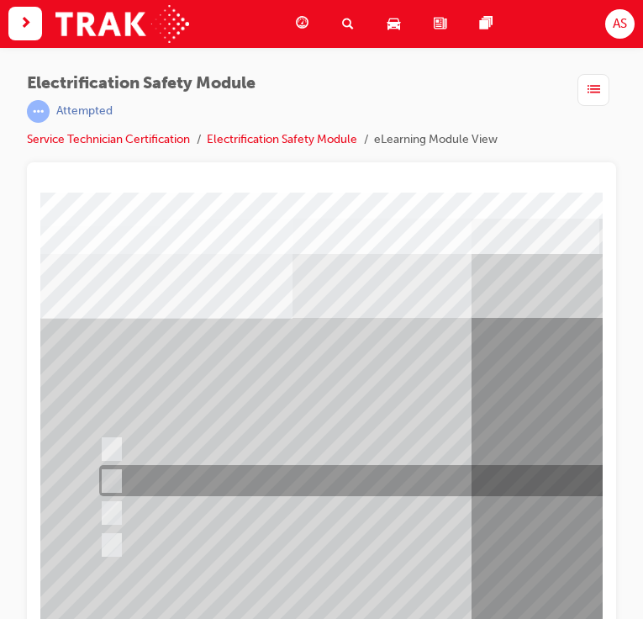
click at [115, 475] on input "To protect Electrical Insulating Gloves from mechanical damage." at bounding box center [108, 481] width 18 height 18
radio input "true"
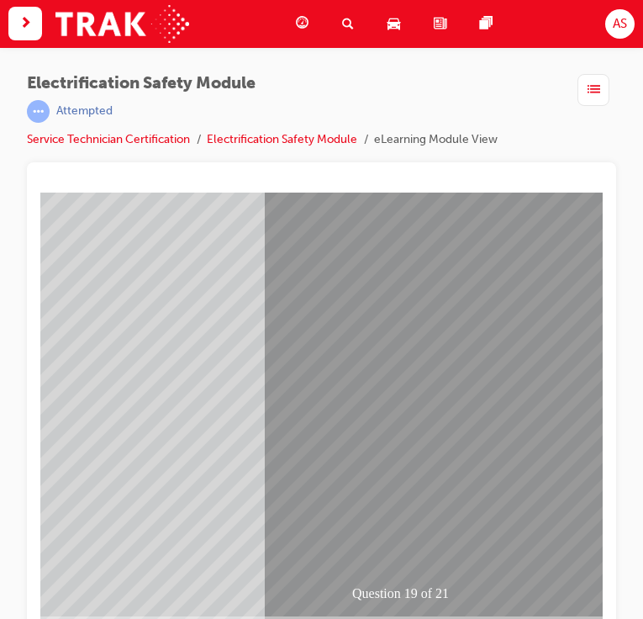
scroll to position [182, 308]
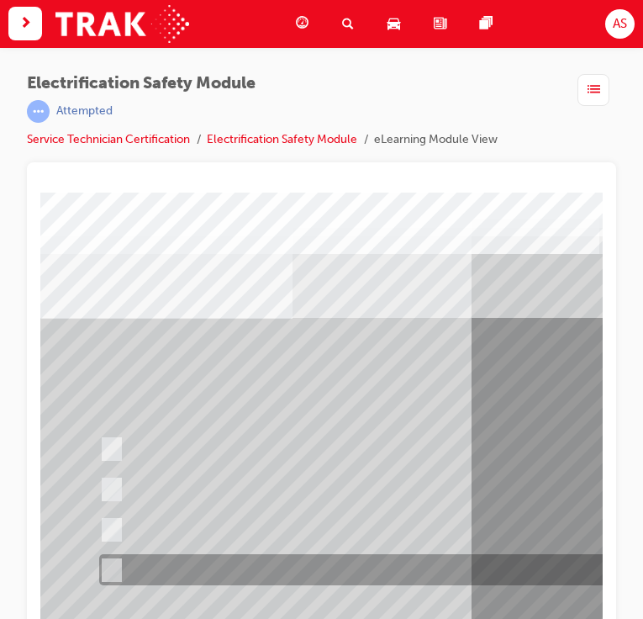
click at [120, 564] on div at bounding box center [423, 570] width 657 height 31
radio input "true"
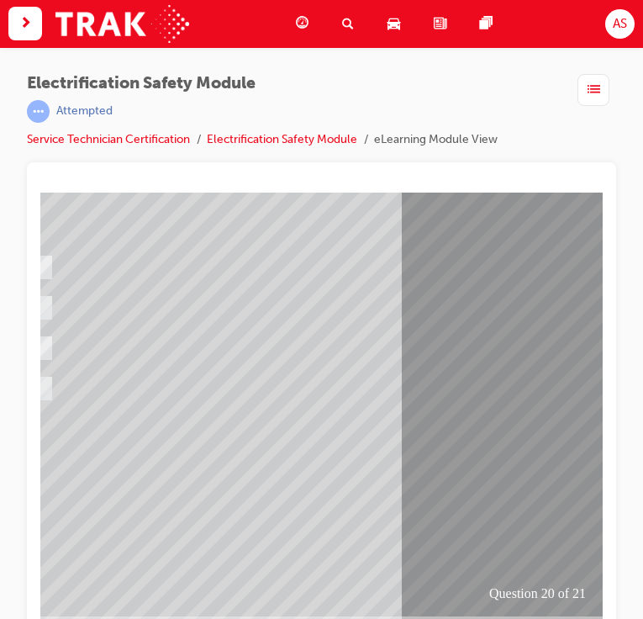
scroll to position [182, 71]
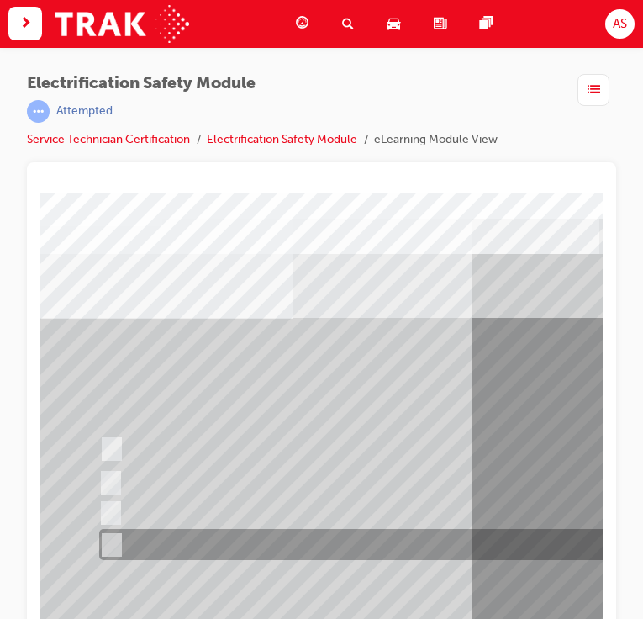
click at [120, 543] on div at bounding box center [423, 544] width 657 height 31
radio input "true"
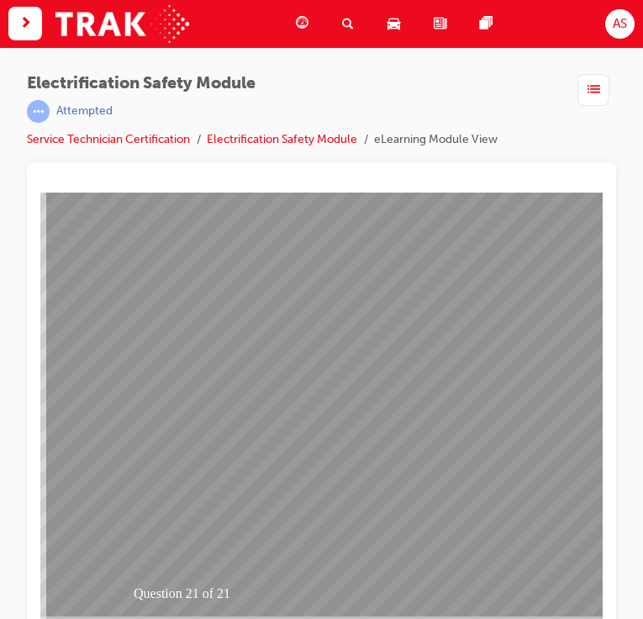
scroll to position [182, 413]
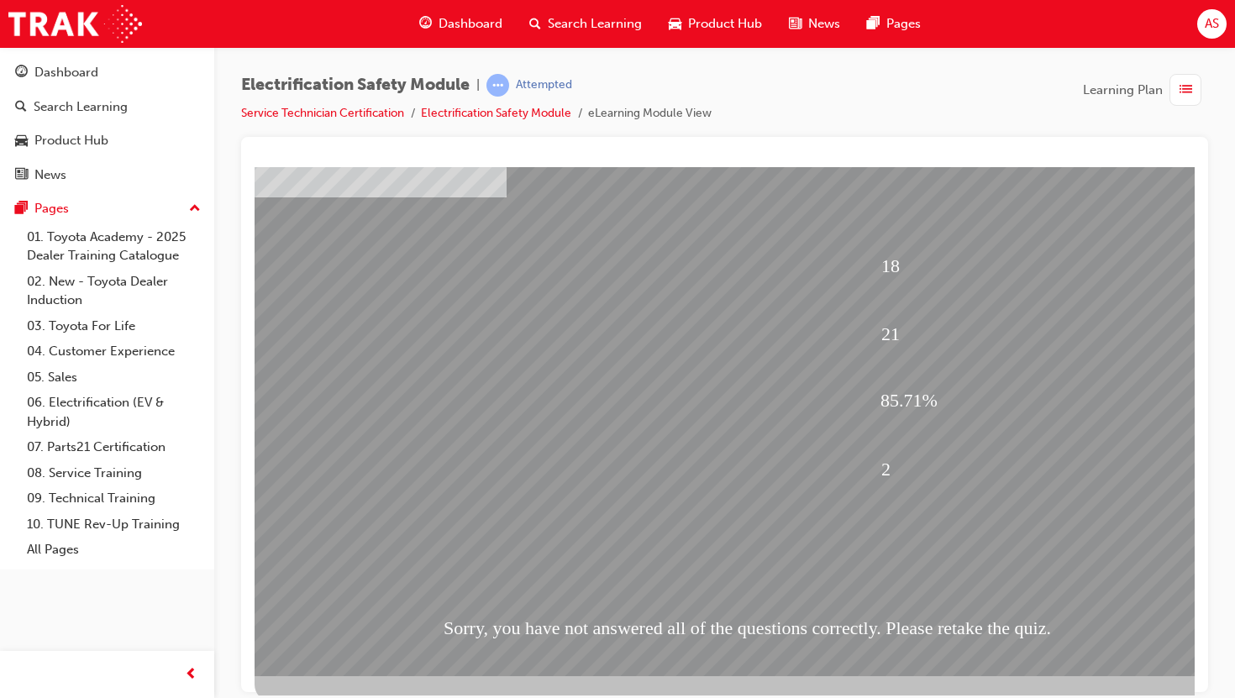
scroll to position [102, 0]
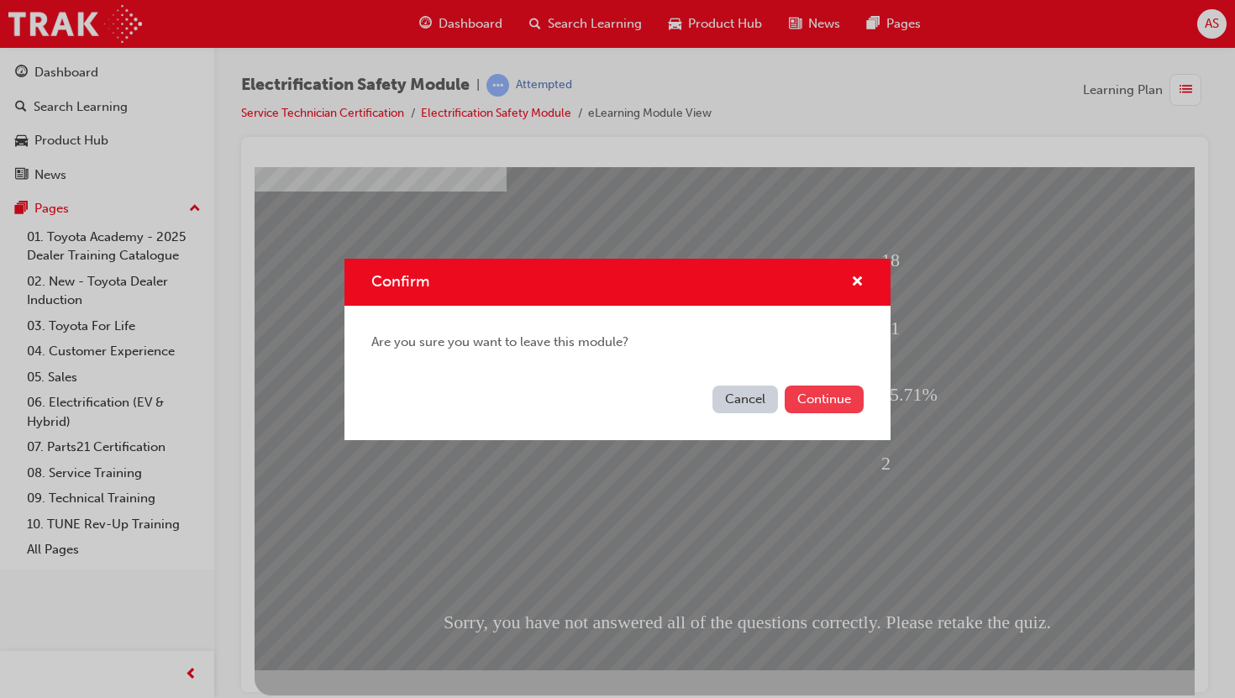
click at [796, 395] on button "Continue" at bounding box center [824, 400] width 79 height 28
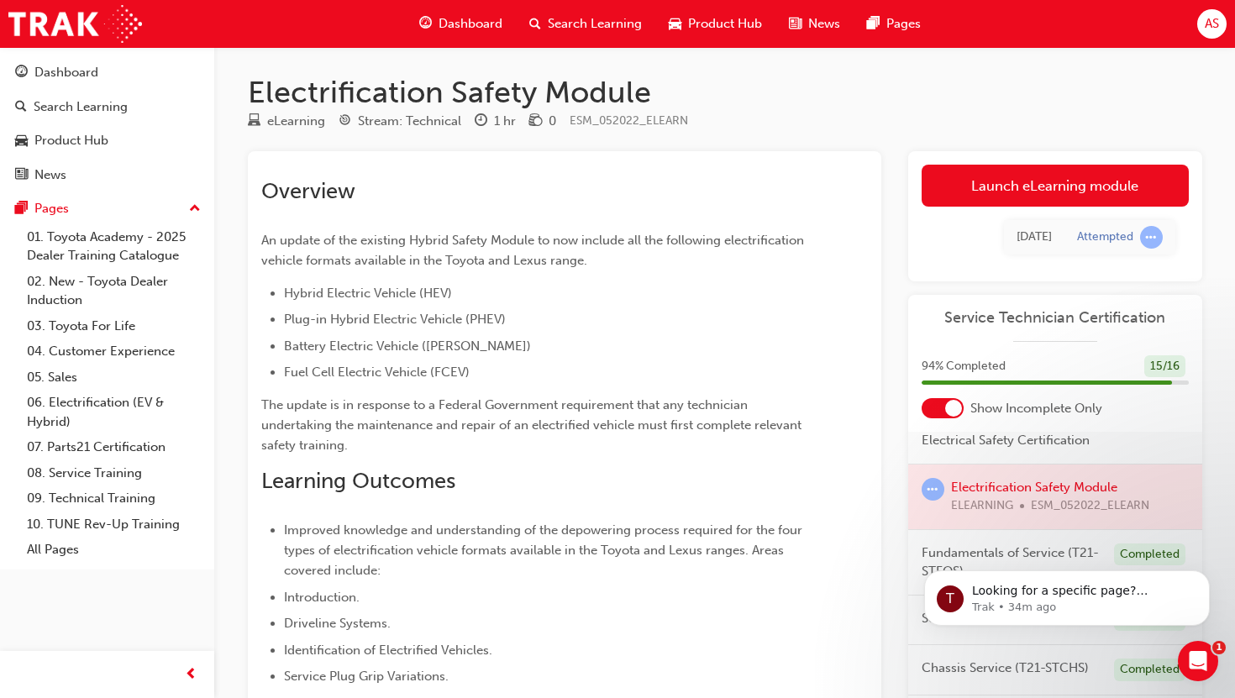
scroll to position [11, 0]
click at [1049, 612] on p "Trak • 34m ago" at bounding box center [1080, 607] width 217 height 15
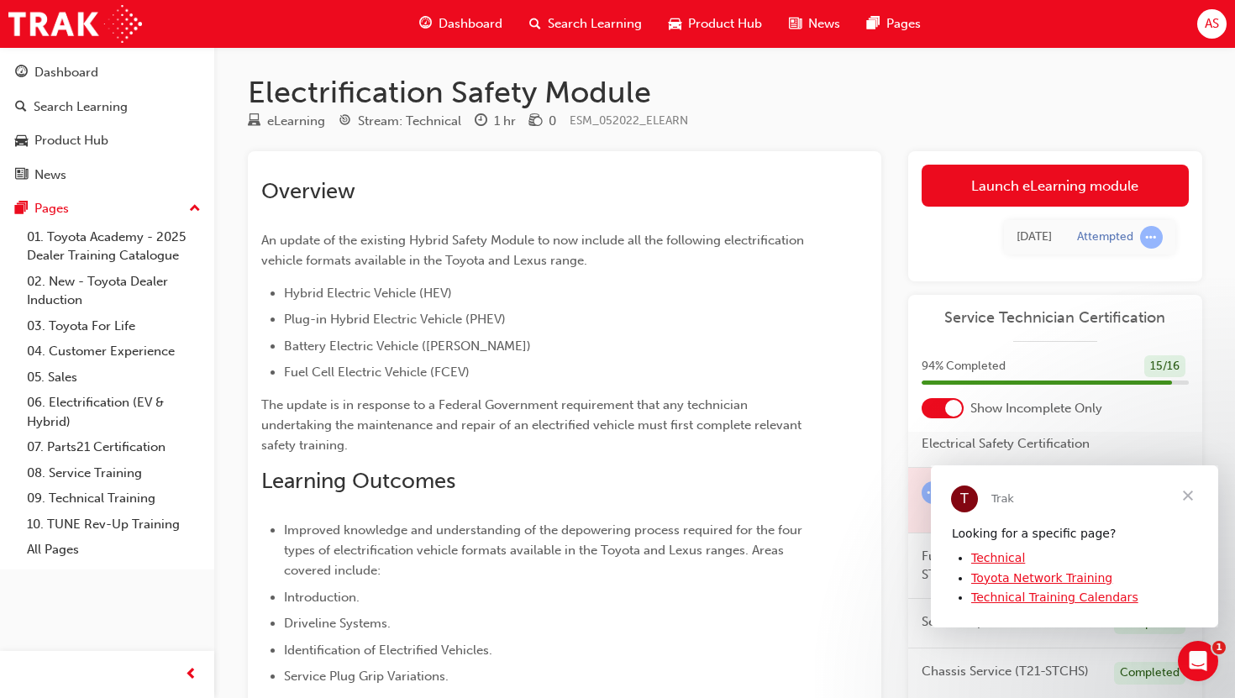
scroll to position [0, 0]
click at [1184, 490] on span "Close" at bounding box center [1188, 495] width 61 height 61
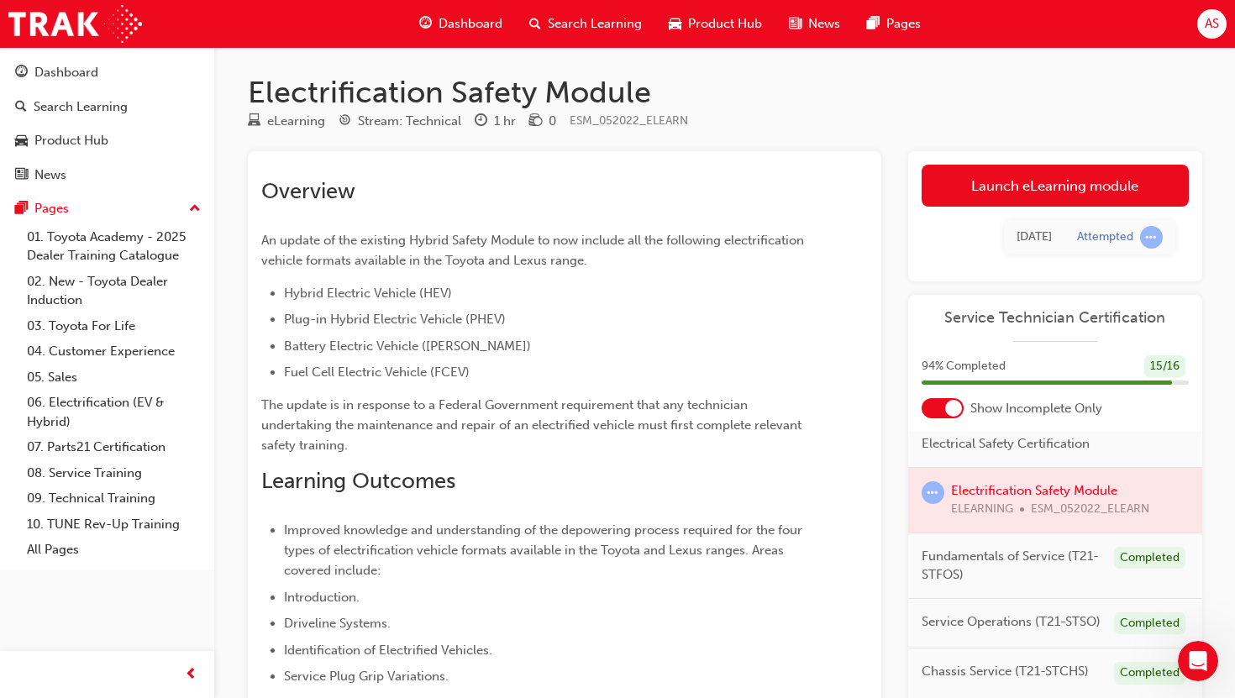
click at [992, 483] on div at bounding box center [1055, 500] width 294 height 65
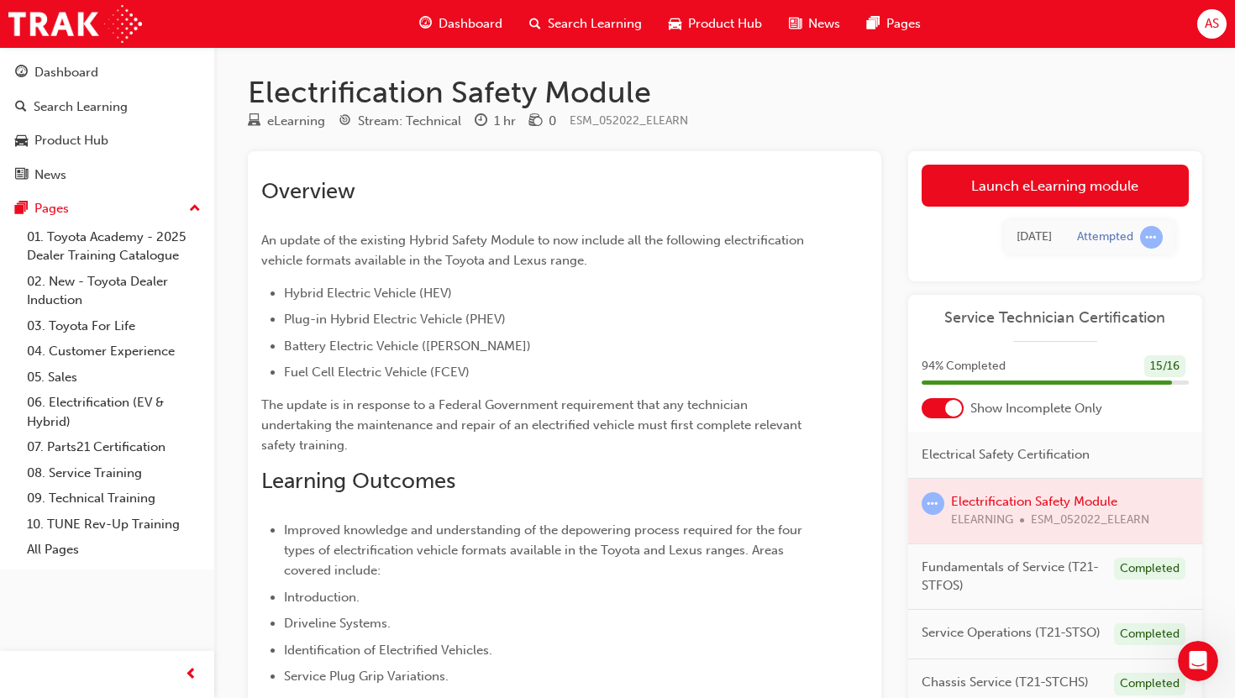
click at [992, 500] on div at bounding box center [1055, 511] width 294 height 65
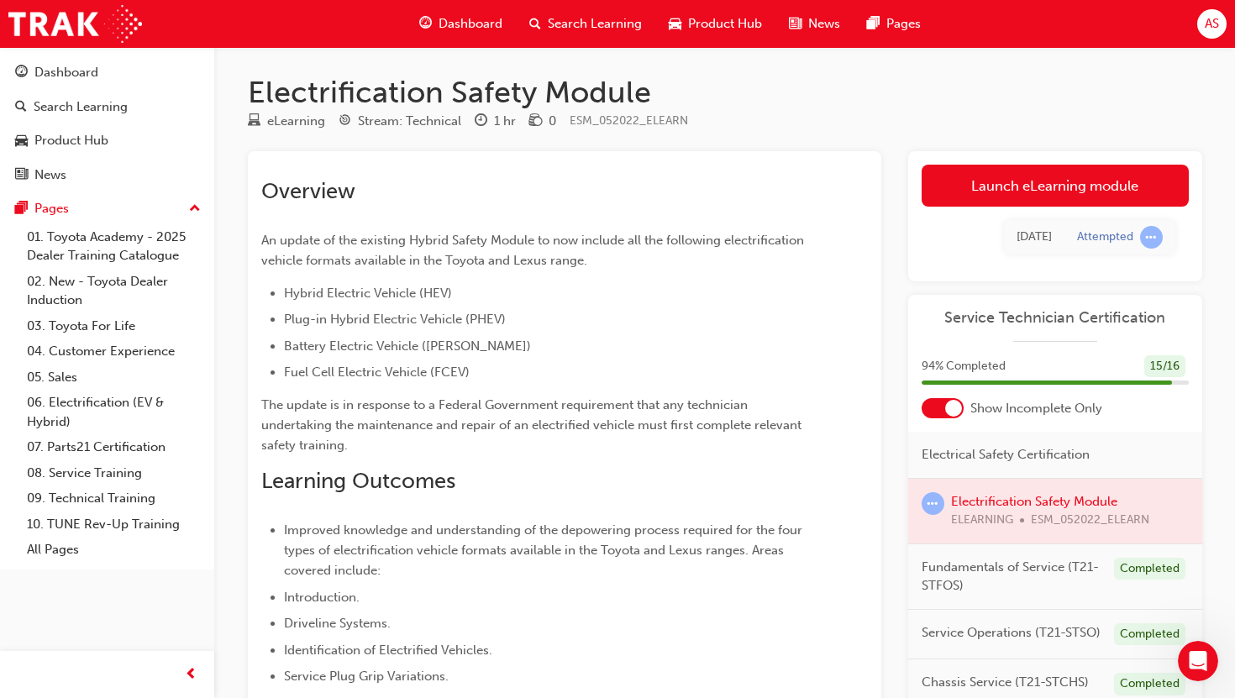
click at [992, 500] on div at bounding box center [1055, 511] width 294 height 65
drag, startPoint x: 987, startPoint y: 510, endPoint x: 924, endPoint y: 505, distance: 62.4
click at [924, 505] on div "Electrification Safety Module ELEARNING ESM_052022_ELEARN" at bounding box center [1055, 512] width 294 height 66
click at [924, 505] on span "learningRecordVerb_ATTEMPT-icon" at bounding box center [933, 503] width 23 height 23
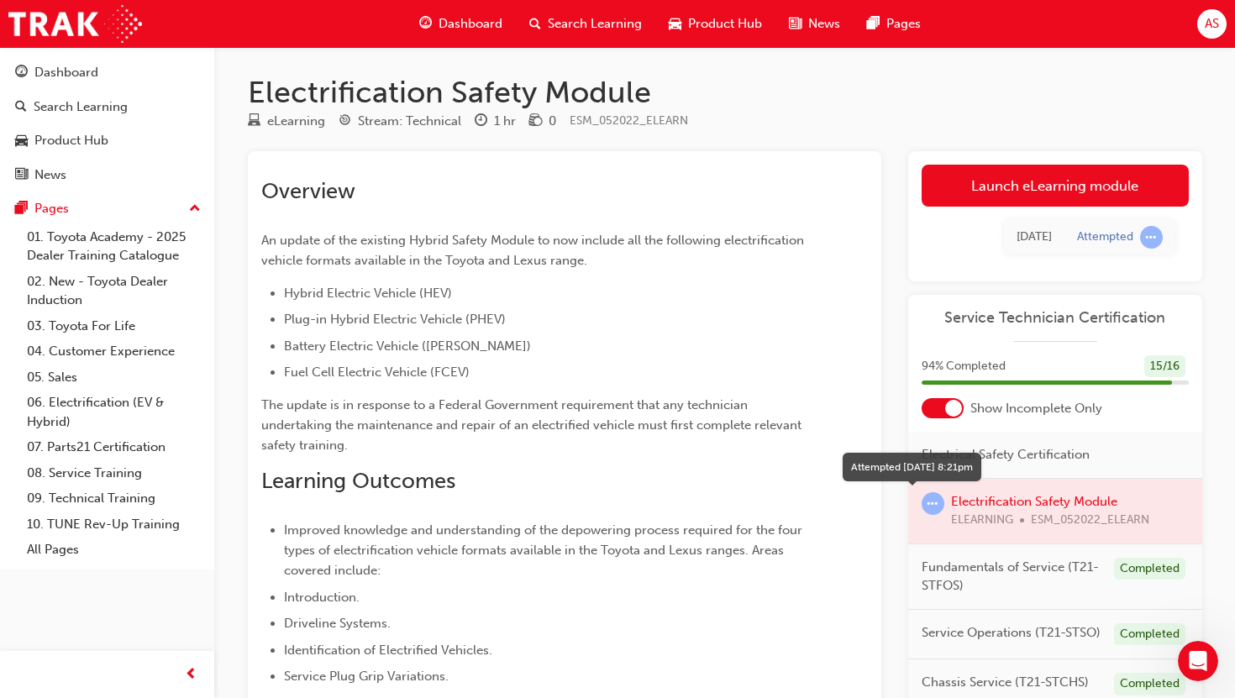
click at [924, 505] on span "learningRecordVerb_ATTEMPT-icon" at bounding box center [933, 503] width 23 height 23
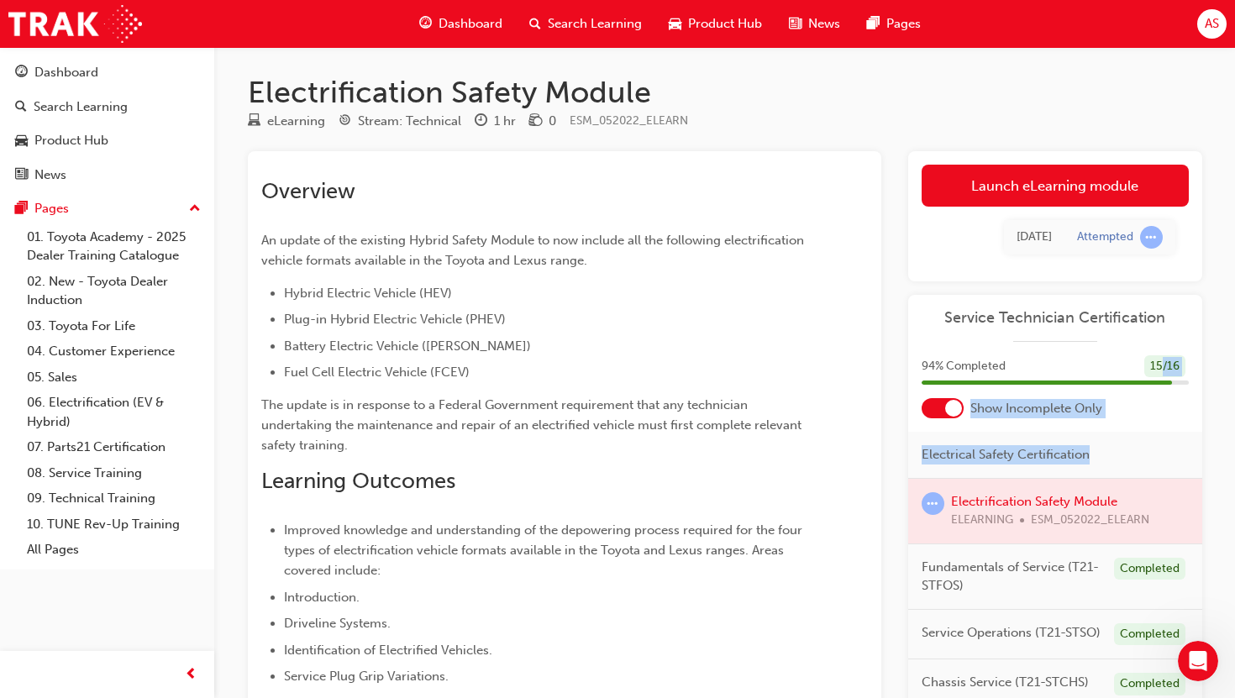
drag, startPoint x: 924, startPoint y: 505, endPoint x: 1163, endPoint y: 367, distance: 275.6
click at [1163, 367] on div "Service Technician Certification 94 % Completed 15 / 16 Show Incomplete Only El…" at bounding box center [1055, 531] width 294 height 473
click at [1163, 367] on div "15 / 16" at bounding box center [1165, 366] width 41 height 23
click at [1141, 368] on div "94 % Completed 15 / 16" at bounding box center [1055, 366] width 267 height 23
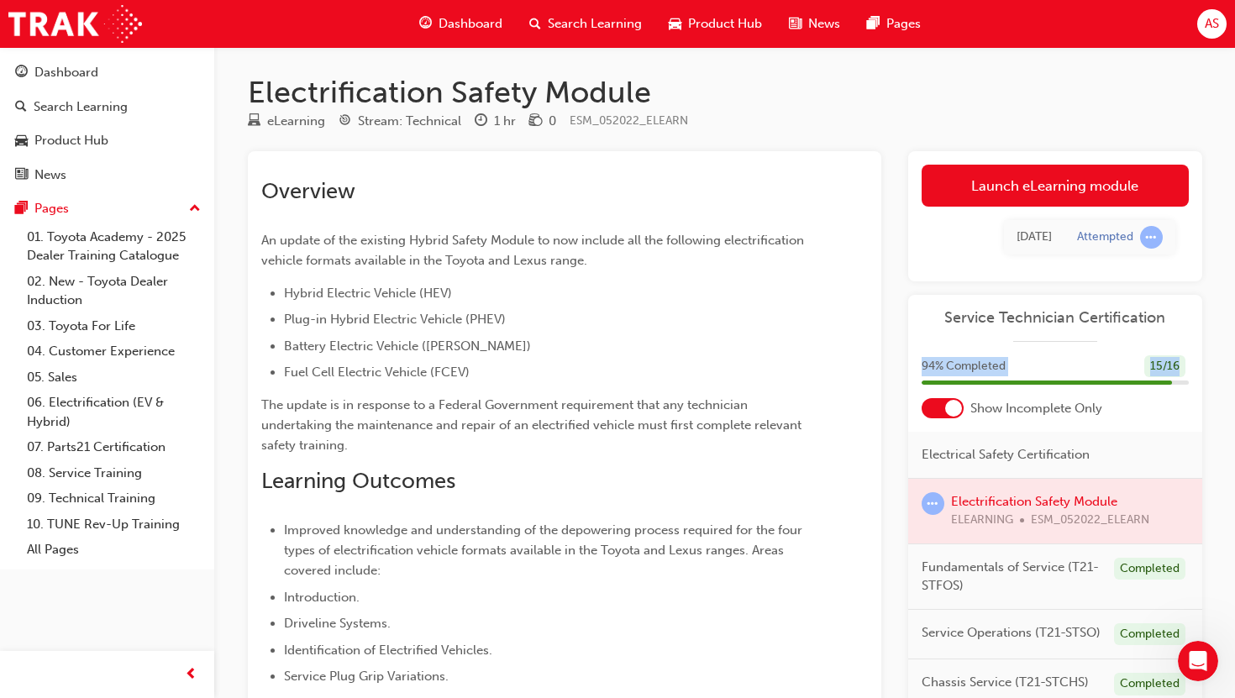
drag, startPoint x: 1141, startPoint y: 368, endPoint x: 1139, endPoint y: 304, distance: 63.9
click at [1138, 325] on div "Service Technician Certification 94 % Completed 15 / 16 Show Incomplete Only El…" at bounding box center [1055, 531] width 294 height 473
click at [1135, 235] on div "Attempted" at bounding box center [1120, 237] width 86 height 23
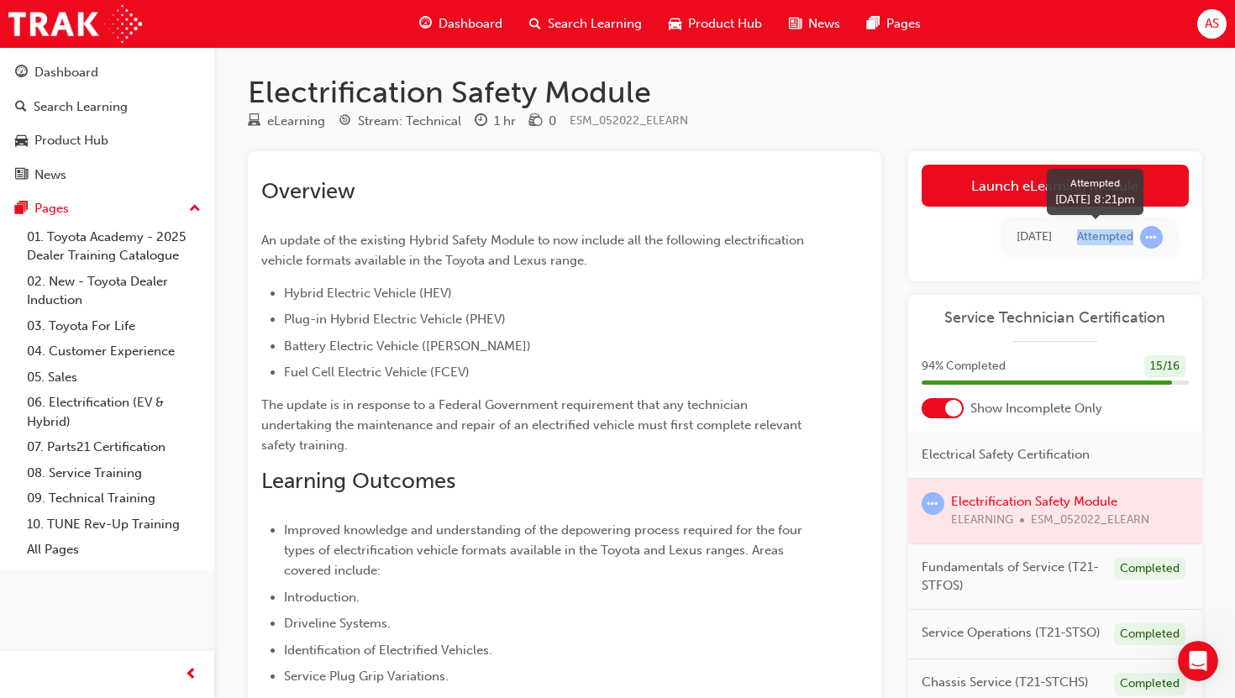
click at [1135, 235] on div "Attempted" at bounding box center [1120, 237] width 86 height 23
click at [1026, 248] on td "[DATE]" at bounding box center [1034, 237] width 61 height 34
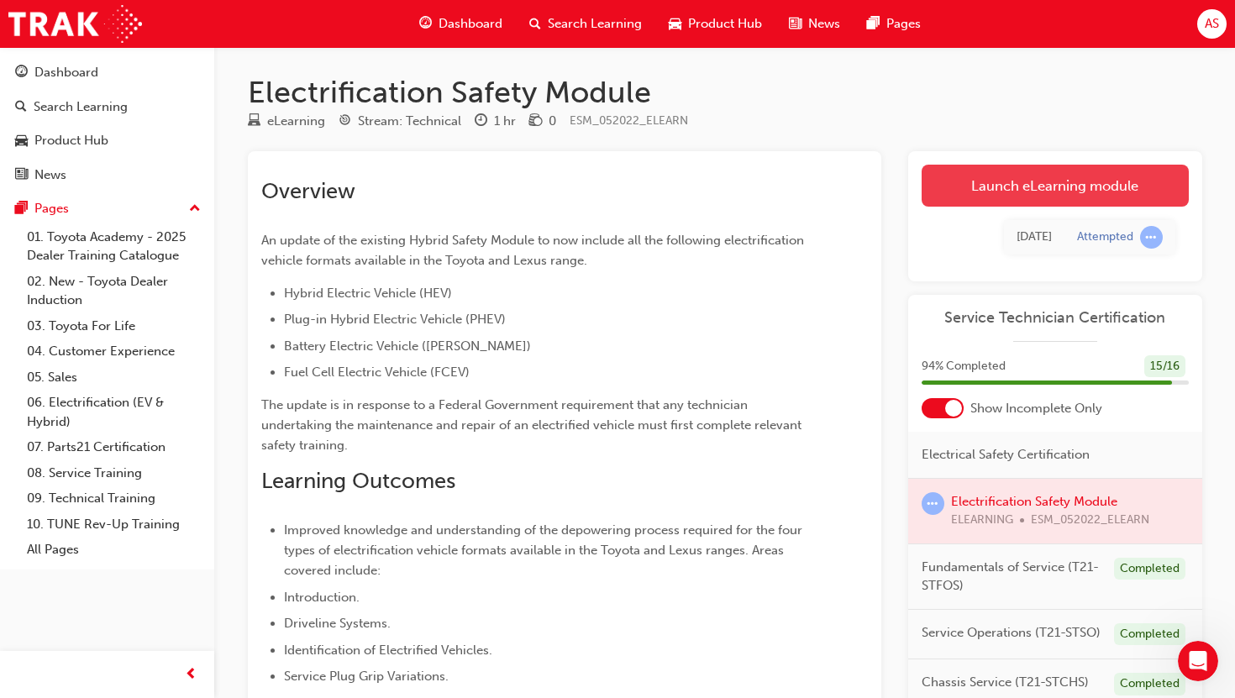
click at [1085, 187] on link "Launch eLearning module" at bounding box center [1055, 186] width 267 height 42
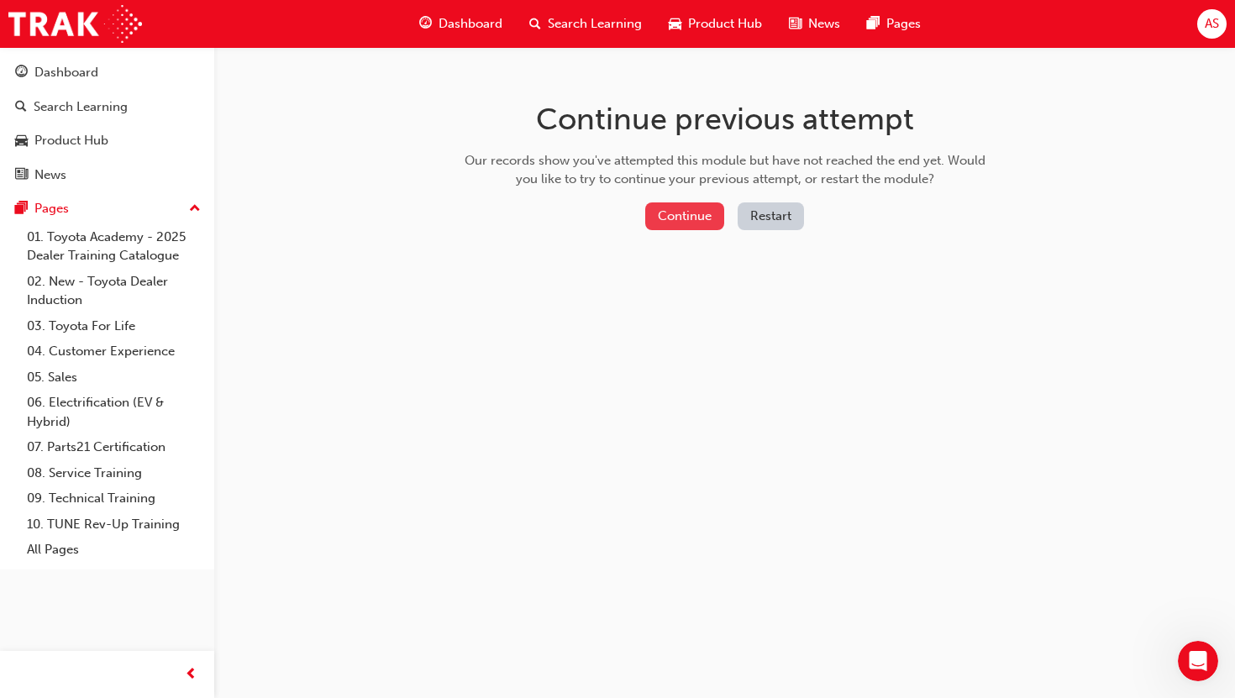
click at [661, 227] on button "Continue" at bounding box center [684, 217] width 79 height 28
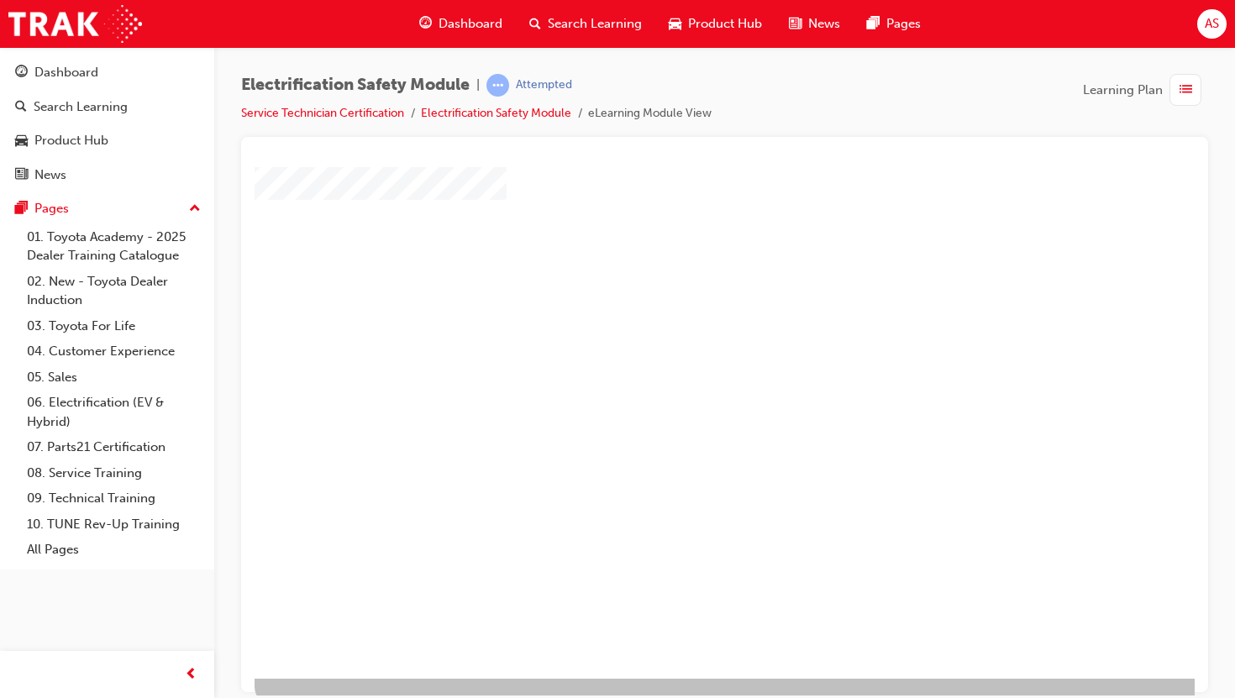
scroll to position [102, 0]
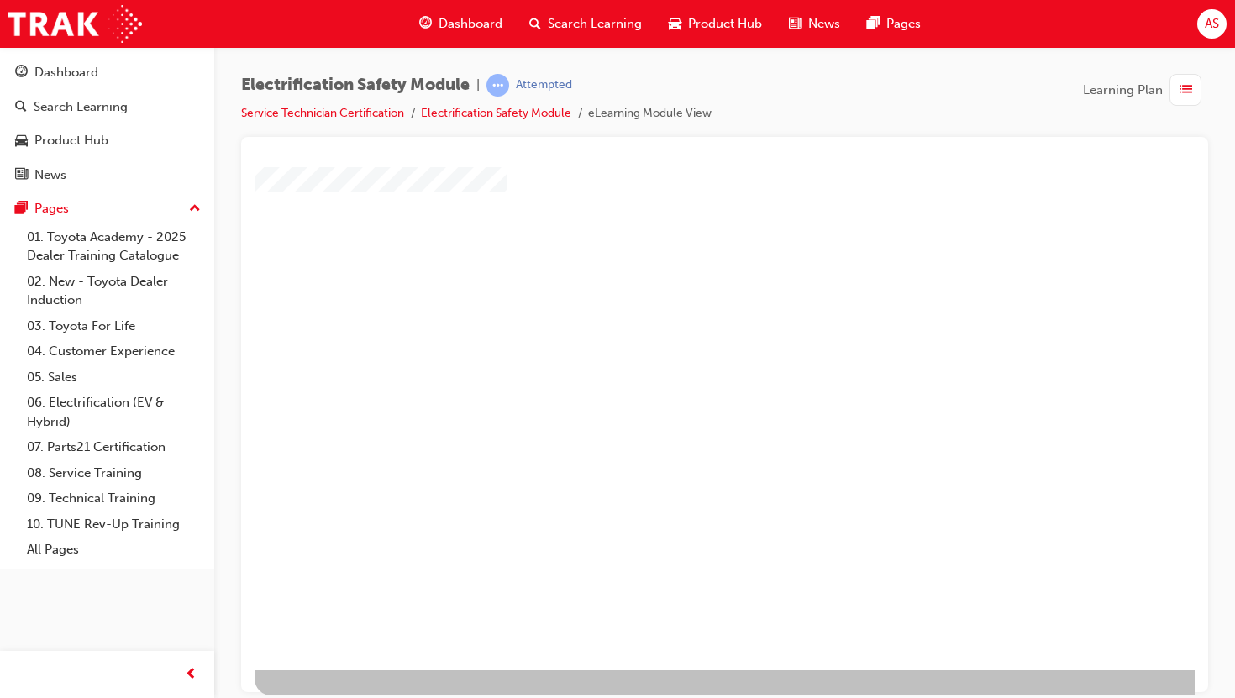
click at [676, 281] on div "play" at bounding box center [676, 281] width 0 height 0
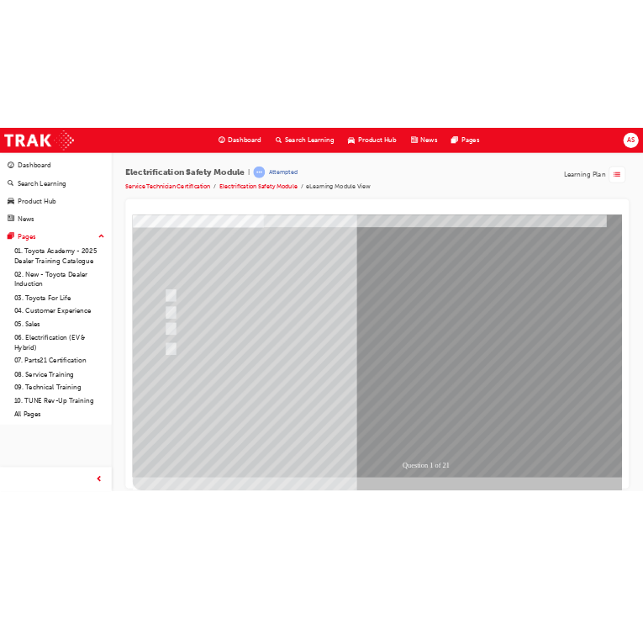
scroll to position [0, 0]
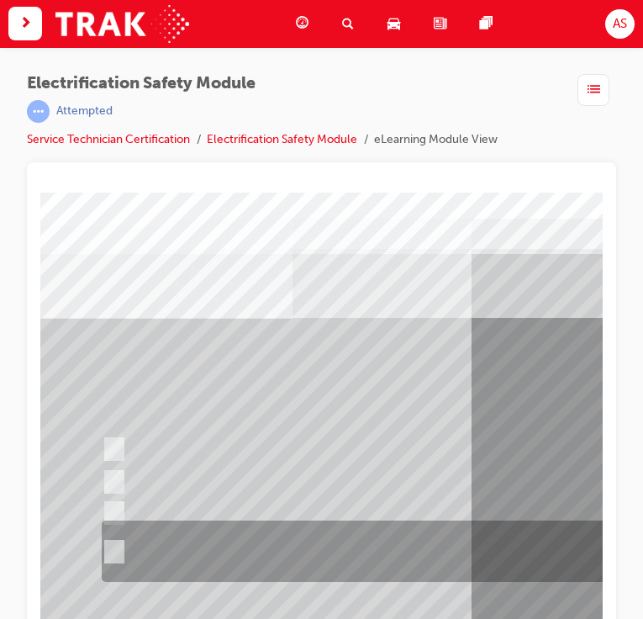
click at [120, 541] on div at bounding box center [425, 551] width 657 height 61
radio input "true"
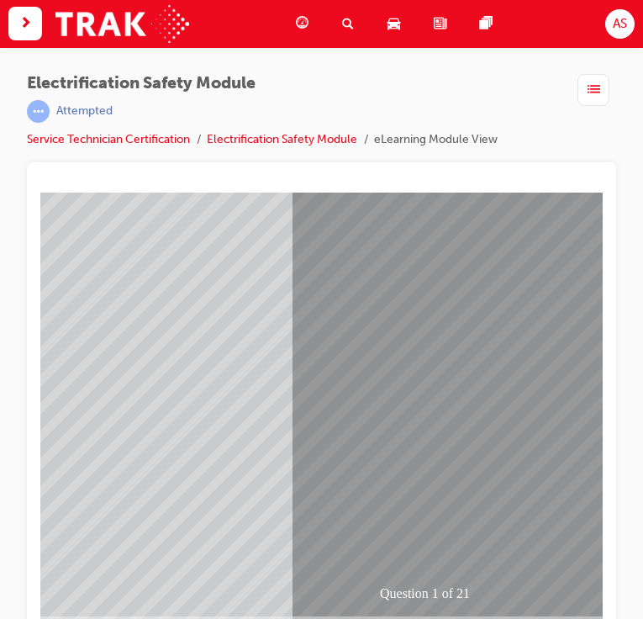
scroll to position [182, 197]
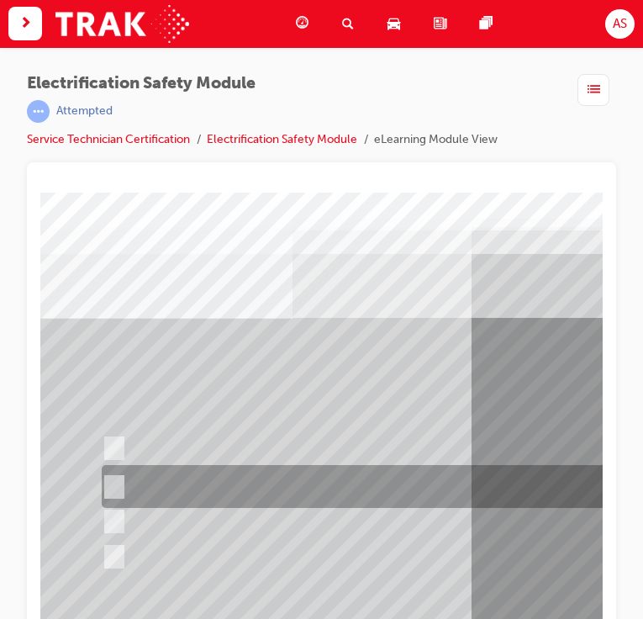
click at [121, 479] on div at bounding box center [425, 487] width 657 height 43
radio input "true"
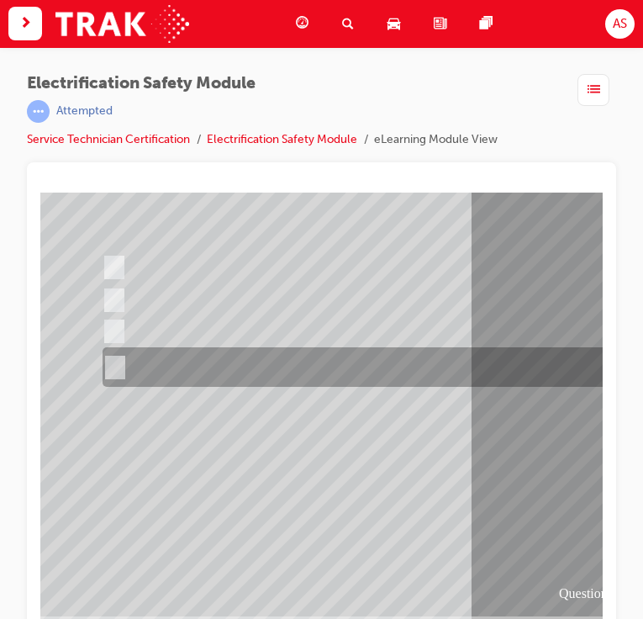
click at [120, 368] on input "The FCEV produces electric power via a Fuel Cell Stack supporting the Hybrid ba…" at bounding box center [112, 368] width 18 height 18
radio input "true"
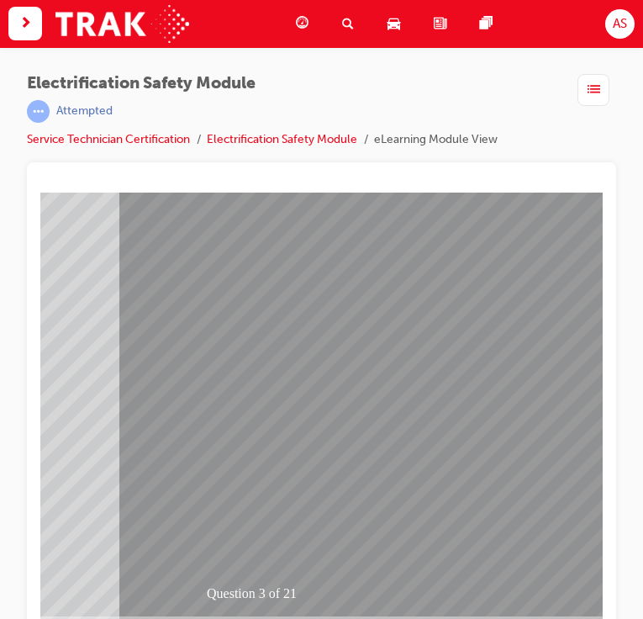
scroll to position [182, 363]
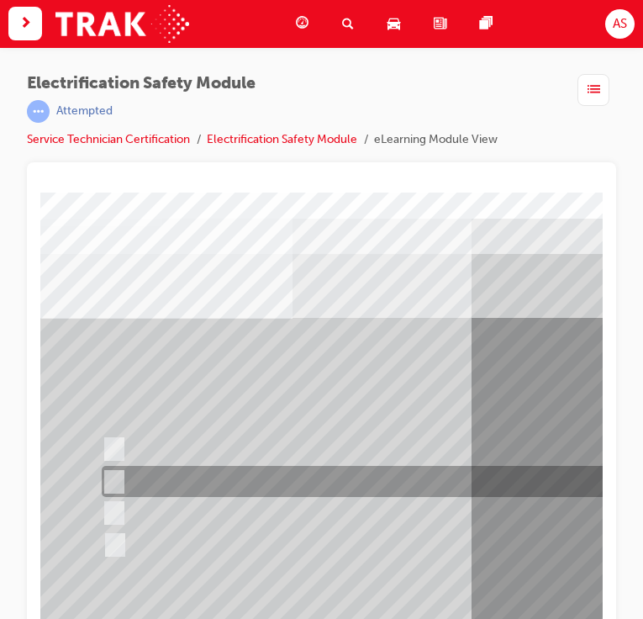
click at [122, 482] on div at bounding box center [425, 481] width 657 height 31
checkbox input "true"
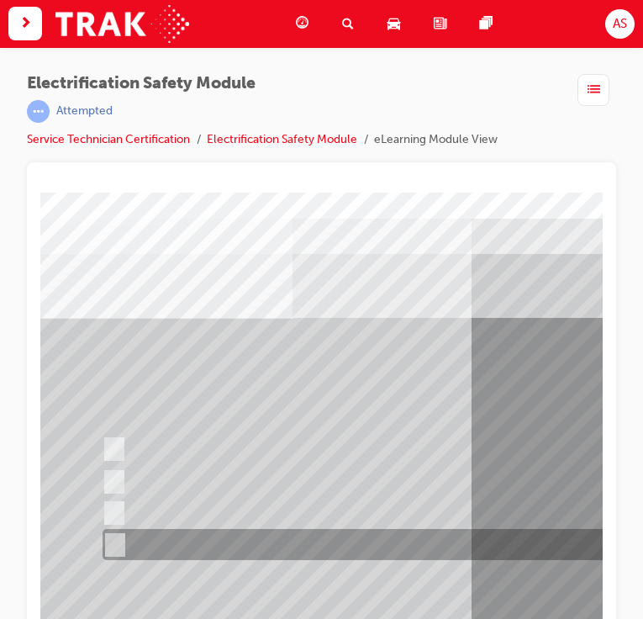
click at [116, 547] on input "Charge ports or H2 Filler Port in place of a Fuel Filler." at bounding box center [111, 545] width 18 height 18
checkbox input "true"
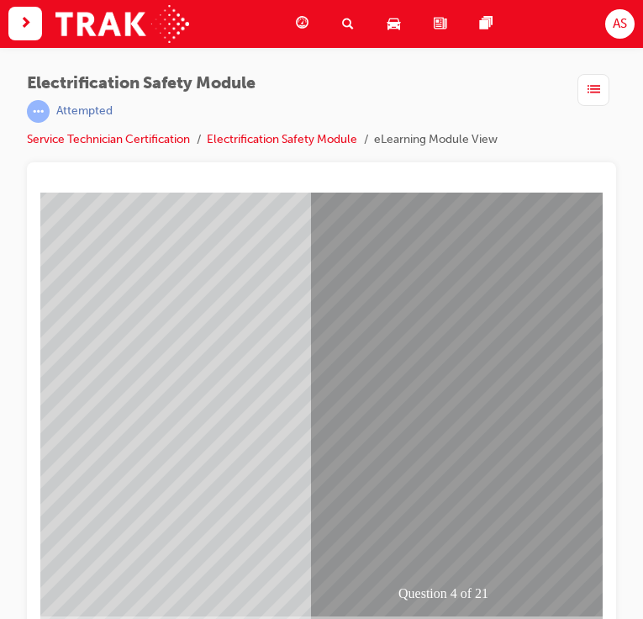
scroll to position [182, 205]
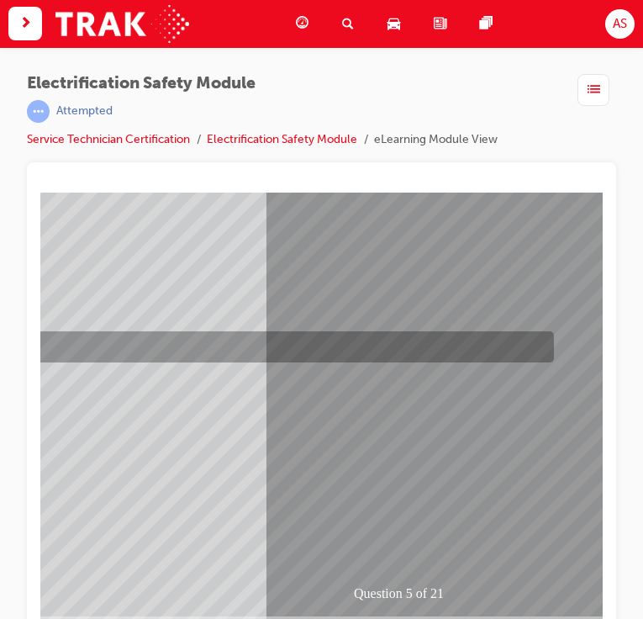
scroll to position [0, 0]
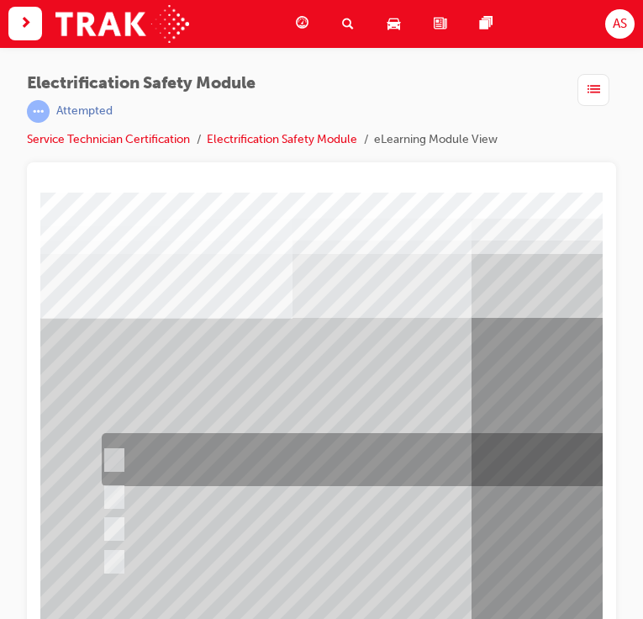
click at [124, 451] on div at bounding box center [425, 460] width 657 height 53
checkbox input "true"
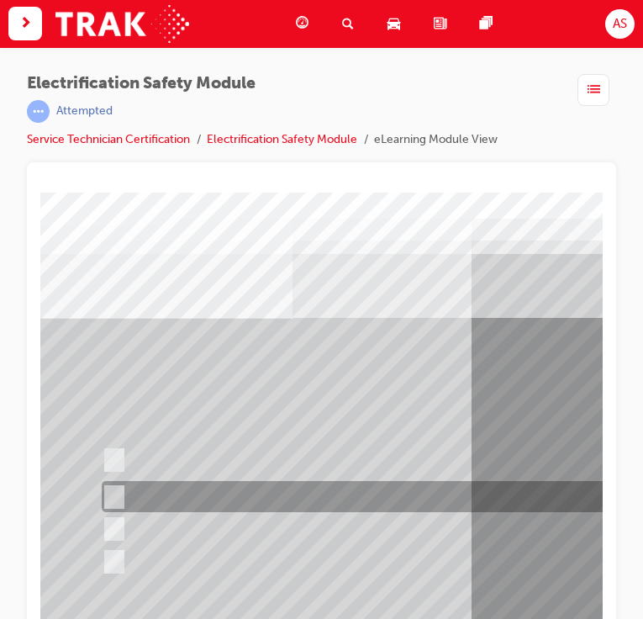
click at [123, 492] on div at bounding box center [425, 497] width 657 height 31
checkbox input "true"
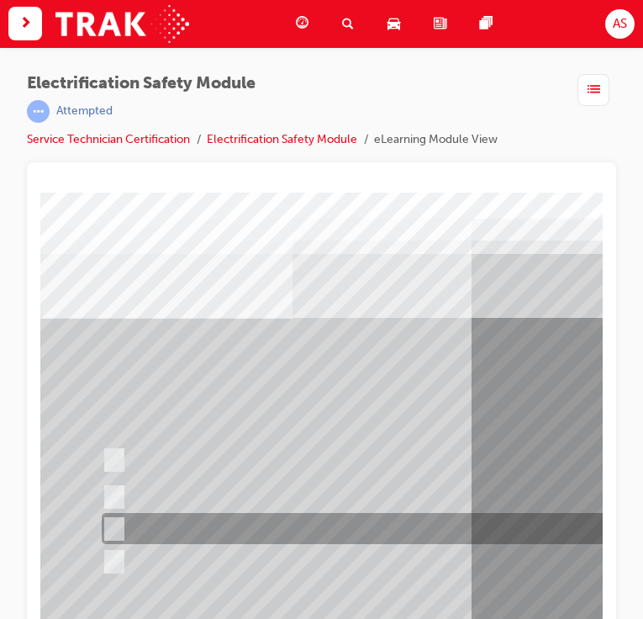
click at [113, 535] on input "Vehicle Motive Force selection types illuminated e.g. (EV/HV)." at bounding box center [110, 529] width 18 height 18
checkbox input "true"
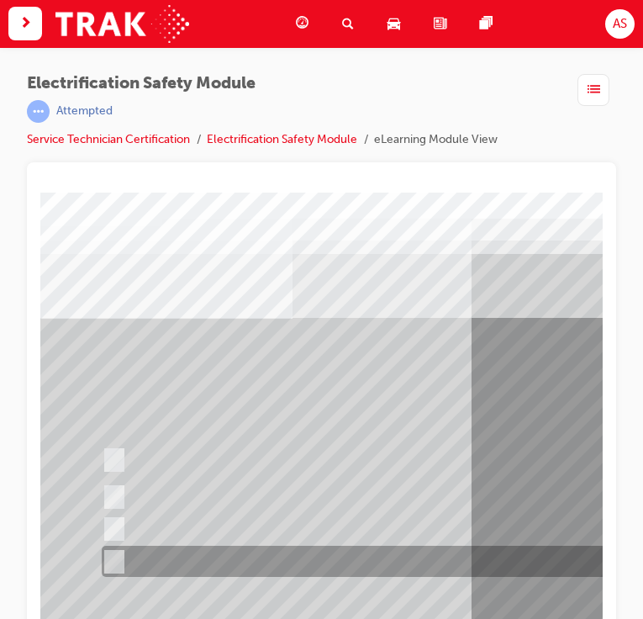
click at [113, 555] on input "Battery Level indicator (State of Charge)." at bounding box center [110, 562] width 18 height 18
checkbox input "true"
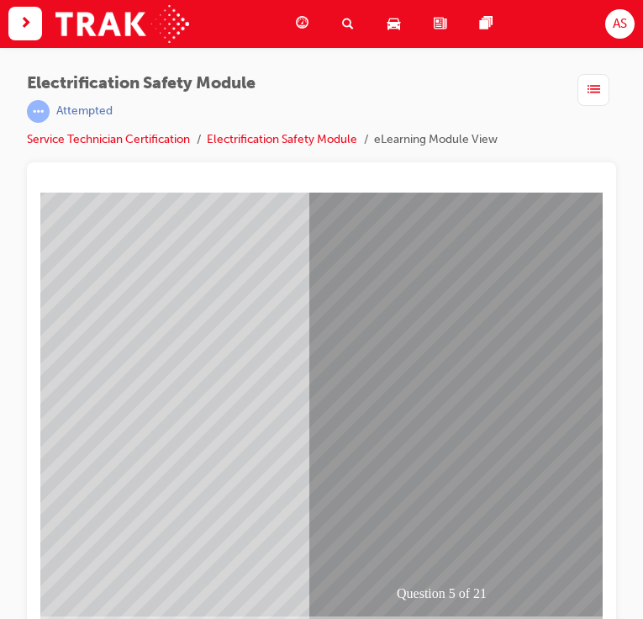
scroll to position [182, 272]
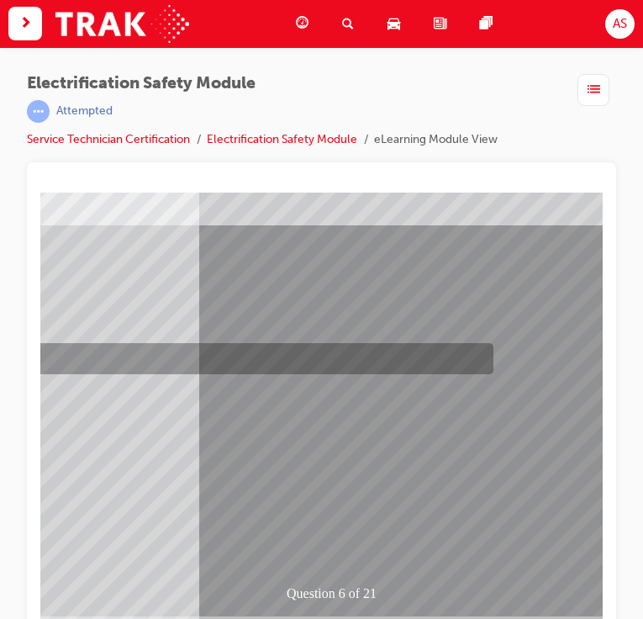
scroll to position [0, 0]
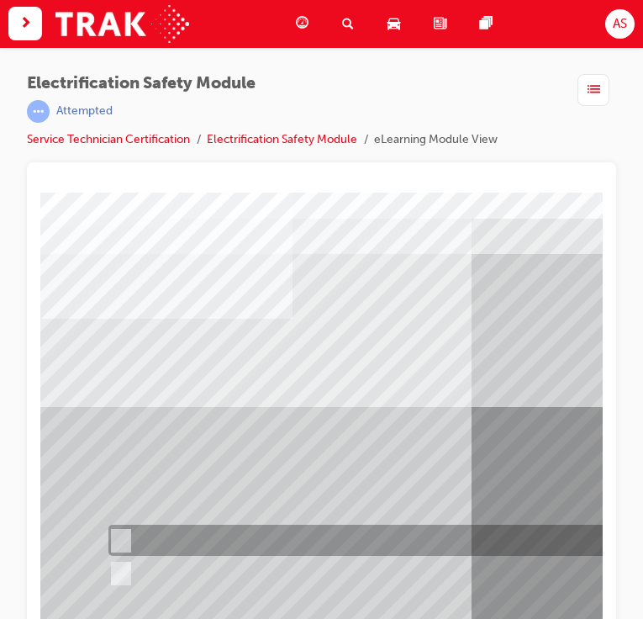
click at [118, 549] on input "True" at bounding box center [117, 541] width 18 height 18
radio input "true"
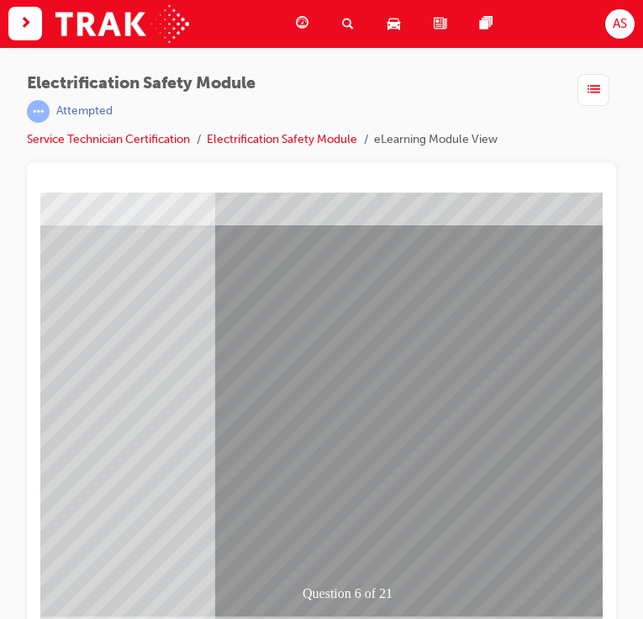
scroll to position [182, 312]
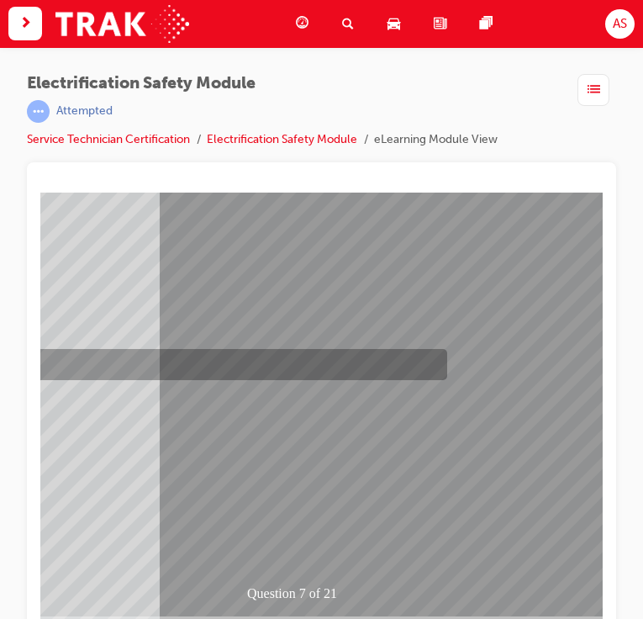
scroll to position [0, 0]
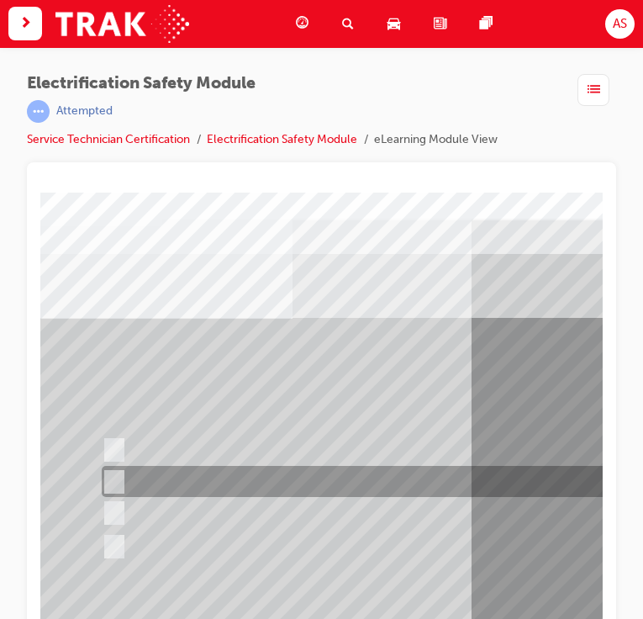
click at [119, 477] on input "Be detected and the system will shut down." at bounding box center [111, 482] width 18 height 18
radio input "true"
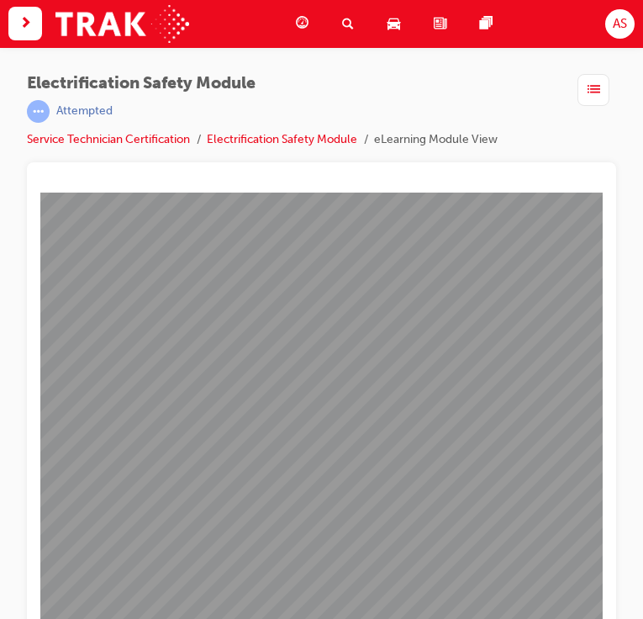
scroll to position [182, 491]
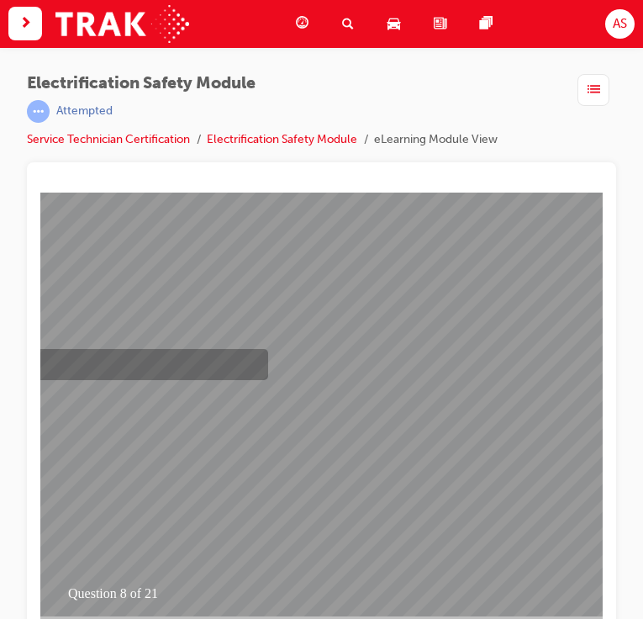
scroll to position [0, 0]
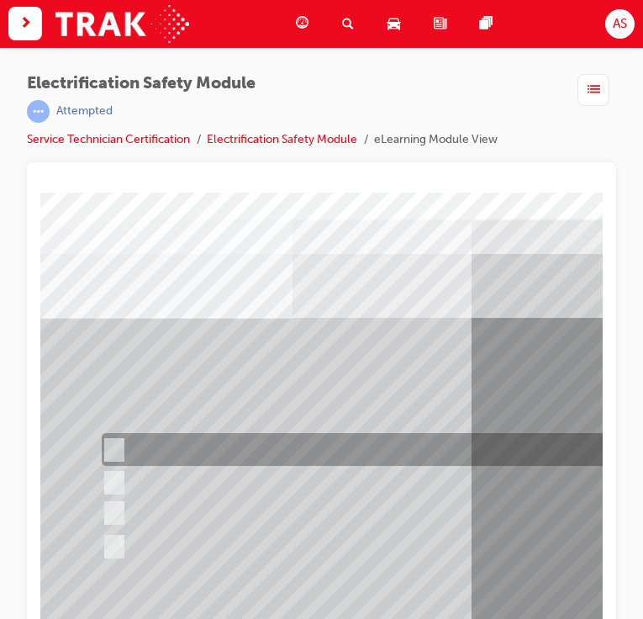
click at [113, 450] on input "Working on the High Voltage System." at bounding box center [111, 450] width 18 height 18
radio input "true"
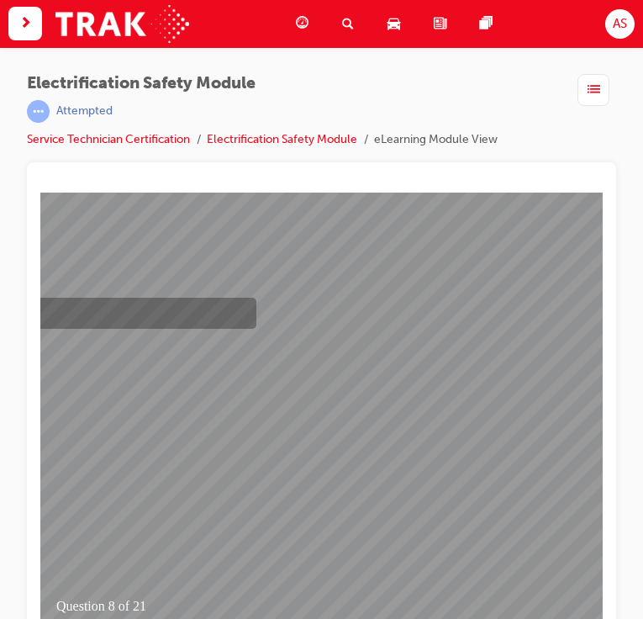
scroll to position [182, 503]
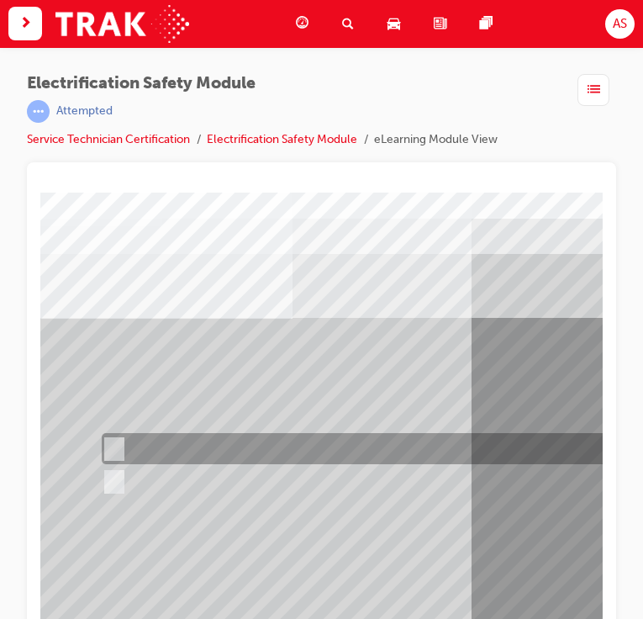
click at [110, 441] on input "True" at bounding box center [111, 449] width 18 height 18
radio input "true"
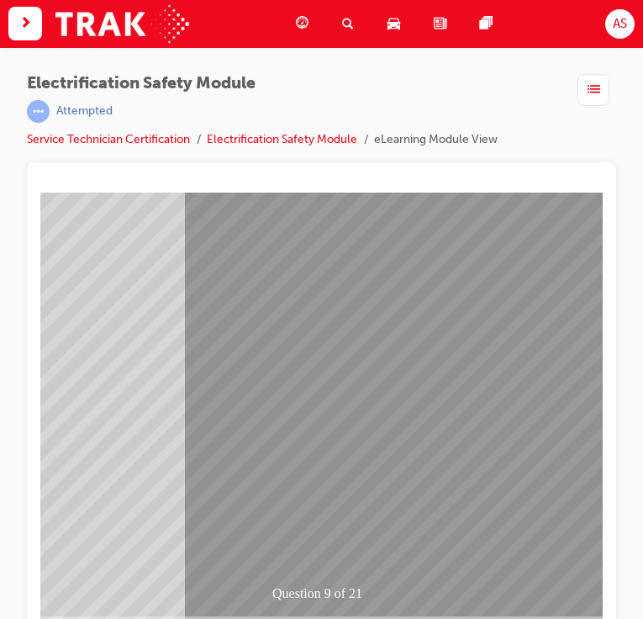
scroll to position [182, 428]
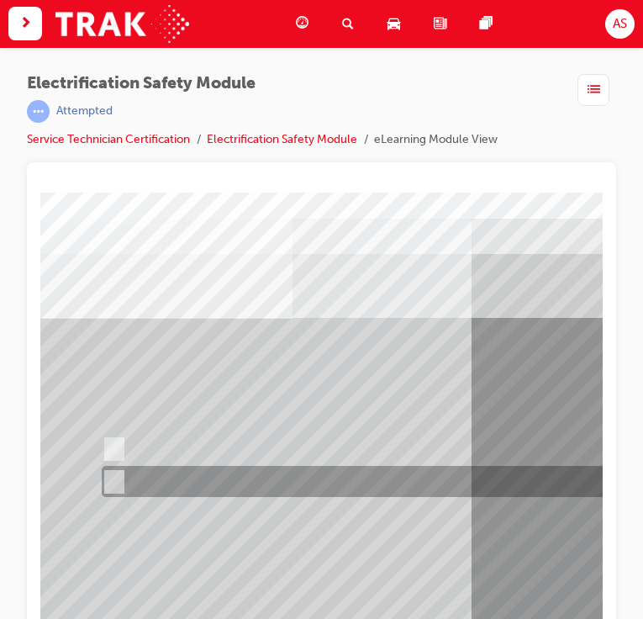
click at [119, 478] on input "True" at bounding box center [111, 482] width 18 height 18
radio input "true"
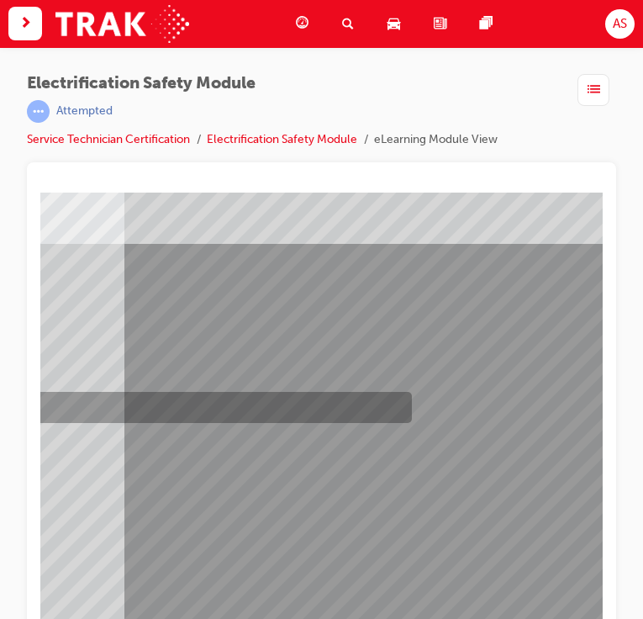
scroll to position [182, 347]
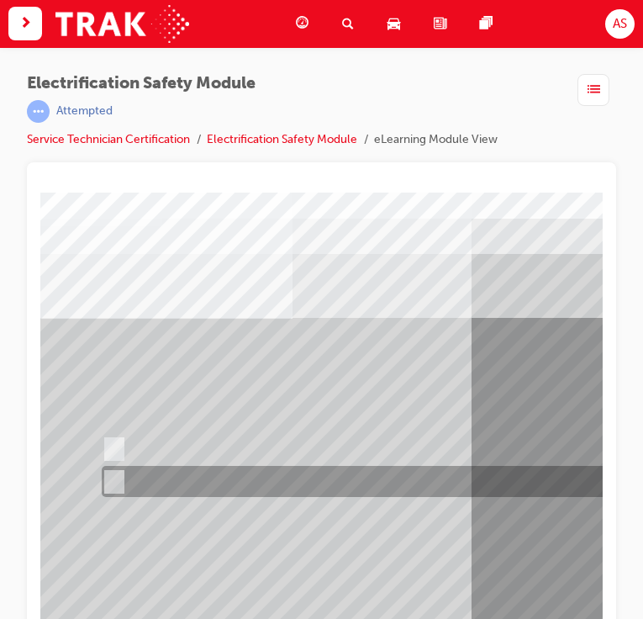
click at [115, 476] on input "False" at bounding box center [111, 482] width 18 height 18
radio input "true"
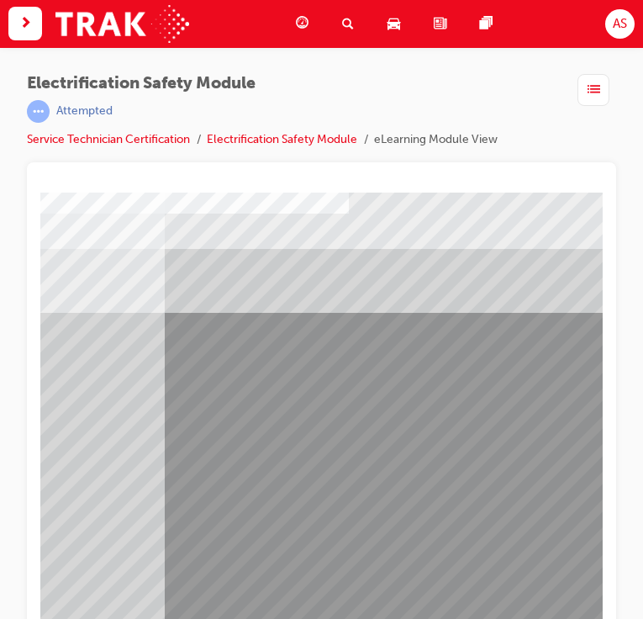
scroll to position [182, 307]
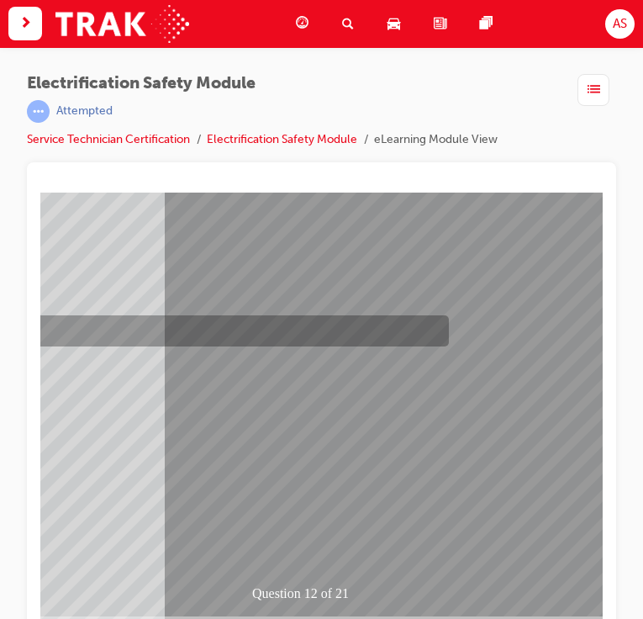
scroll to position [0, 0]
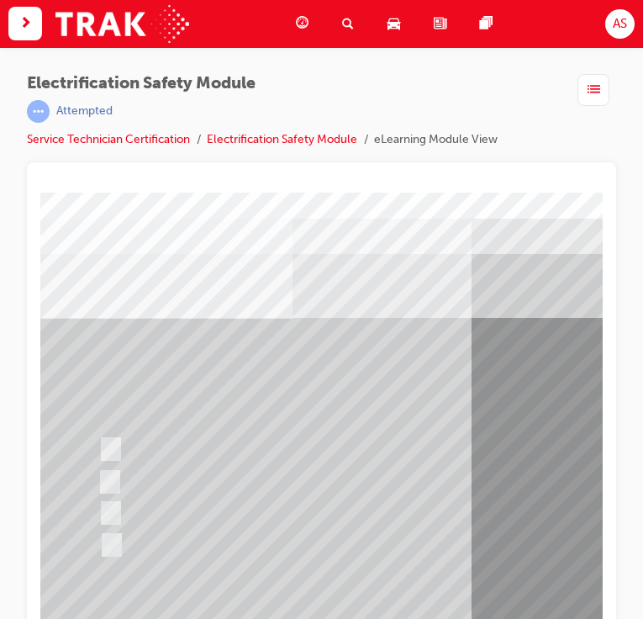
click at [107, 507] on input "Outside the vehicle’s detection area for entry and start system." at bounding box center [107, 513] width 18 height 18
radio input "true"
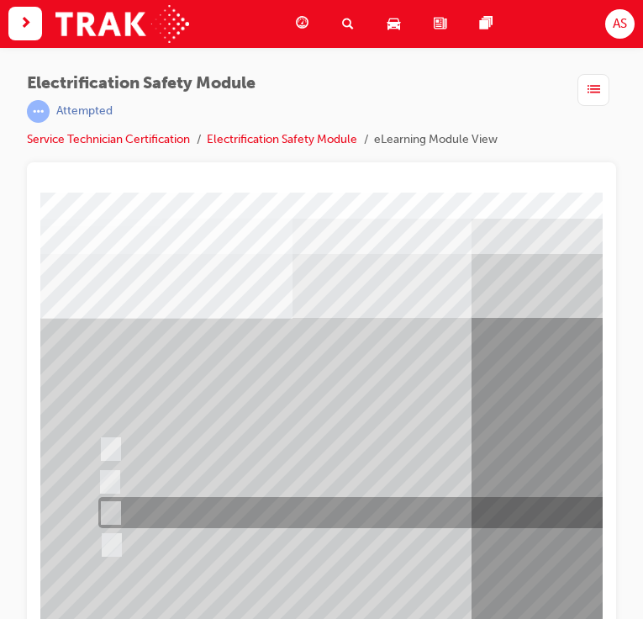
click at [107, 507] on input "Outside the vehicle’s detection area for entry and start system." at bounding box center [107, 513] width 18 height 18
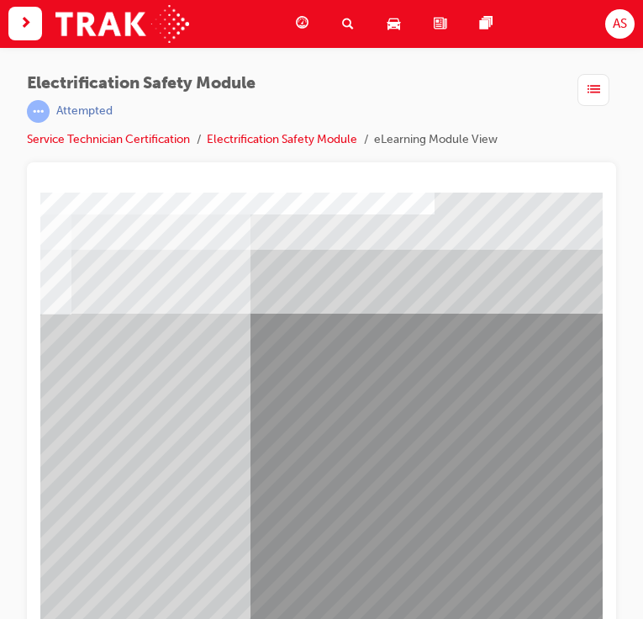
scroll to position [182, 221]
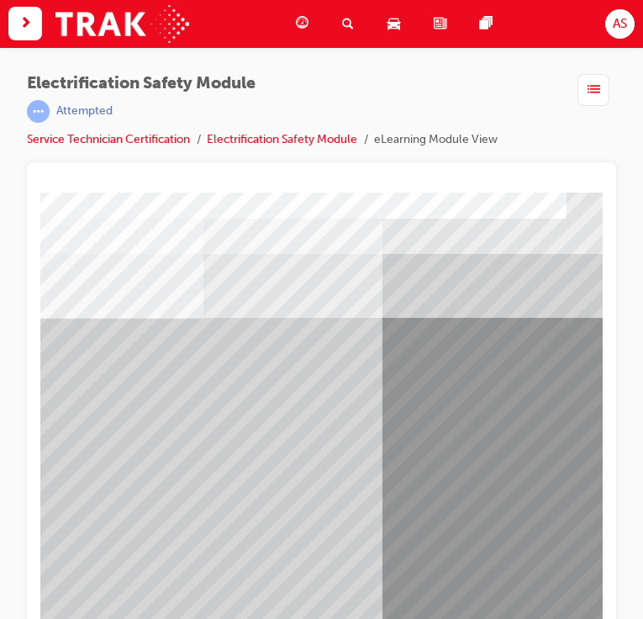
scroll to position [0, 0]
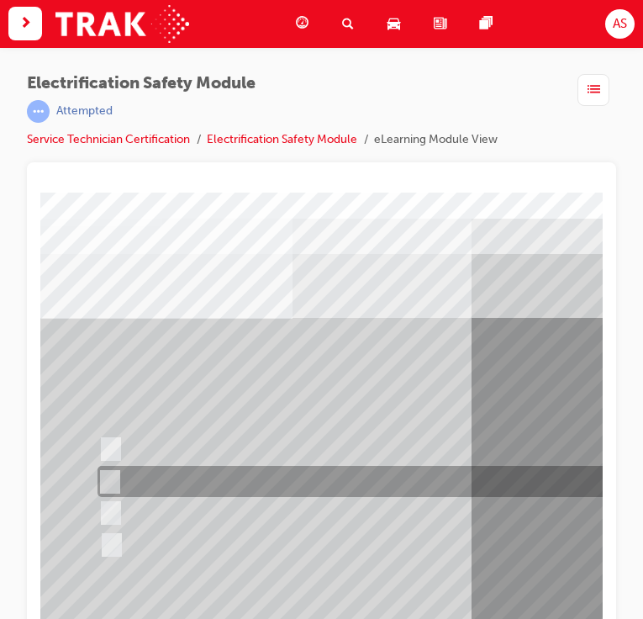
click at [115, 477] on input "Inspect the Insulated Gloves for damage." at bounding box center [106, 482] width 18 height 18
radio input "true"
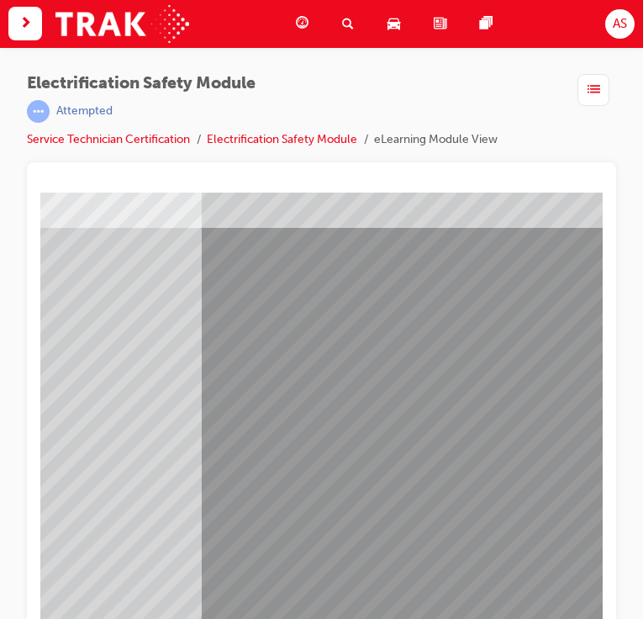
scroll to position [182, 270]
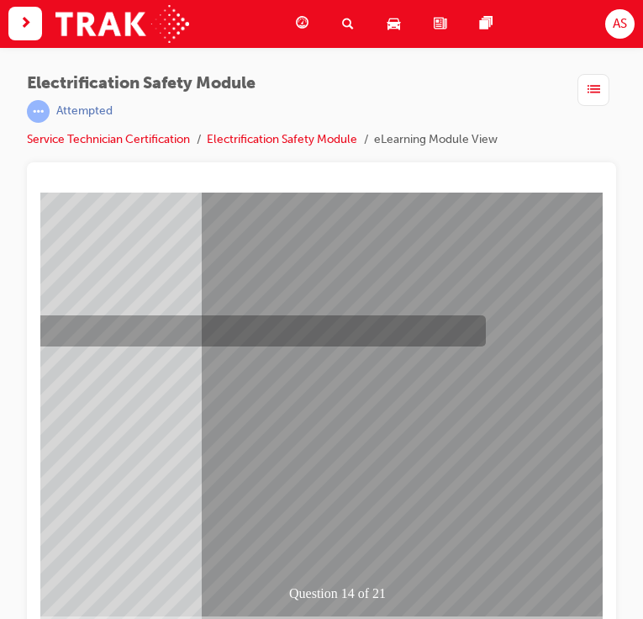
scroll to position [0, 0]
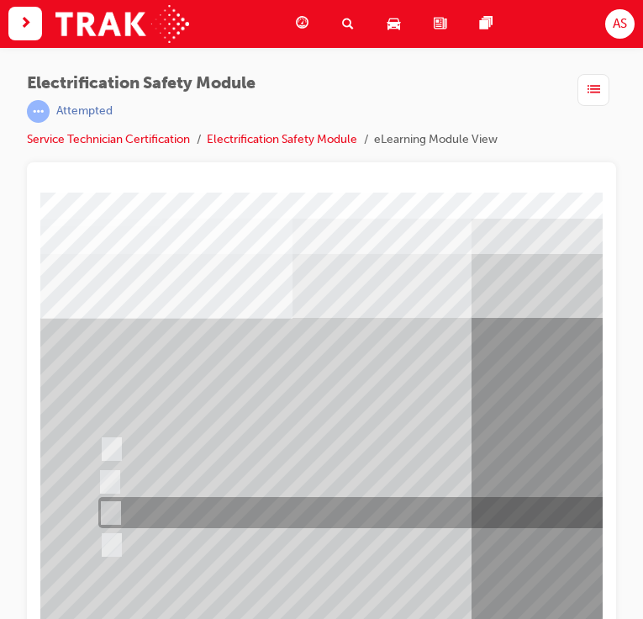
click at [112, 513] on input "10 minutes" at bounding box center [107, 513] width 18 height 18
radio input "true"
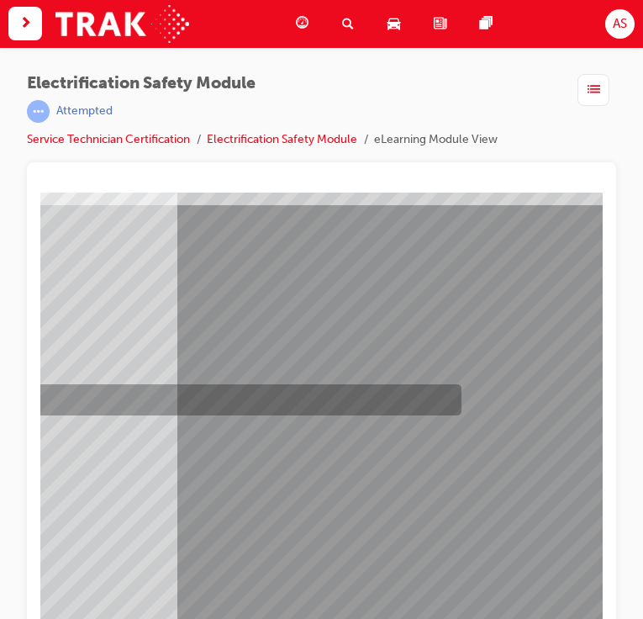
scroll to position [182, 294]
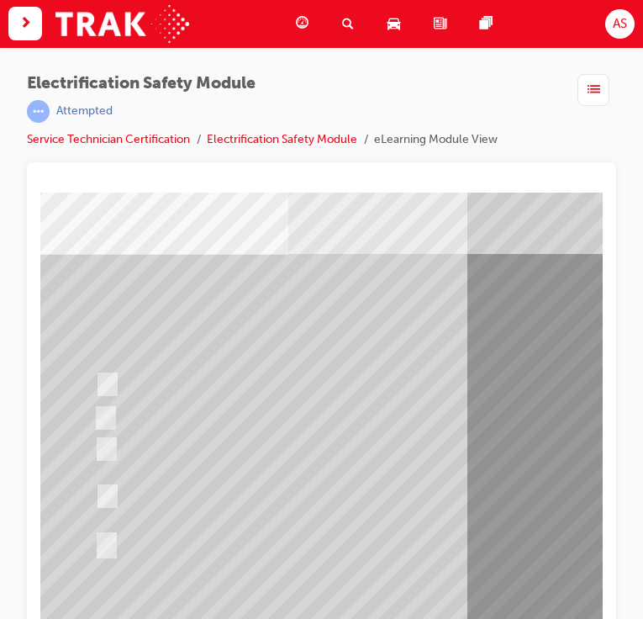
scroll to position [64, 0]
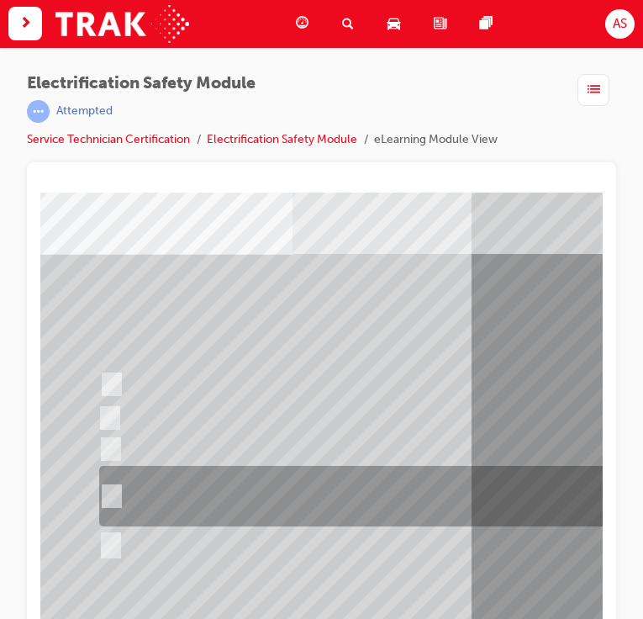
click at [115, 497] on input "The High Voltage Capacitor Terminal for 0 volts and the High Voltage Capacitor …" at bounding box center [108, 496] width 18 height 18
radio input "true"
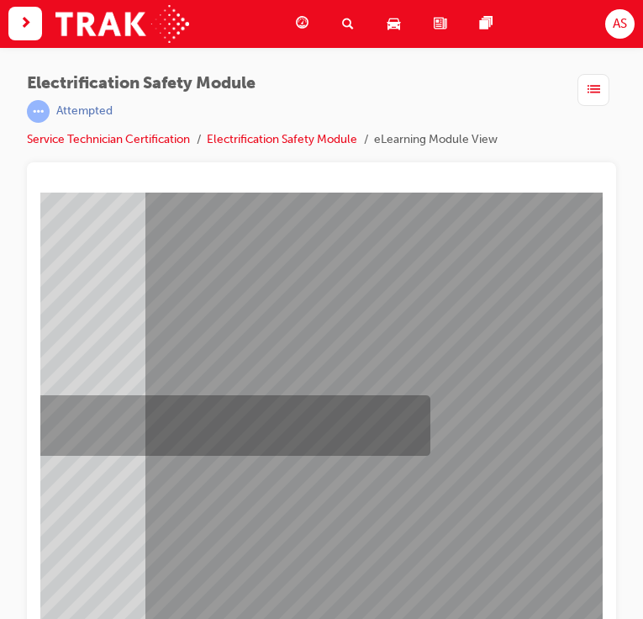
scroll to position [182, 326]
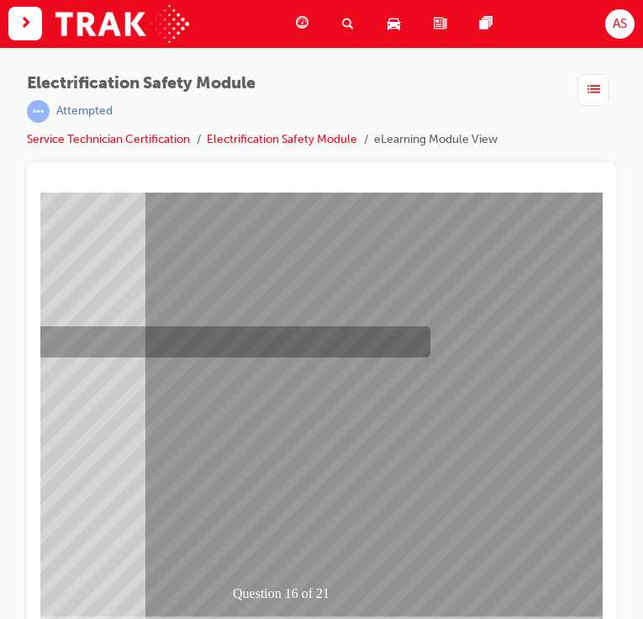
scroll to position [0, 0]
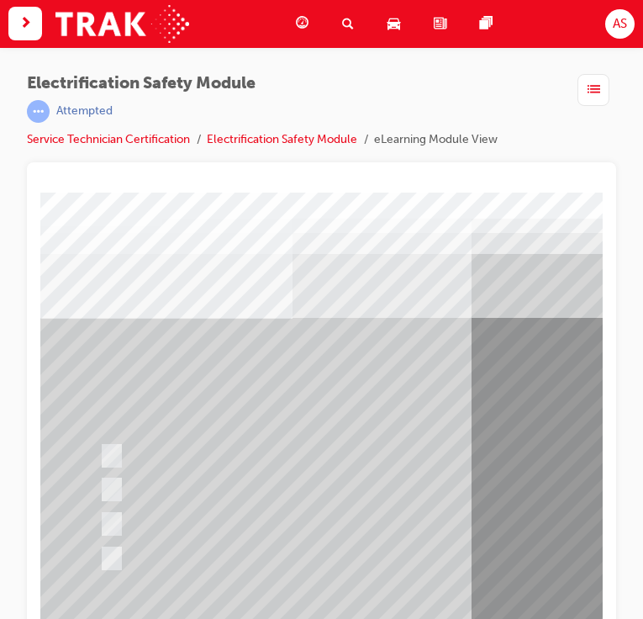
click at [111, 456] on input "Insulate the High Voltage Connector/Motor Side Cable Connection with Insulated …" at bounding box center [108, 456] width 18 height 18
radio input "true"
click at [111, 456] on input "Insulate the High Voltage Connector/Motor Side Cable Connection with Insulated …" at bounding box center [108, 456] width 18 height 18
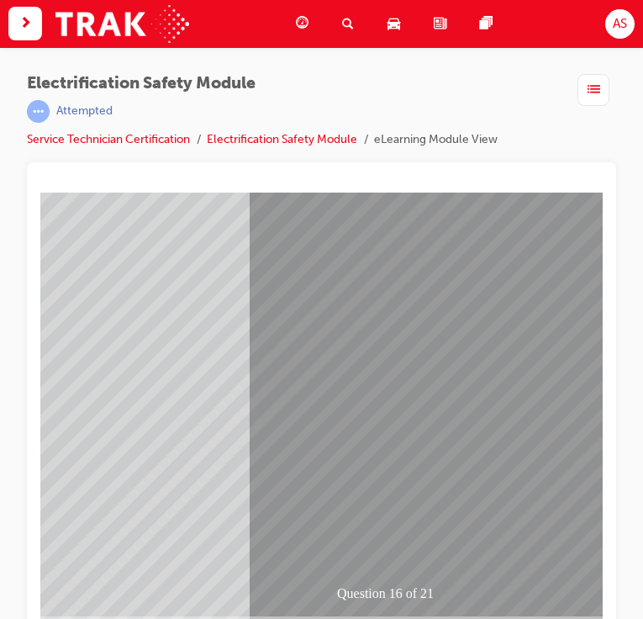
scroll to position [182, 294]
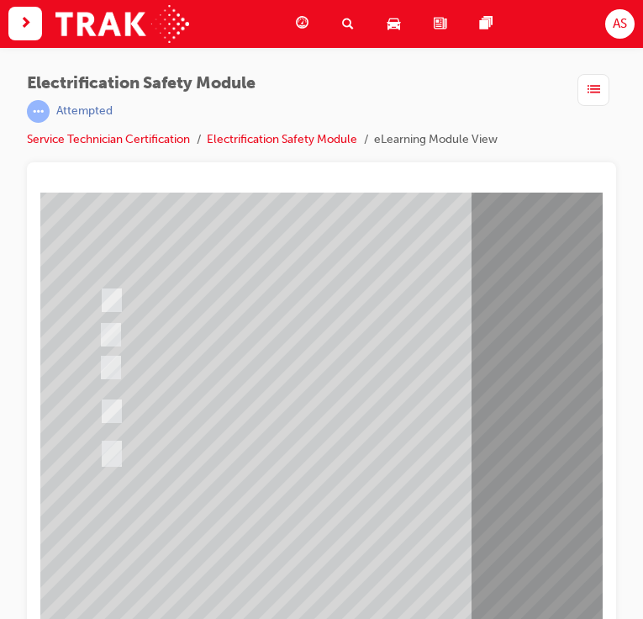
scroll to position [182, 0]
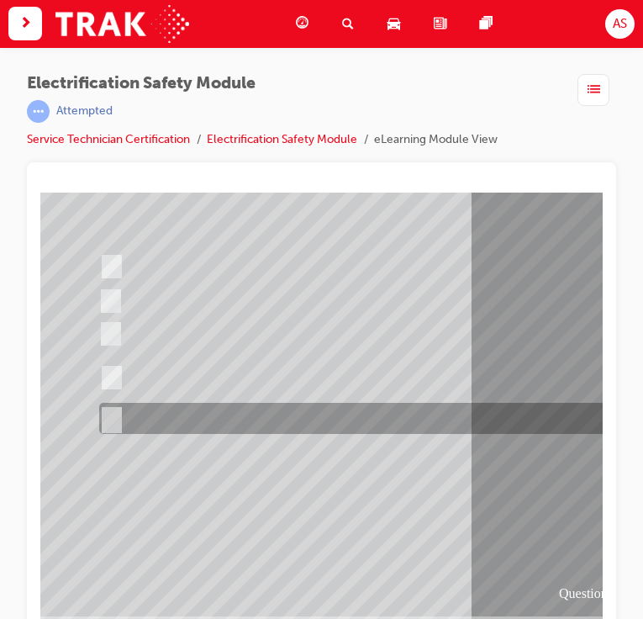
click at [111, 418] on input "All of the above." at bounding box center [108, 419] width 18 height 18
radio input "true"
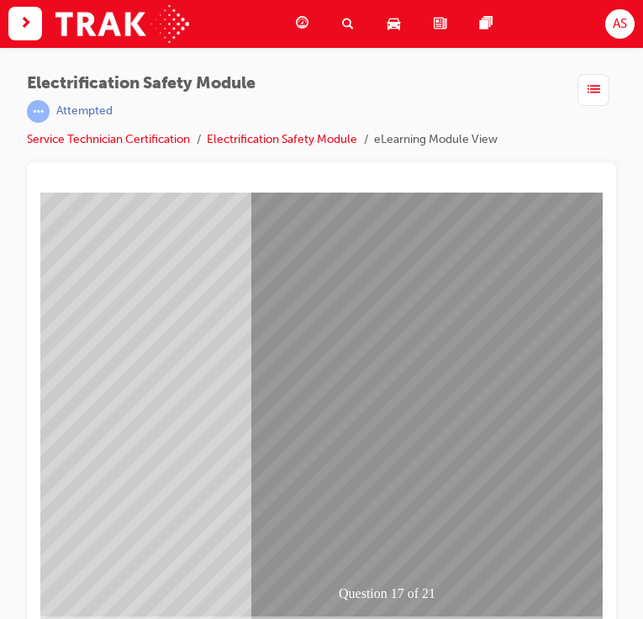
scroll to position [182, 246]
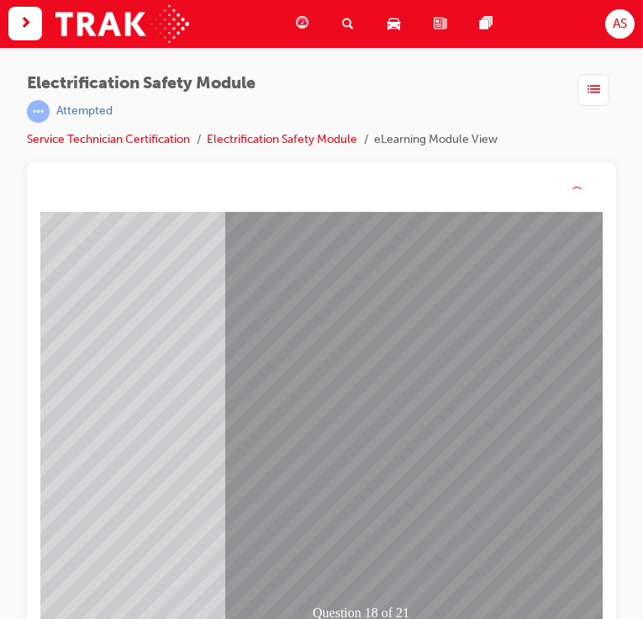
scroll to position [0, 0]
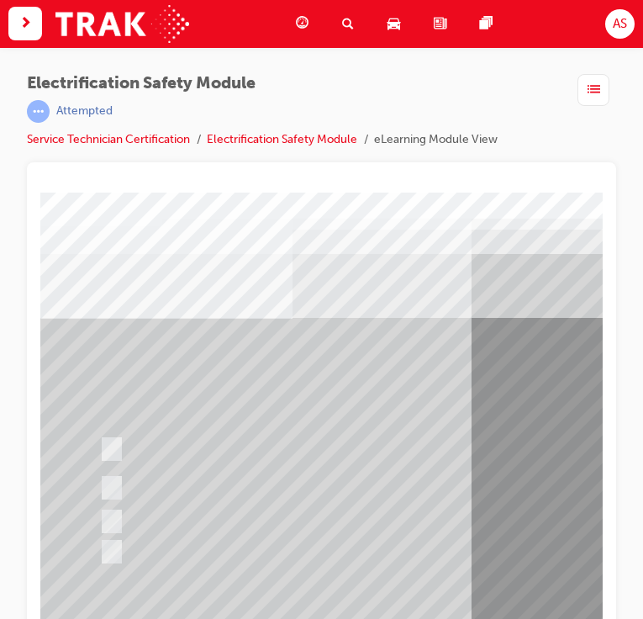
click at [110, 515] on input "Discard the gloves and use a new pair." at bounding box center [108, 522] width 18 height 18
radio input "true"
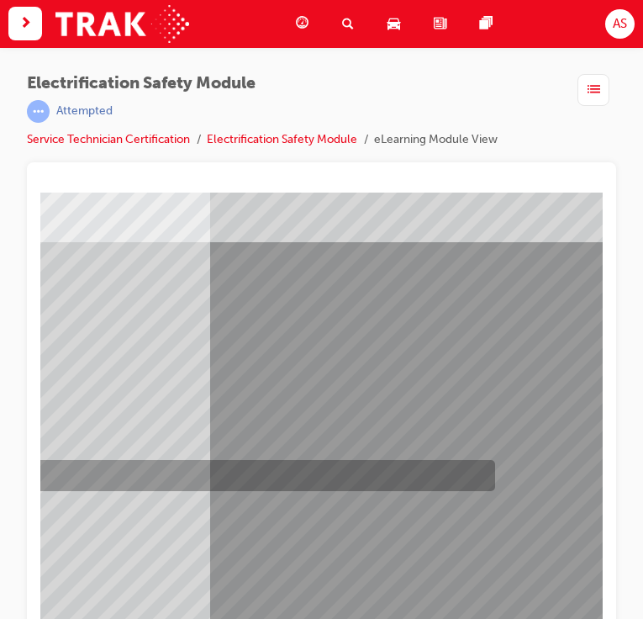
scroll to position [182, 261]
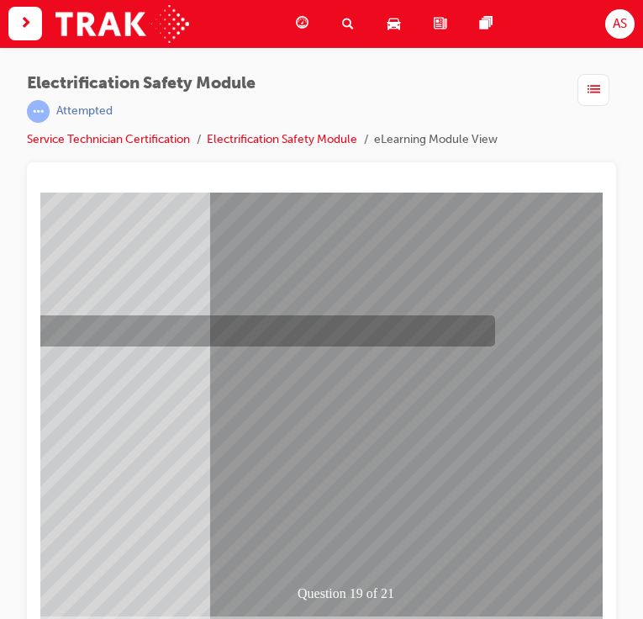
scroll to position [0, 0]
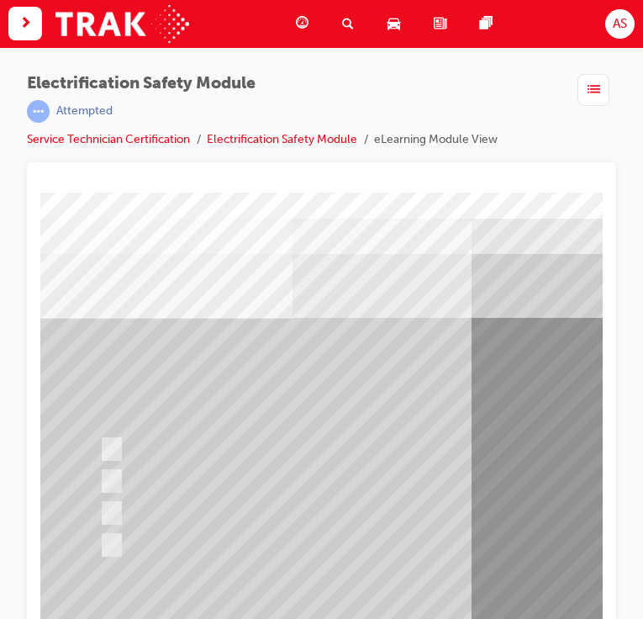
click at [114, 482] on input "To protect Electrical Insulating Gloves from mechanical damage." at bounding box center [108, 481] width 18 height 18
radio input "true"
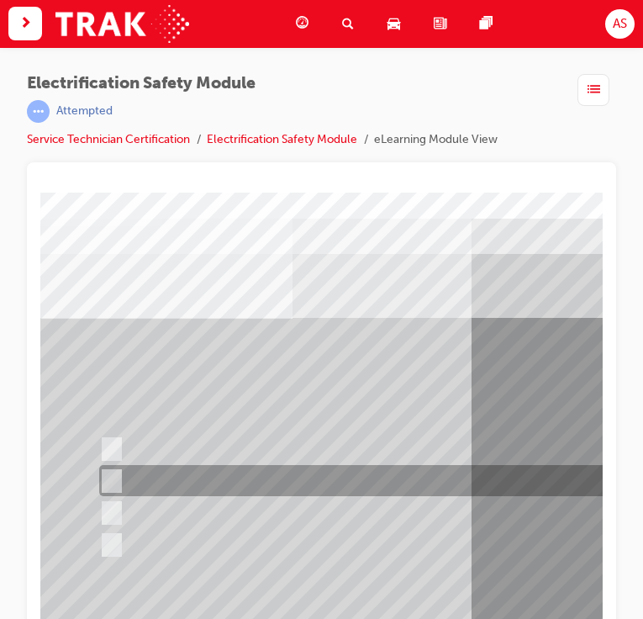
click at [114, 482] on input "To protect Electrical Insulating Gloves from mechanical damage." at bounding box center [108, 481] width 18 height 18
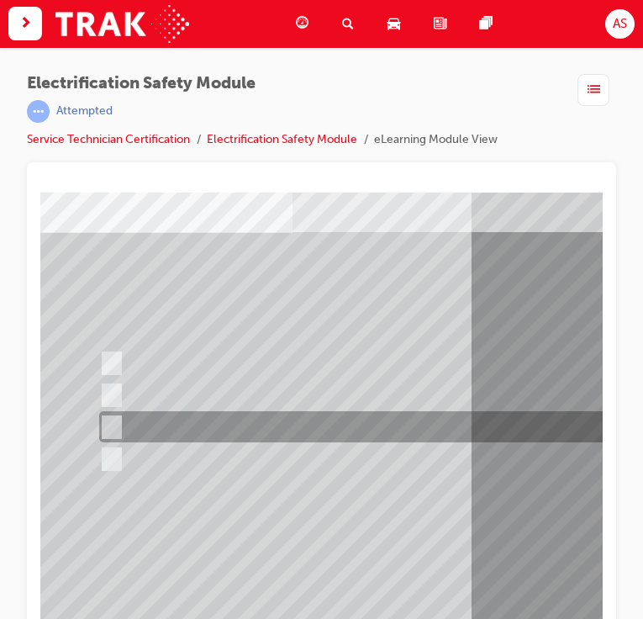
scroll to position [182, 0]
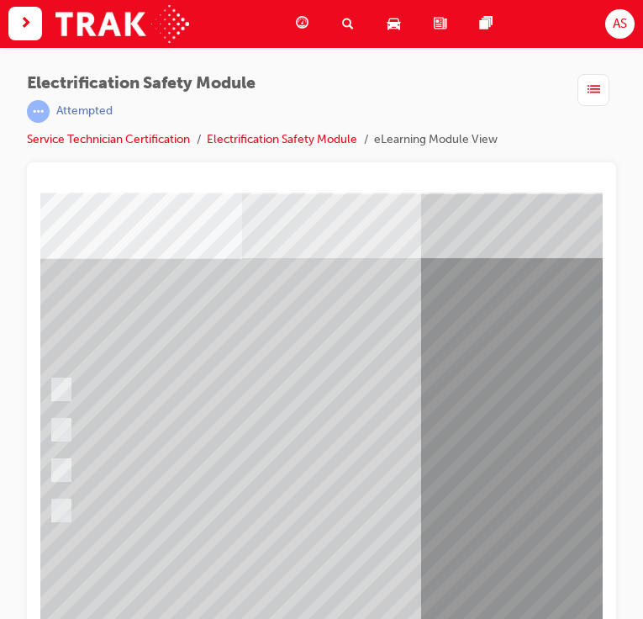
scroll to position [60, 49]
click at [65, 508] on input "All these statements are correct." at bounding box center [59, 511] width 18 height 18
radio input "true"
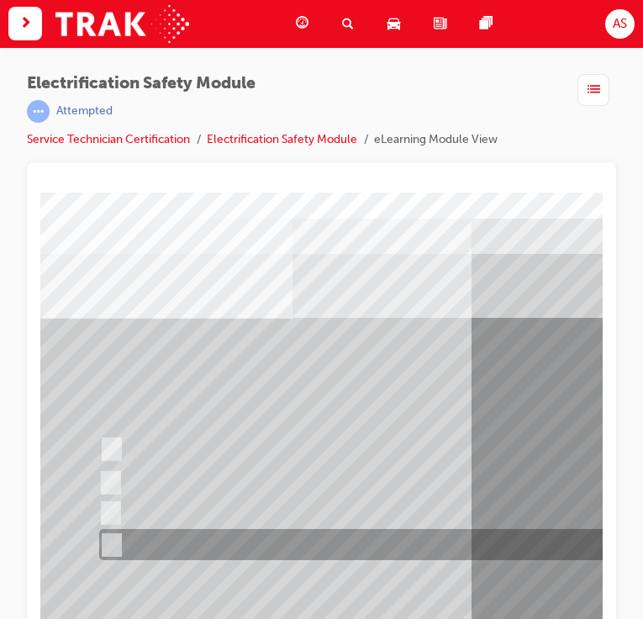
click at [109, 539] on input "All these items should be removed to improve safety" at bounding box center [108, 545] width 18 height 18
radio input "true"
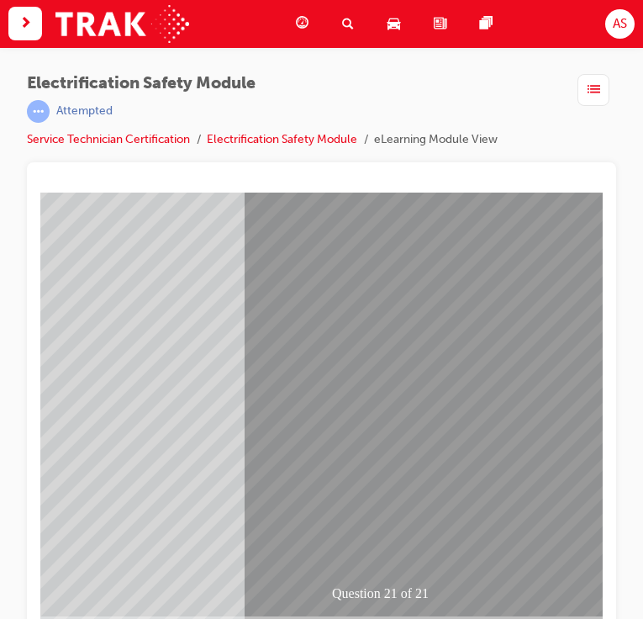
scroll to position [182, 253]
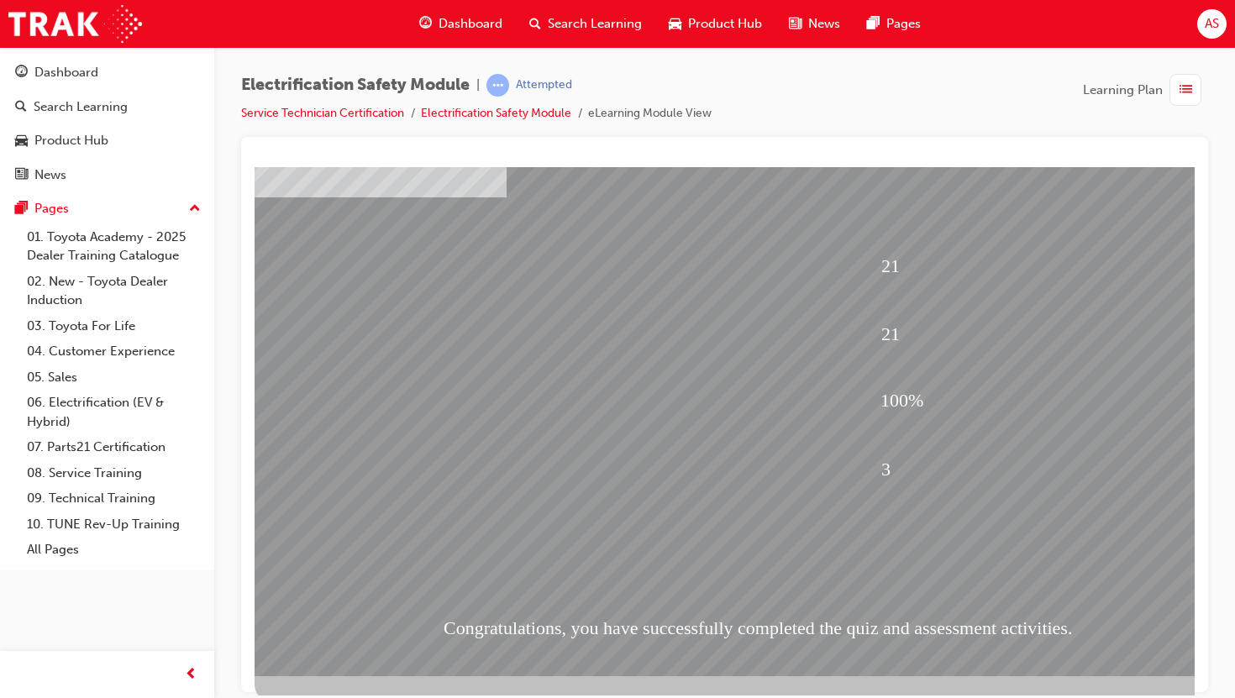
scroll to position [102, 0]
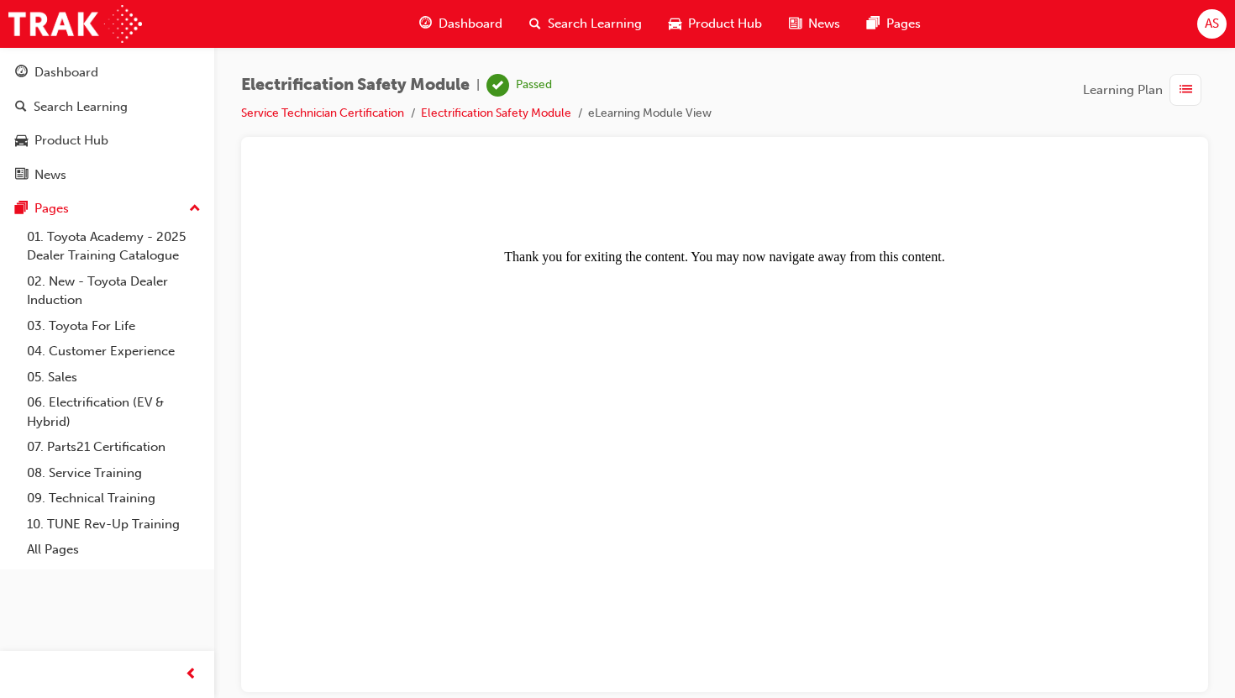
scroll to position [0, 0]
click at [59, 60] on link "Dashboard" at bounding box center [107, 72] width 201 height 31
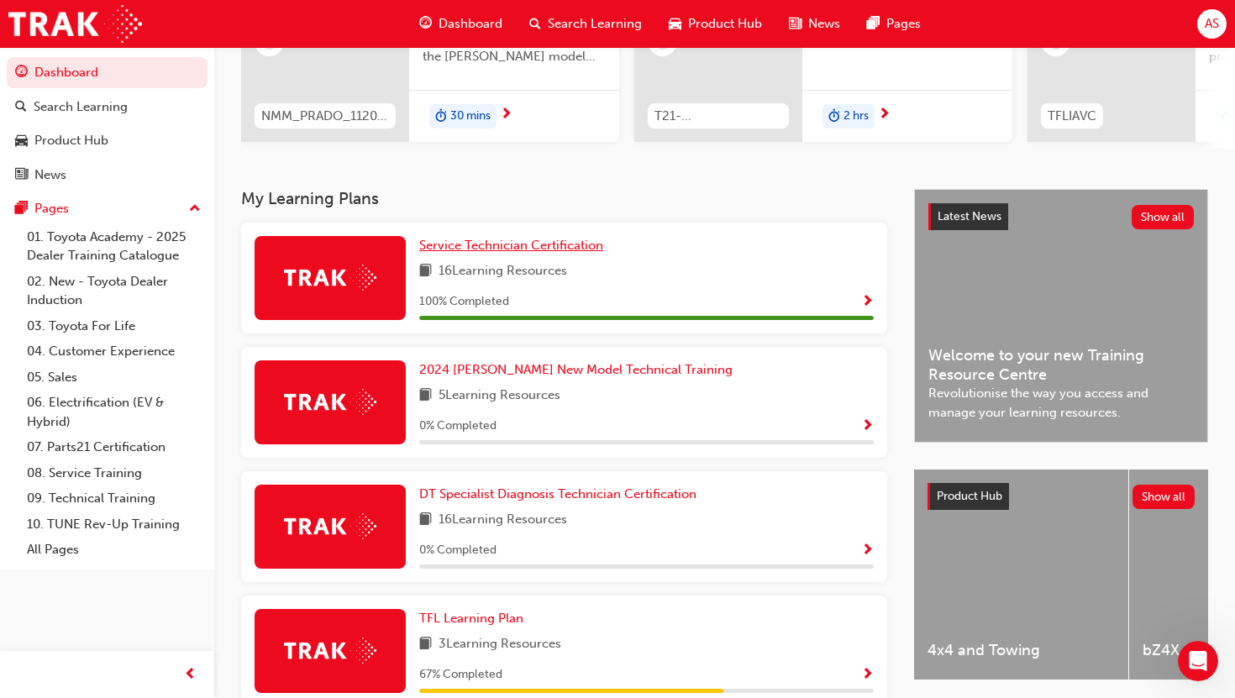
scroll to position [240, 0]
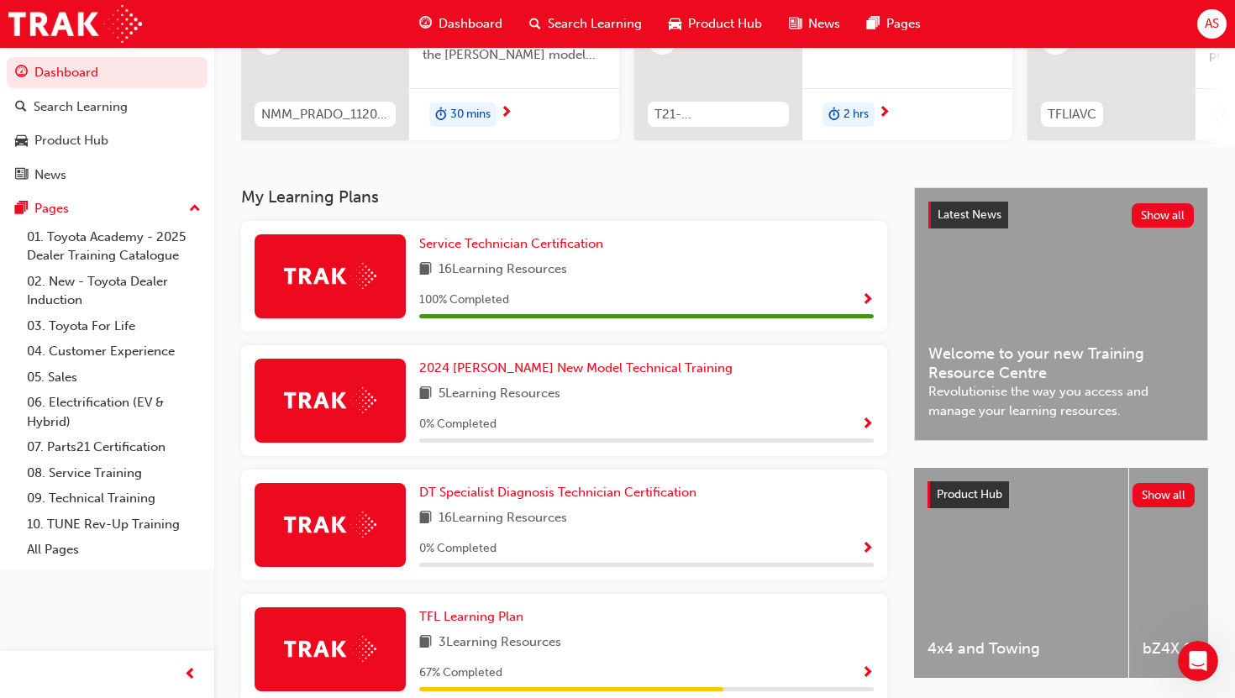
click at [590, 405] on div "5 Learning Resources" at bounding box center [646, 394] width 455 height 21
click at [869, 433] on span "Show Progress" at bounding box center [867, 425] width 13 height 15
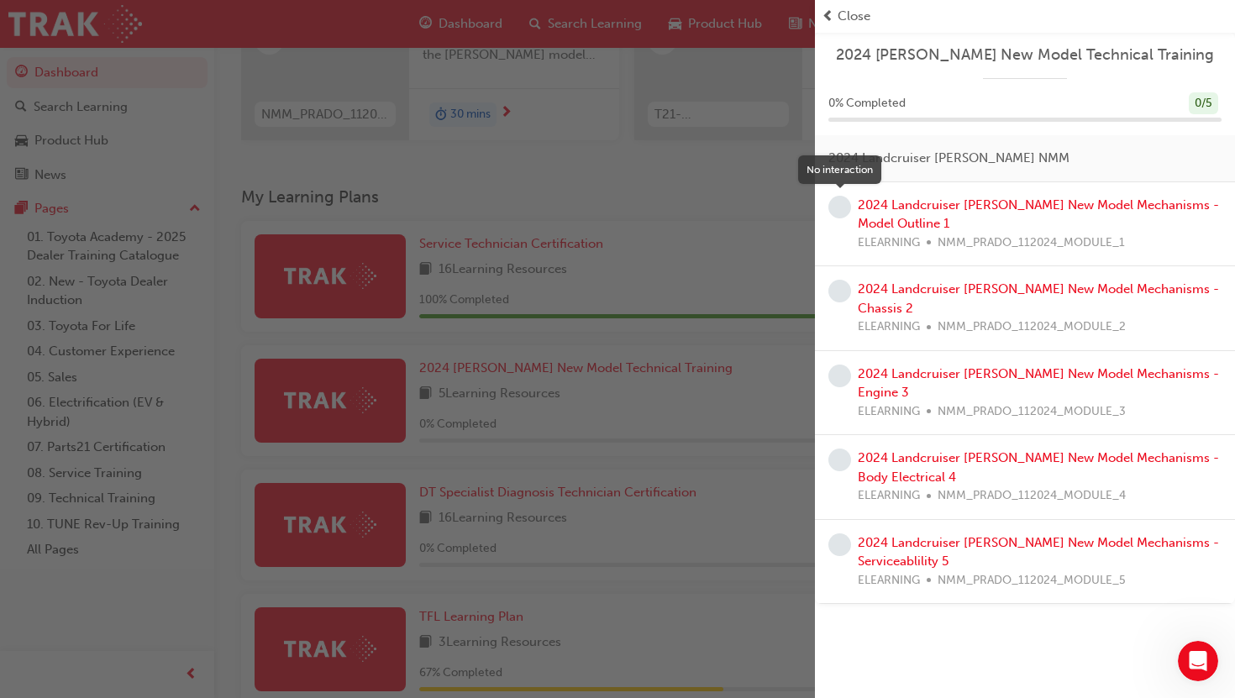
click at [840, 210] on span "learningRecordVerb_NONE-icon" at bounding box center [840, 207] width 23 height 23
click at [881, 209] on link "2024 Landcruiser [PERSON_NAME] New Model Mechanisms - Model Outline 1" at bounding box center [1038, 214] width 361 height 34
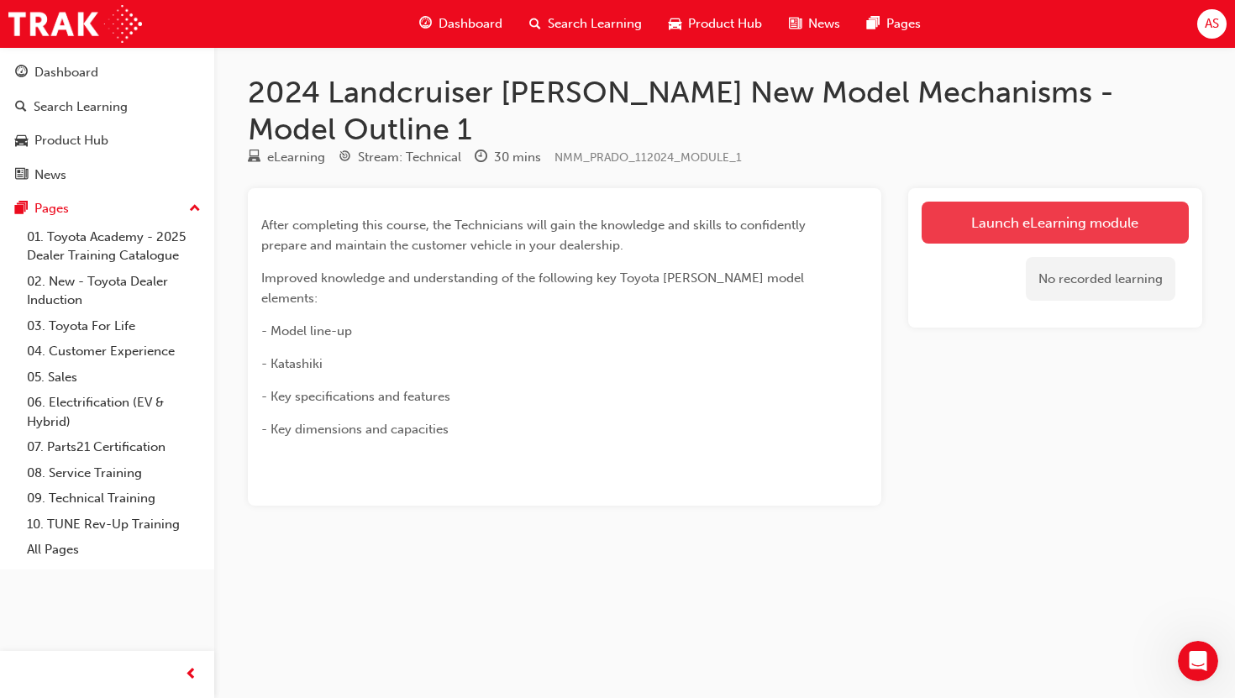
click at [998, 202] on link "Launch eLearning module" at bounding box center [1055, 223] width 267 height 42
